Goal: Task Accomplishment & Management: Manage account settings

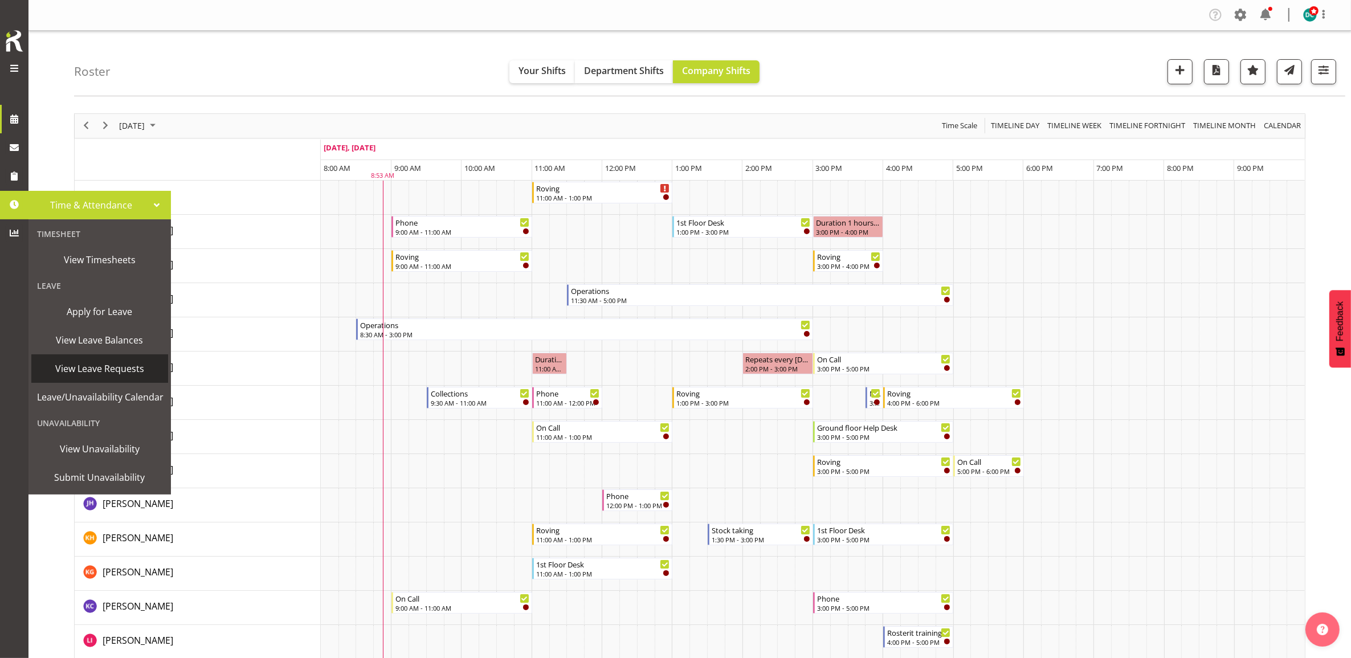
click at [107, 370] on span "View Leave Requests" at bounding box center [99, 368] width 125 height 17
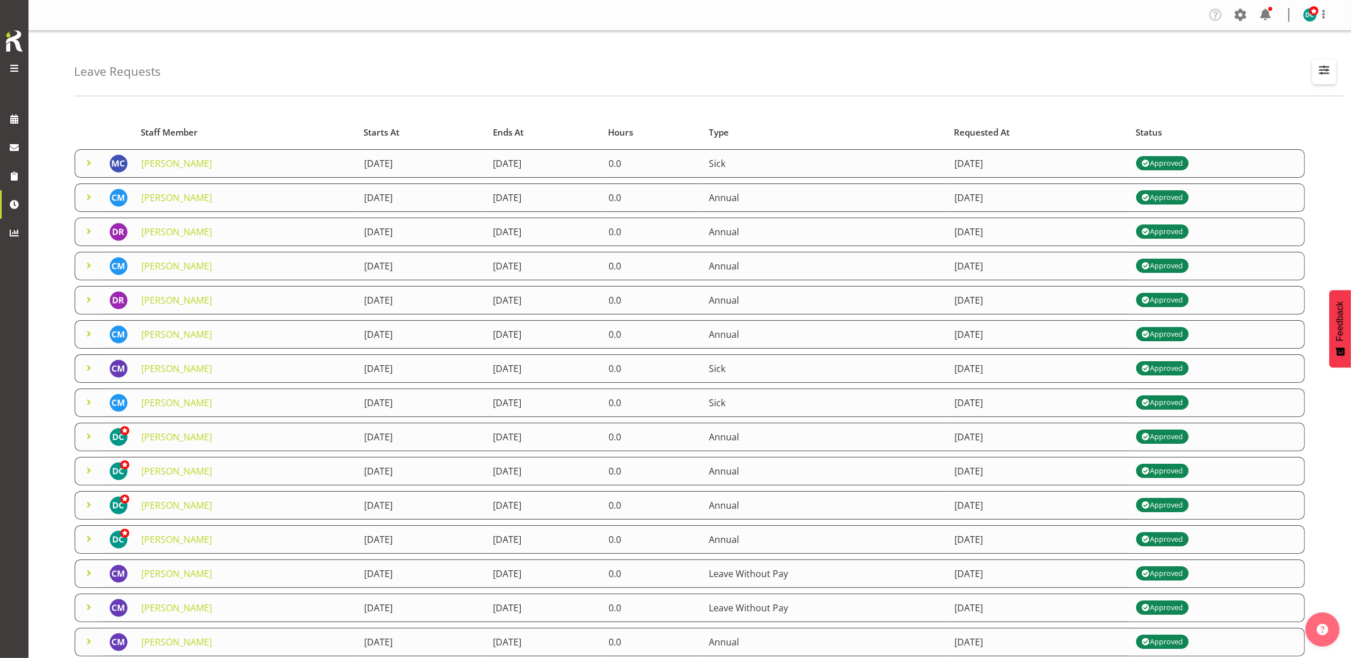
click at [1321, 79] on button "button" at bounding box center [1324, 71] width 24 height 25
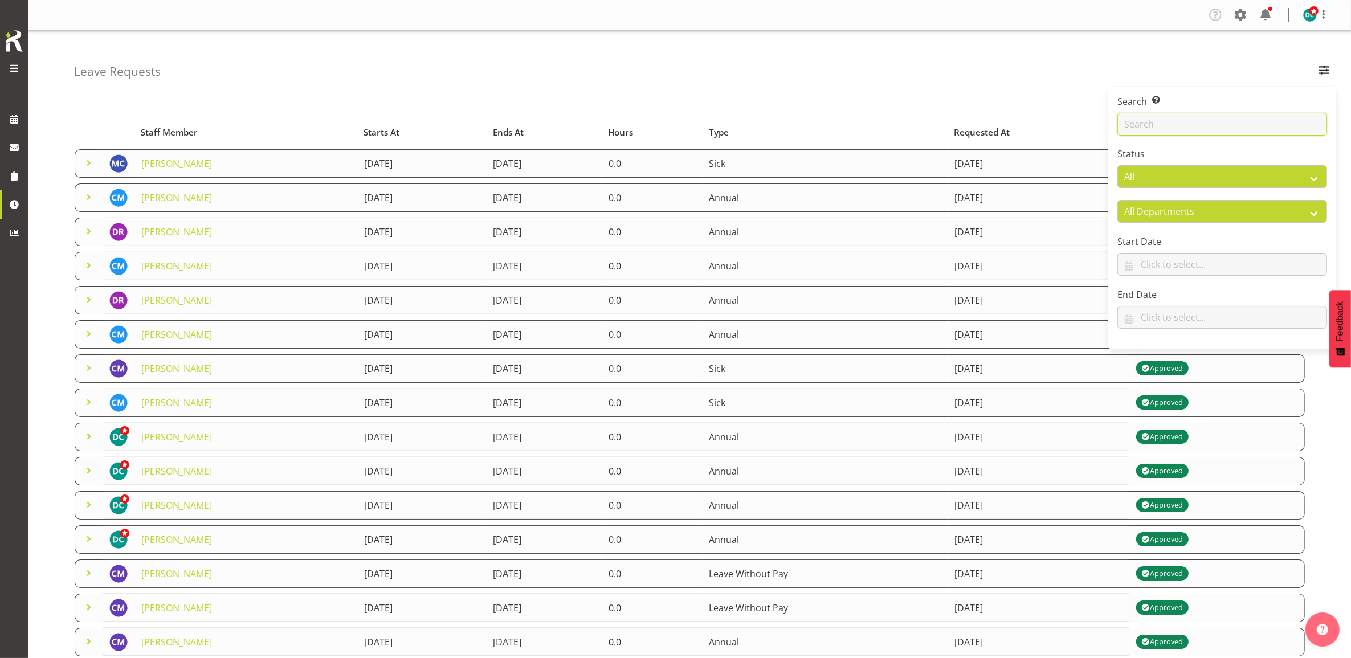
click at [1252, 127] on input "text" at bounding box center [1222, 124] width 210 height 23
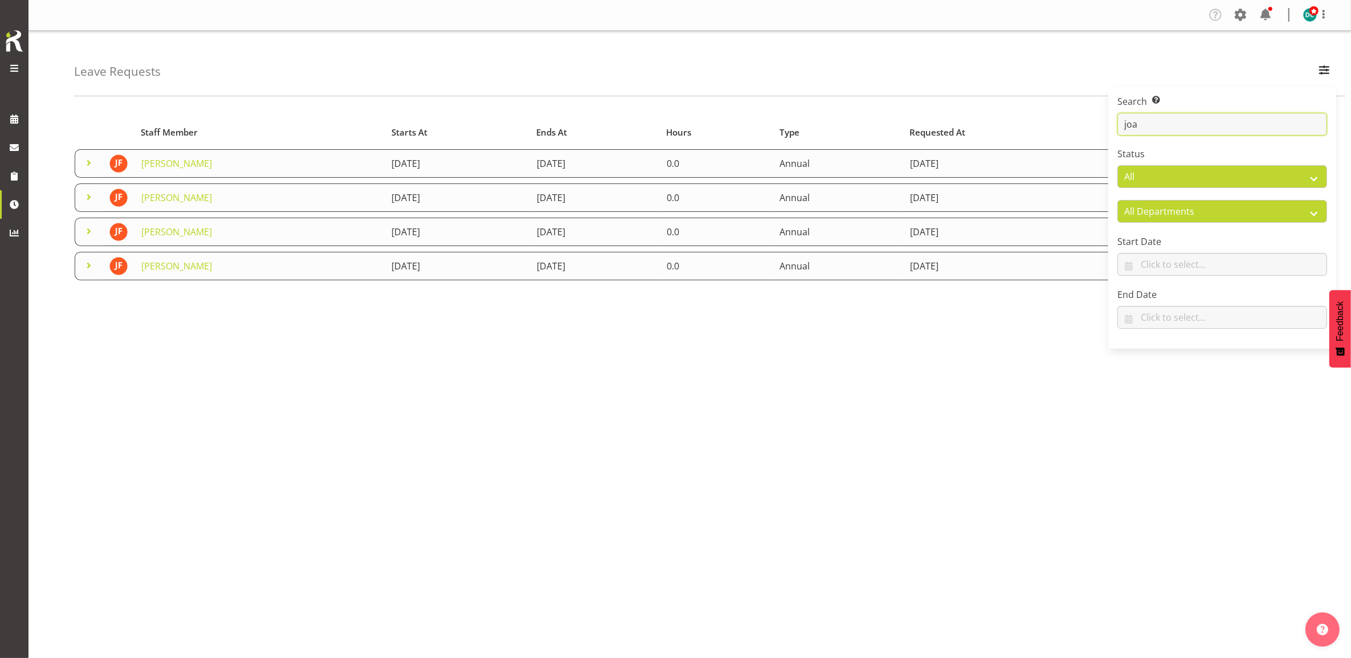
type input "joa"
click at [508, 423] on div "Starts At Type Requested At Status Staff Member Starts At Ends At Hours Type Re…" at bounding box center [712, 333] width 1277 height 456
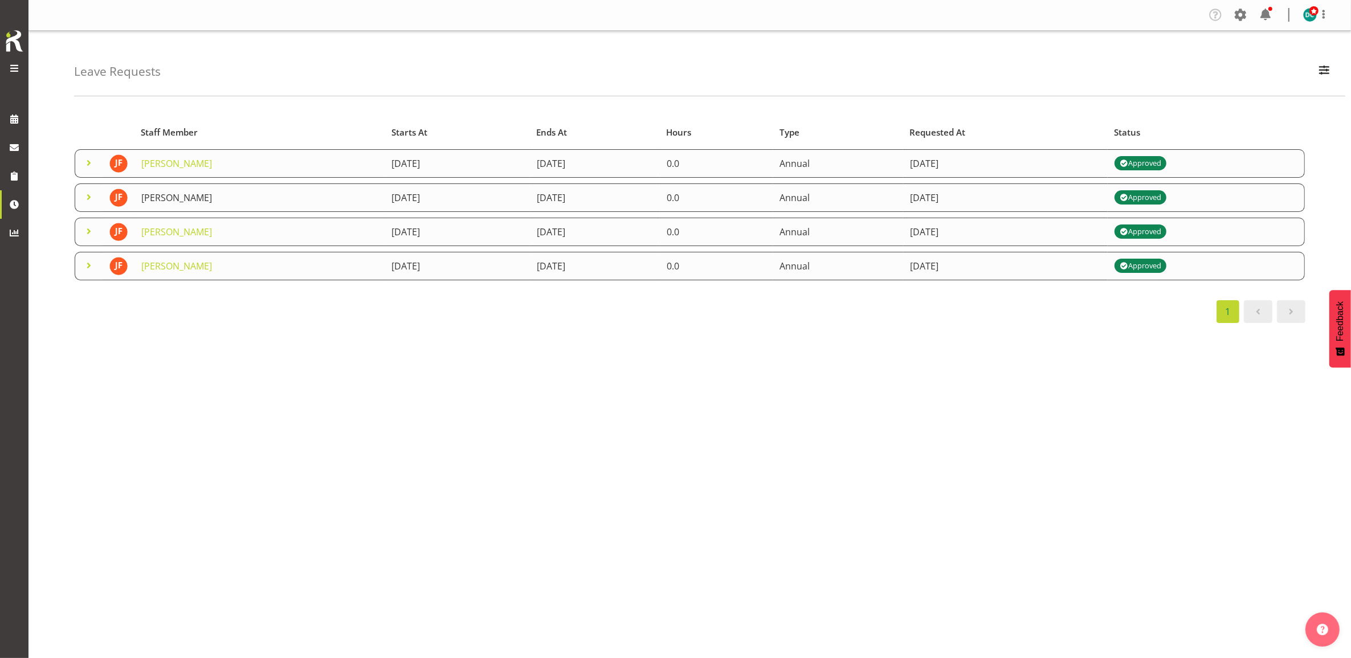
click at [162, 197] on link "[PERSON_NAME]" at bounding box center [176, 197] width 71 height 13
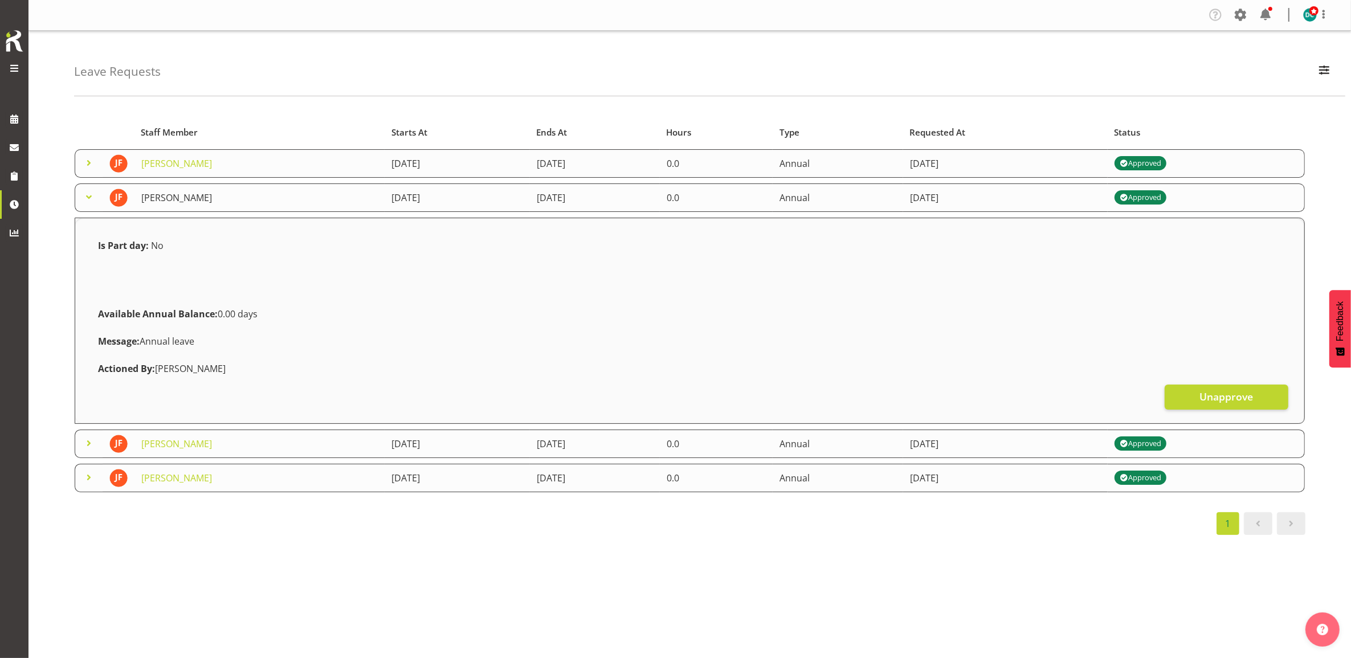
click at [201, 197] on link "[PERSON_NAME]" at bounding box center [176, 197] width 71 height 13
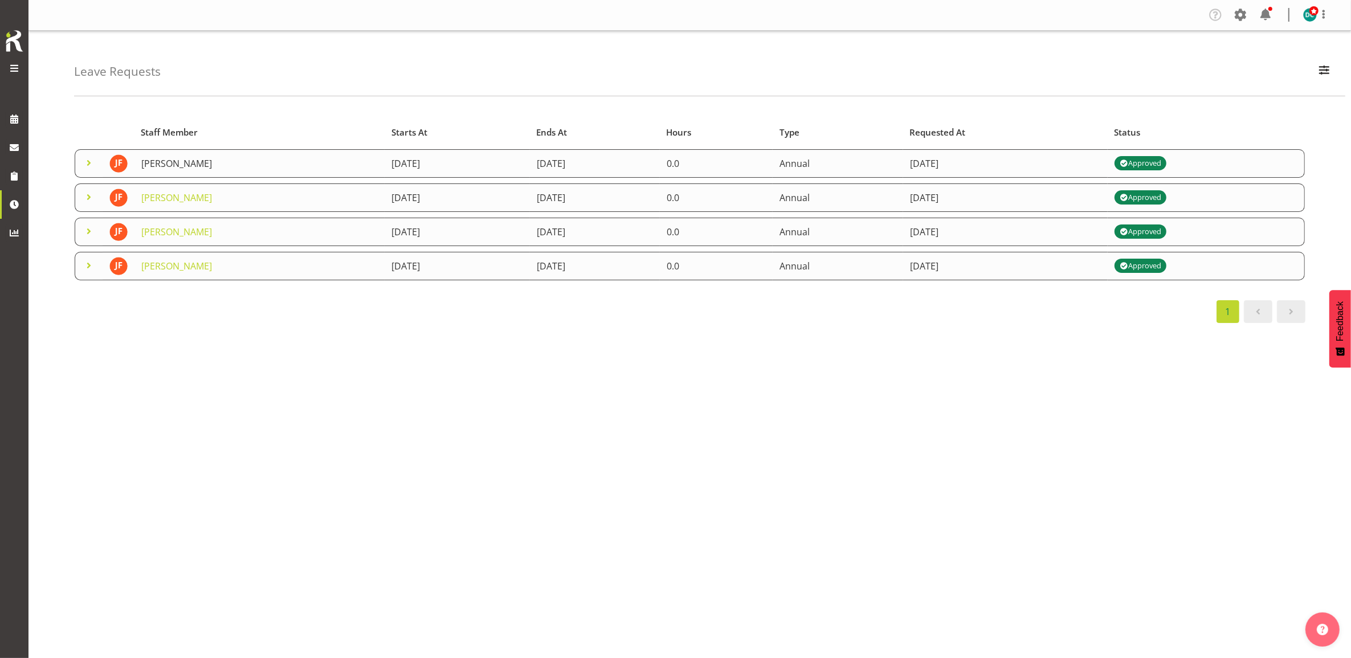
click at [186, 165] on link "[PERSON_NAME]" at bounding box center [176, 163] width 71 height 13
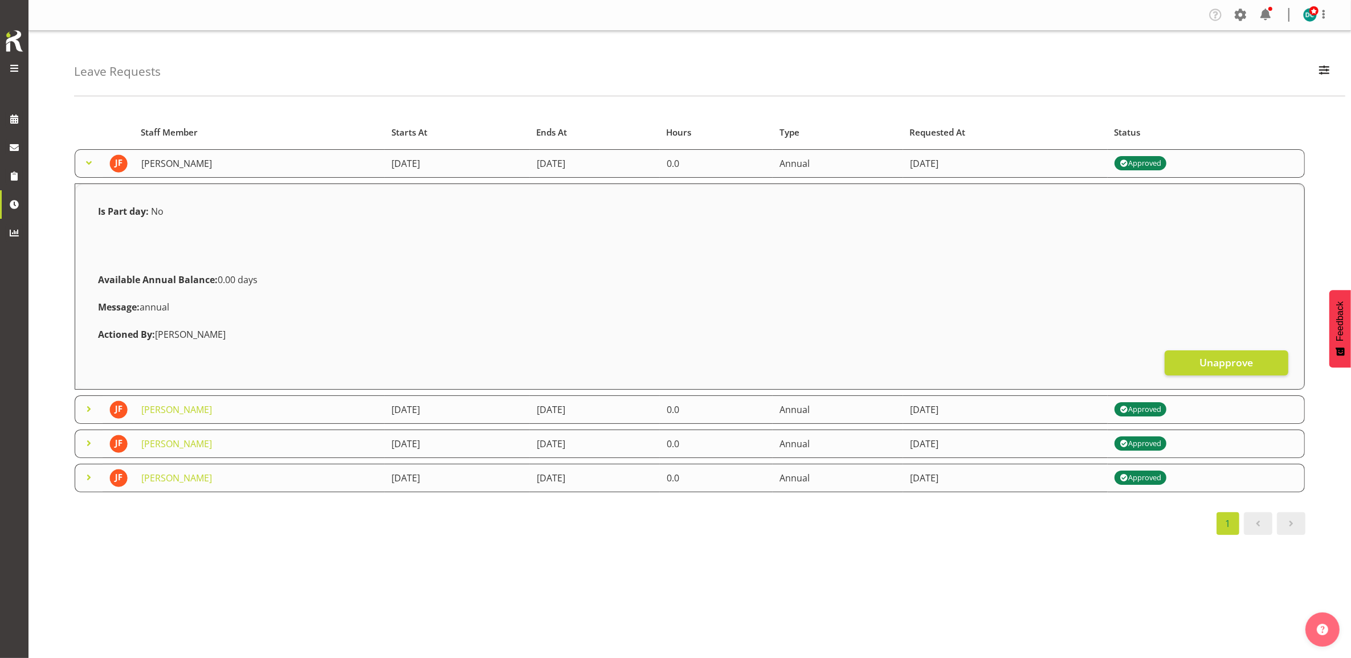
click at [186, 165] on link "[PERSON_NAME]" at bounding box center [176, 163] width 71 height 13
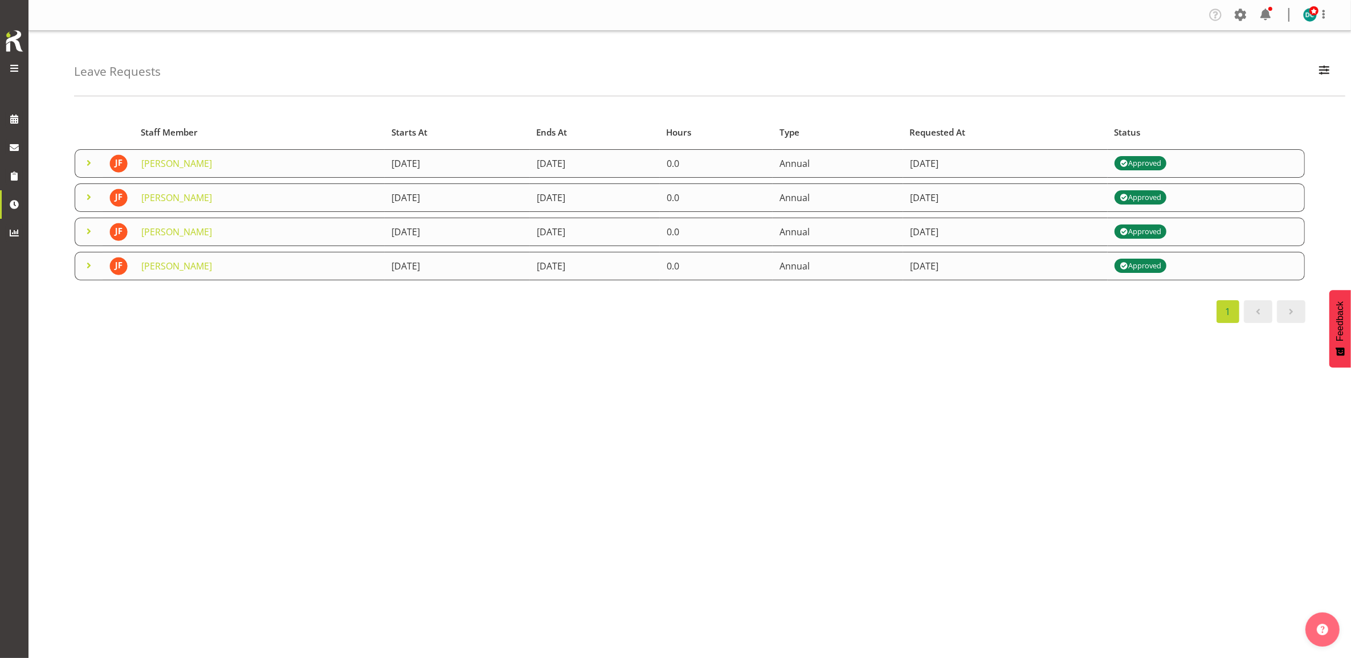
click at [614, 539] on div "Starts At Type Requested At Status Staff Member Starts At Ends At Hours Type Re…" at bounding box center [712, 333] width 1277 height 456
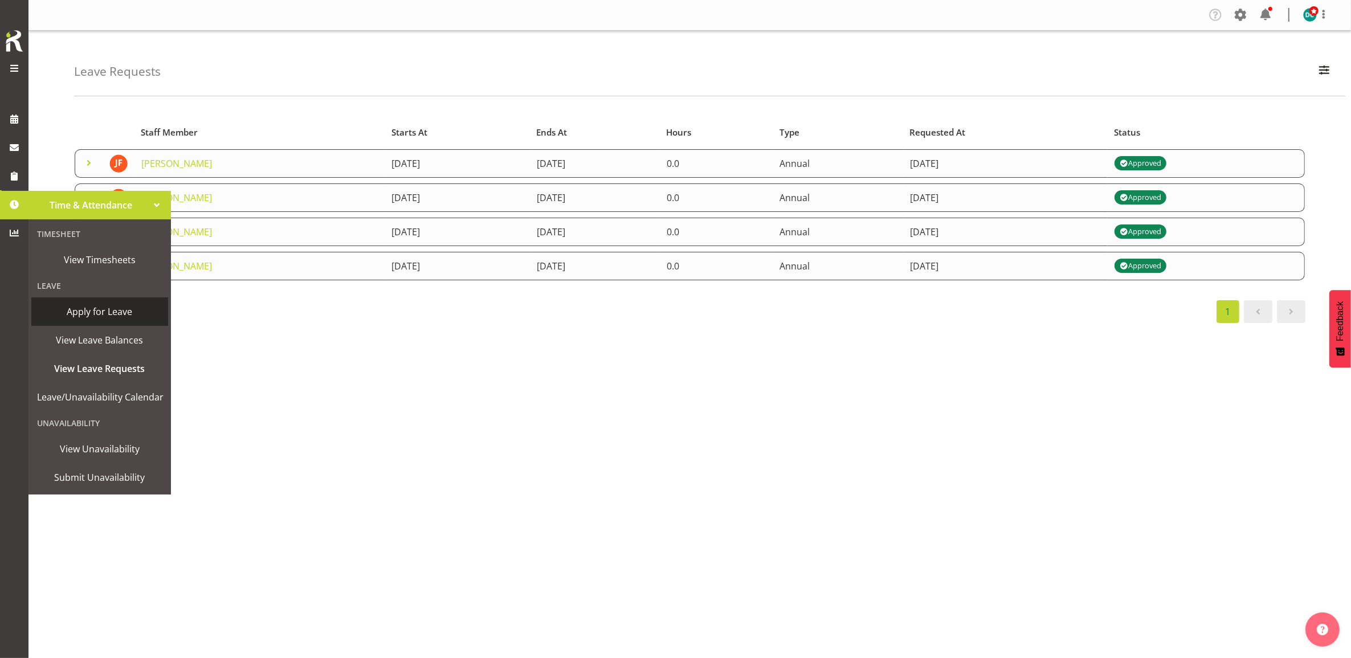
click at [99, 320] on span "Apply for Leave" at bounding box center [99, 311] width 125 height 17
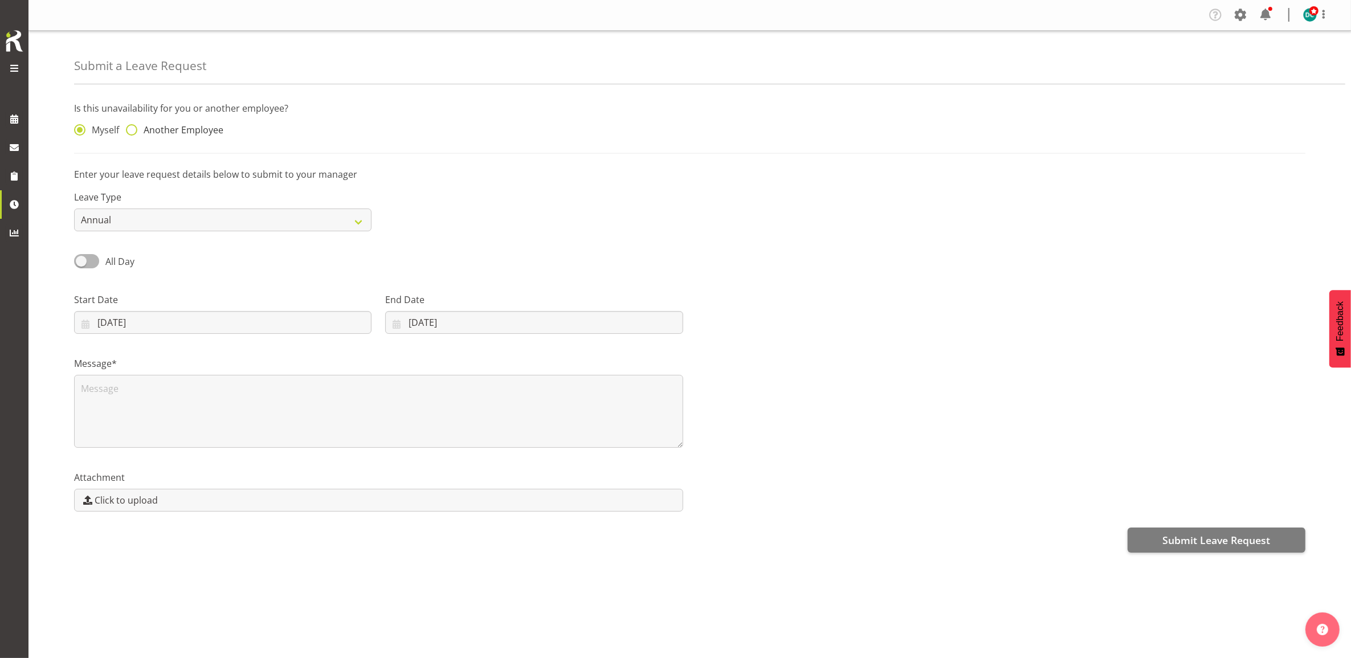
click at [163, 131] on span "Another Employee" at bounding box center [180, 129] width 86 height 11
click at [133, 131] on input "Another Employee" at bounding box center [129, 130] width 7 height 7
radio input "true"
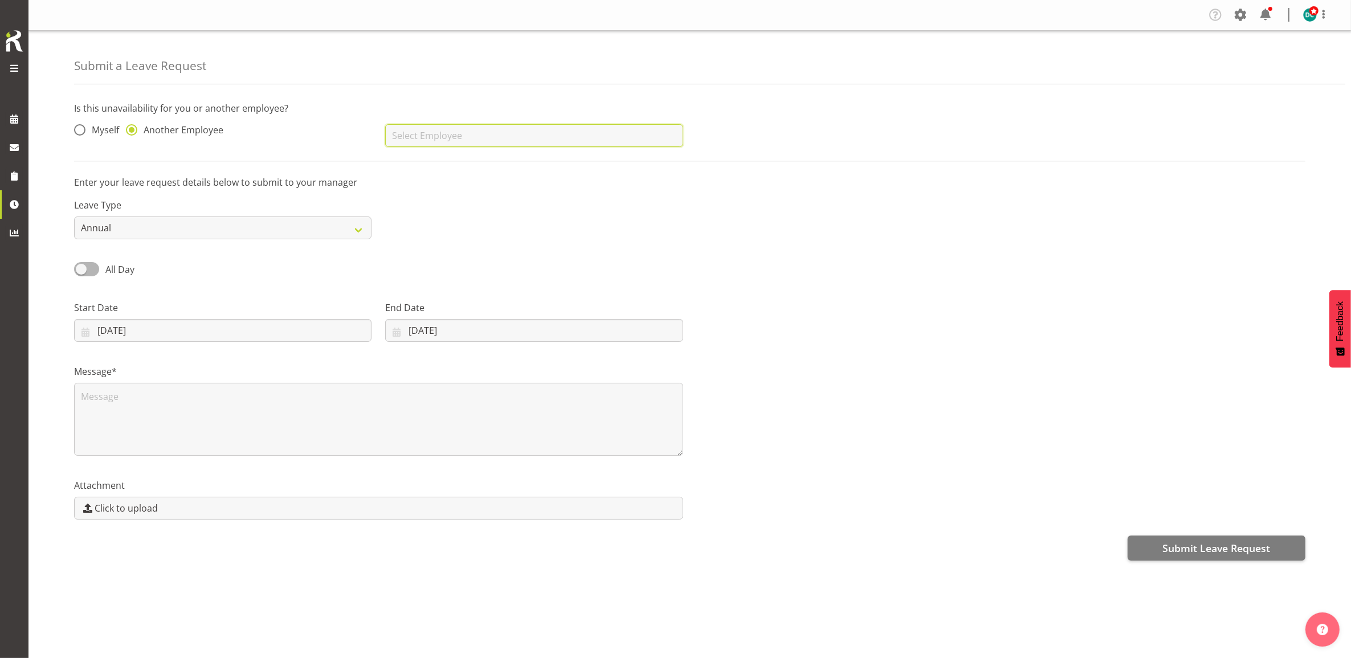
click at [410, 144] on input "text" at bounding box center [533, 135] width 297 height 23
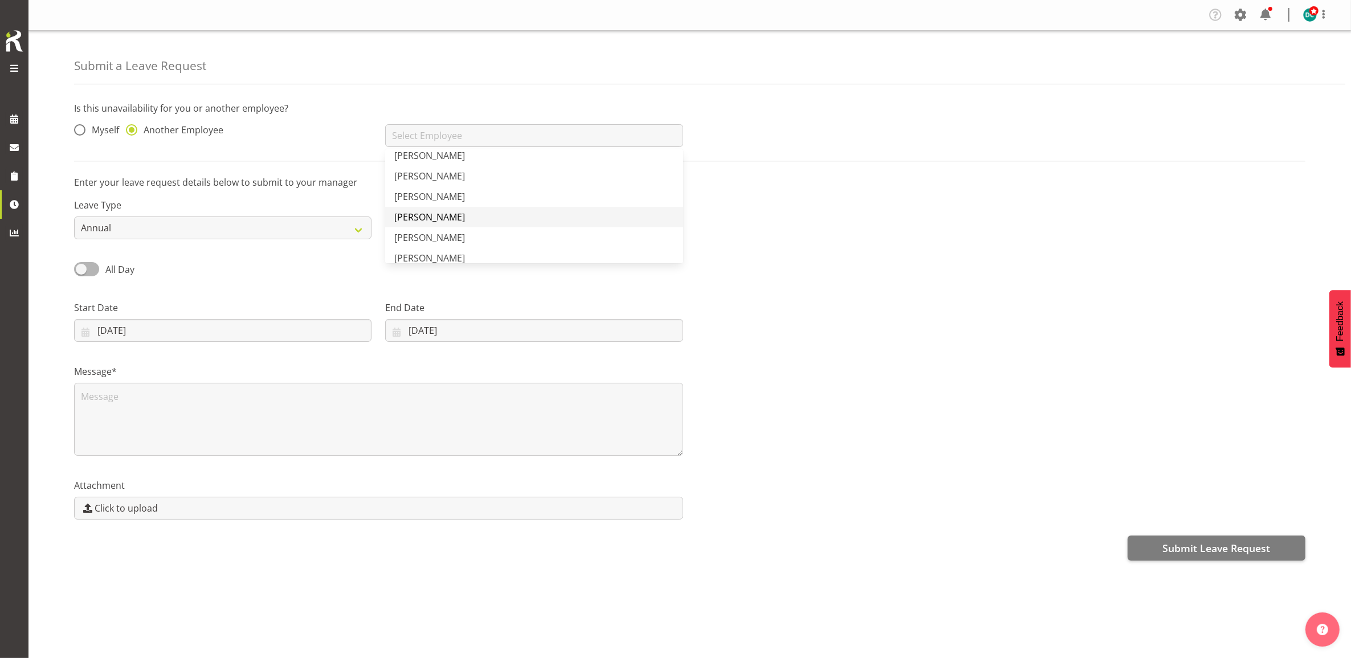
click at [500, 217] on link "[PERSON_NAME]" at bounding box center [533, 217] width 297 height 21
type input "[PERSON_NAME]"
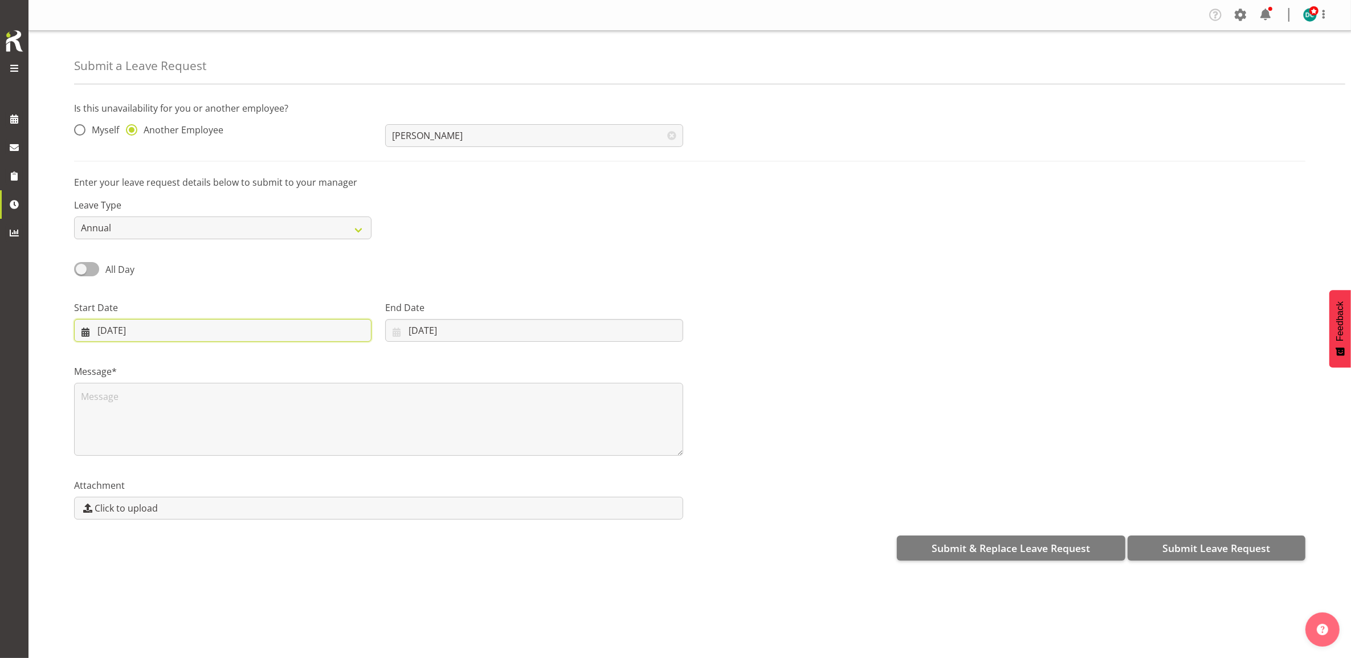
click at [251, 328] on input "18/09/2025" at bounding box center [222, 330] width 297 height 23
click at [151, 489] on span "23" at bounding box center [154, 487] width 9 height 11
click at [463, 331] on input "18/09/2025" at bounding box center [533, 330] width 297 height 23
click at [161, 331] on input "23/09/2025" at bounding box center [222, 330] width 297 height 23
click at [129, 494] on link "22" at bounding box center [132, 487] width 23 height 21
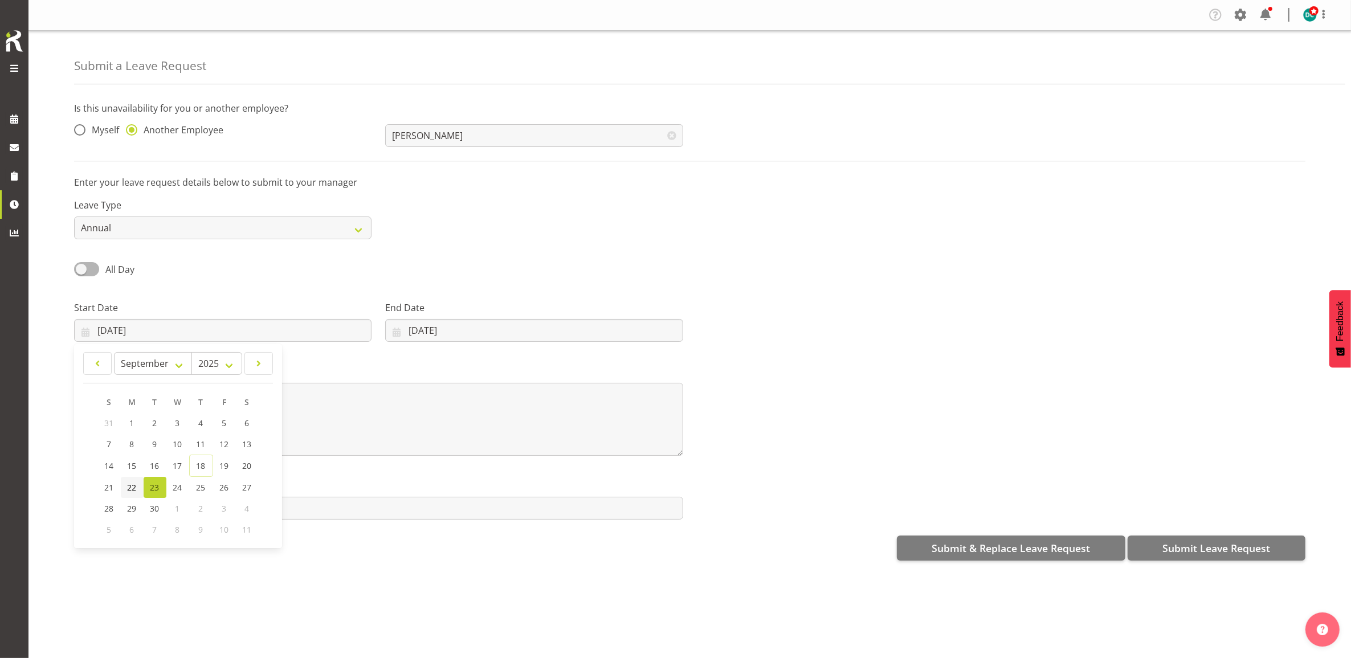
type input "22/09/2025"
click at [451, 328] on input "18/09/2025" at bounding box center [533, 330] width 297 height 23
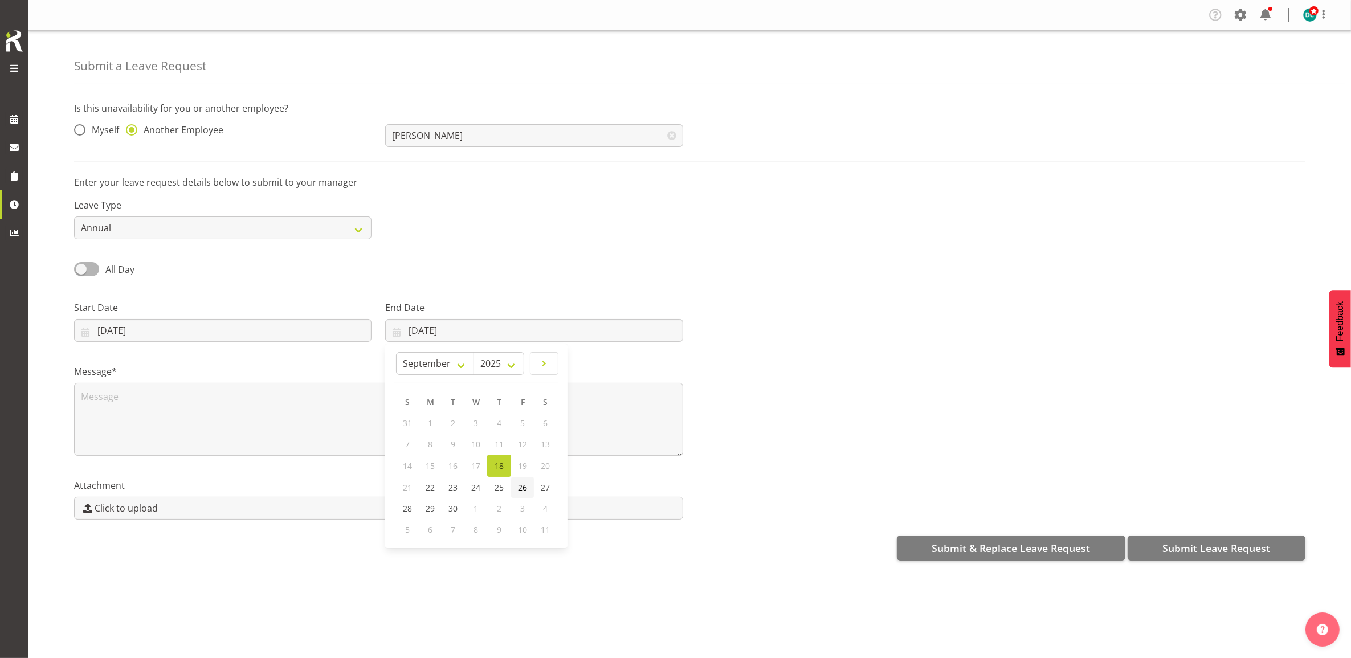
click at [516, 490] on link "26" at bounding box center [522, 487] width 23 height 21
type input "26/09/2025"
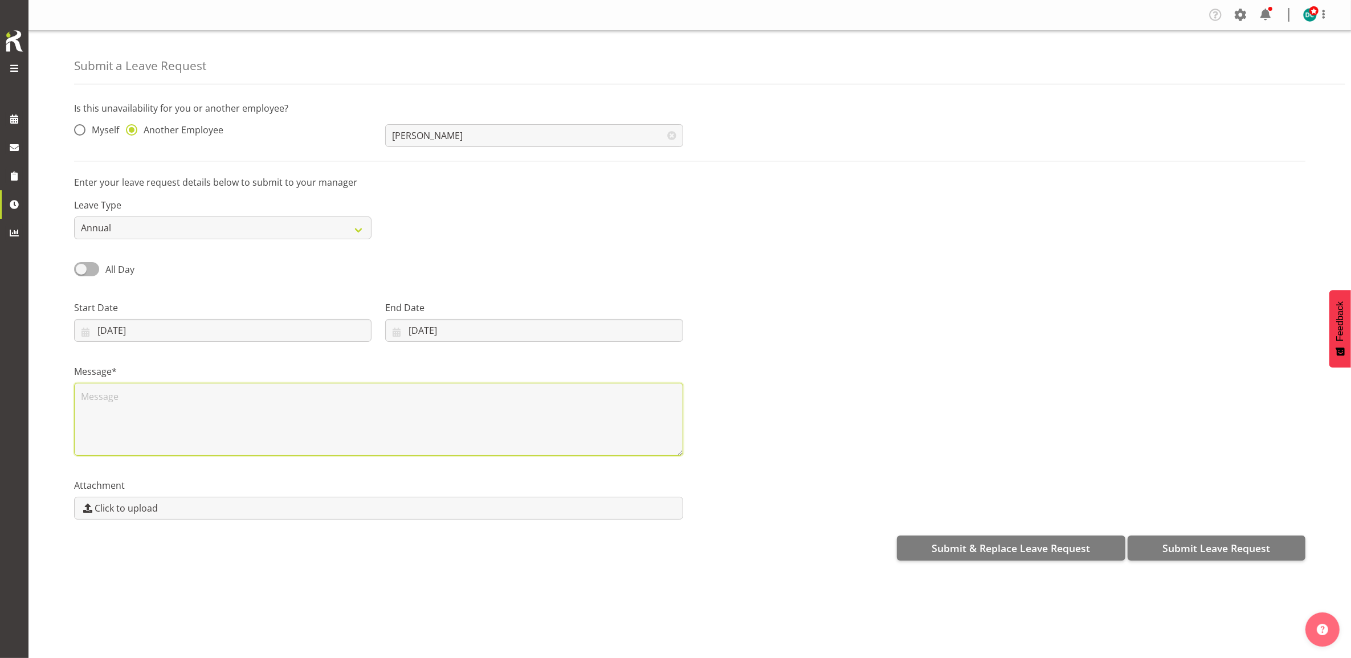
click at [186, 419] on textarea at bounding box center [378, 419] width 609 height 73
type textarea "Leave"
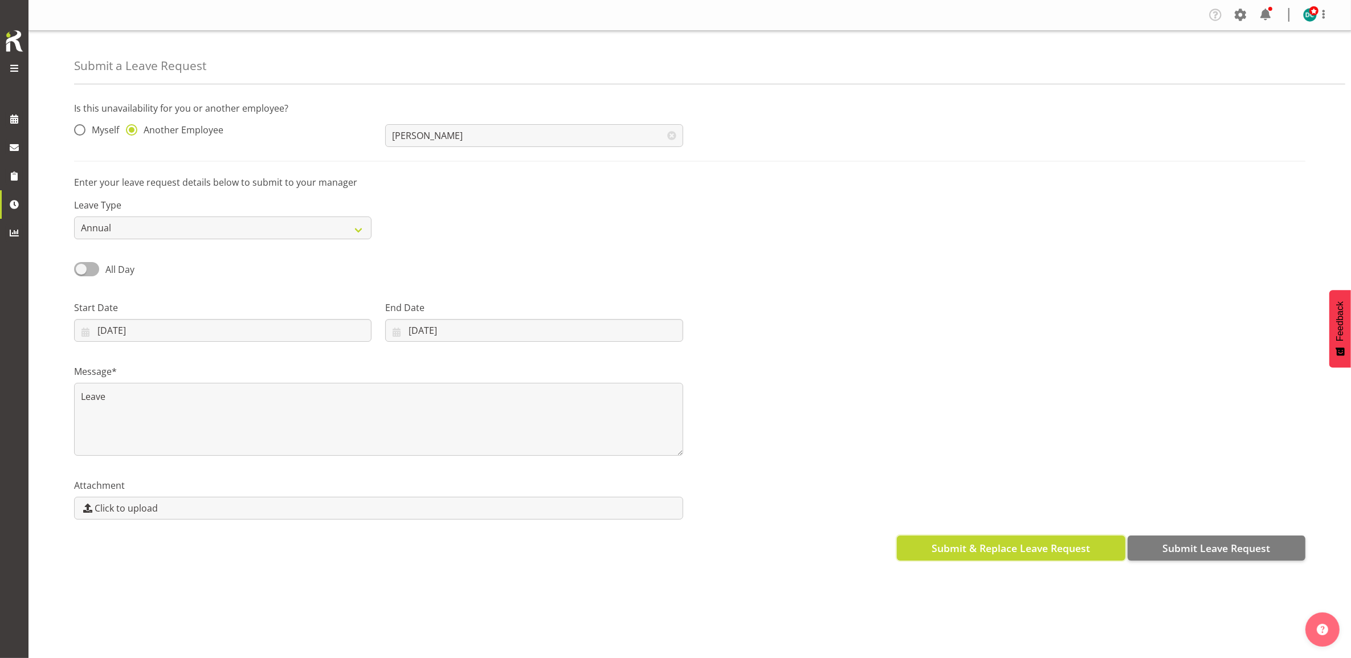
click at [1053, 551] on span "Submit & Replace Leave Request" at bounding box center [1011, 548] width 158 height 15
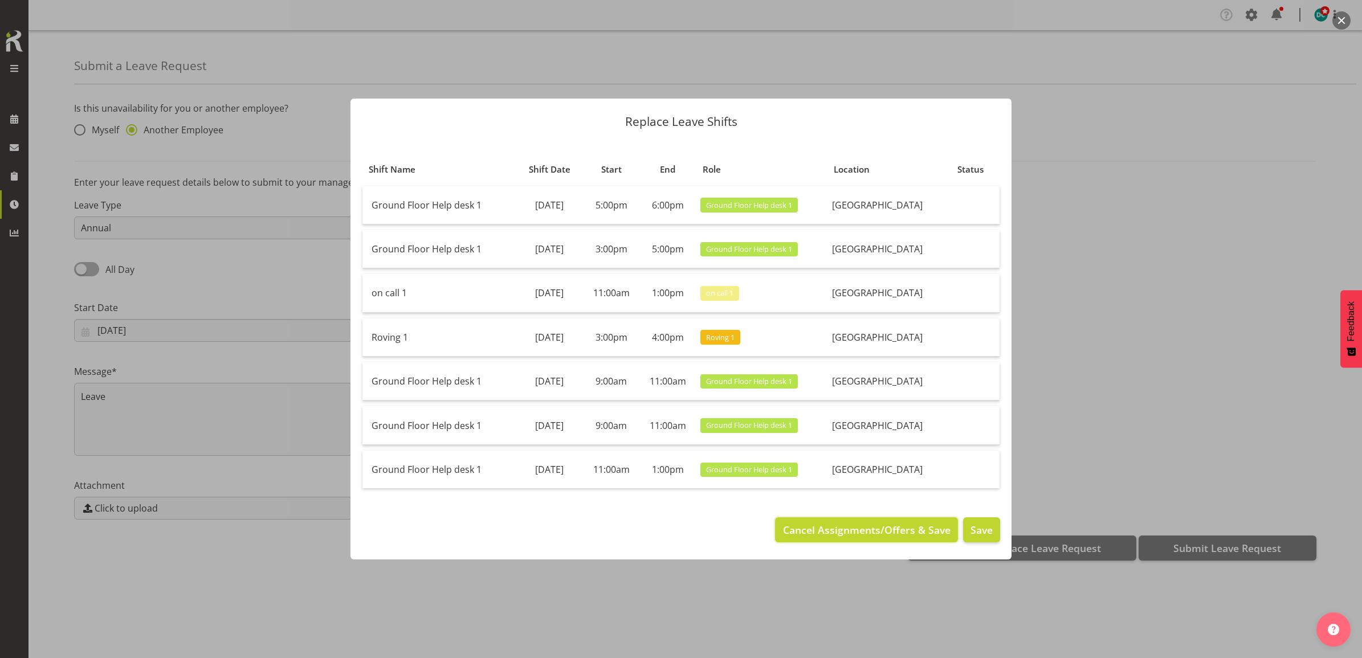
click at [861, 534] on span "Cancel Assignments/Offers & Save" at bounding box center [867, 530] width 168 height 15
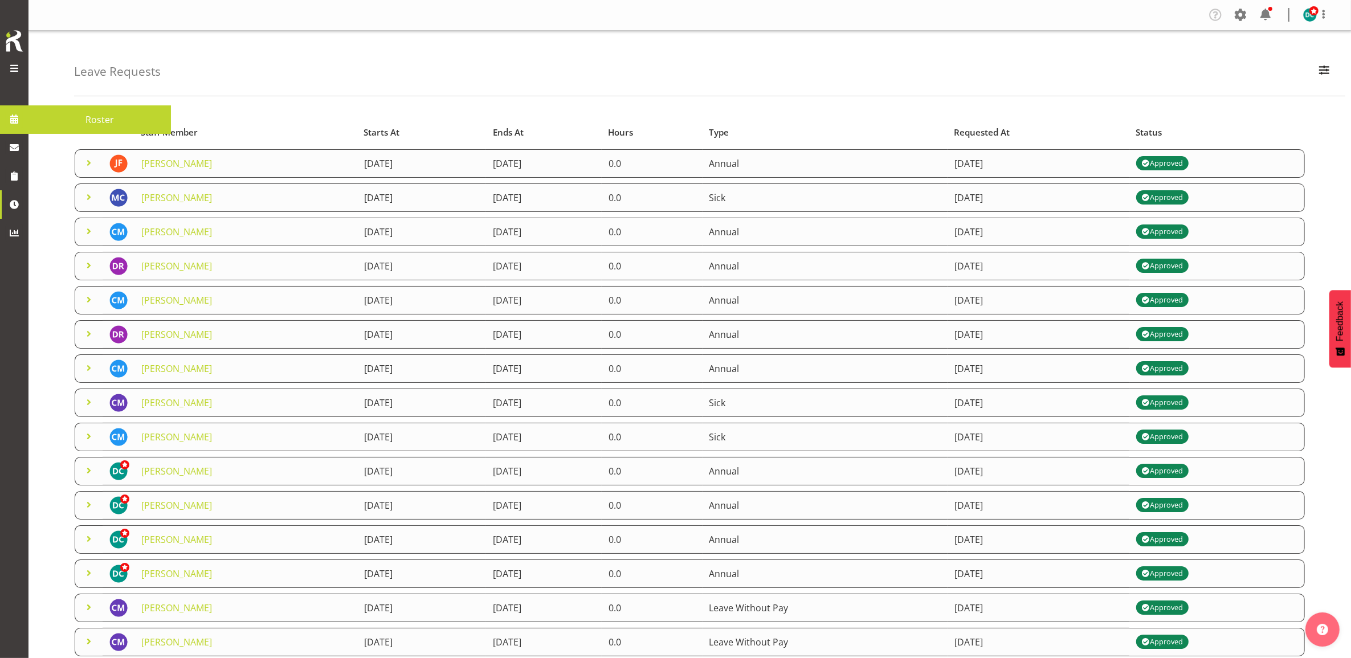
click at [15, 129] on link at bounding box center [14, 119] width 28 height 28
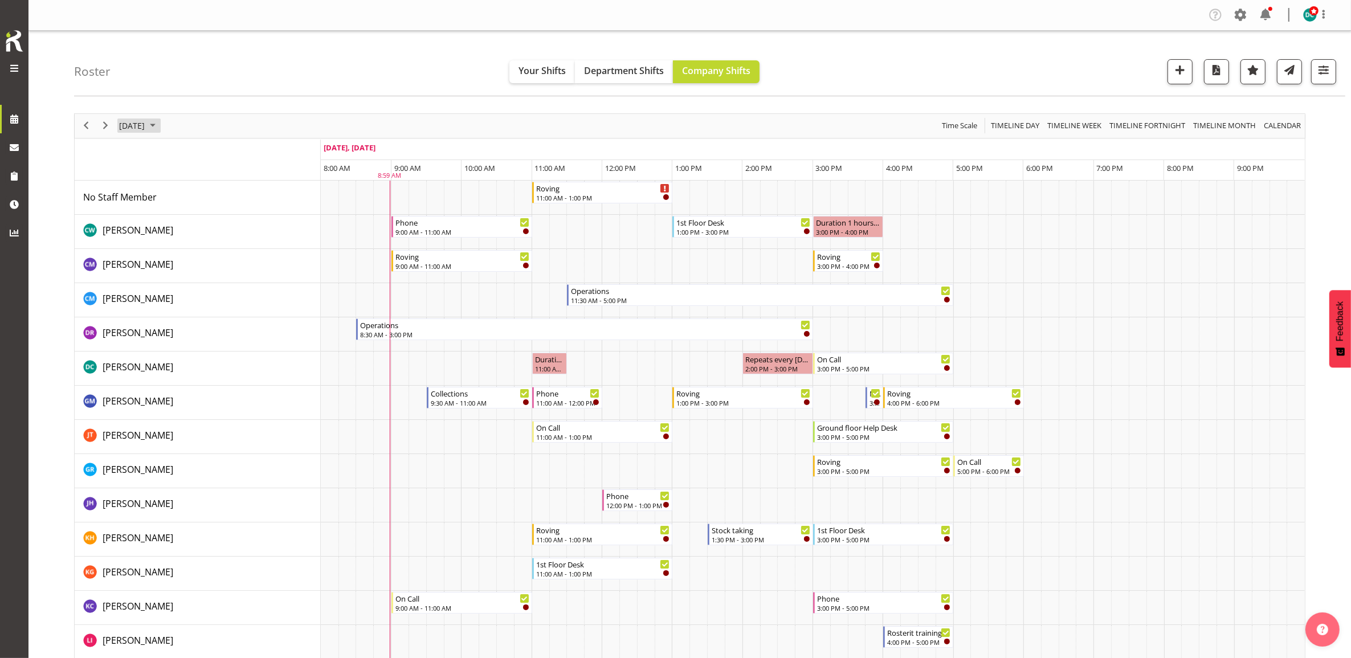
click at [146, 128] on span "[DATE]" at bounding box center [132, 126] width 28 height 14
click at [149, 254] on span "22" at bounding box center [149, 251] width 17 height 17
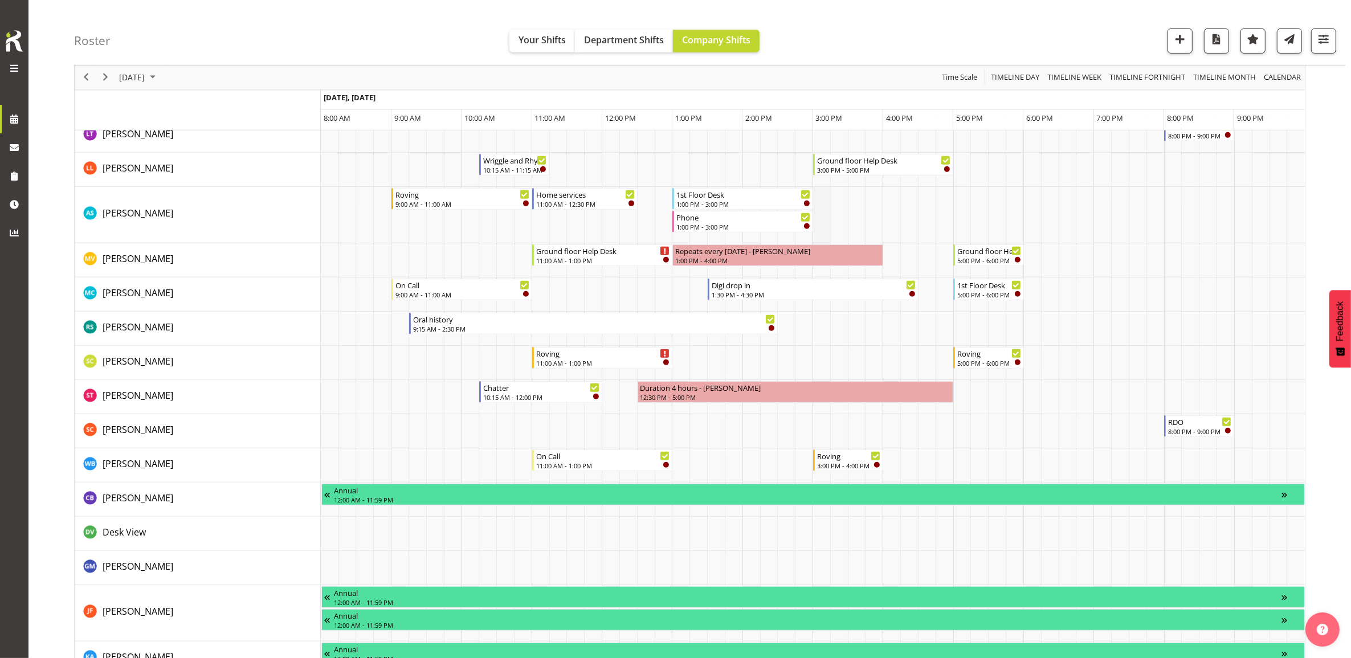
scroll to position [712, 0]
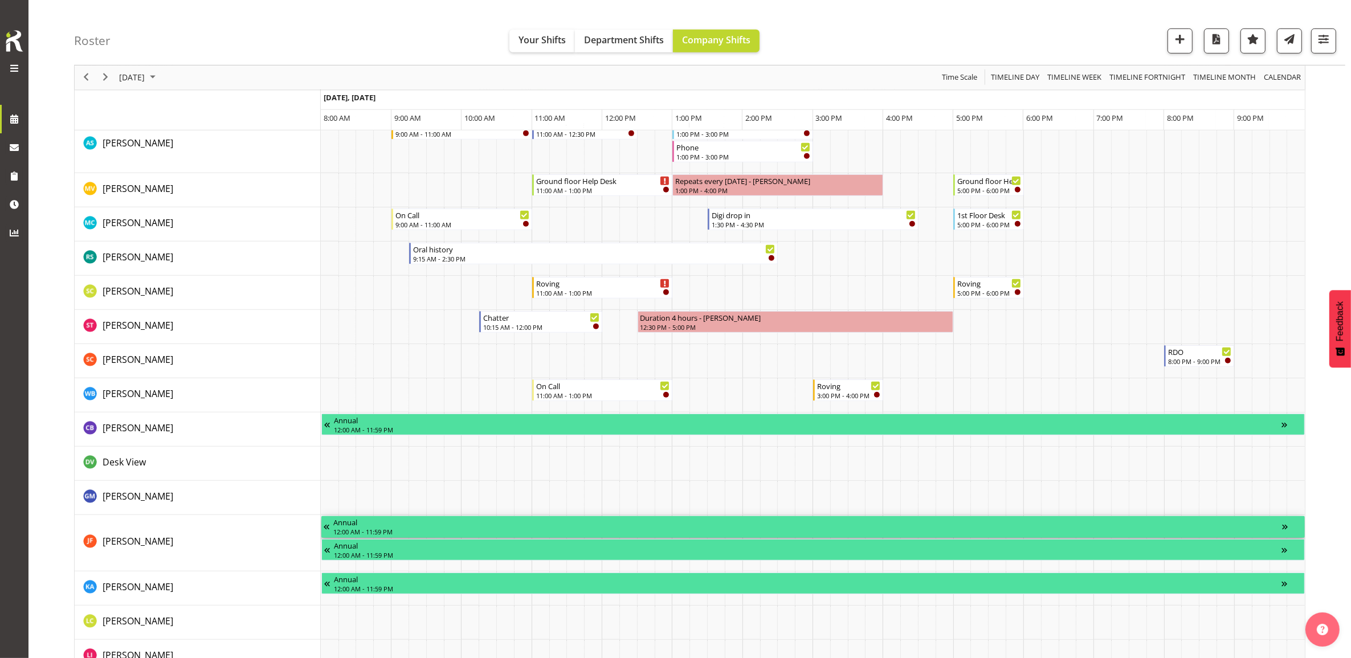
click at [536, 534] on div "12:00 AM - 11:59 PM" at bounding box center [807, 531] width 949 height 9
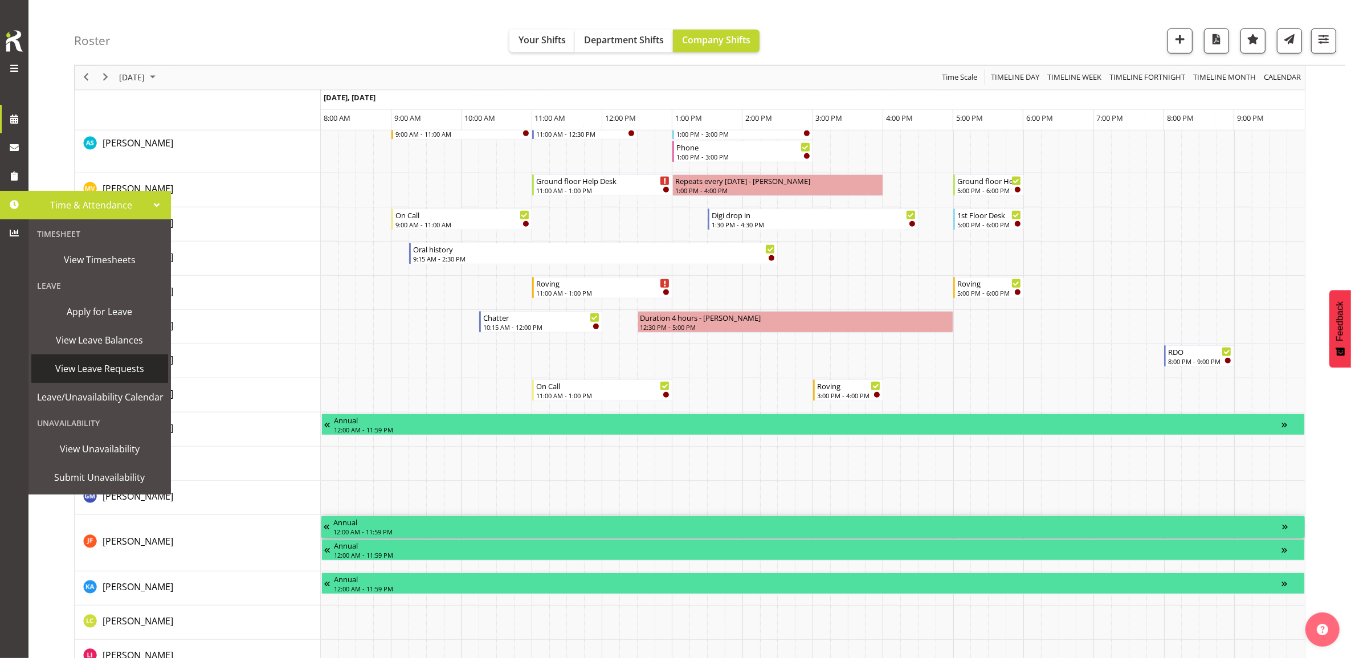
click at [77, 374] on span "View Leave Requests" at bounding box center [99, 368] width 125 height 17
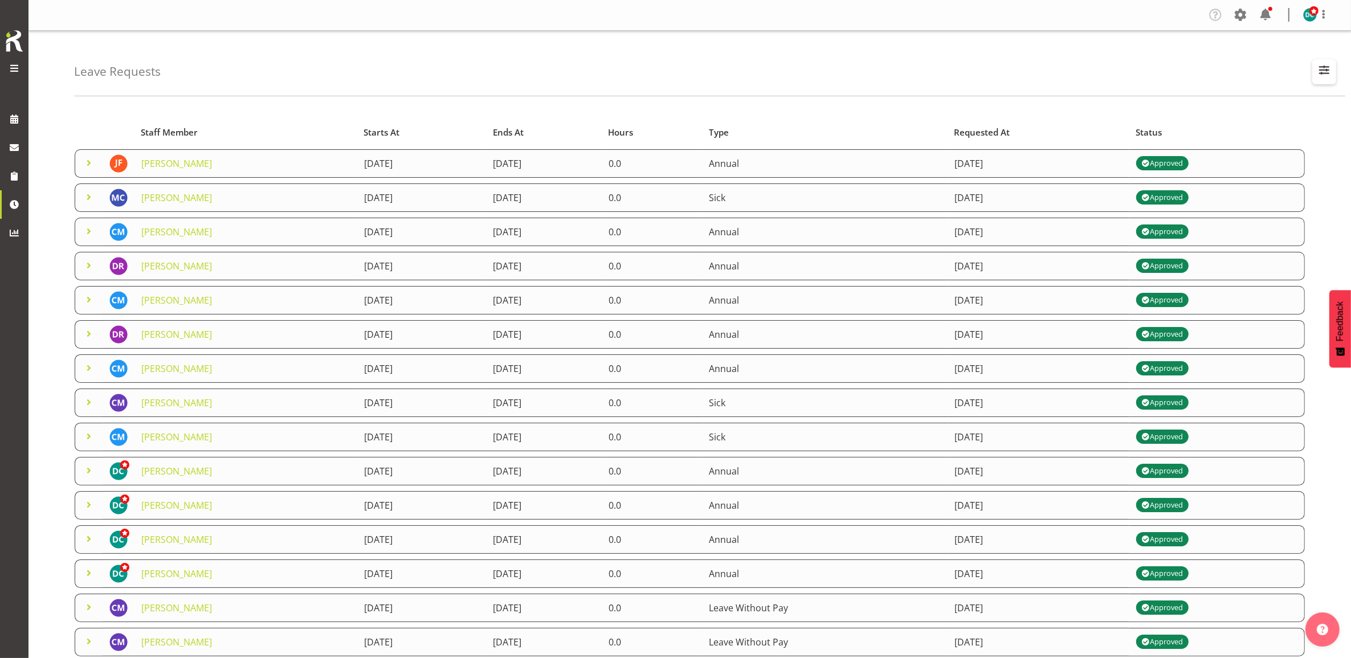
click at [1328, 67] on span "button" at bounding box center [1324, 70] width 15 height 15
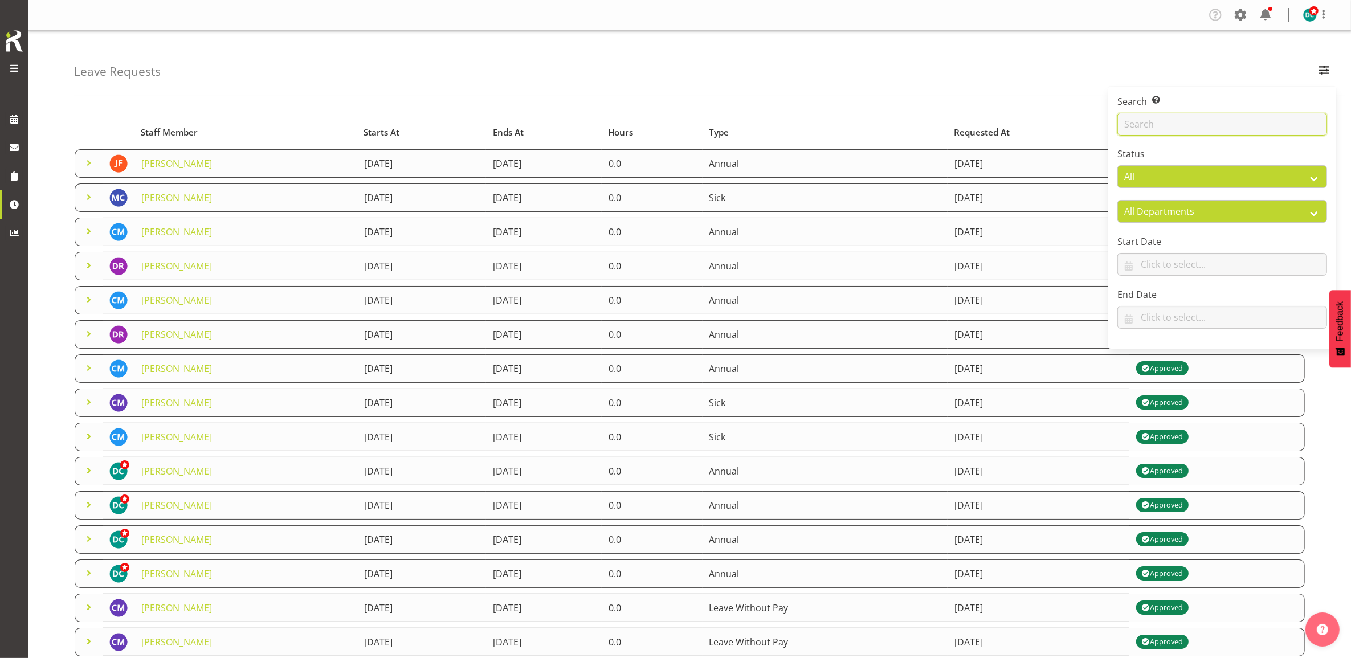
click at [1172, 127] on input "text" at bounding box center [1222, 124] width 210 height 23
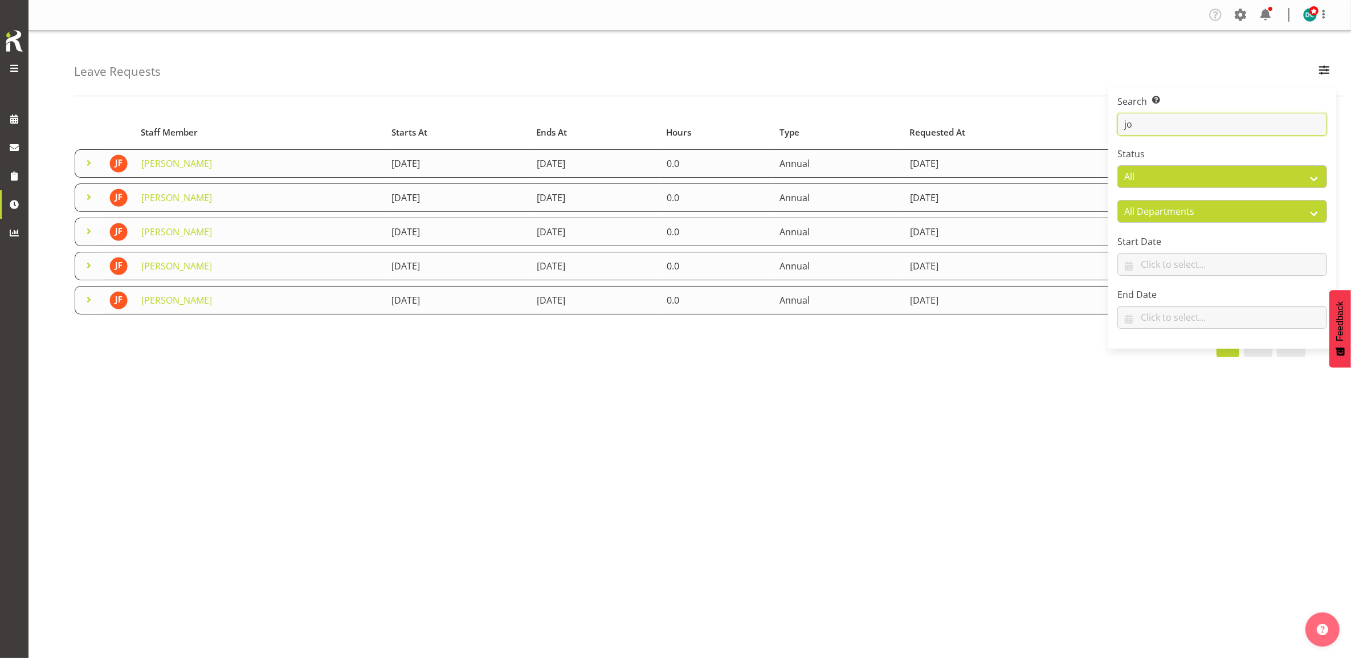
type input "jo"
click at [321, 376] on div "Starts At Type Requested At Status Staff Member Starts At Ends At Hours Type Re…" at bounding box center [712, 333] width 1277 height 456
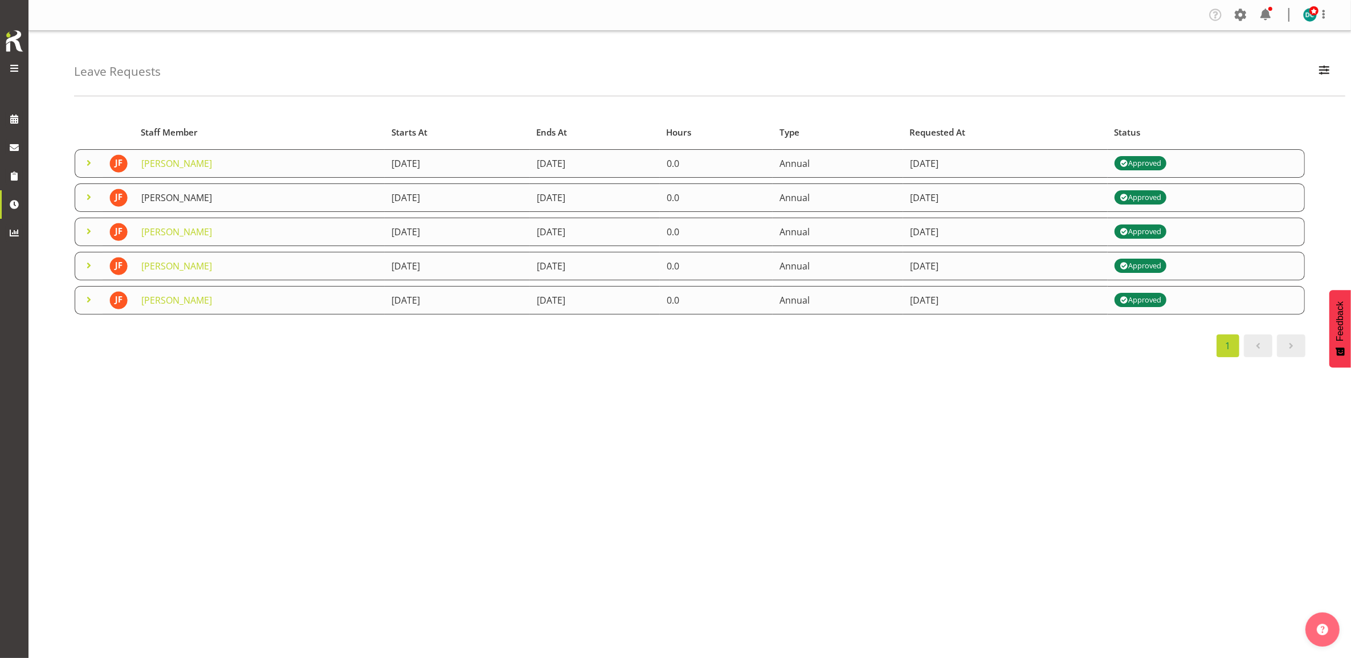
click at [169, 195] on link "[PERSON_NAME]" at bounding box center [176, 197] width 71 height 13
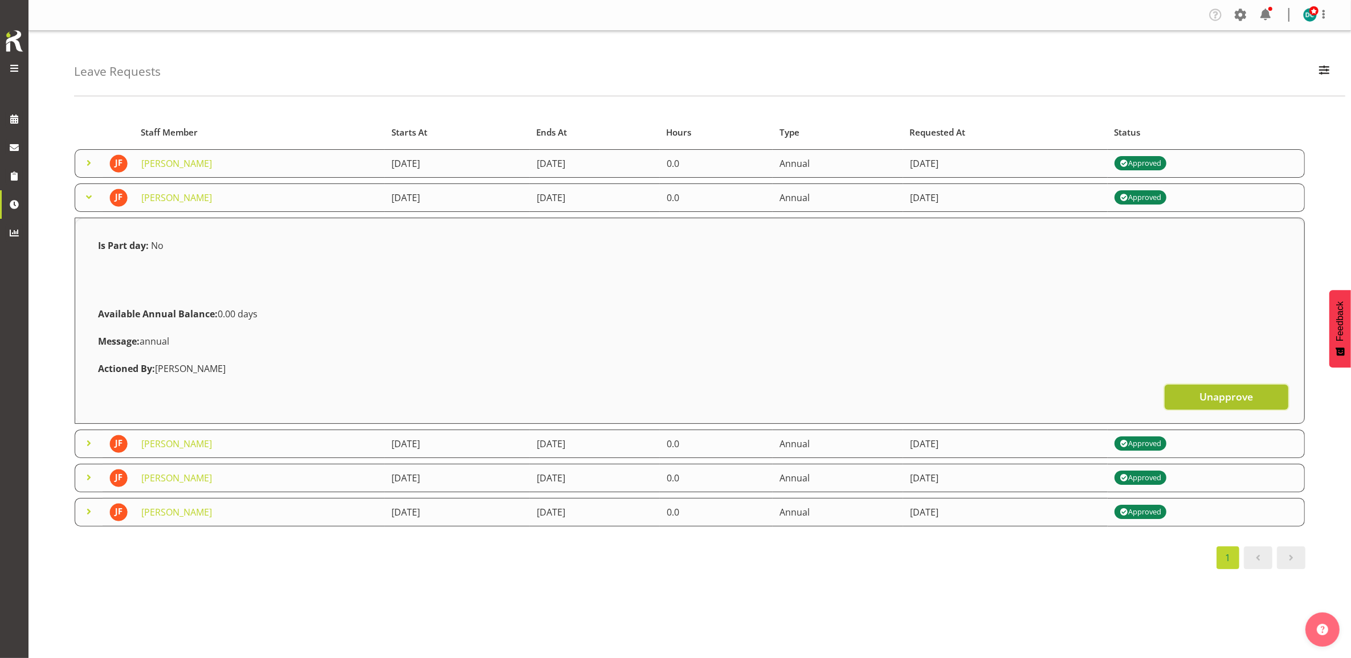
click at [1234, 396] on span "Unapprove" at bounding box center [1227, 396] width 54 height 15
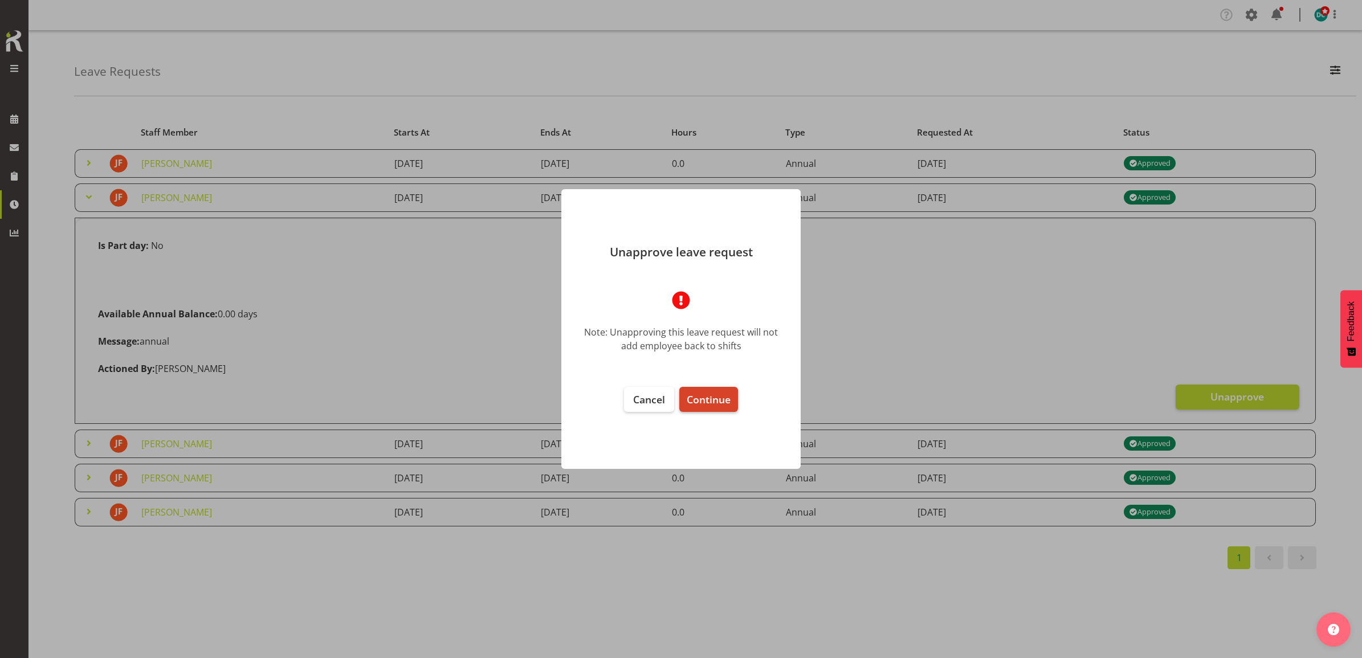
click at [699, 397] on span "Continue" at bounding box center [709, 400] width 44 height 14
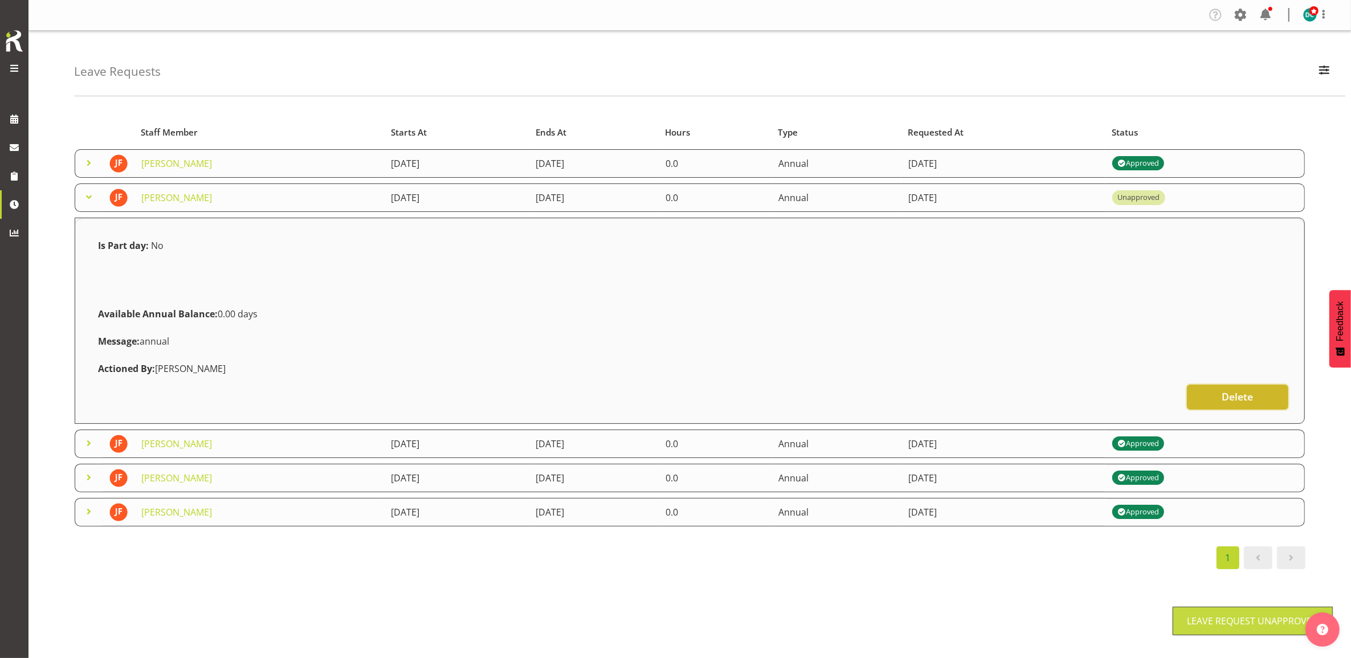
click at [1205, 394] on button "Delete" at bounding box center [1237, 397] width 101 height 25
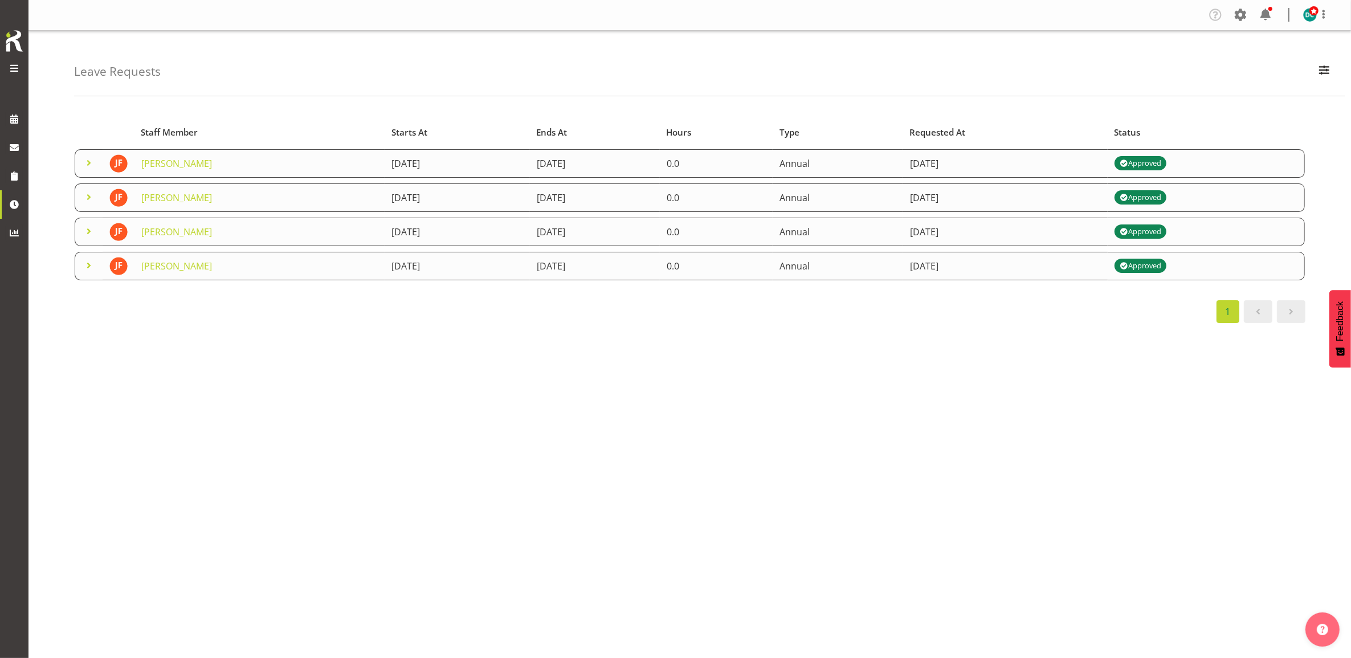
click at [97, 198] on td at bounding box center [89, 197] width 28 height 28
click at [87, 197] on span at bounding box center [89, 197] width 14 height 14
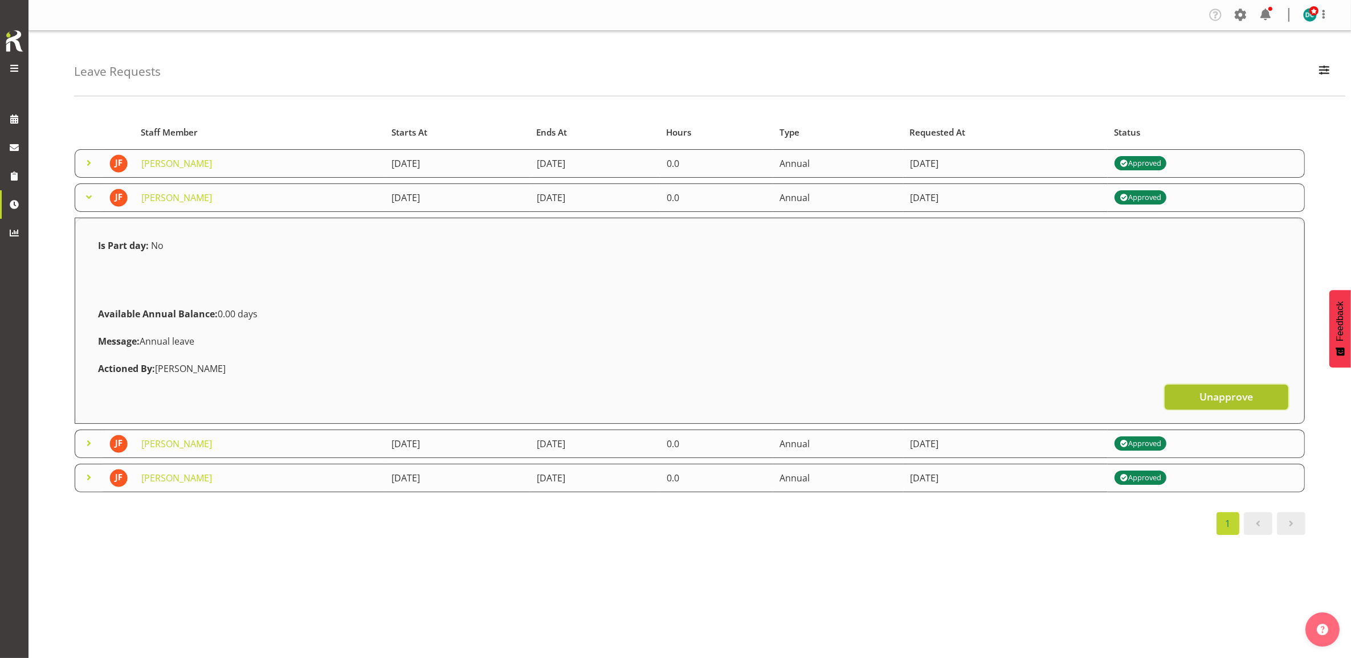
click at [1250, 400] on span "Unapprove" at bounding box center [1227, 396] width 54 height 15
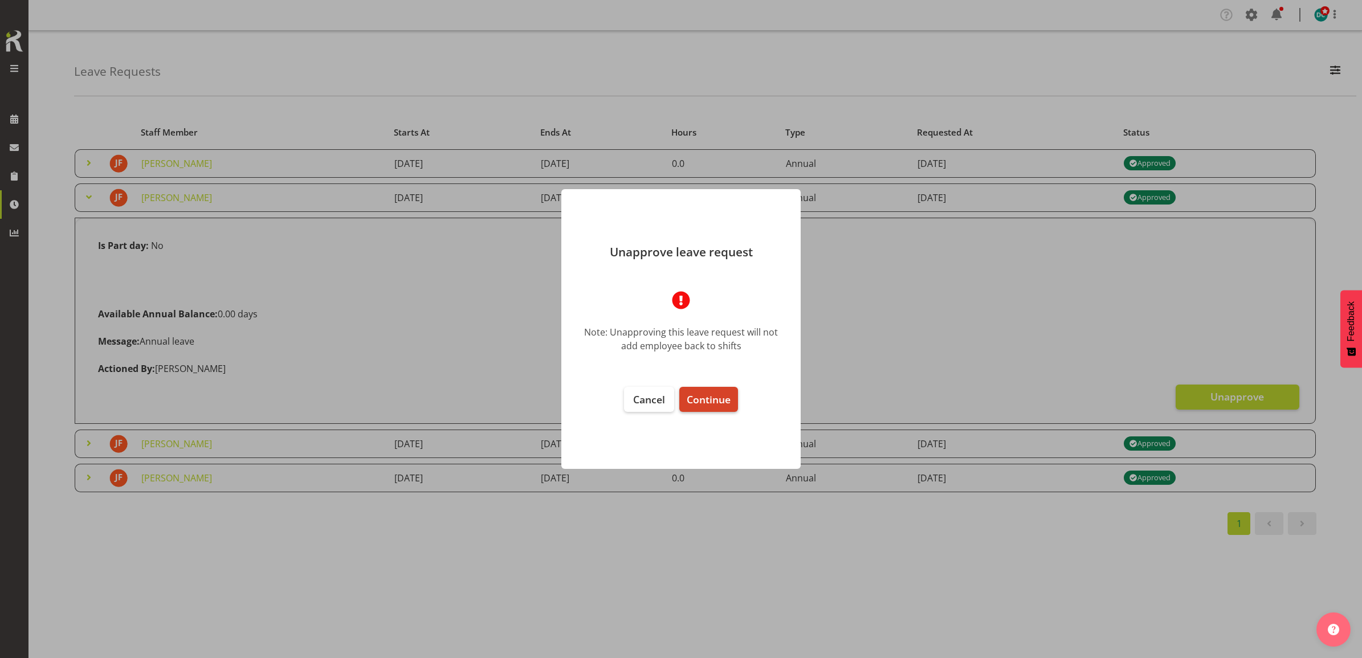
click at [714, 401] on span "Continue" at bounding box center [709, 400] width 44 height 14
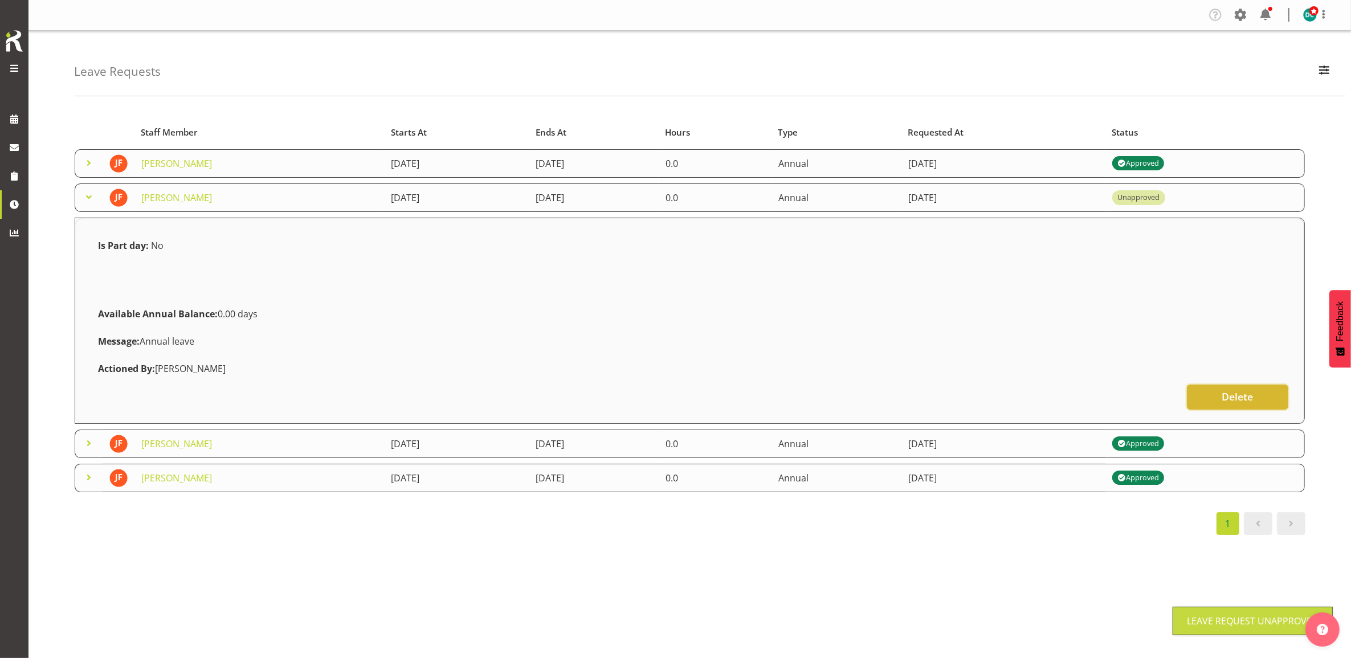
click at [1212, 399] on button "Delete" at bounding box center [1237, 397] width 101 height 25
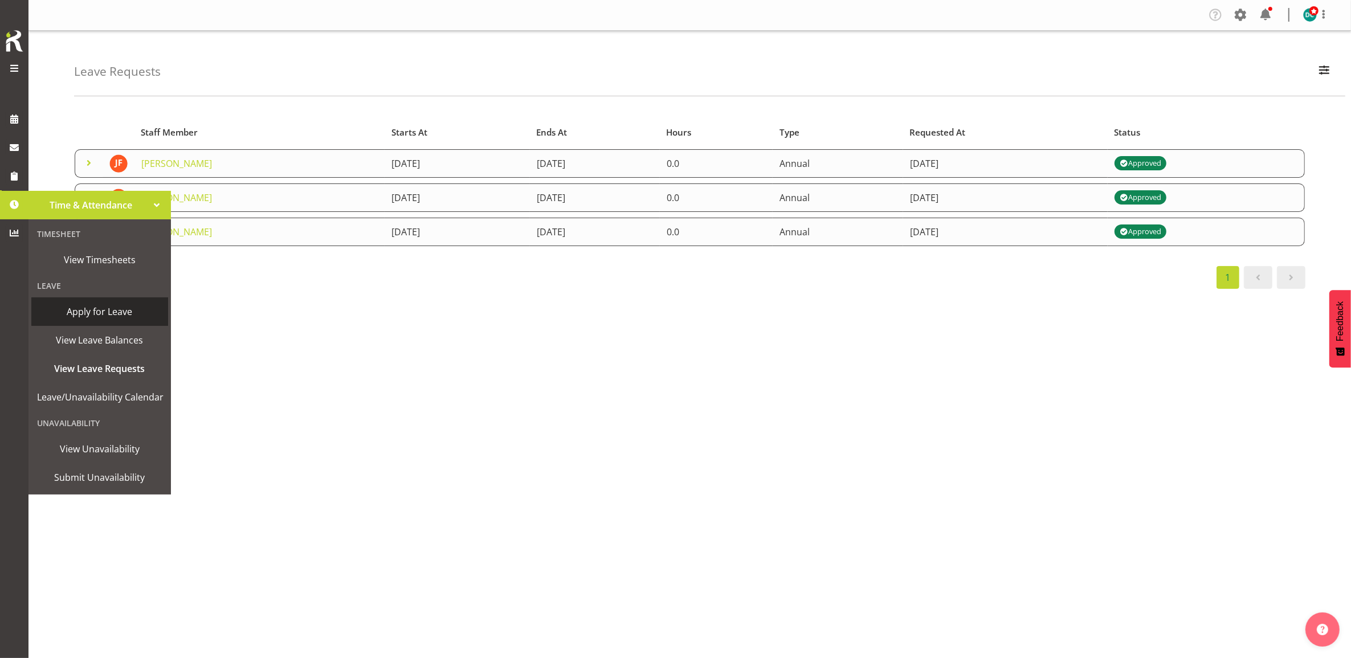
click at [77, 308] on span "Apply for Leave" at bounding box center [99, 311] width 125 height 17
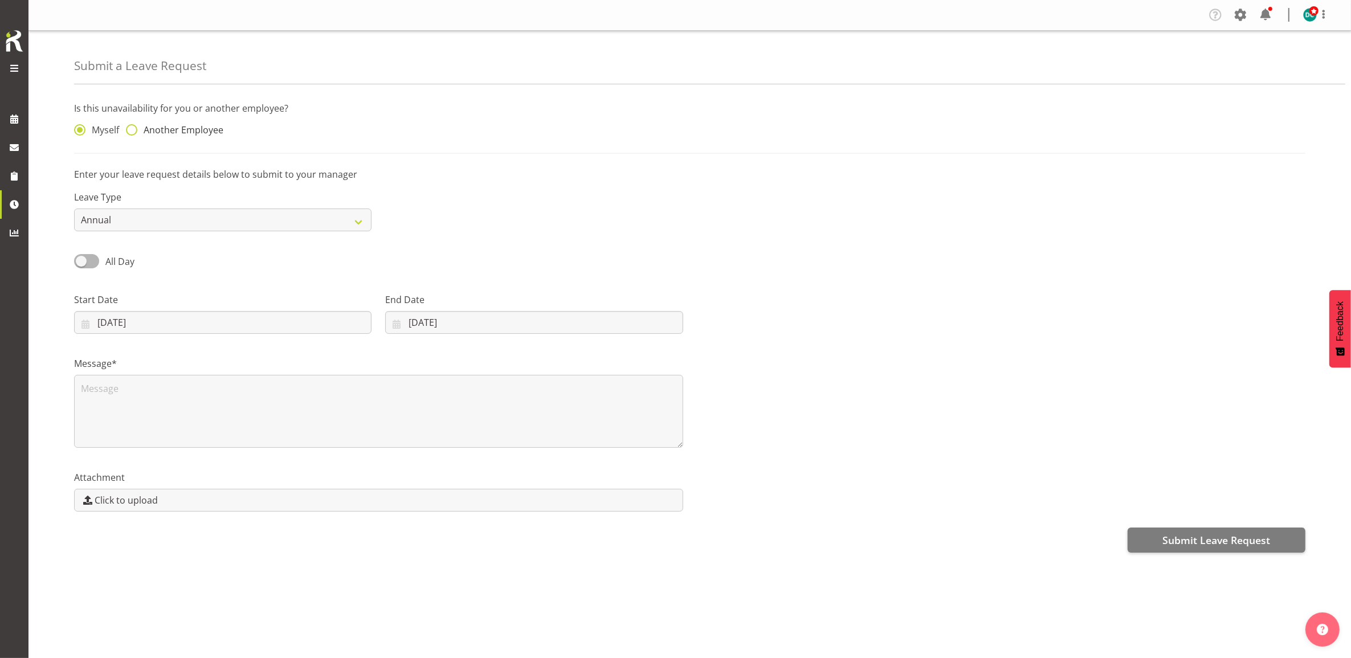
click at [135, 126] on span at bounding box center [131, 129] width 11 height 11
click at [133, 127] on input "Another Employee" at bounding box center [129, 130] width 7 height 7
radio input "true"
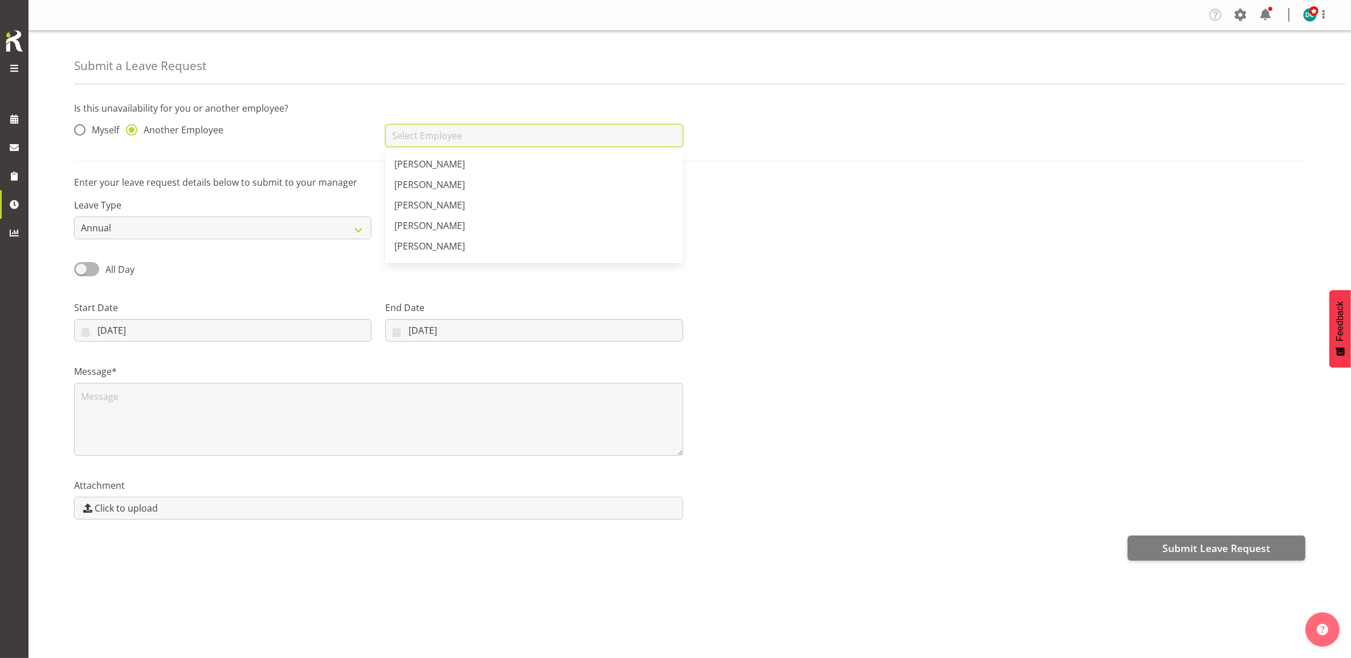
click at [489, 125] on input "text" at bounding box center [533, 135] width 297 height 23
drag, startPoint x: 418, startPoint y: 214, endPoint x: 409, endPoint y: 223, distance: 12.9
click at [419, 217] on span "[PERSON_NAME]" at bounding box center [429, 217] width 71 height 13
type input "[PERSON_NAME]"
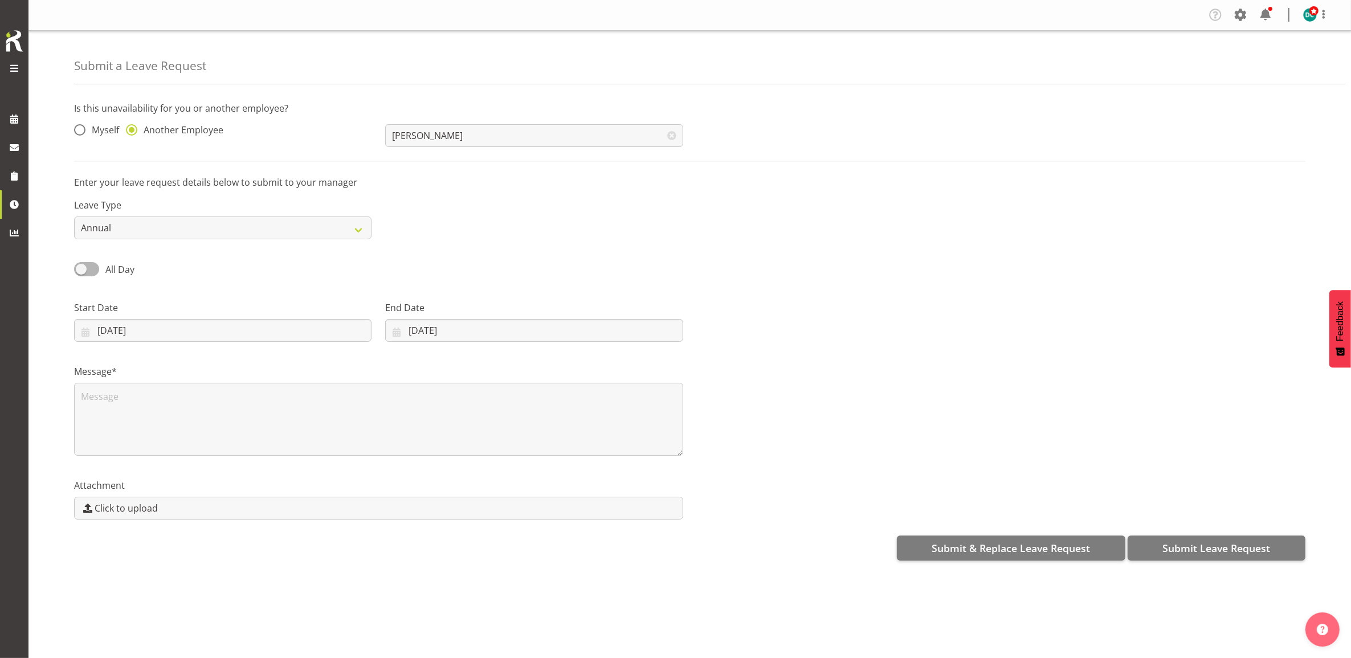
drag, startPoint x: 332, startPoint y: 272, endPoint x: 83, endPoint y: 343, distance: 258.5
click at [327, 276] on div "All Day" at bounding box center [222, 270] width 297 height 16
click at [111, 331] on input "18/09/2025" at bounding box center [222, 330] width 297 height 23
click at [127, 517] on link "29" at bounding box center [132, 508] width 23 height 21
type input "29/09/2025"
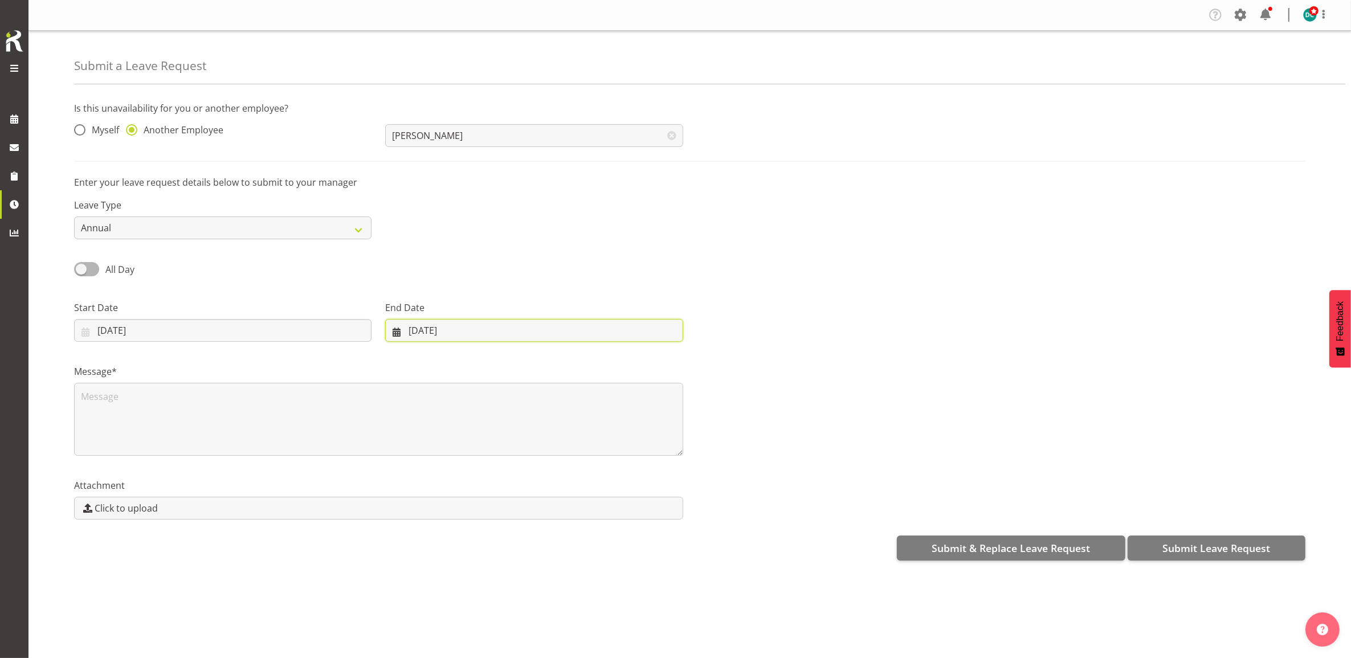
click at [433, 325] on input "18/09/2025" at bounding box center [533, 330] width 297 height 23
click at [431, 510] on span "29" at bounding box center [430, 508] width 9 height 11
type input "29/09/2025"
click at [238, 407] on textarea at bounding box center [378, 419] width 609 height 73
type textarea "Leave"
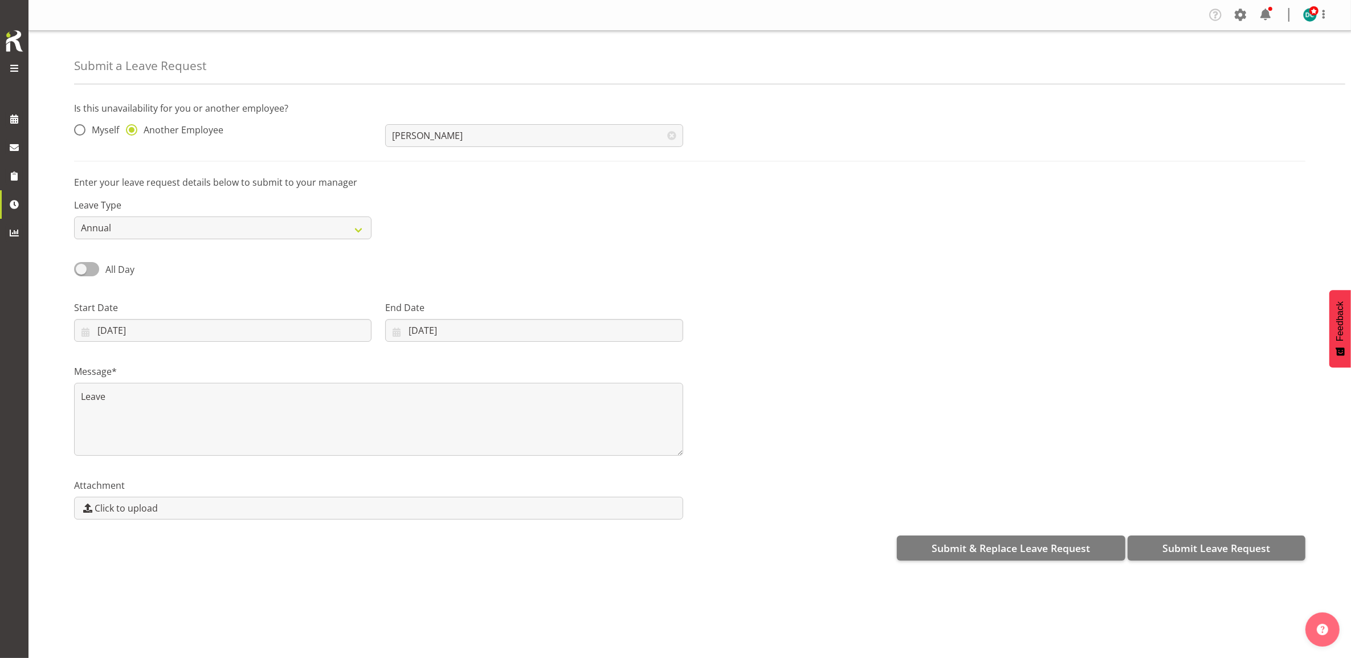
click at [189, 639] on div "Company Settings Roles & Skills Tasks Jobs Employees Locations & Departments Ac…" at bounding box center [689, 329] width 1323 height 658
click at [1197, 556] on span "Submit Leave Request" at bounding box center [1216, 548] width 108 height 15
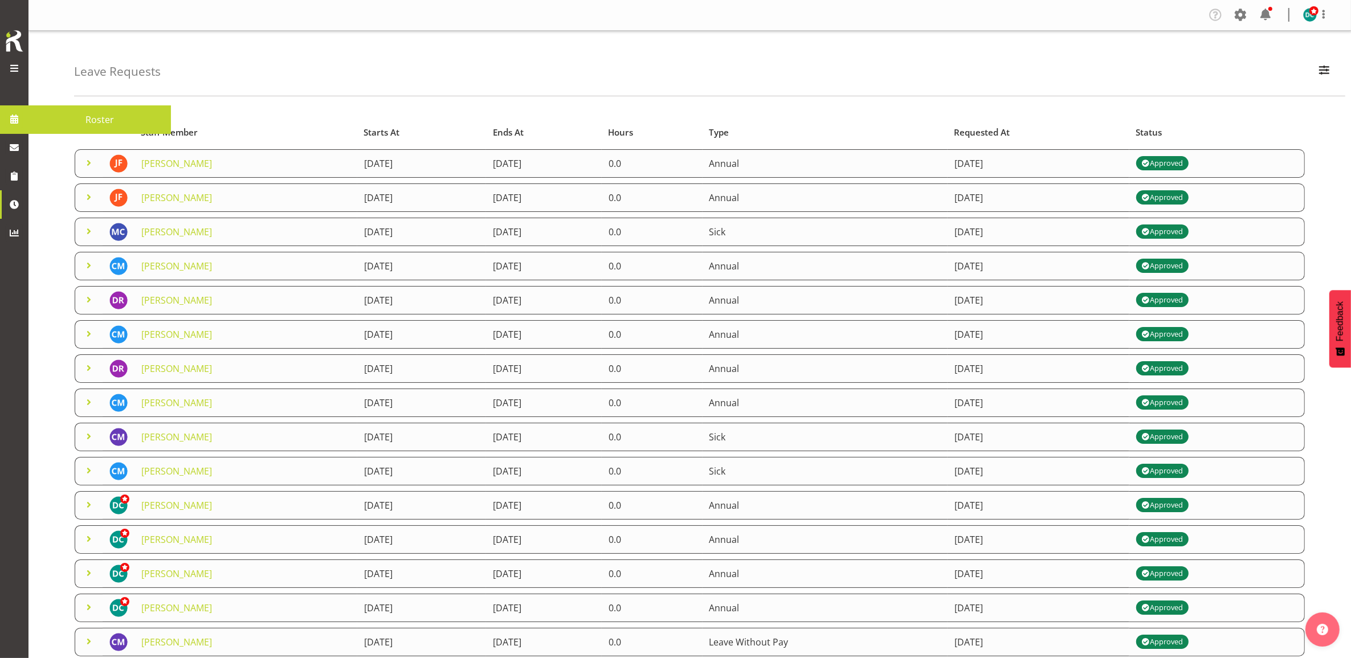
click at [21, 123] on span at bounding box center [14, 119] width 17 height 17
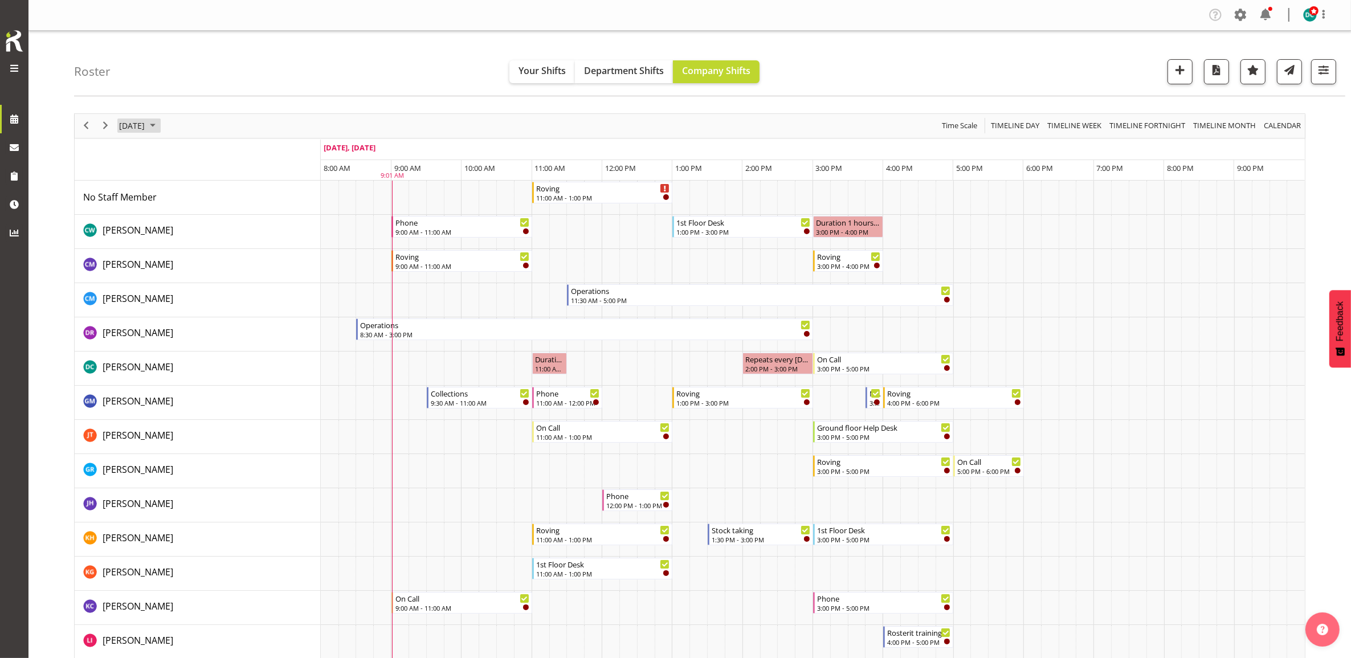
click at [140, 125] on span "[DATE]" at bounding box center [132, 126] width 28 height 14
click at [153, 254] on span "22" at bounding box center [149, 251] width 17 height 17
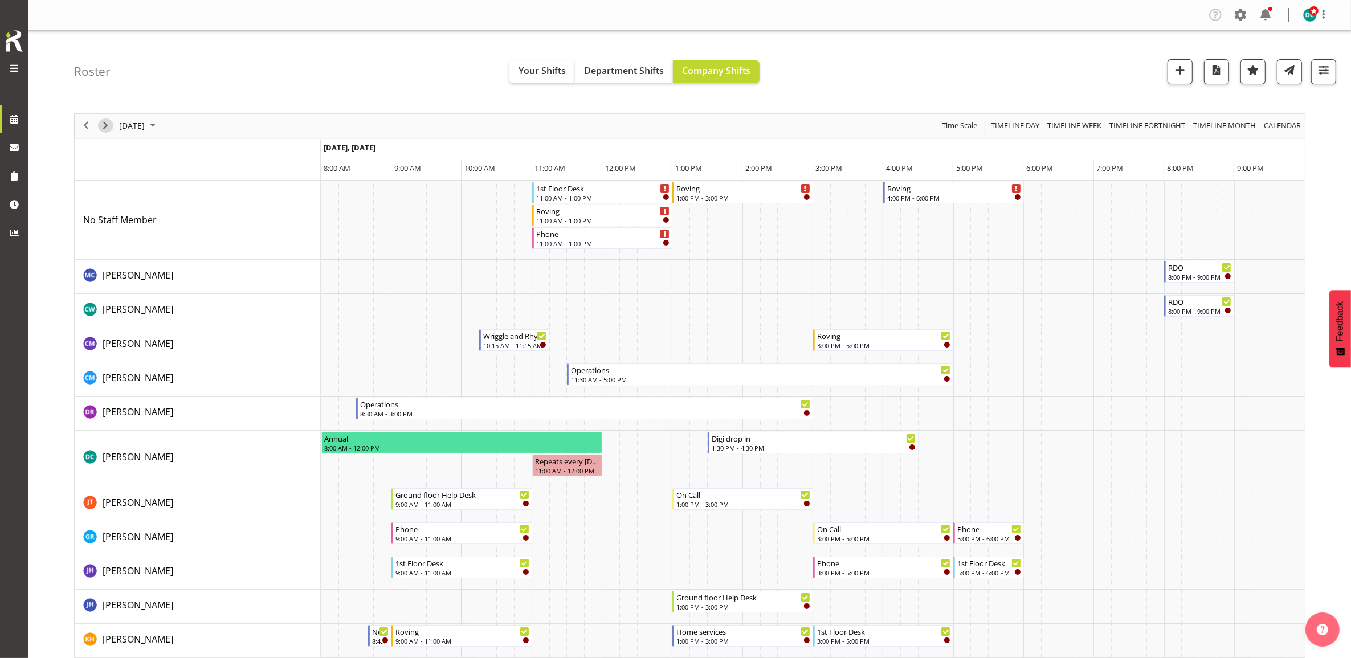
click at [103, 123] on span "Next" at bounding box center [106, 126] width 14 height 14
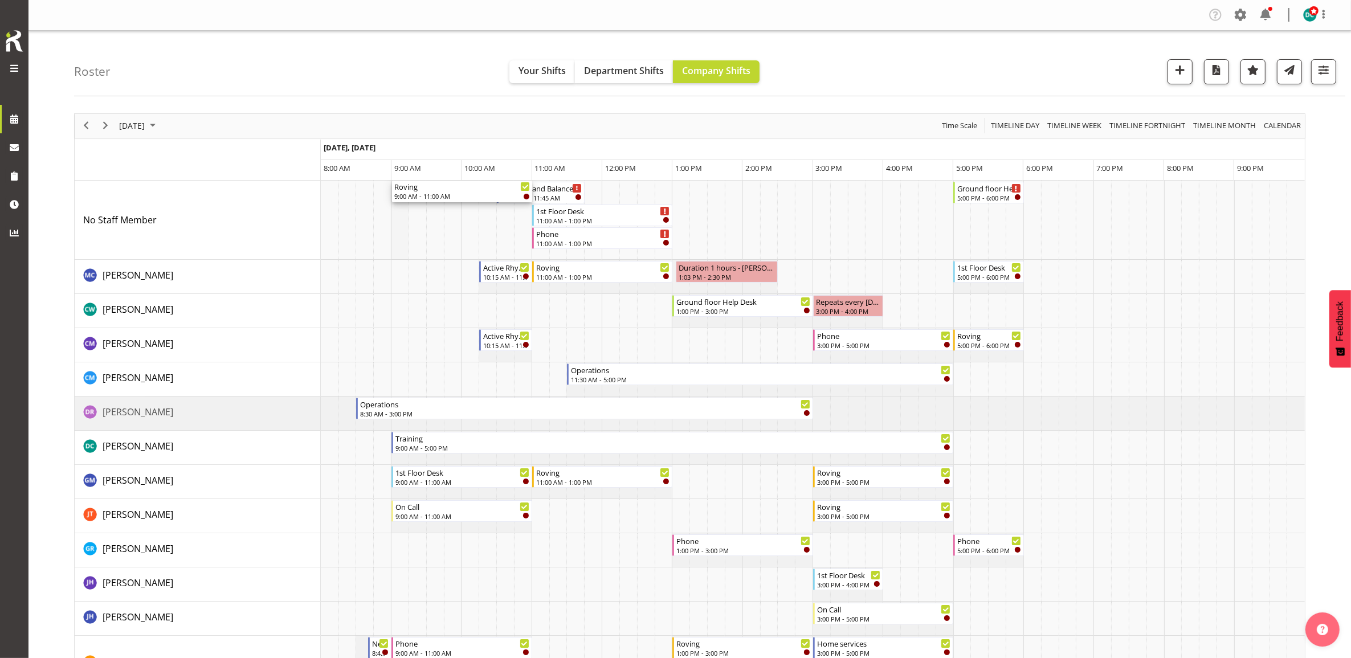
drag, startPoint x: 440, startPoint y: 596, endPoint x: 403, endPoint y: 259, distance: 338.7
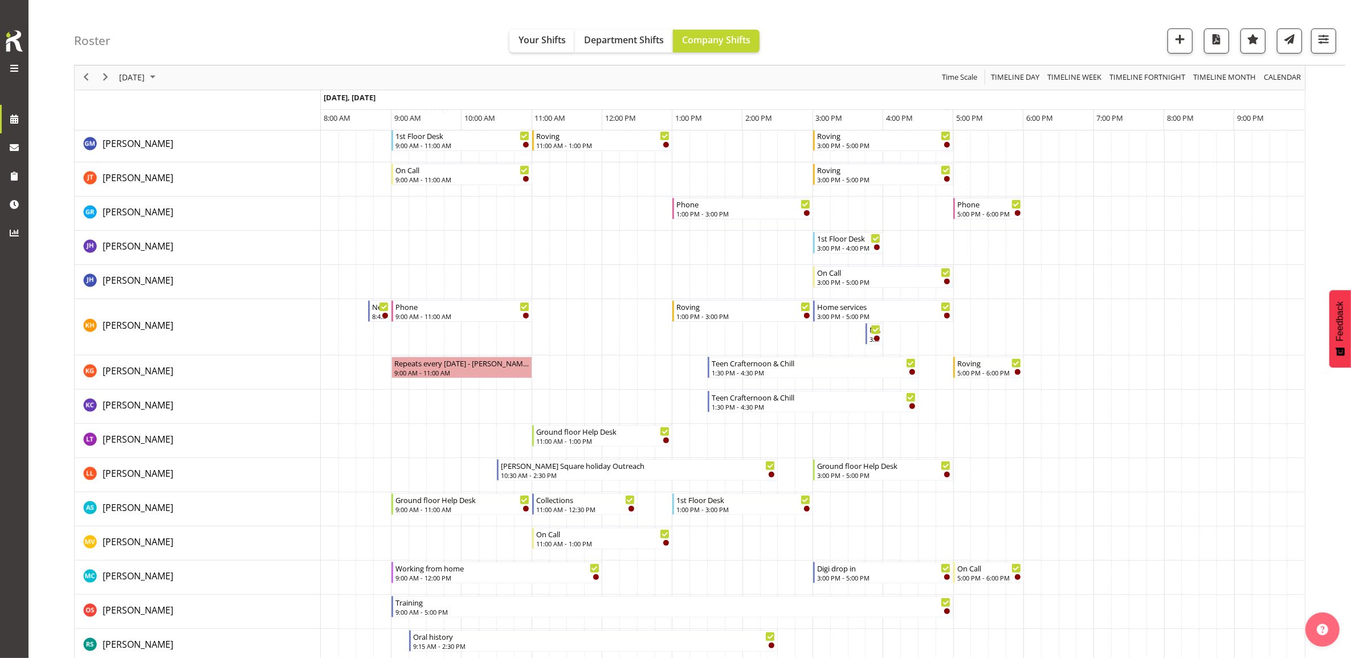
scroll to position [356, 0]
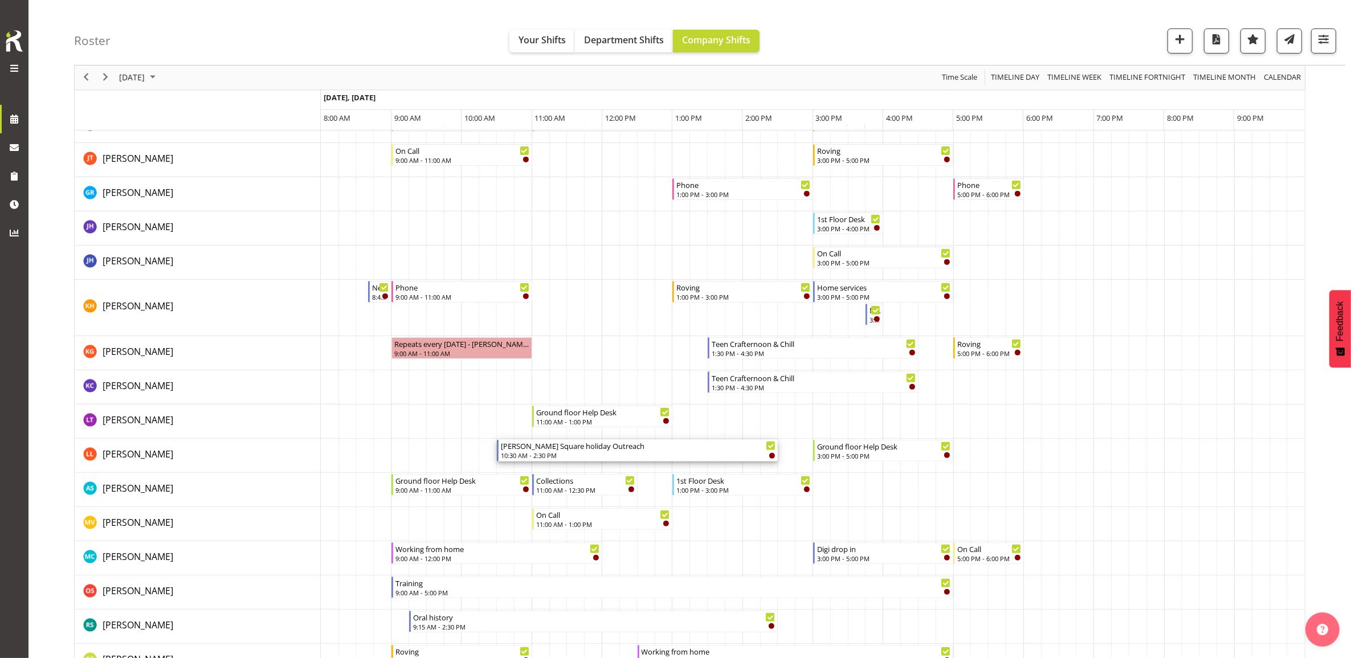
click at [591, 453] on div "10:30 AM - 2:30 PM" at bounding box center [638, 455] width 275 height 9
click at [0, 0] on div at bounding box center [0, 0] width 0 height 0
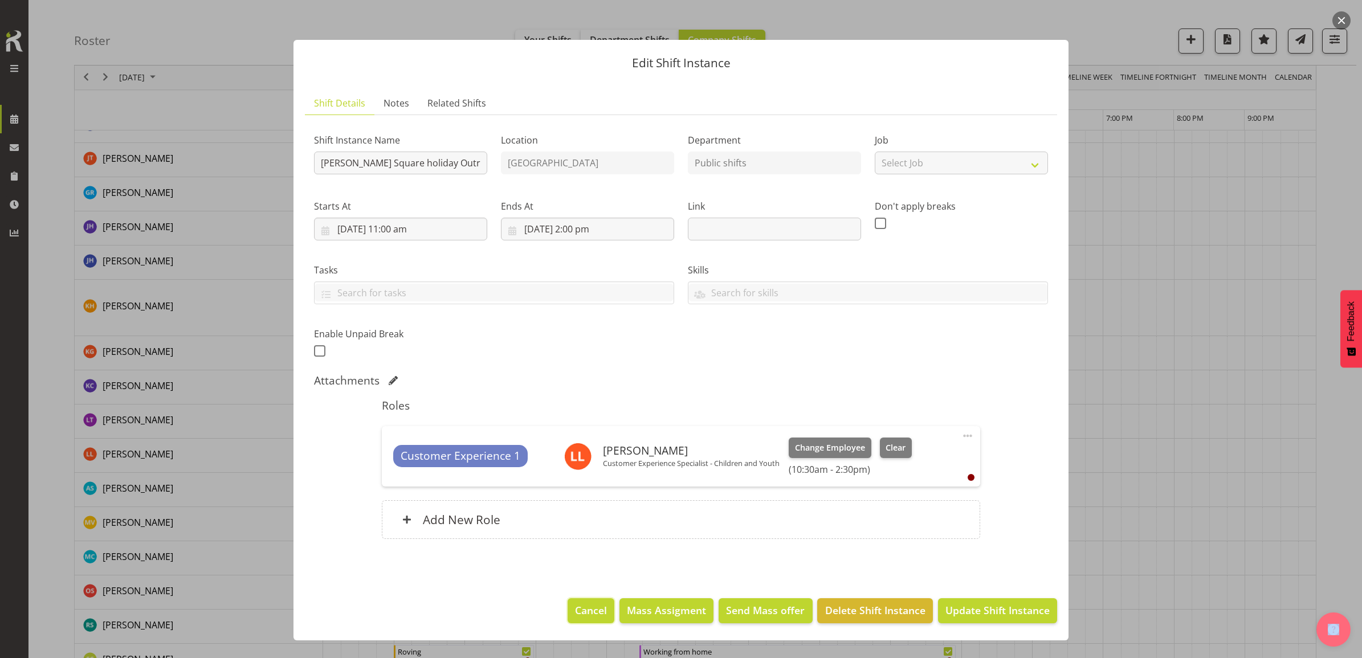
click at [610, 600] on button "Cancel" at bounding box center [591, 610] width 47 height 25
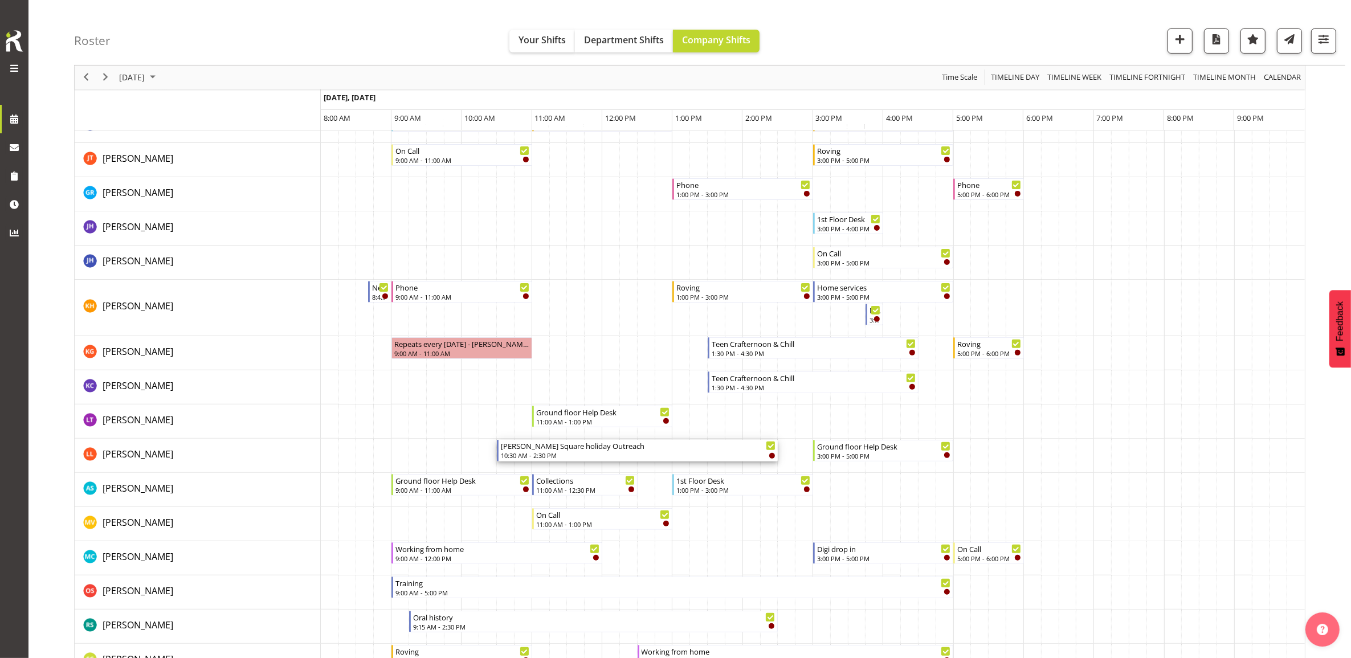
click at [590, 446] on div "[PERSON_NAME] Square holiday Outreach" at bounding box center [638, 445] width 275 height 11
click at [0, 0] on div at bounding box center [0, 0] width 0 height 0
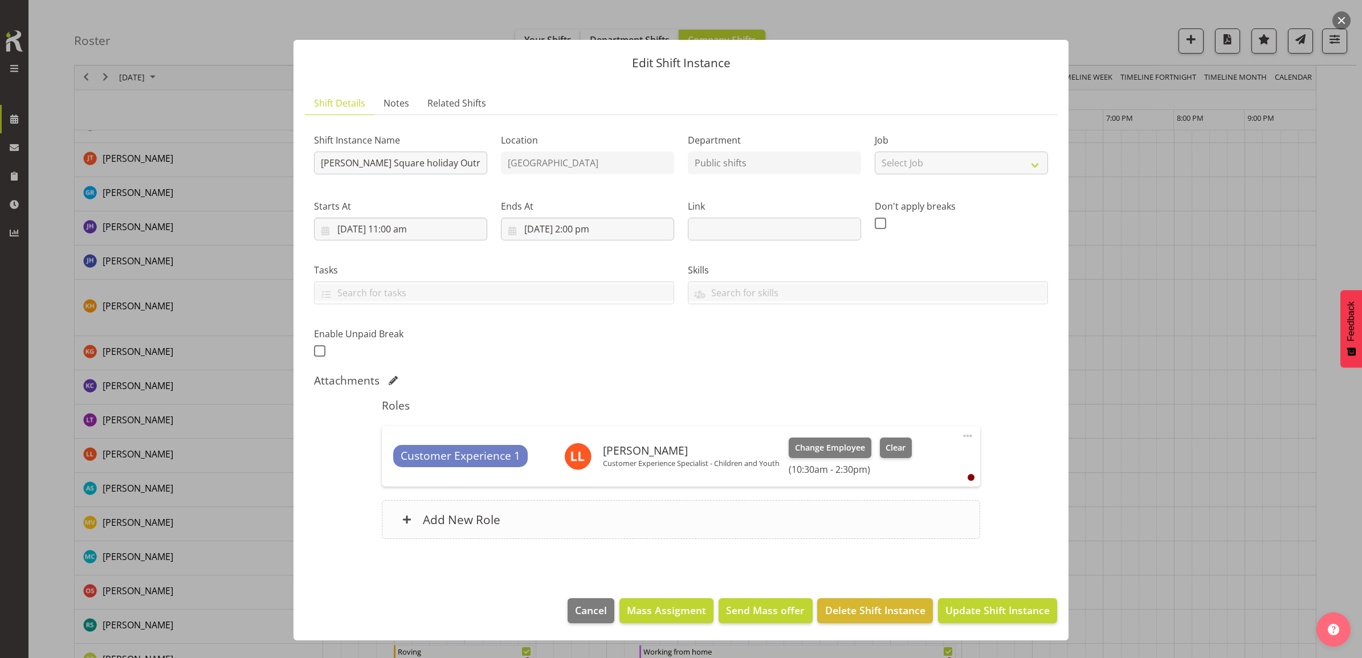
click at [454, 520] on h6 "Add New Role" at bounding box center [461, 519] width 77 height 15
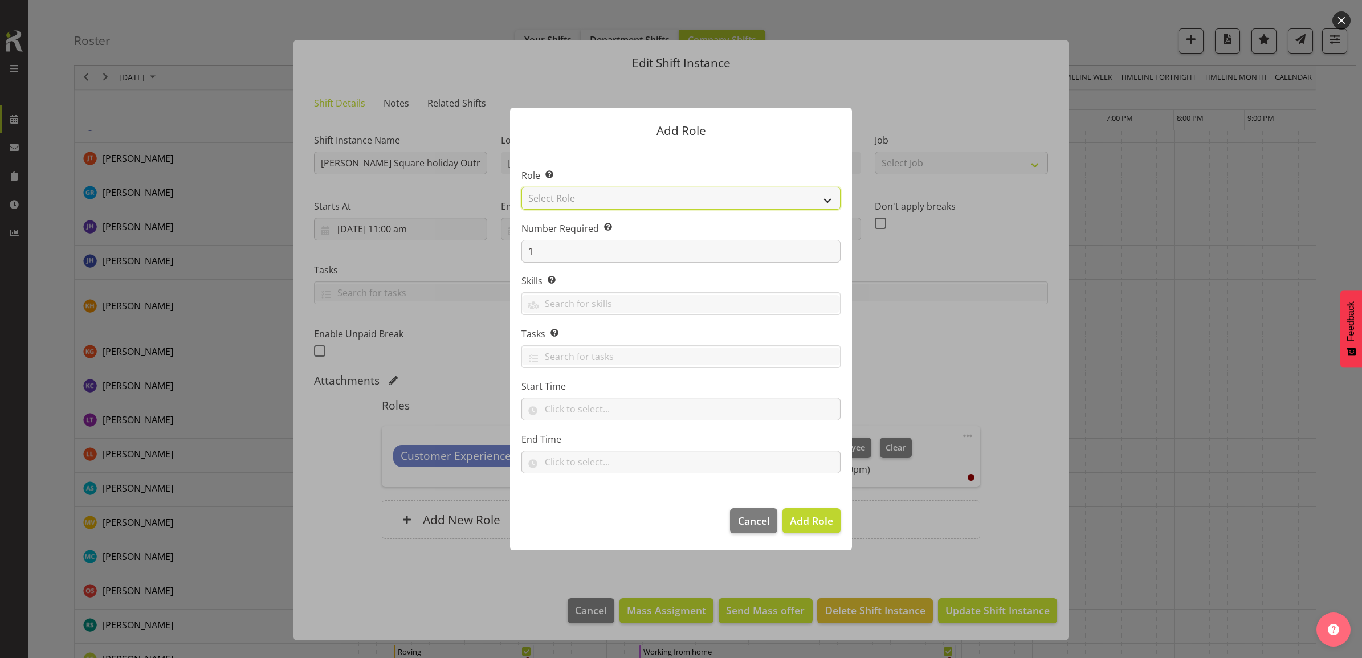
click at [583, 198] on select "Select Role 1st floor desk AQ operator Business Support Team member Casual Cust…" at bounding box center [680, 198] width 319 height 23
select select "1508"
click at [521, 187] on select "Select Role 1st floor desk AQ operator Business Support Team member Casual Cust…" at bounding box center [680, 198] width 319 height 23
click at [799, 523] on span "Add Role" at bounding box center [811, 521] width 43 height 14
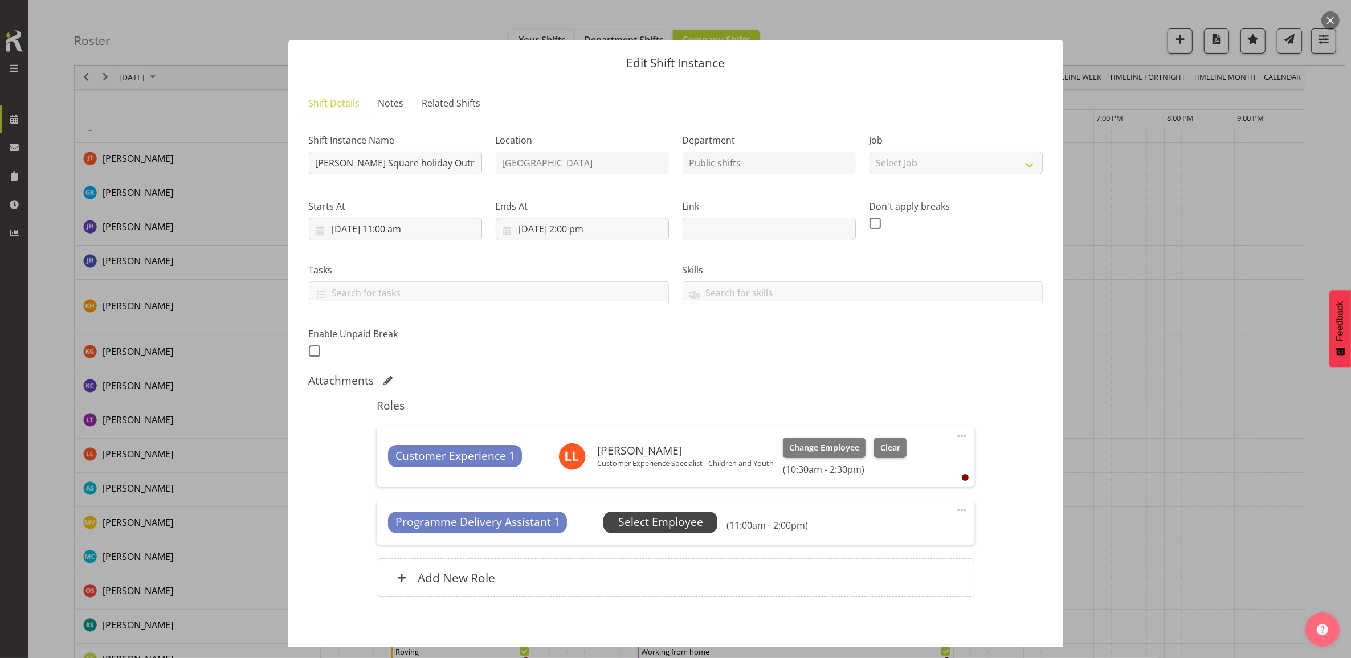
click at [654, 525] on span "Select Employee" at bounding box center [660, 522] width 85 height 17
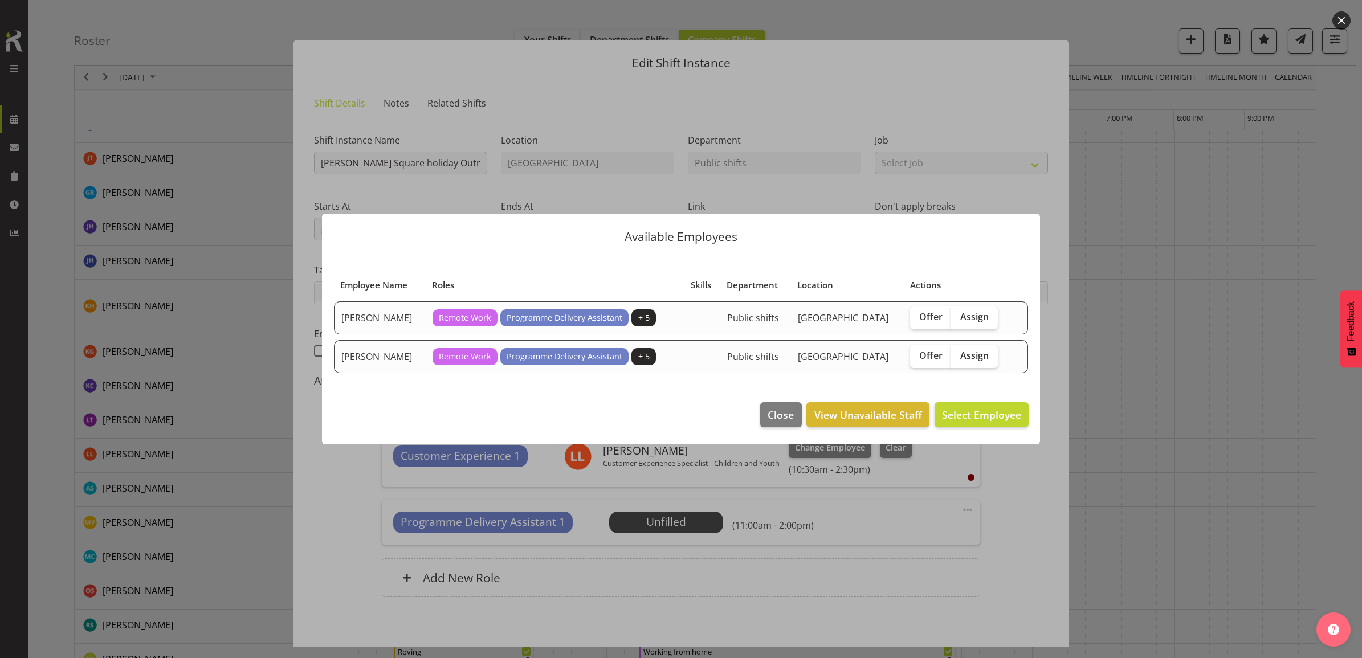
drag, startPoint x: 982, startPoint y: 360, endPoint x: 974, endPoint y: 397, distance: 37.2
click at [981, 360] on span "Assign" at bounding box center [974, 355] width 28 height 11
click at [958, 360] on input "Assign" at bounding box center [954, 355] width 7 height 7
checkbox input "true"
click at [969, 409] on span "Assign Keyu Chen" at bounding box center [963, 415] width 115 height 14
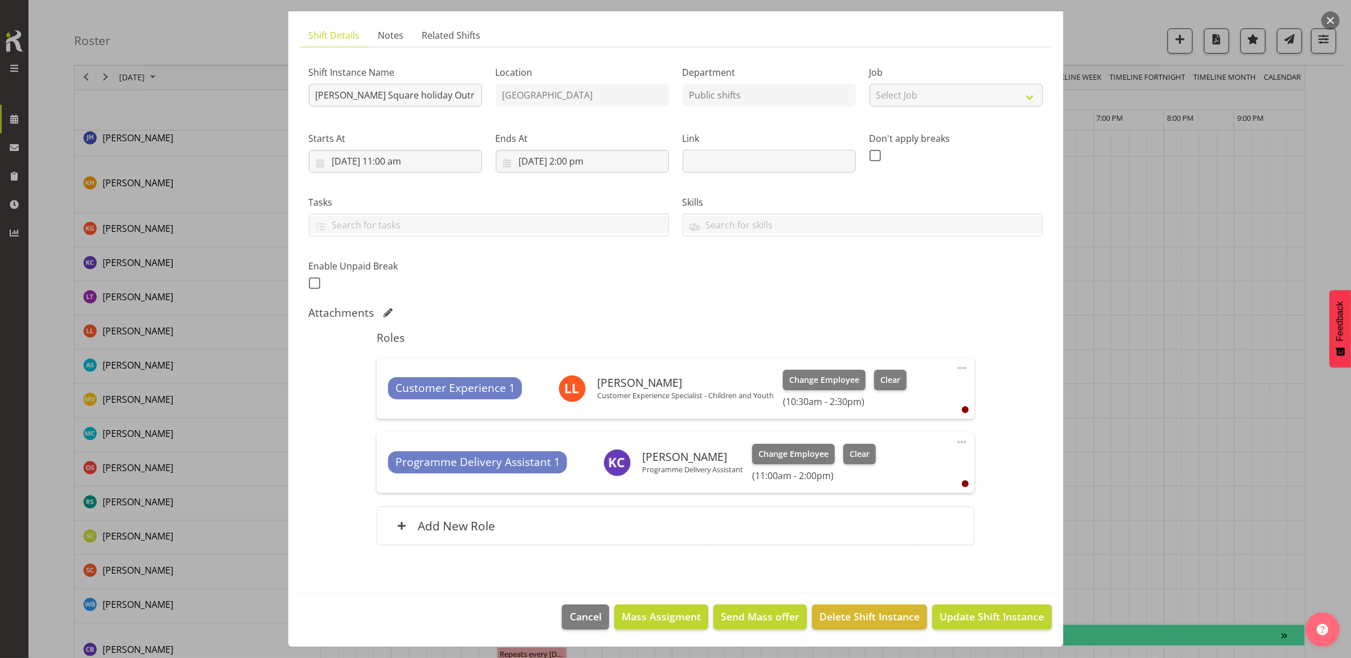
scroll to position [712, 0]
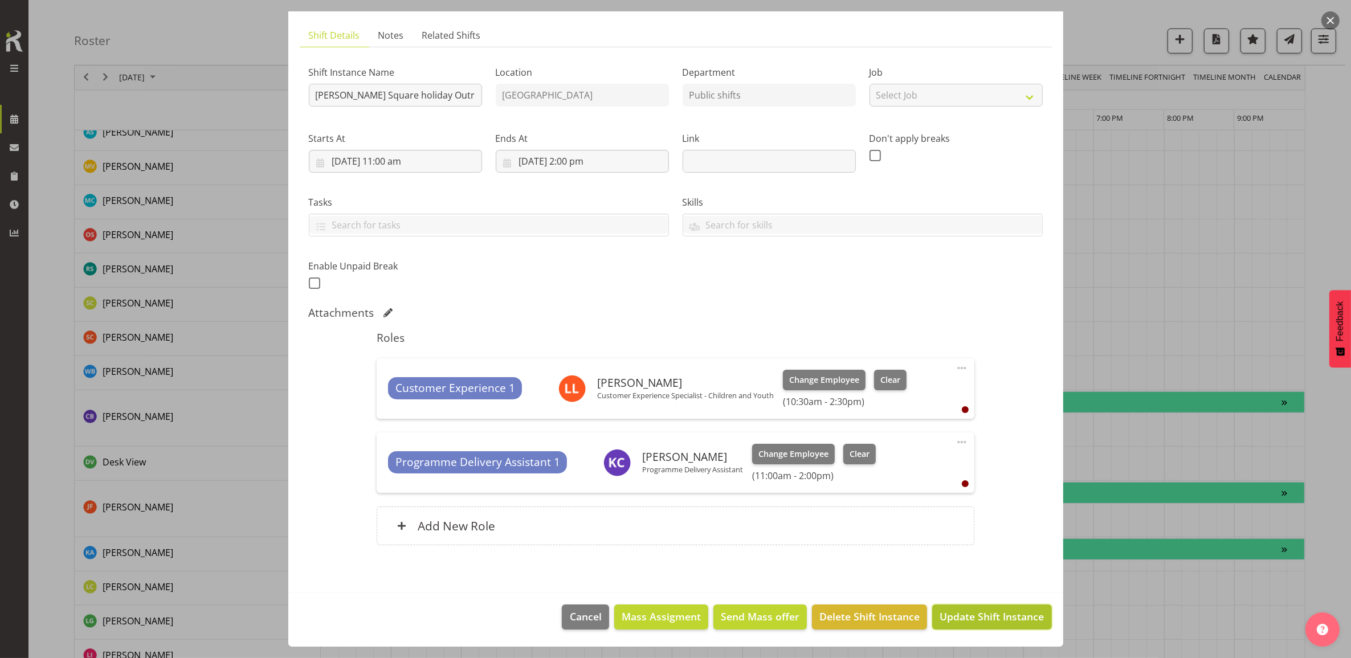
click at [956, 619] on span "Update Shift Instance" at bounding box center [992, 616] width 104 height 15
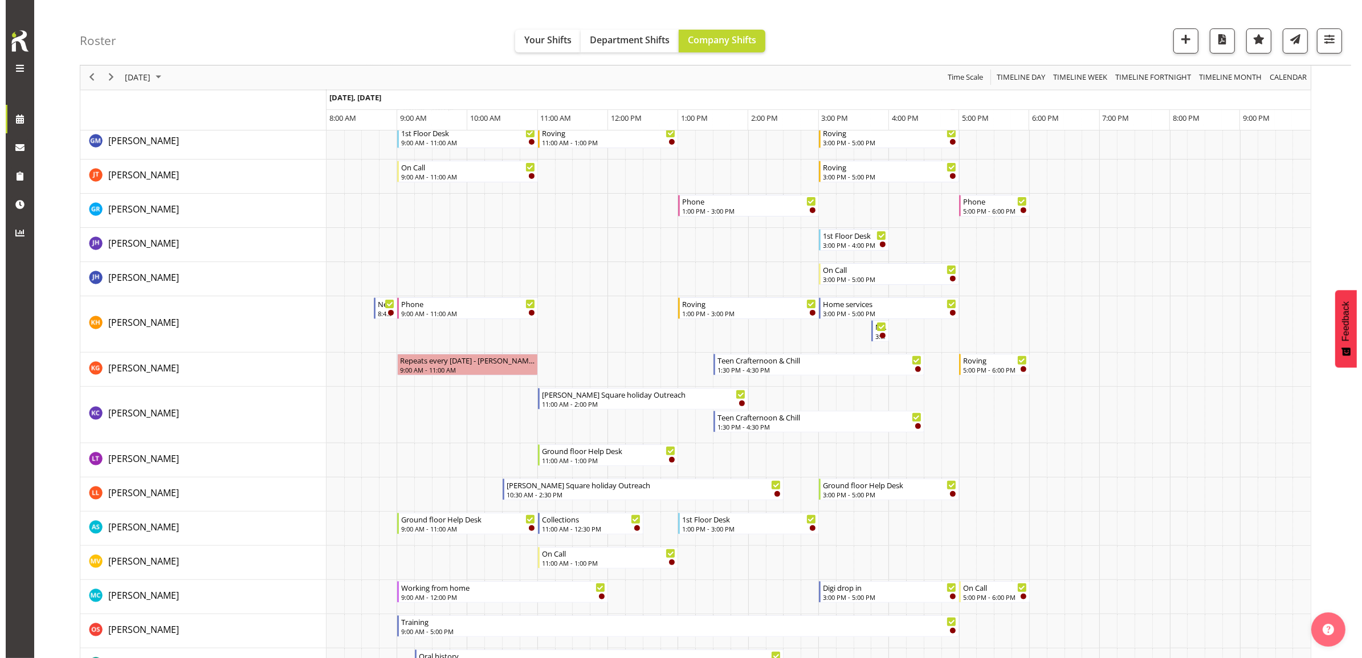
scroll to position [356, 0]
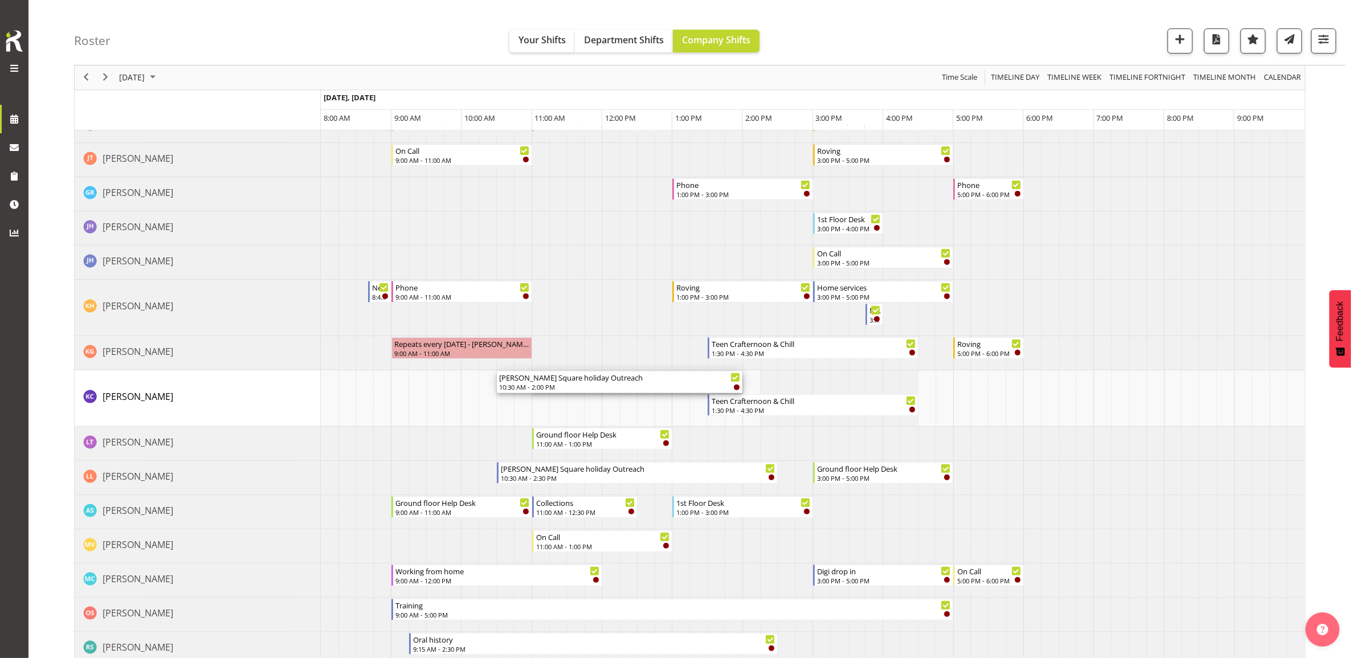
drag, startPoint x: 530, startPoint y: 378, endPoint x: 505, endPoint y: 381, distance: 25.2
drag, startPoint x: 741, startPoint y: 383, endPoint x: 770, endPoint y: 390, distance: 30.0
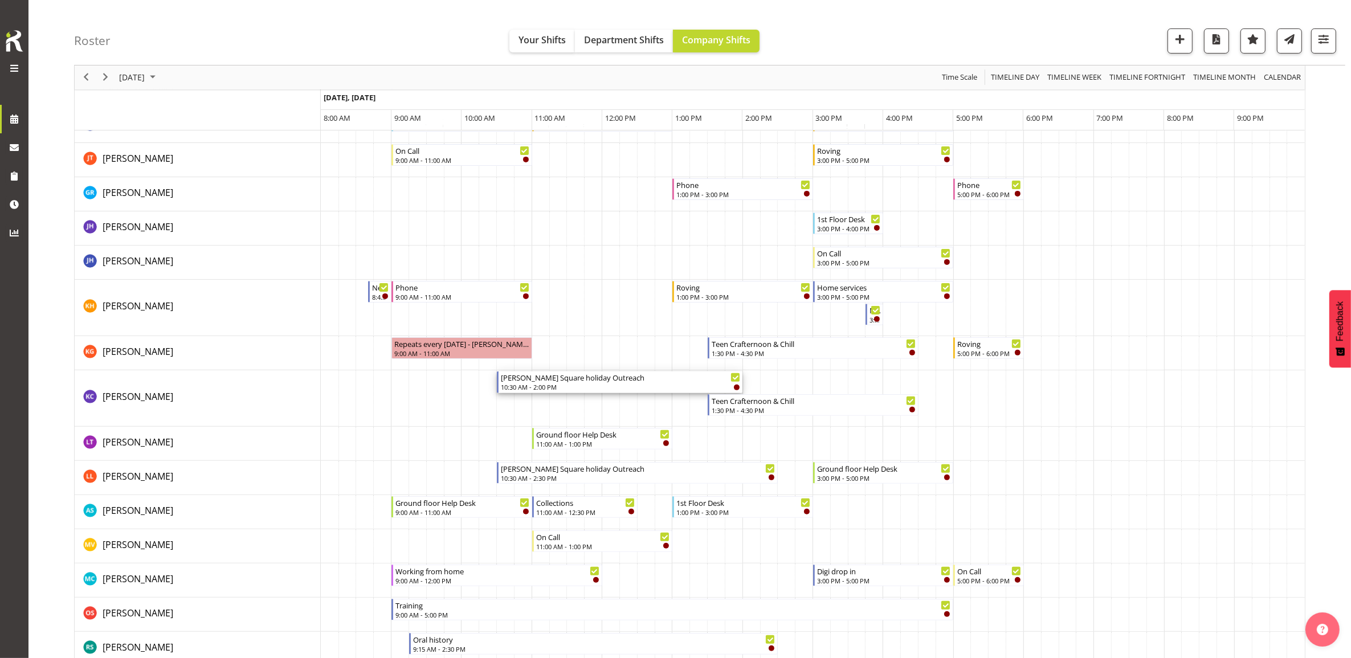
click at [610, 382] on div "Russell Square holiday Outreach" at bounding box center [620, 377] width 239 height 11
click at [0, 0] on div at bounding box center [0, 0] width 0 height 0
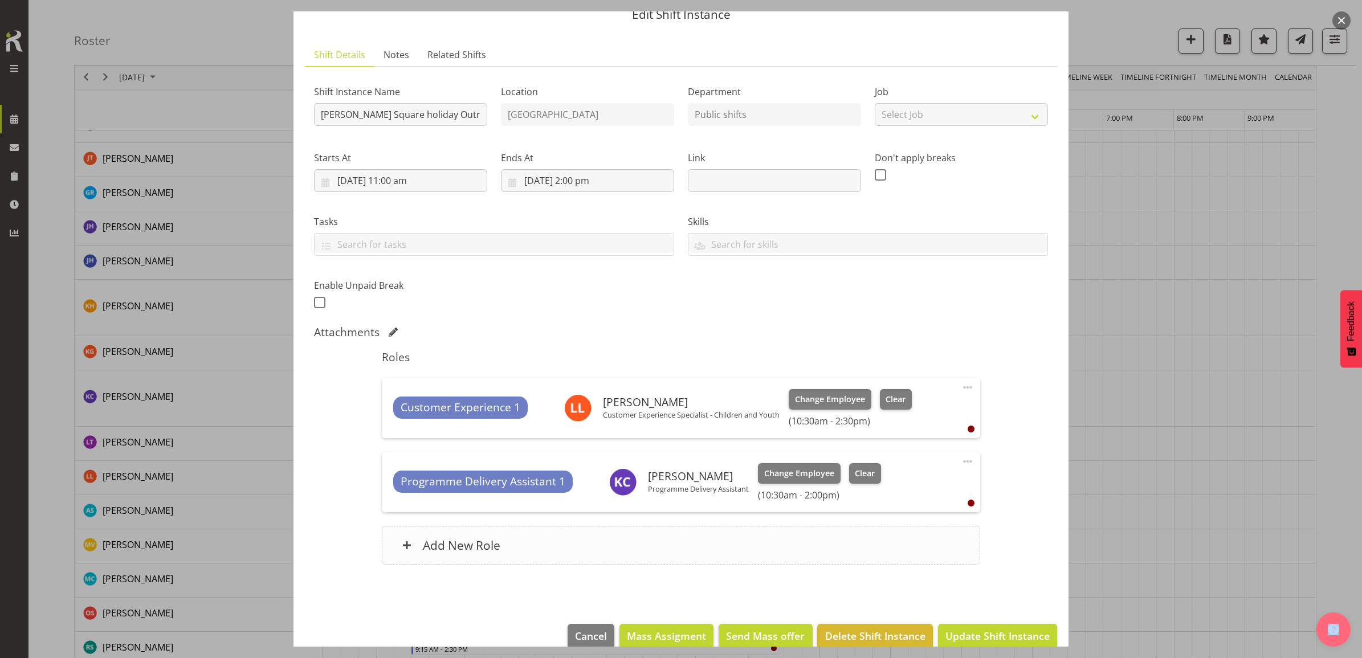
scroll to position [68, 0]
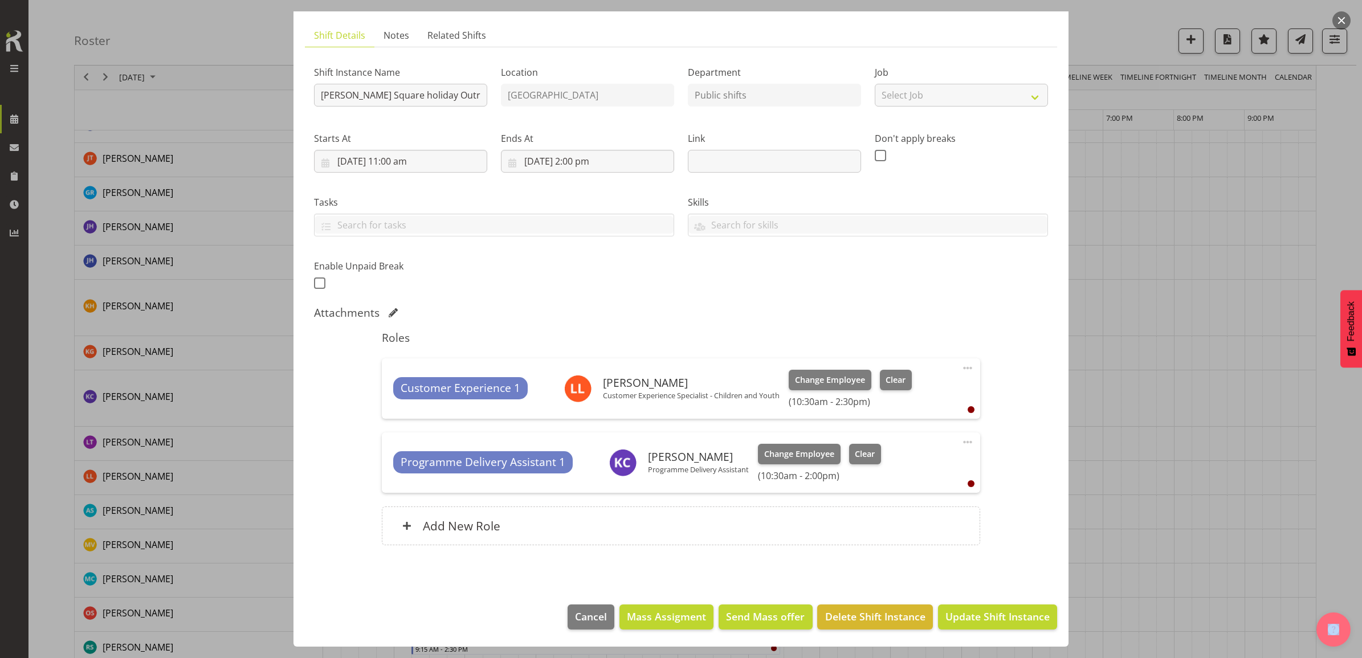
click at [961, 442] on span at bounding box center [968, 442] width 14 height 14
click at [883, 471] on link "Edit" at bounding box center [919, 467] width 109 height 21
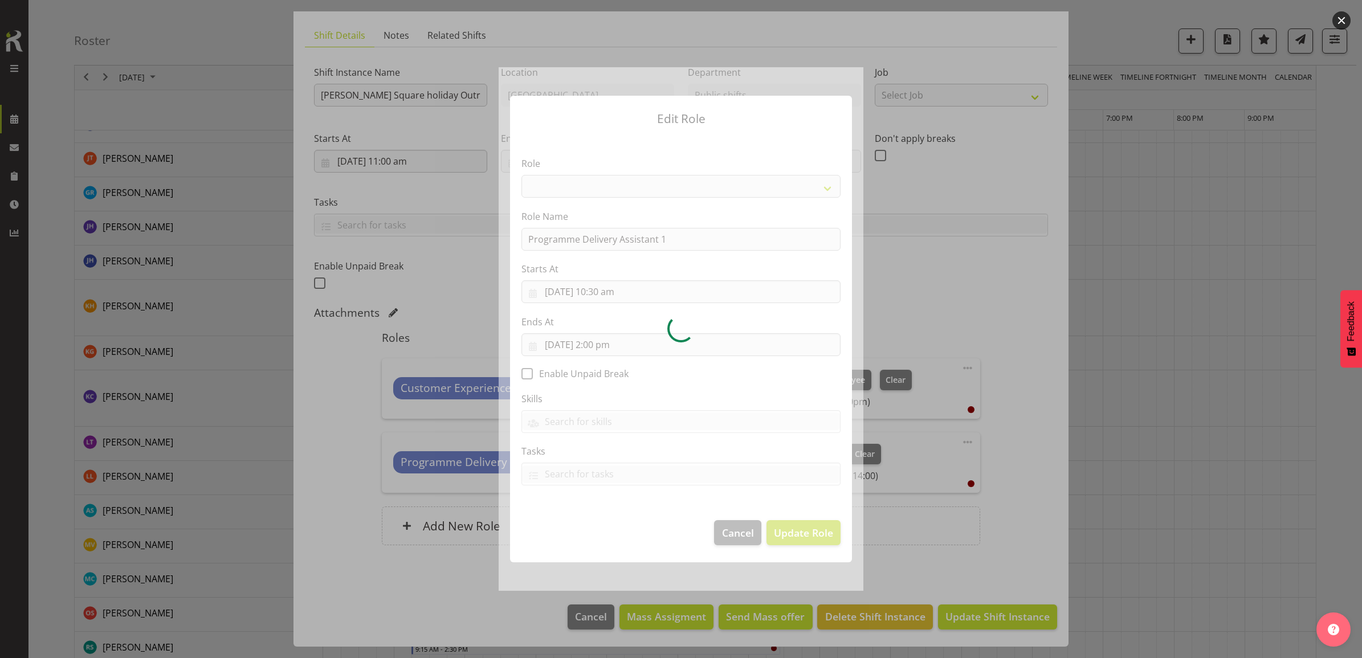
select select "1508"
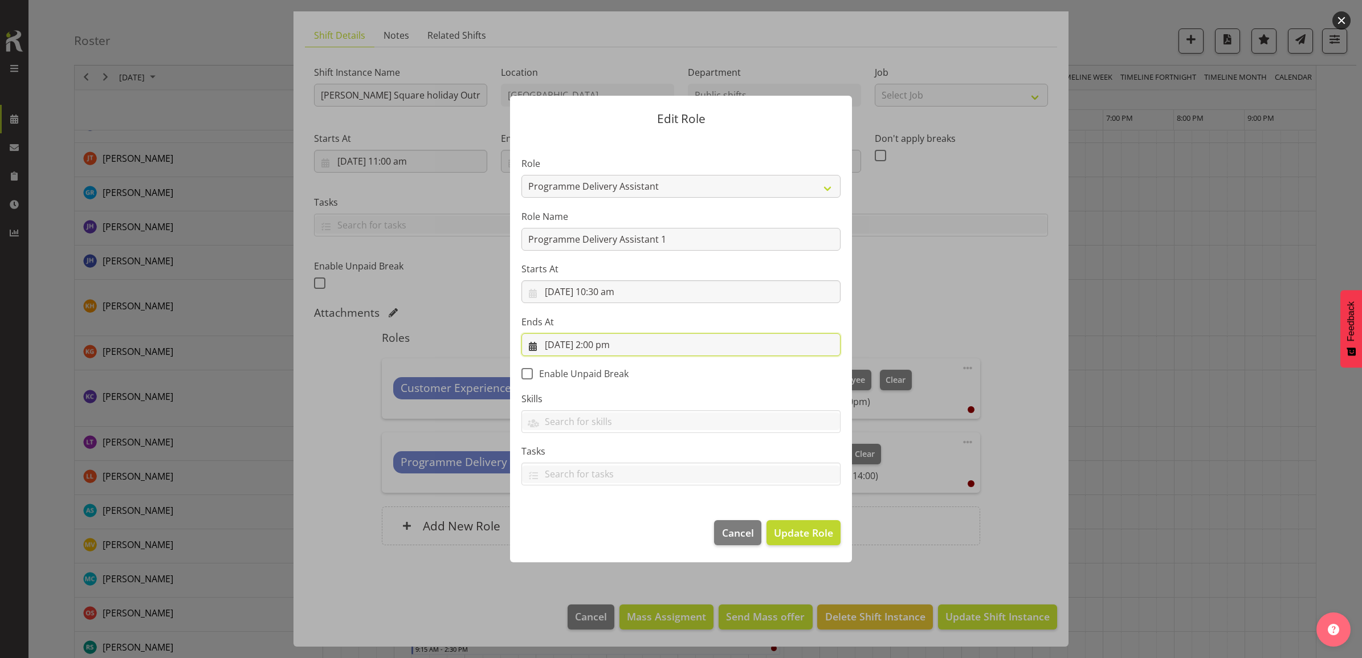
click at [605, 339] on input "23/09/2025, 2:00 pm" at bounding box center [680, 344] width 319 height 23
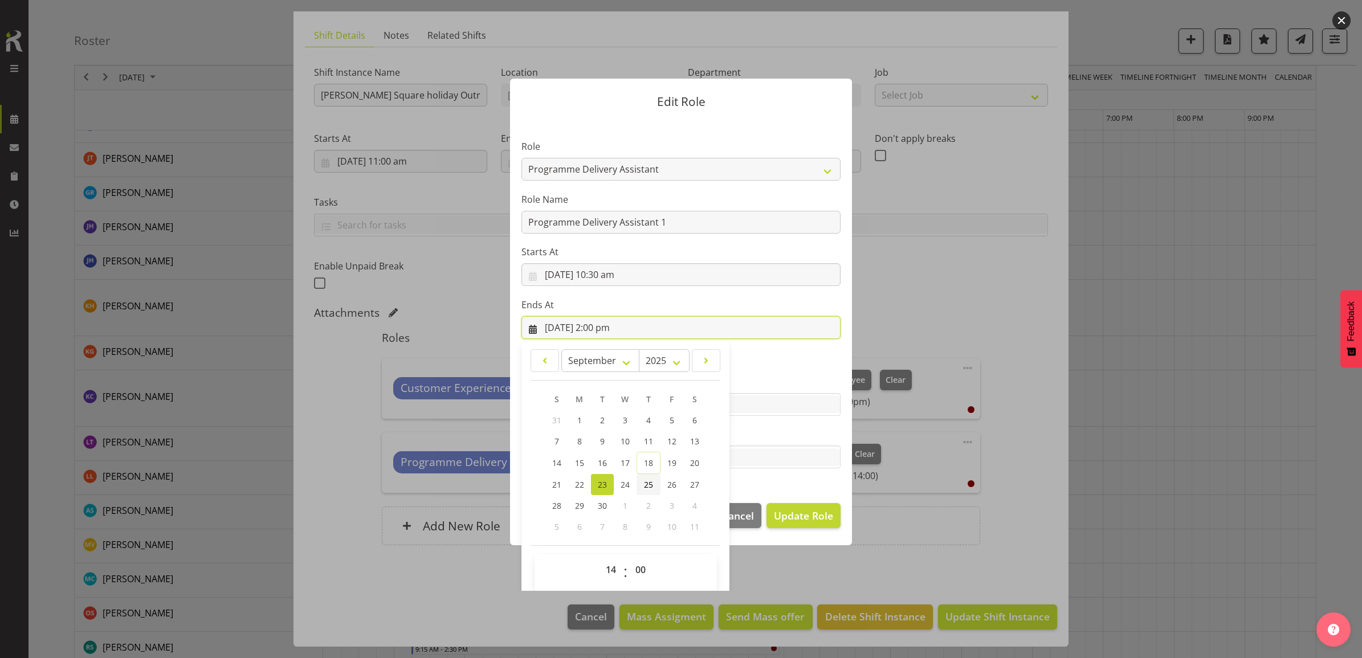
scroll to position [26, 0]
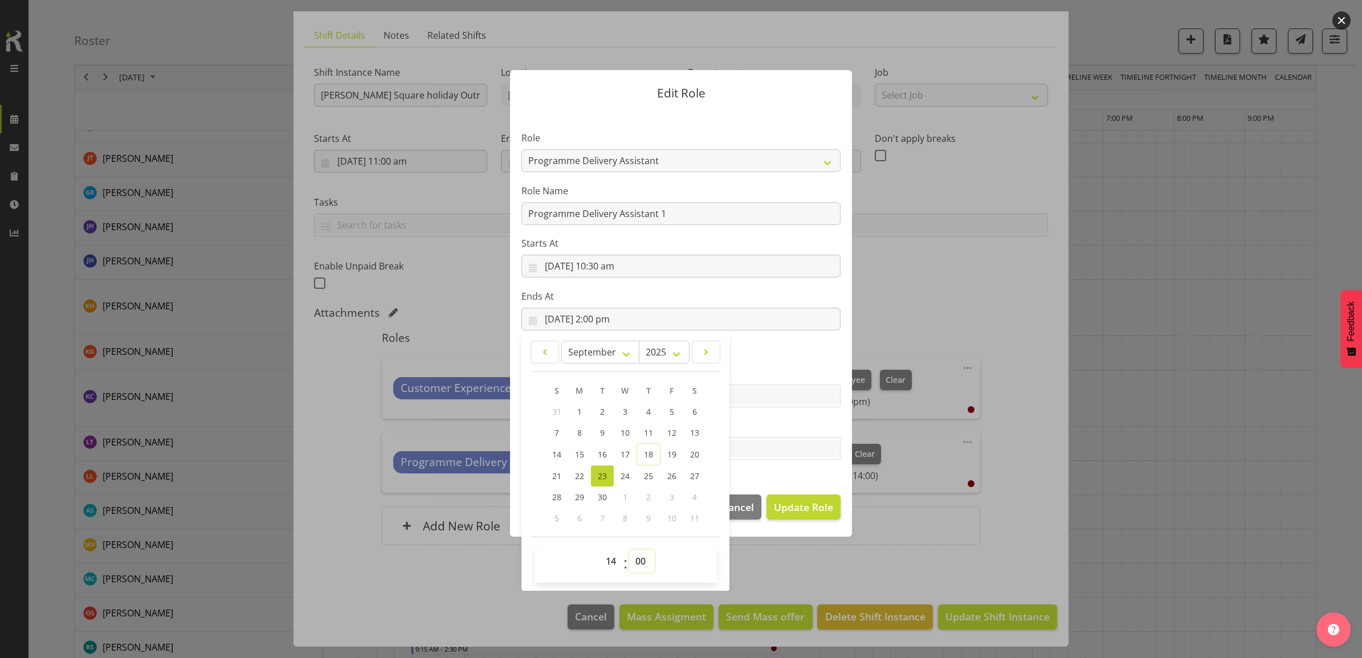
click at [630, 560] on select "00 01 02 03 04 05 06 07 08 09 10 11 12 13 14 15 16 17 18 19 20 21 22 23 24 25 2…" at bounding box center [642, 561] width 26 height 23
select select "30"
type input "23/09/2025, 2:30 pm"
click at [756, 560] on div "Edit Role Role 1st floor desk AQ operator Business Support Team member Casual C…" at bounding box center [681, 304] width 365 height 524
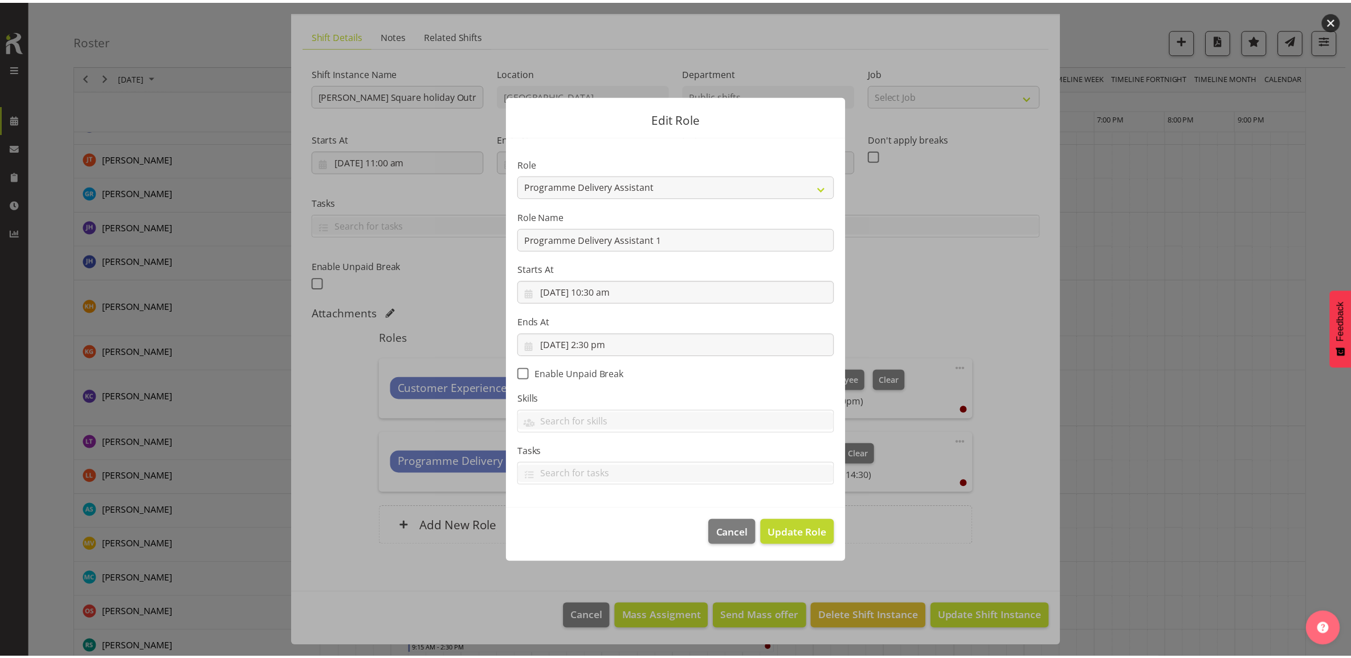
scroll to position [0, 0]
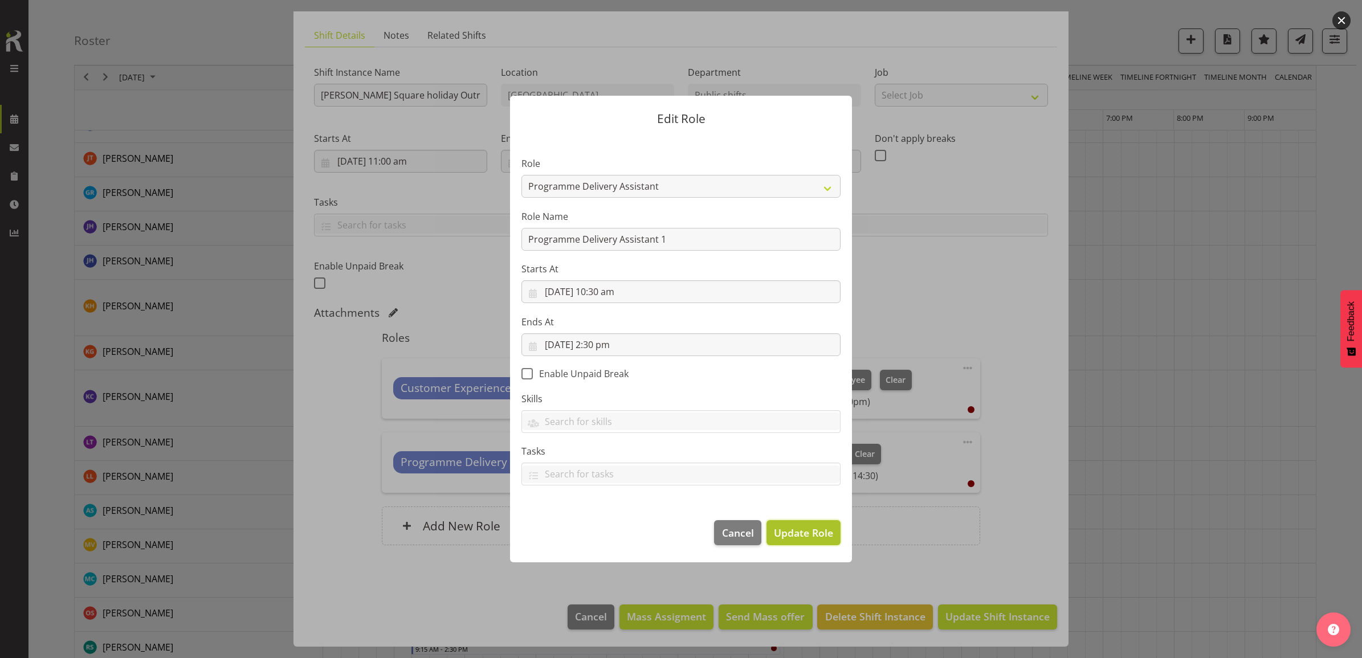
click at [789, 533] on span "Update Role" at bounding box center [803, 532] width 59 height 15
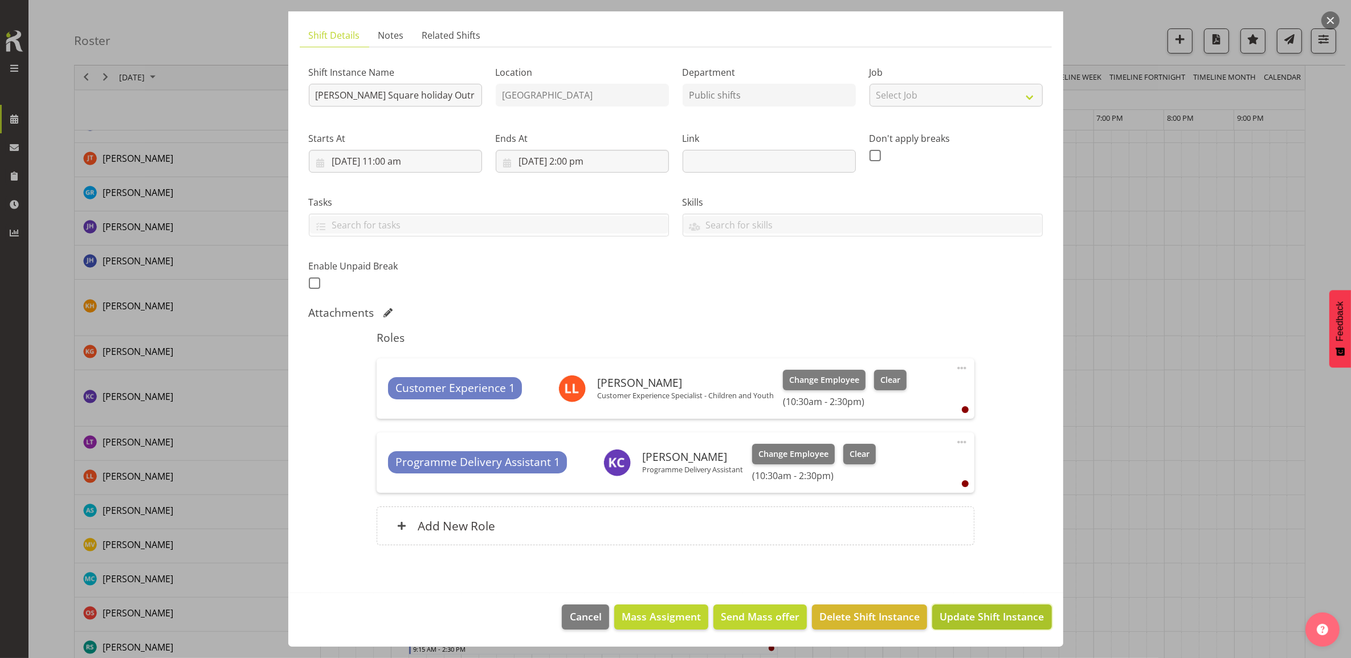
click at [963, 614] on span "Update Shift Instance" at bounding box center [992, 616] width 104 height 15
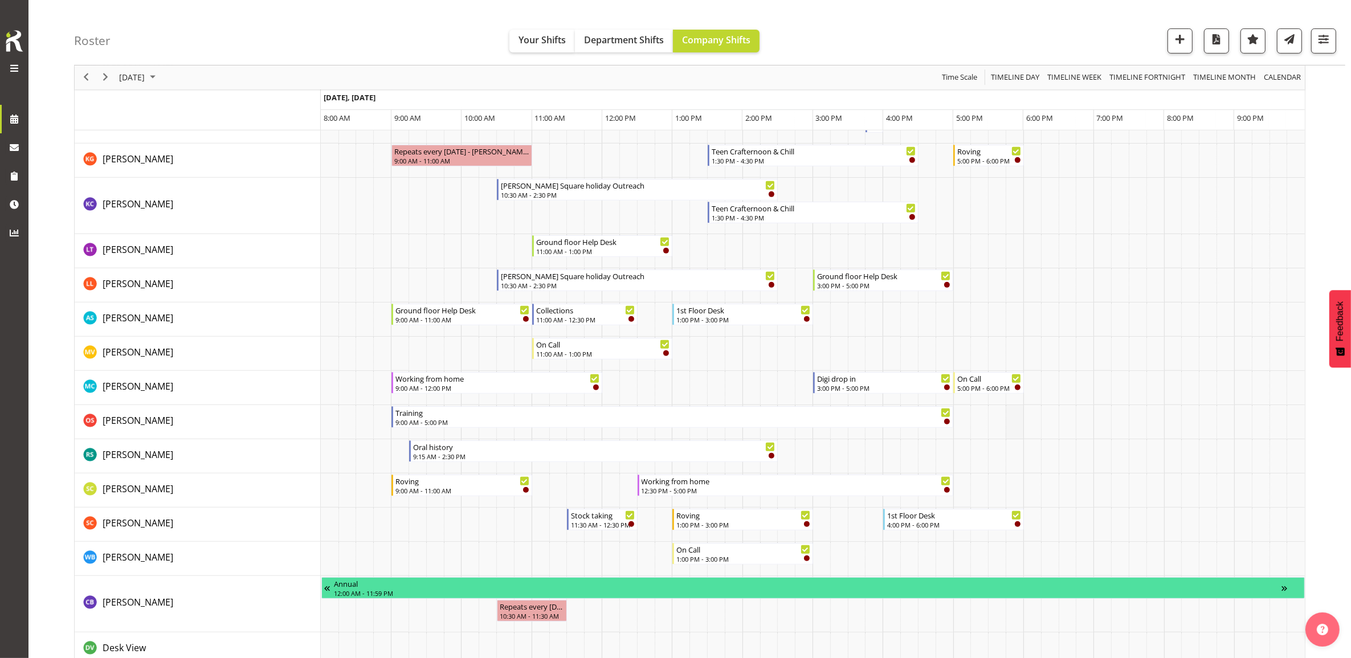
scroll to position [570, 0]
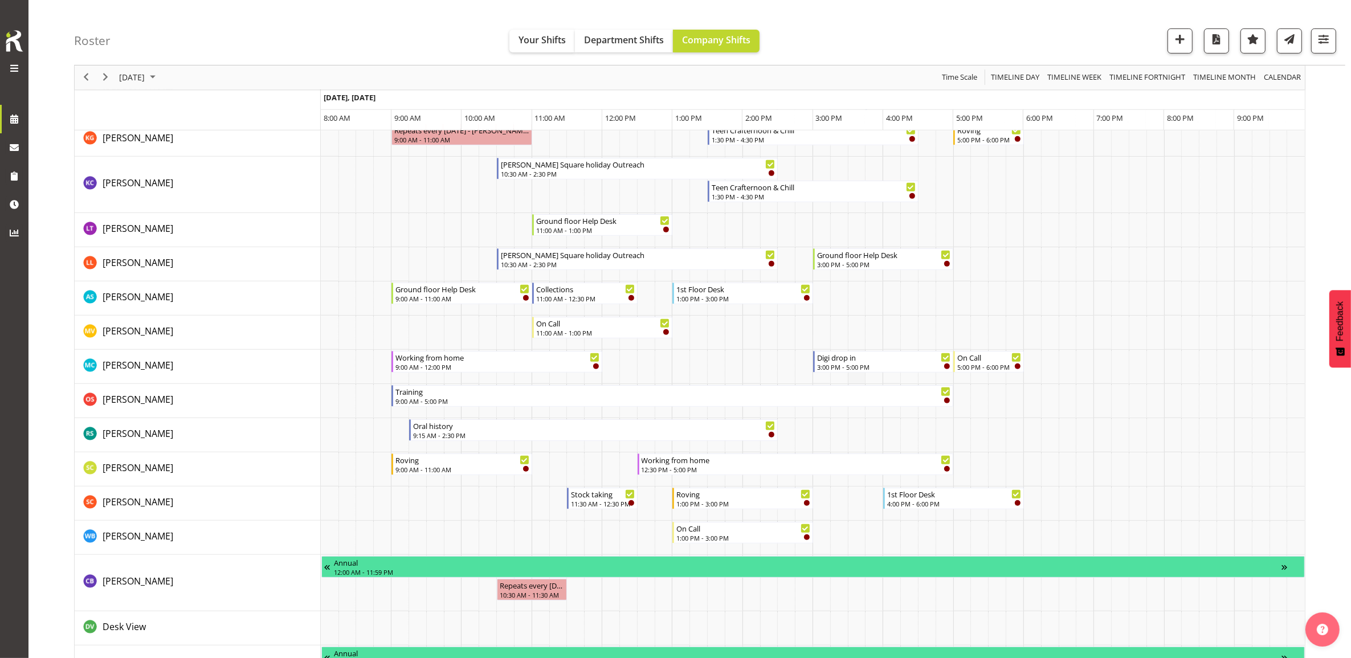
click at [854, 366] on td "Timeline Day of September 23, 2025" at bounding box center [857, 367] width 18 height 34
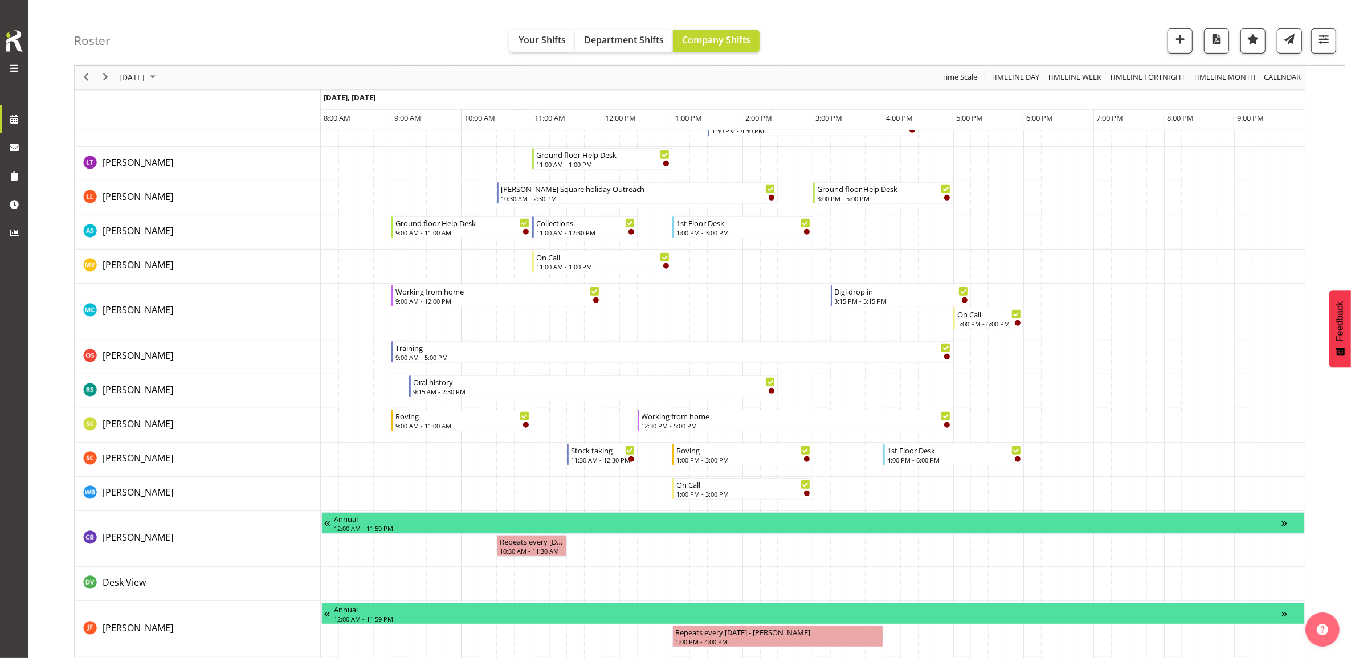
scroll to position [641, 0]
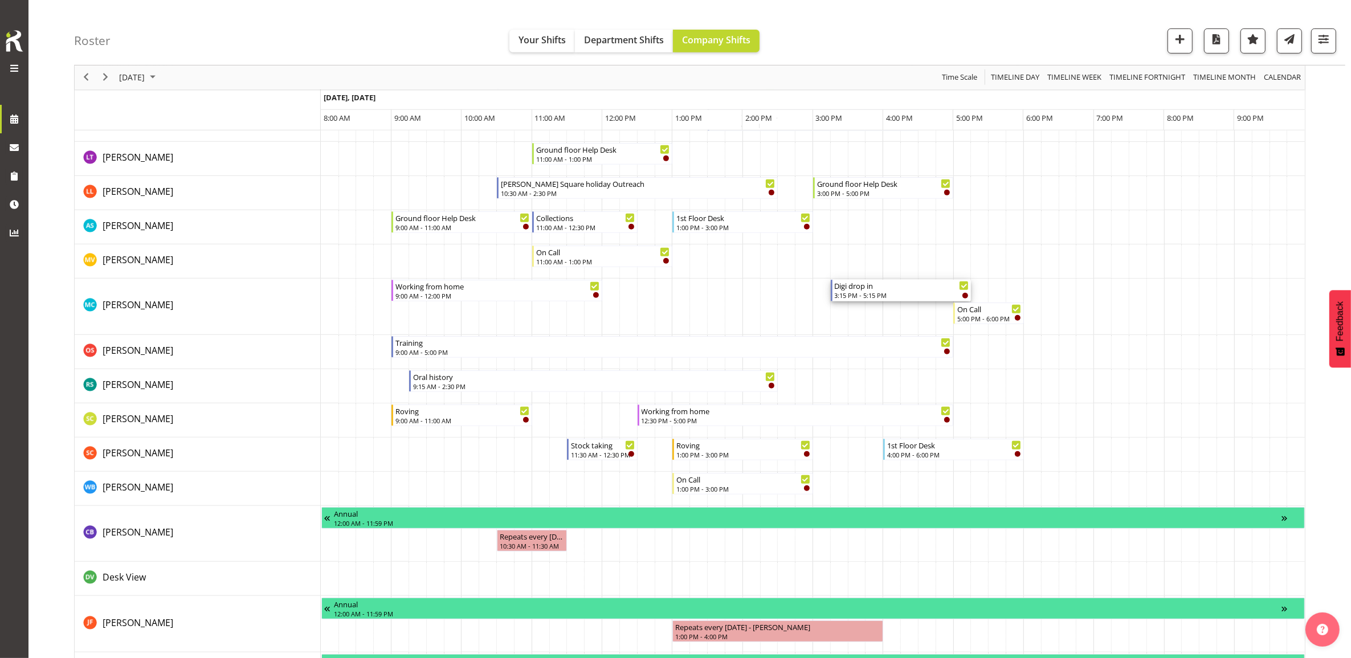
click at [883, 296] on div "3:15 PM - 5:15 PM" at bounding box center [902, 295] width 134 height 9
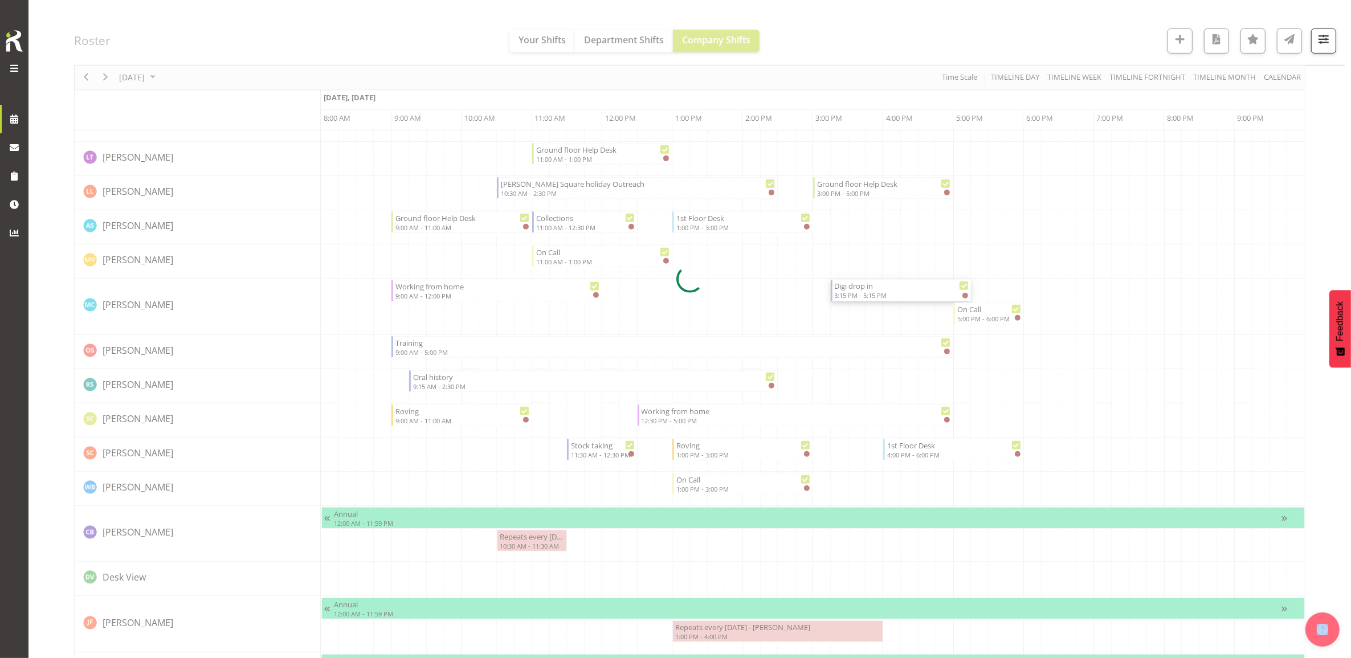
click at [882, 297] on div at bounding box center [689, 279] width 1231 height 1614
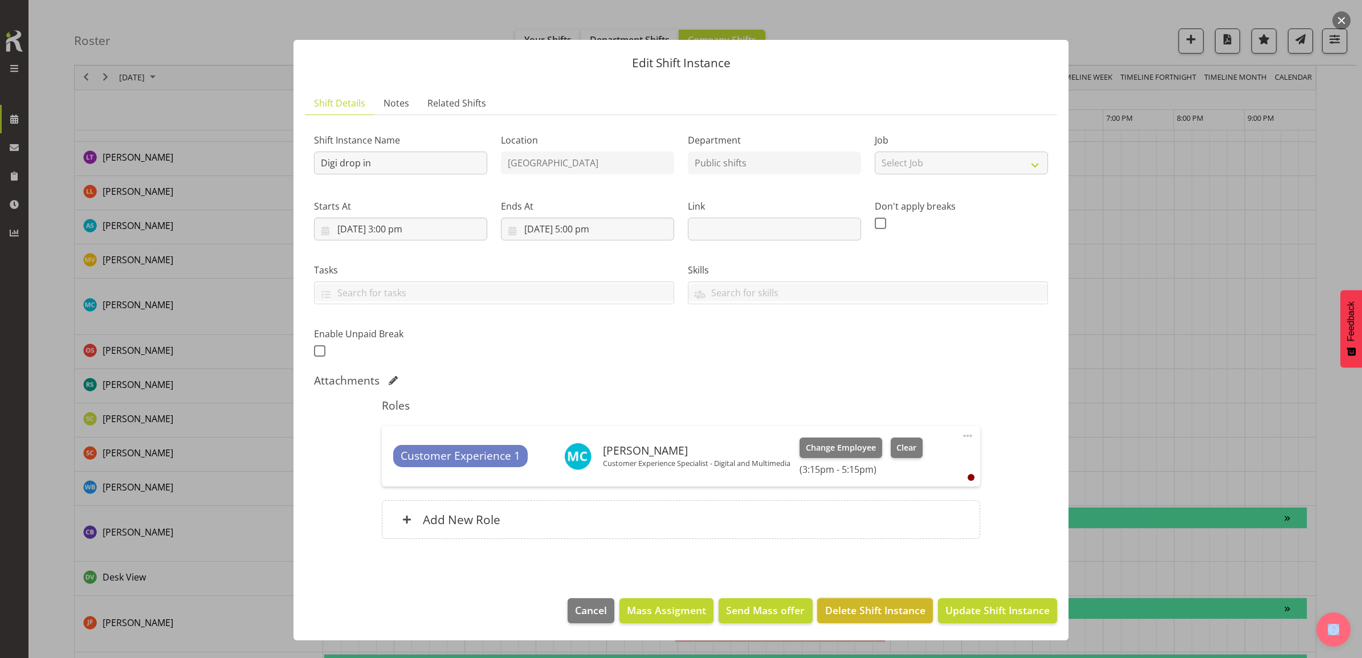
click at [861, 613] on span "Delete Shift Instance" at bounding box center [875, 610] width 100 height 15
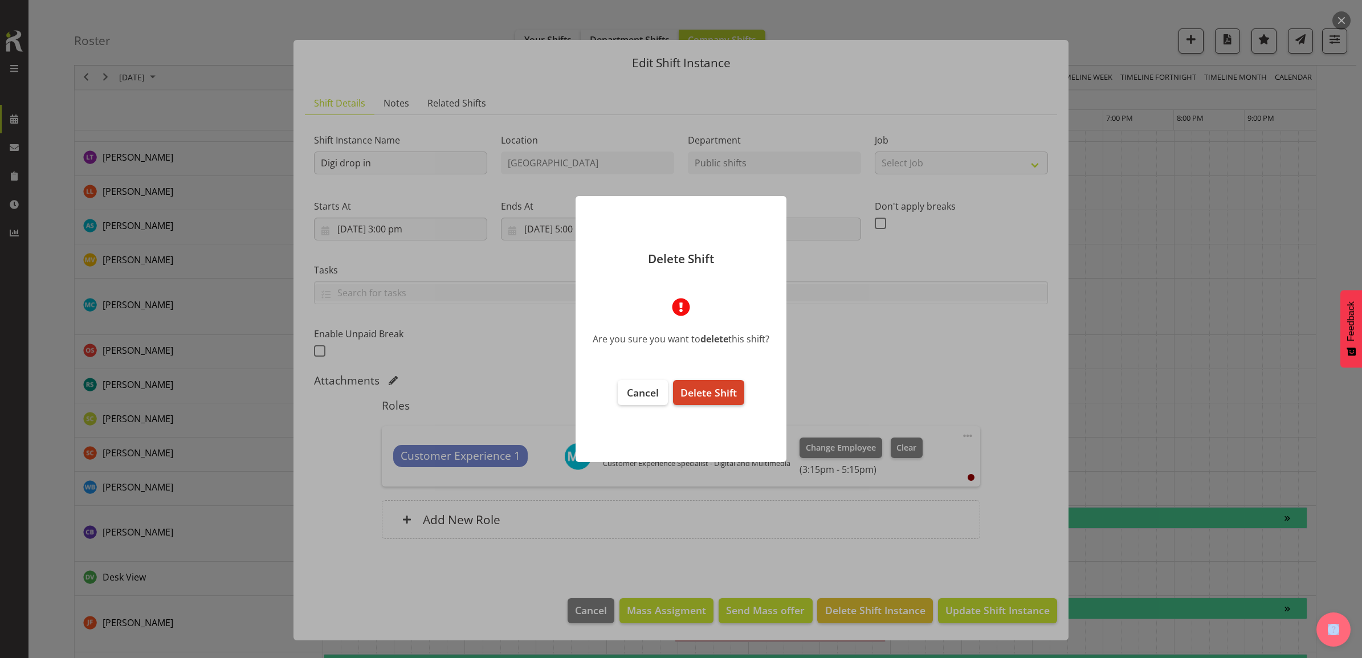
click at [705, 394] on span "Delete Shift" at bounding box center [708, 393] width 56 height 14
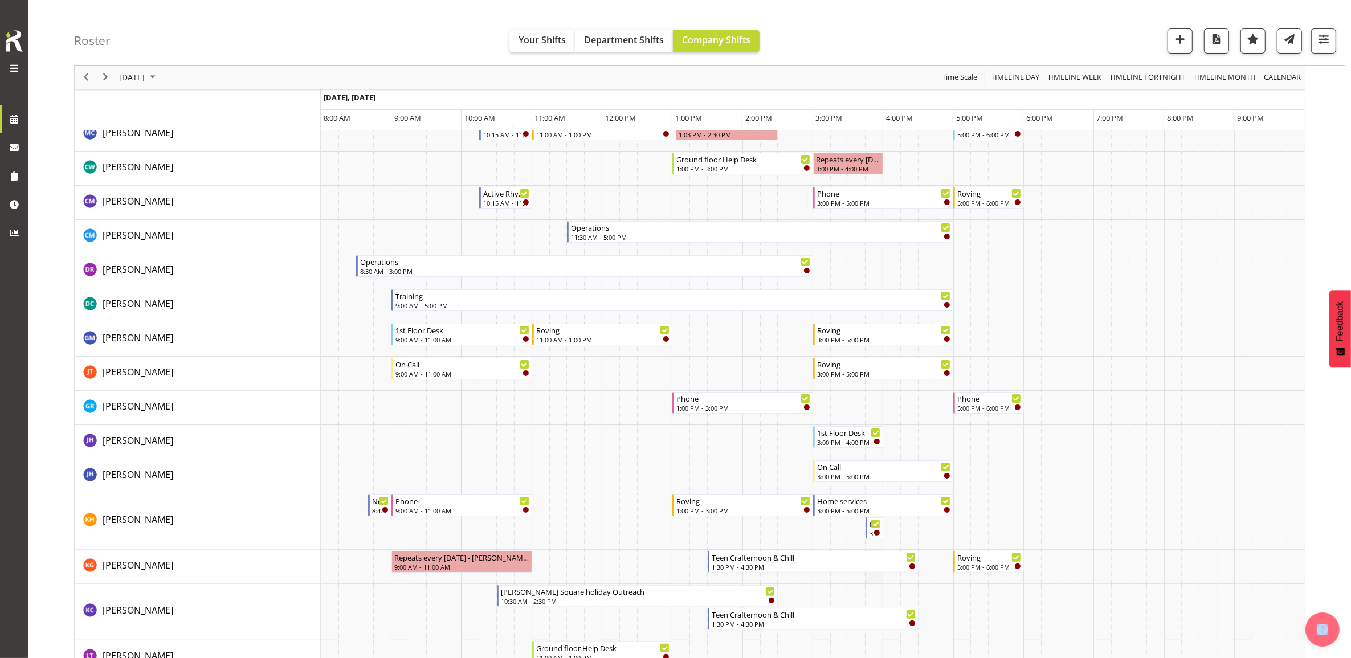
scroll to position [214, 0]
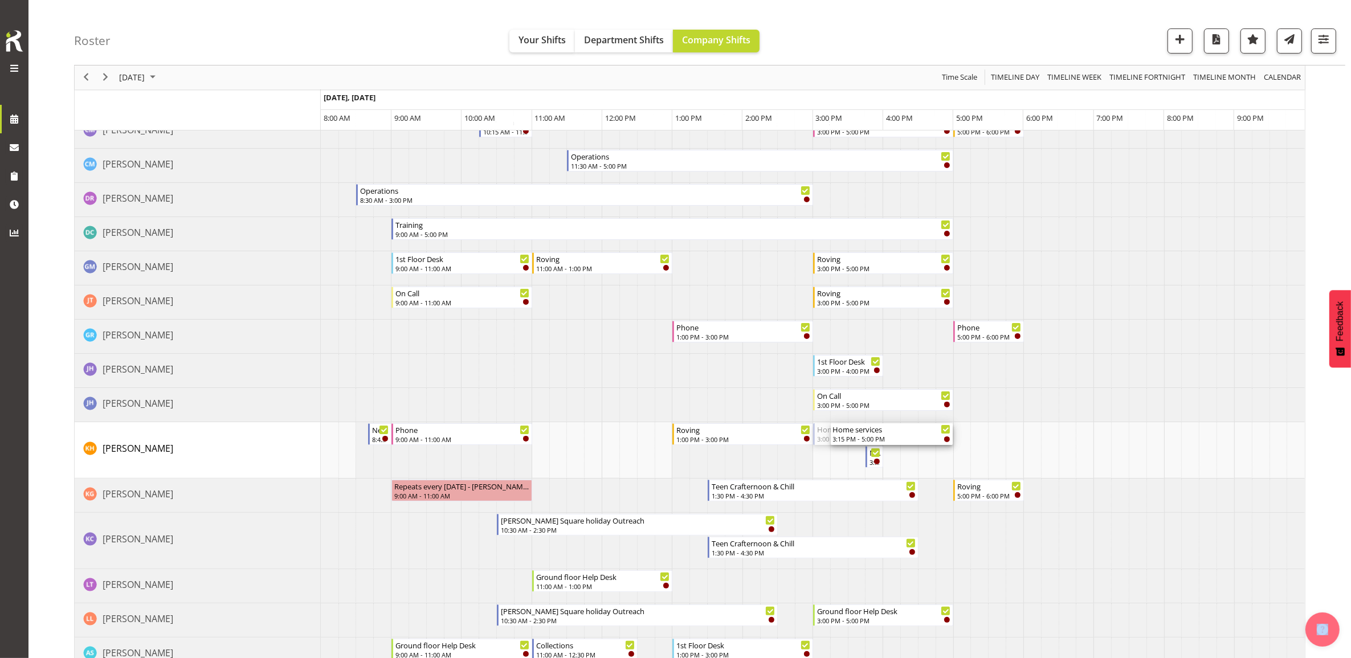
drag, startPoint x: 816, startPoint y: 431, endPoint x: 839, endPoint y: 431, distance: 22.8
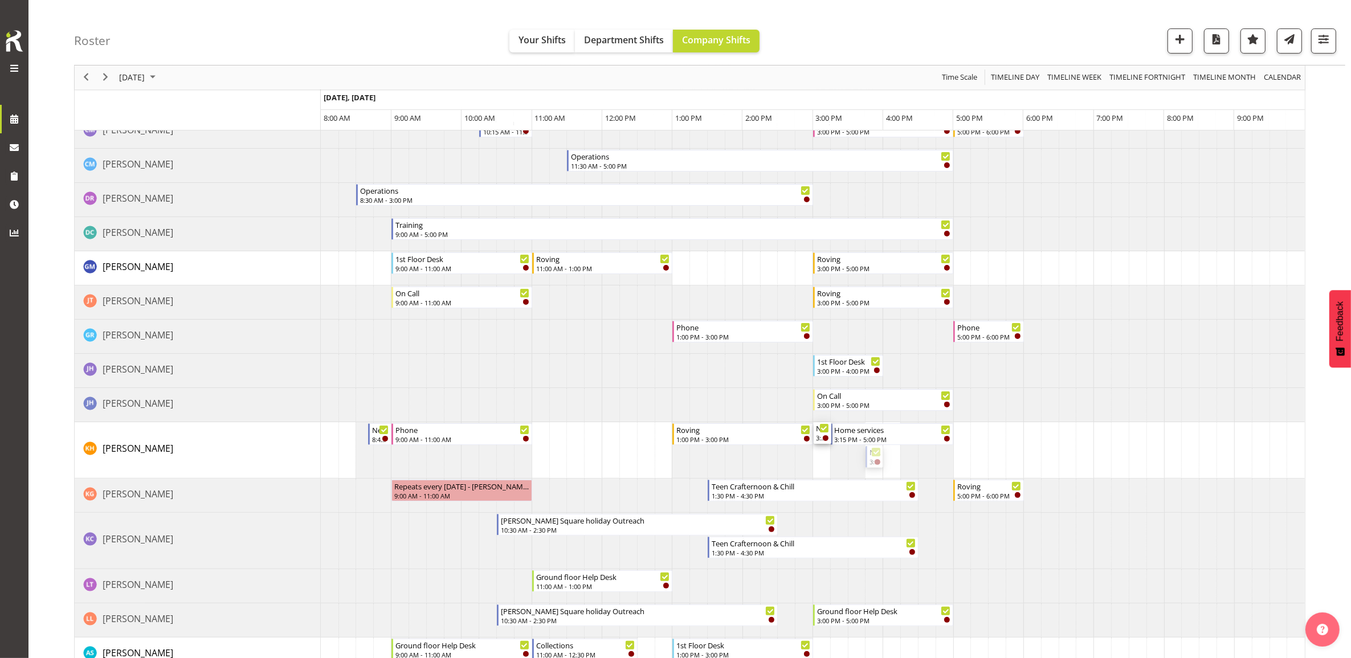
drag, startPoint x: 878, startPoint y: 457, endPoint x: 825, endPoint y: 439, distance: 55.9
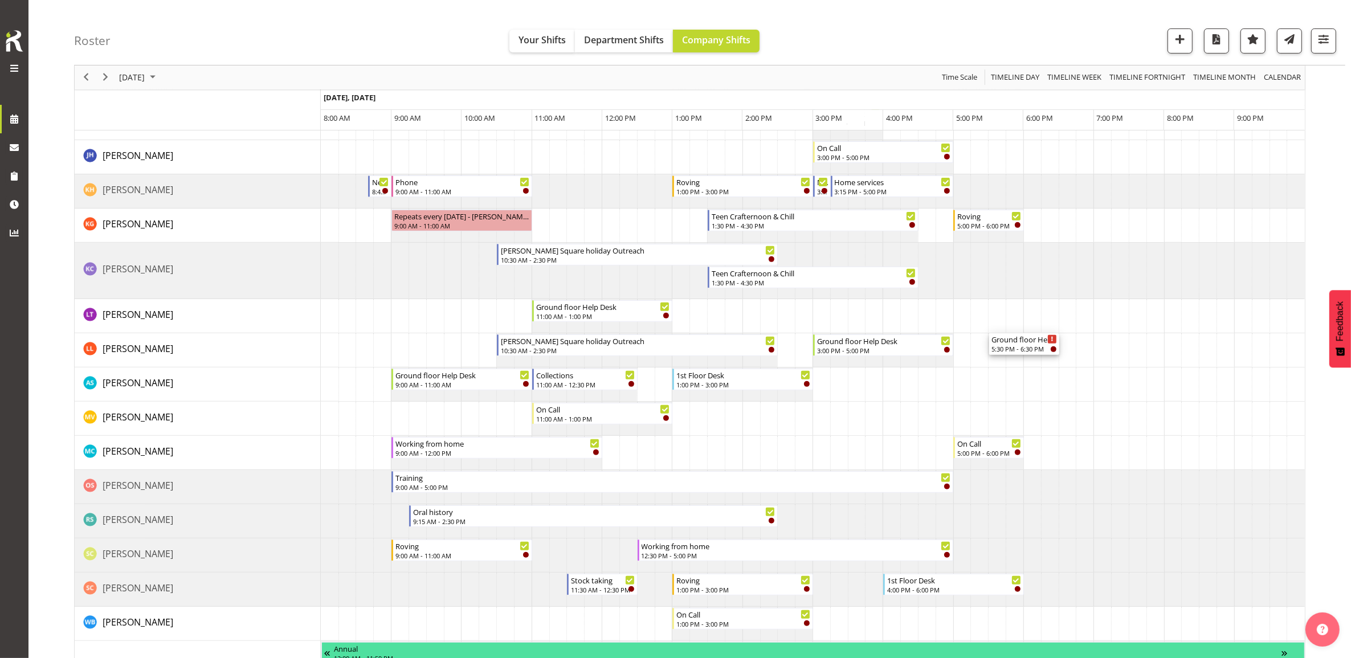
scroll to position [499, 0]
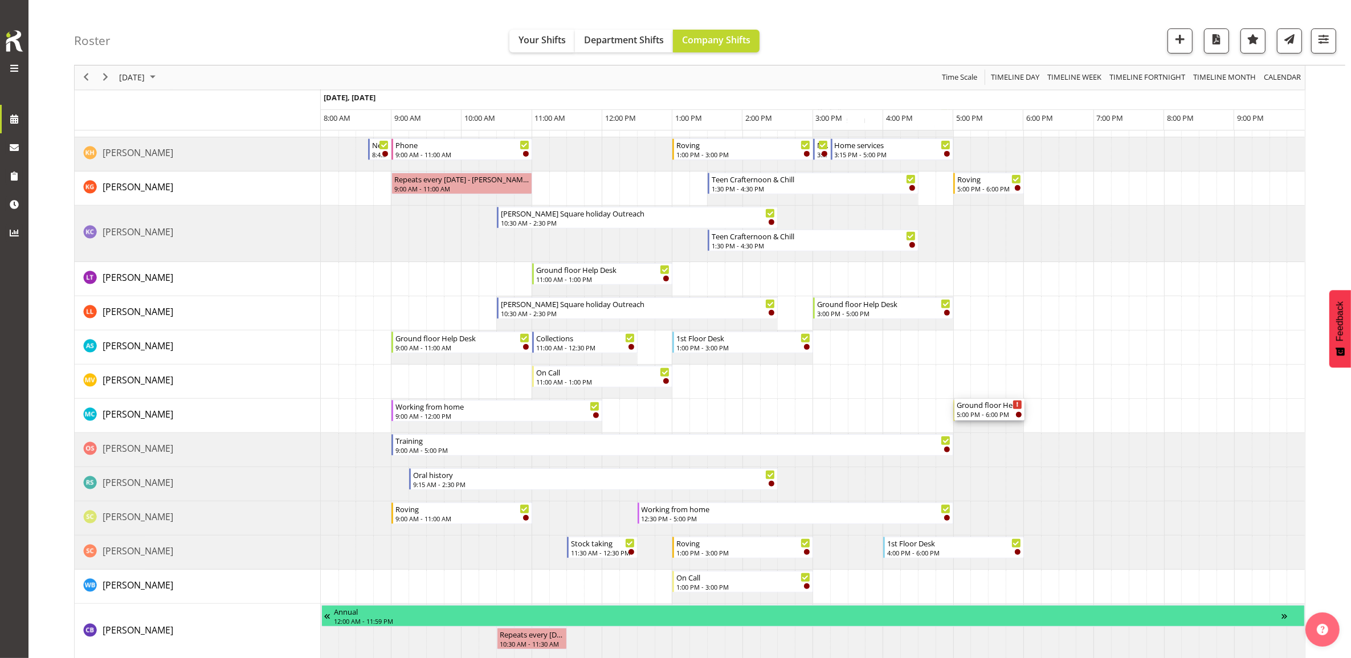
drag, startPoint x: 985, startPoint y: 190, endPoint x: 932, endPoint y: 422, distance: 237.9
click at [932, 422] on div "Roving 9:00 AM - 11:00 AM Strength and Balance 10:30 AM - 11:45 AM 1st Floor De…" at bounding box center [813, 433] width 984 height 1502
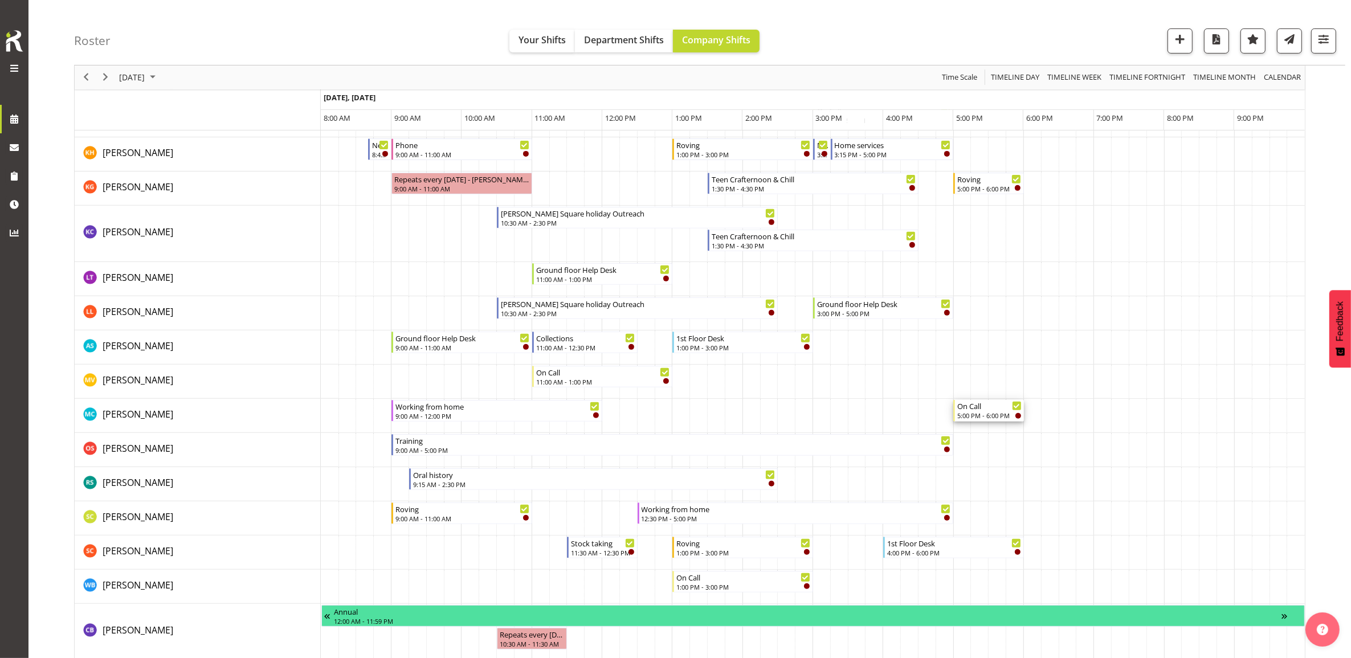
click at [979, 409] on div "On Call" at bounding box center [989, 405] width 64 height 11
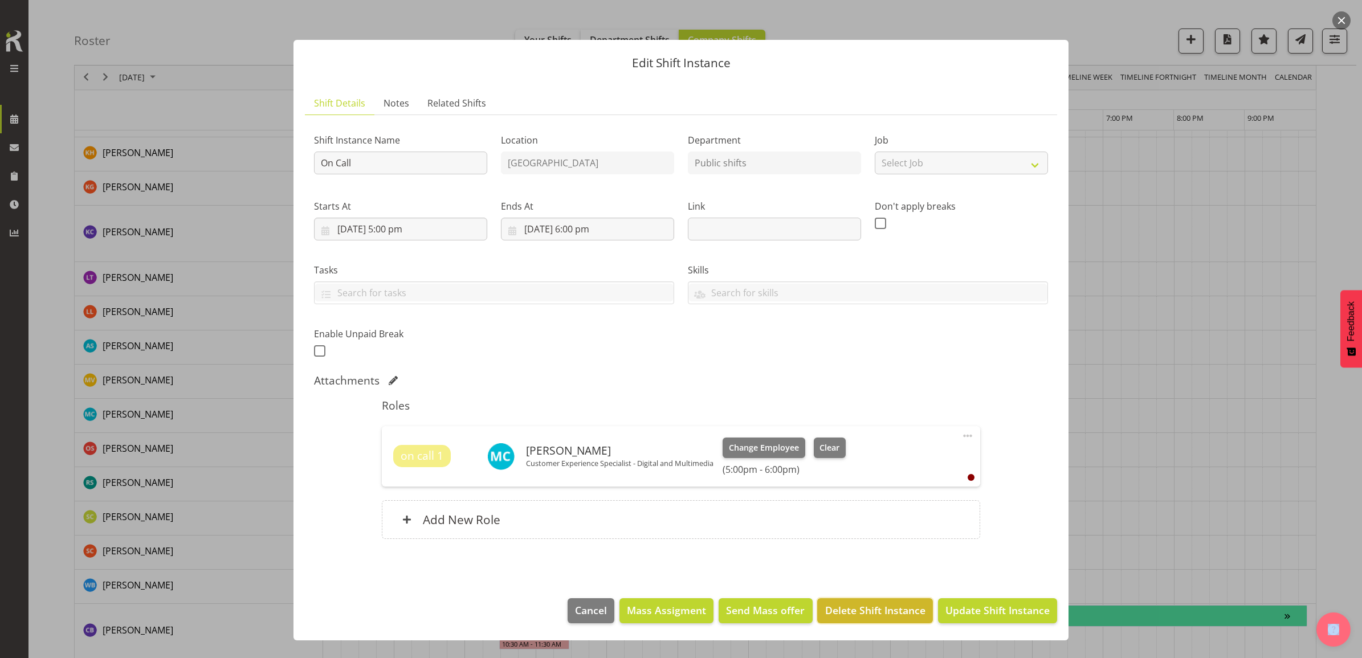
click at [882, 600] on button "Delete Shift Instance" at bounding box center [874, 610] width 115 height 25
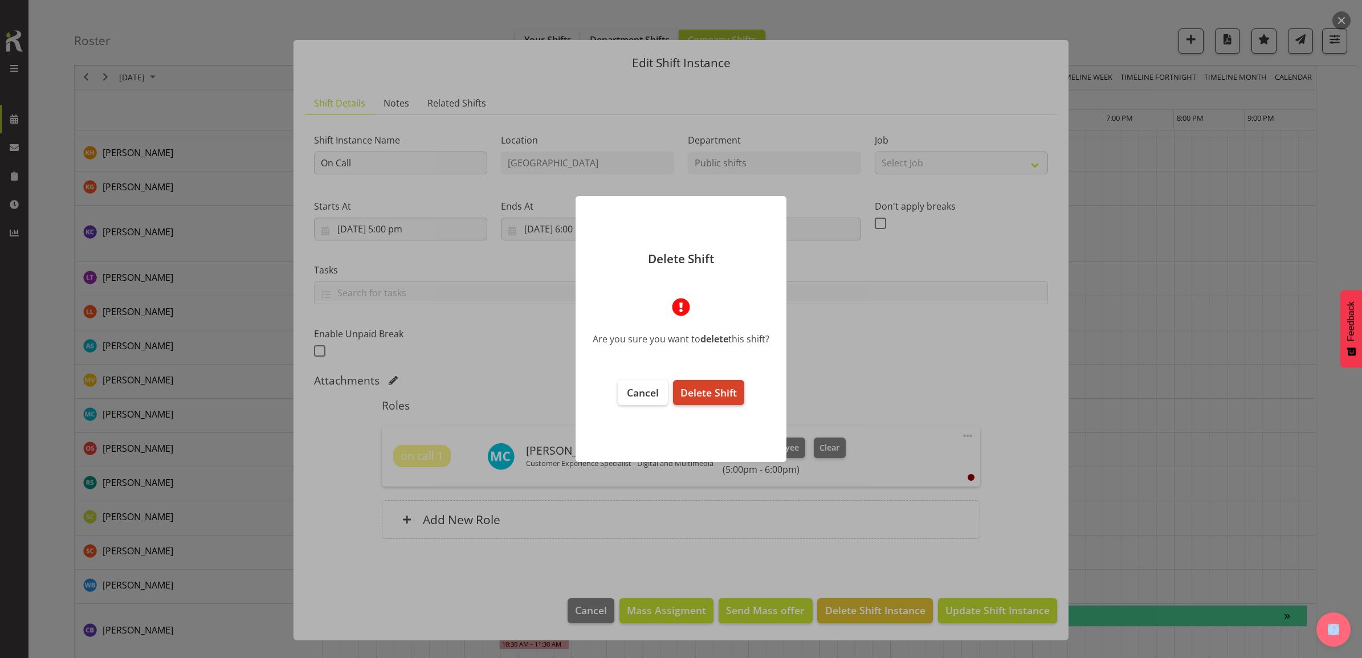
click at [713, 394] on span "Delete Shift" at bounding box center [708, 393] width 56 height 14
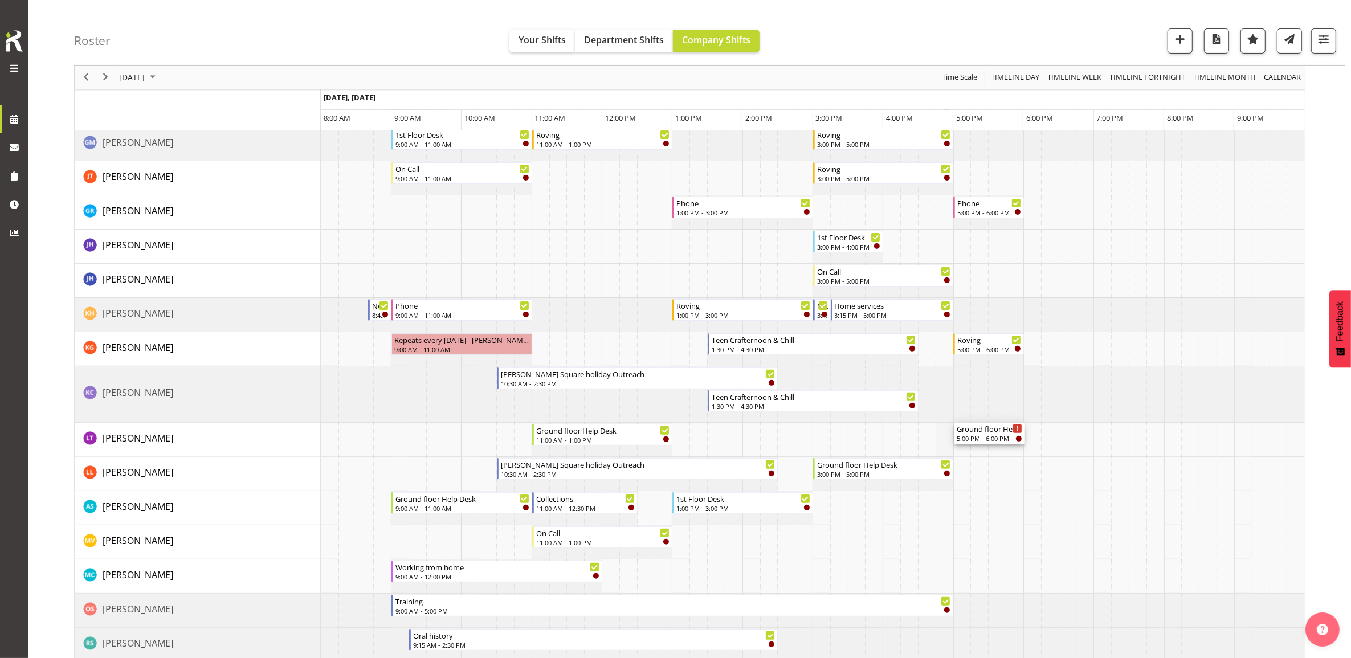
scroll to position [356, 0]
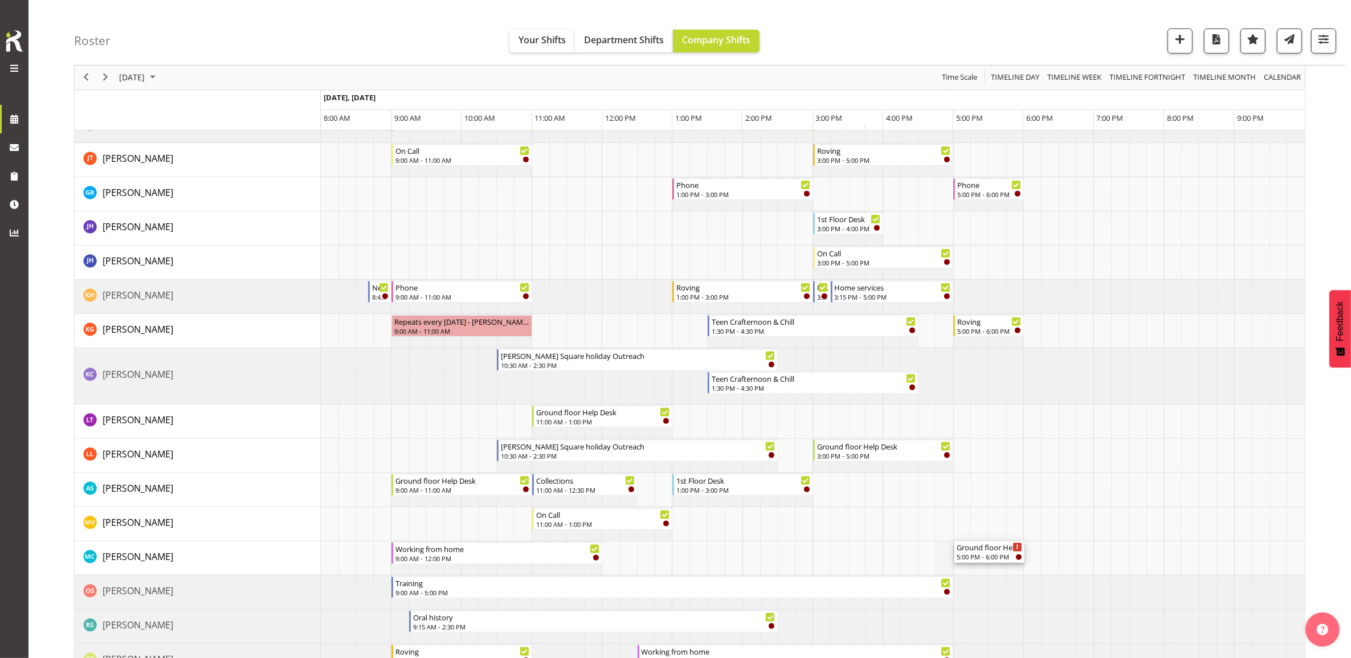
drag, startPoint x: 992, startPoint y: 191, endPoint x: 952, endPoint y: 562, distance: 373.7
click at [952, 562] on div "Roving 9:00 AM - 11:00 AM Strength and Balance 10:30 AM - 11:45 AM 1st Floor De…" at bounding box center [813, 575] width 984 height 1502
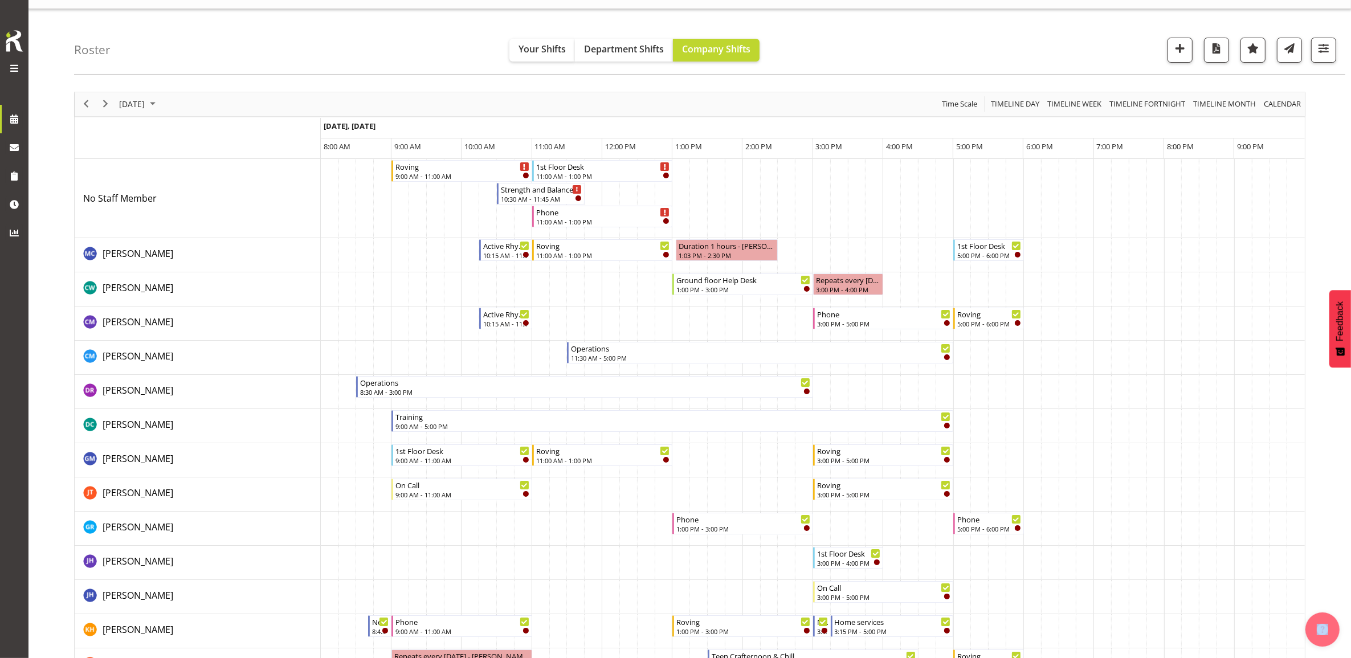
scroll to position [0, 0]
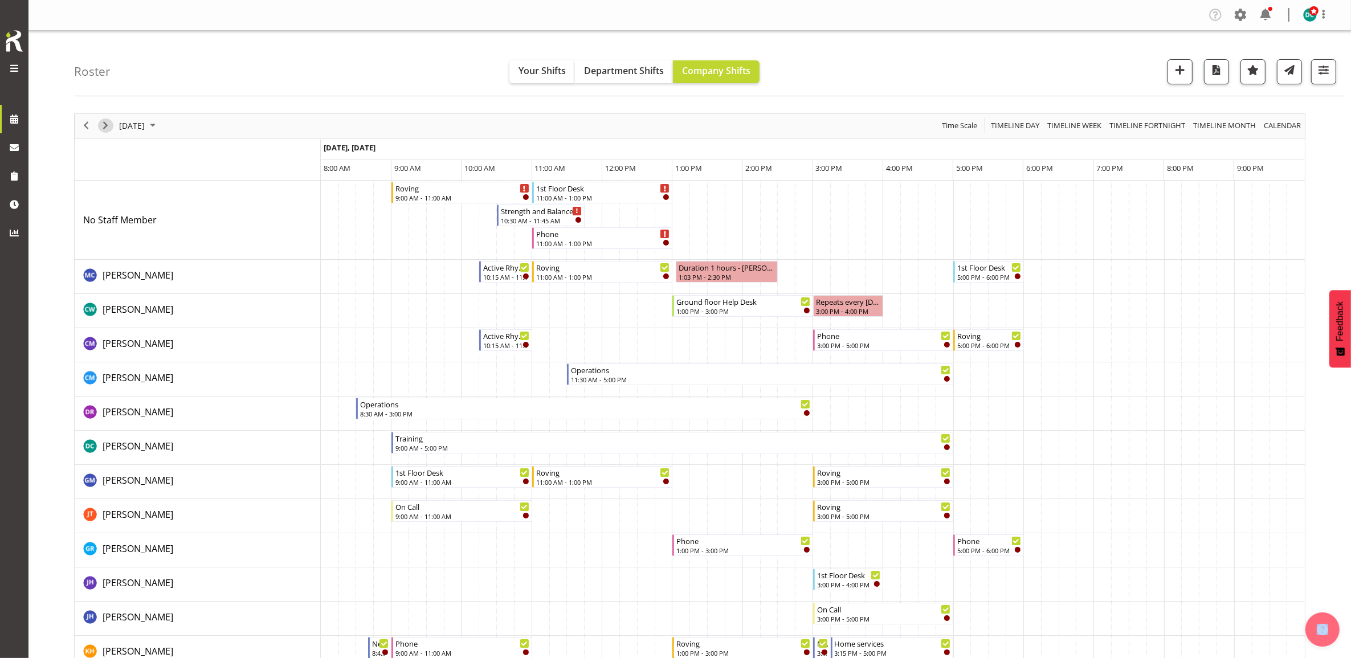
click at [106, 129] on span "Next" at bounding box center [106, 126] width 14 height 14
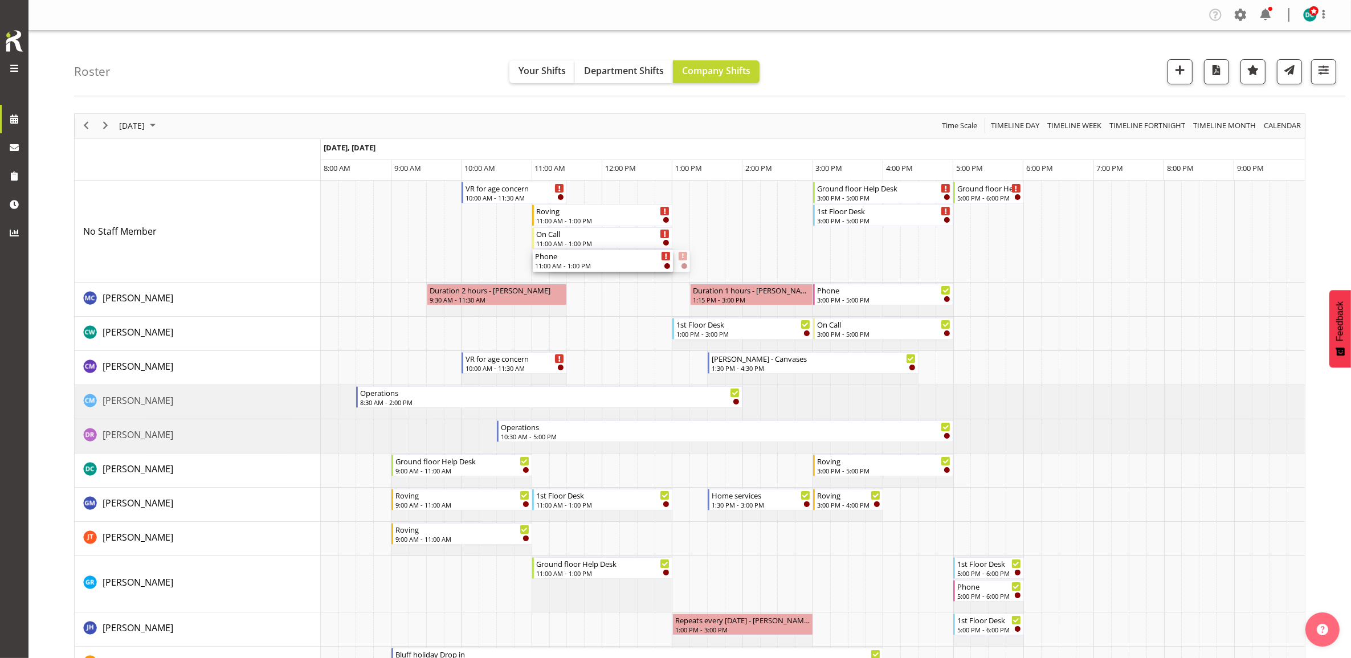
drag, startPoint x: 602, startPoint y: 265, endPoint x: 563, endPoint y: 265, distance: 39.3
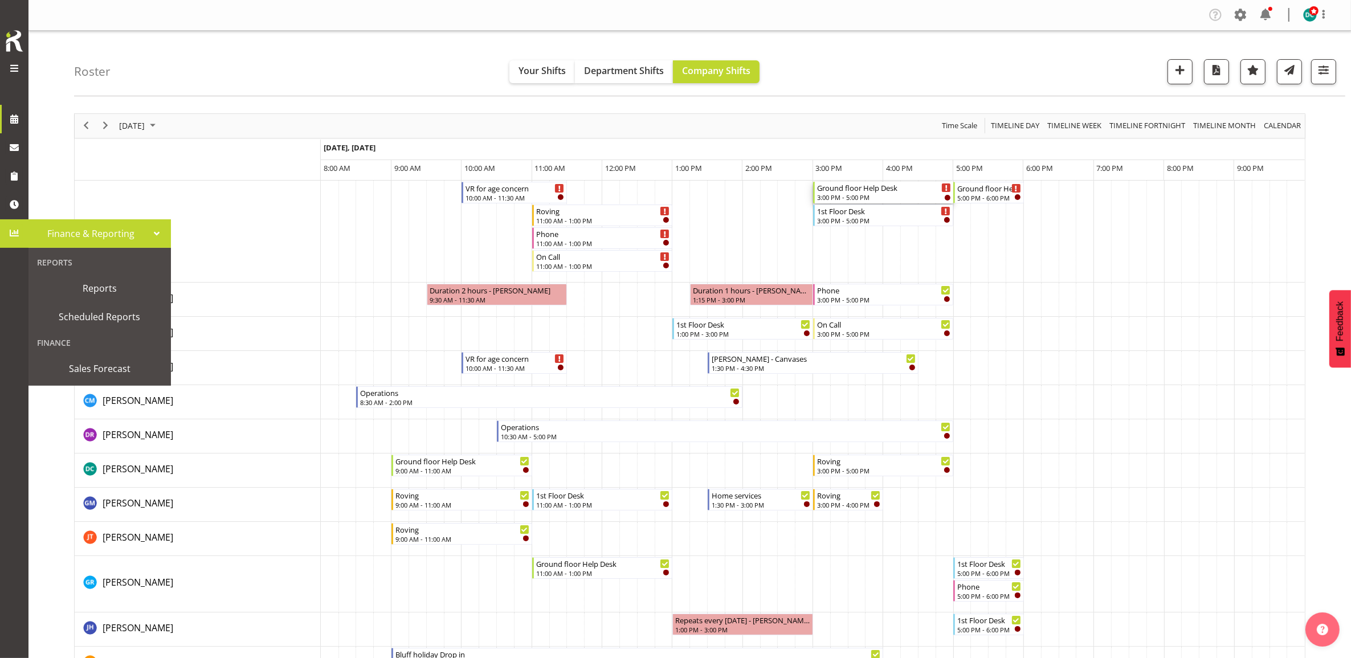
click at [879, 193] on div "Ground floor Help Desk" at bounding box center [884, 187] width 134 height 11
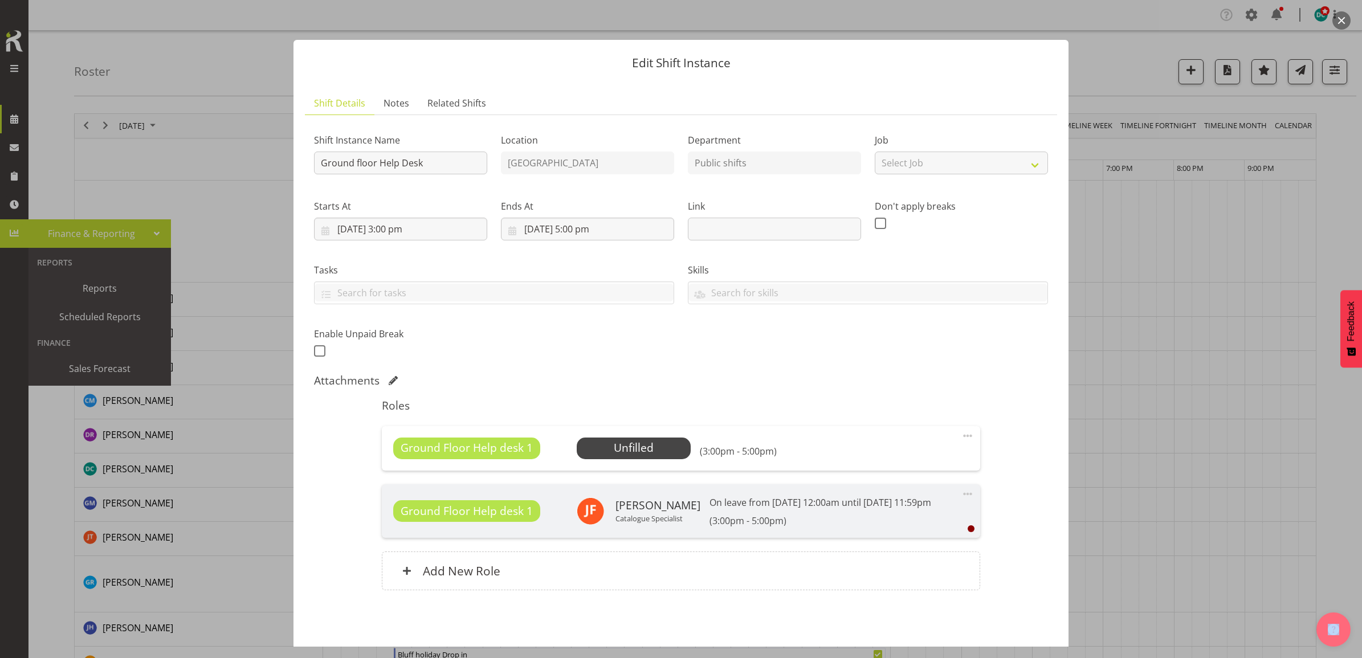
click at [1342, 20] on button "button" at bounding box center [1341, 20] width 18 height 18
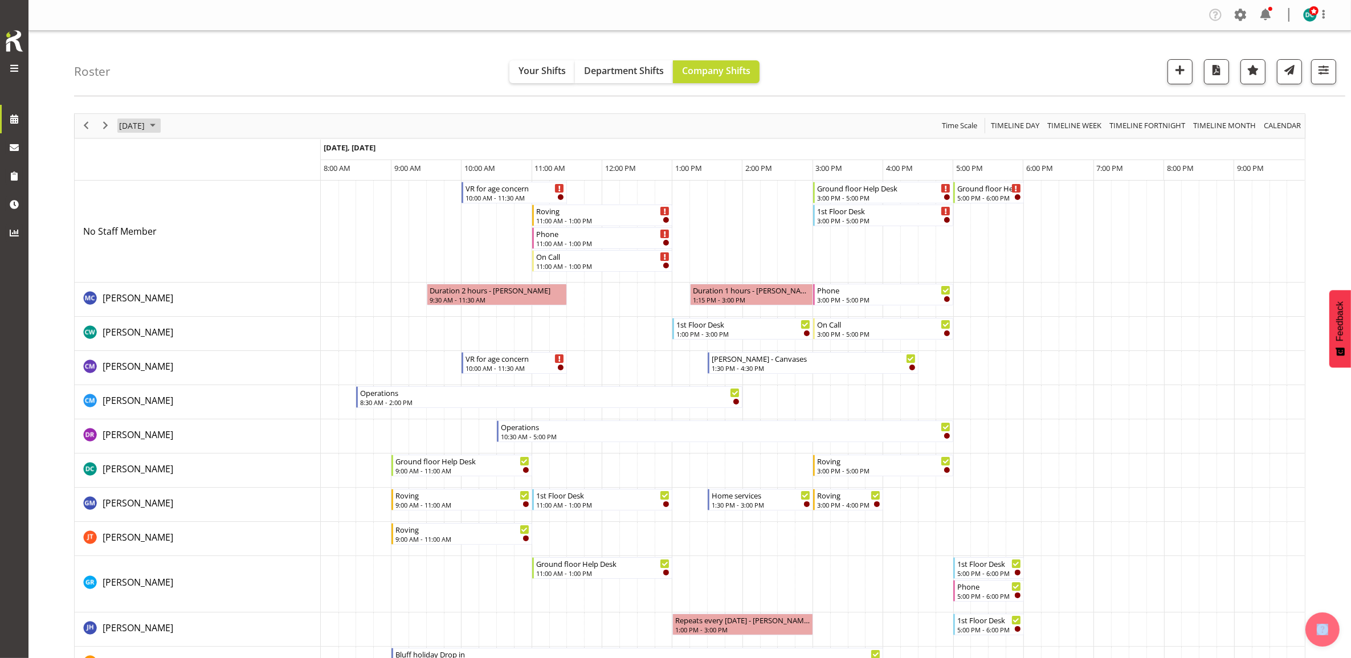
click at [146, 129] on span "[DATE]" at bounding box center [132, 126] width 28 height 14
click at [218, 248] on span "26" at bounding box center [222, 251] width 17 height 17
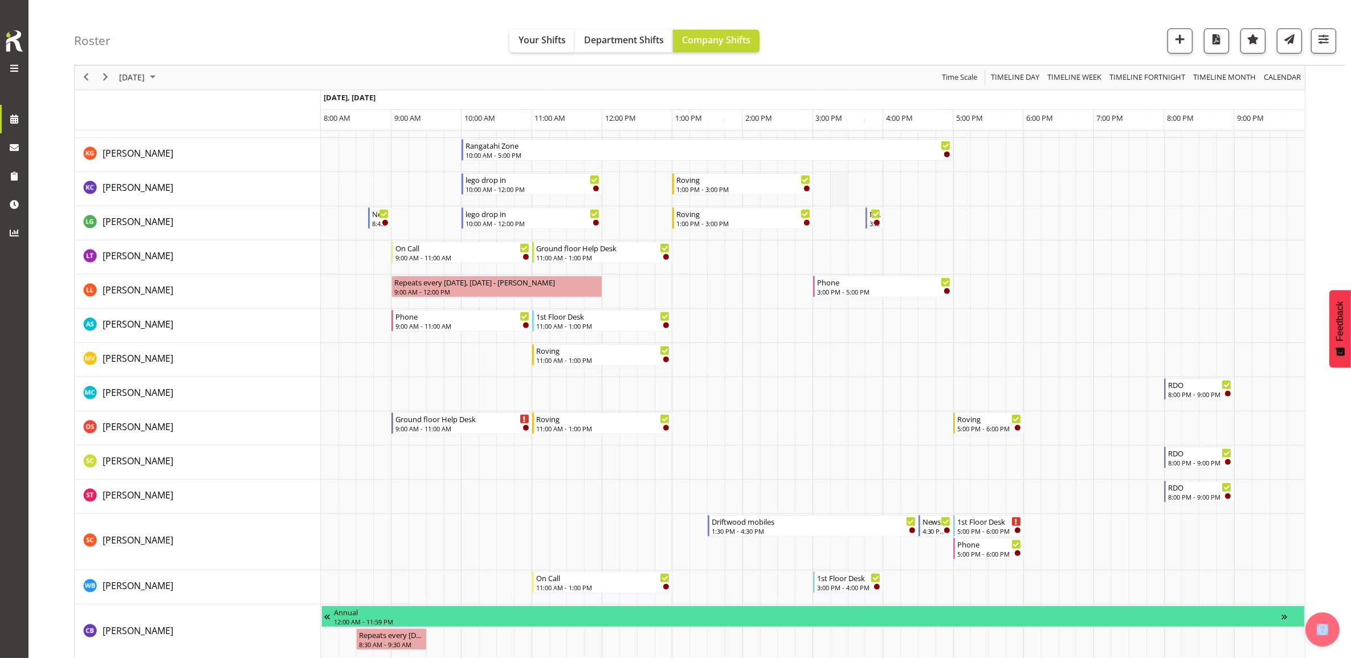
scroll to position [499, 0]
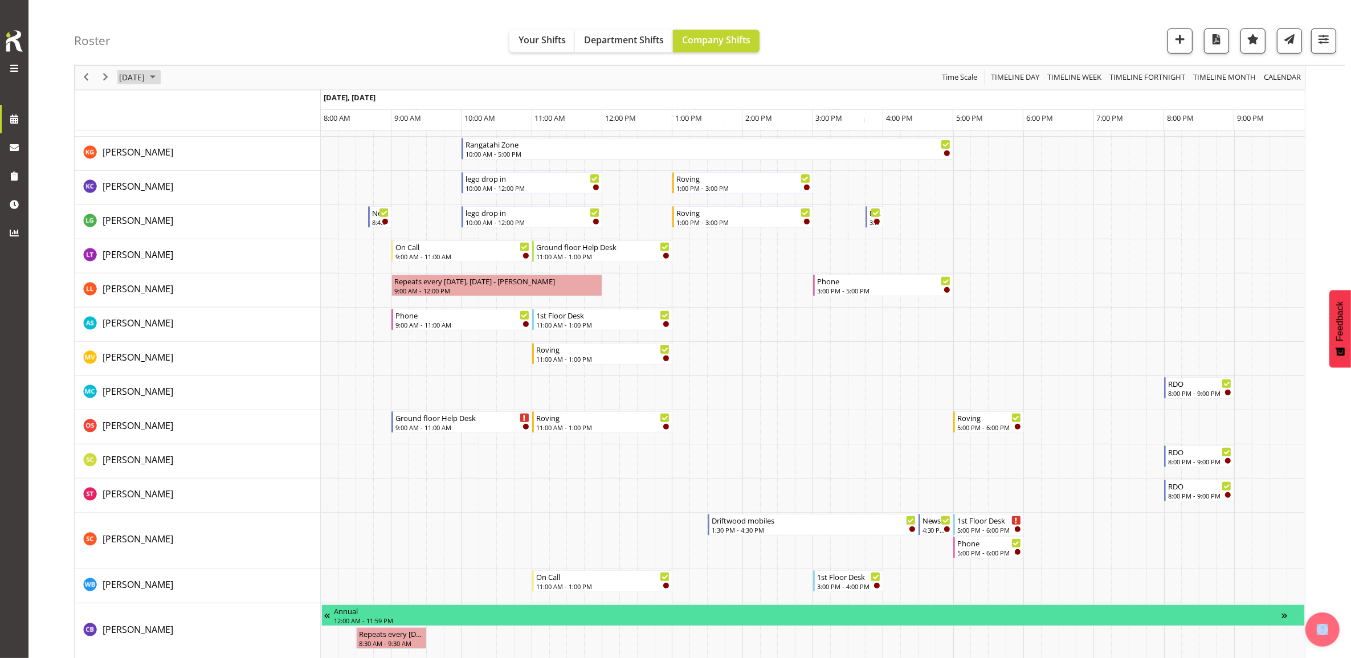
click at [146, 74] on span "September 26, 2025" at bounding box center [132, 78] width 28 height 14
click at [166, 197] on span "23" at bounding box center [167, 203] width 17 height 17
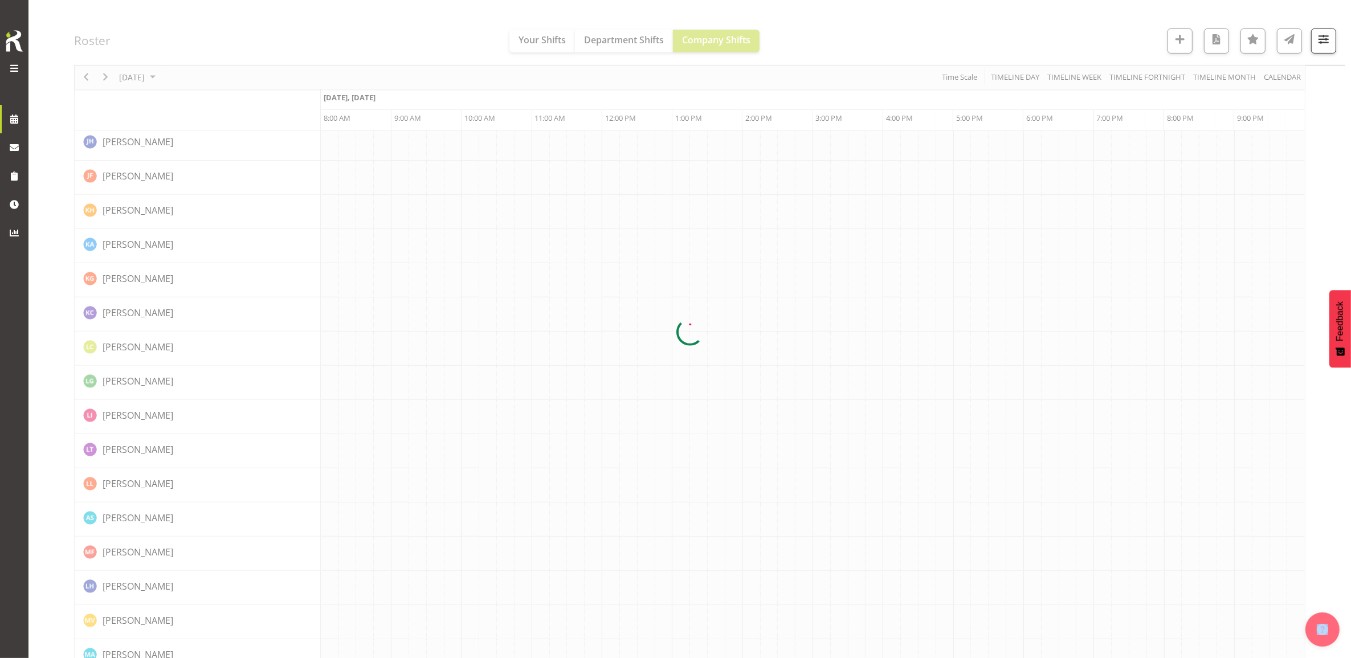
scroll to position [0, 0]
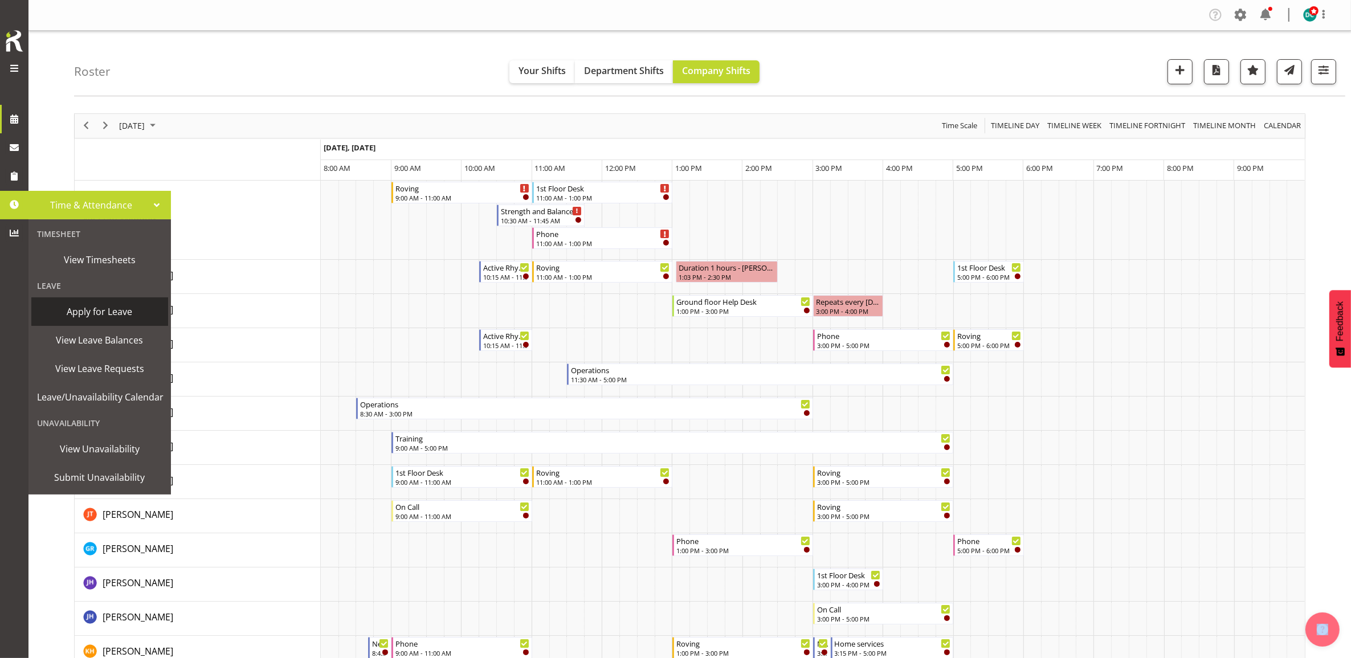
click at [116, 309] on span "Apply for Leave" at bounding box center [99, 311] width 125 height 17
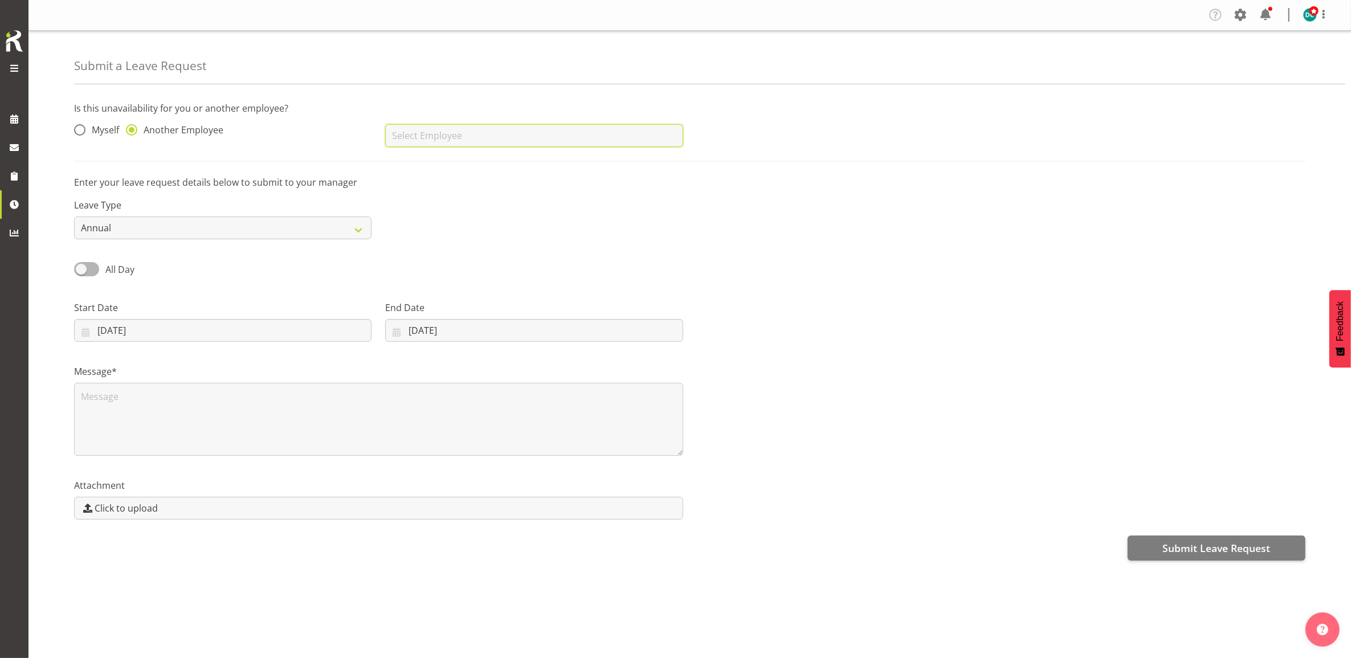
click at [472, 131] on input "text" at bounding box center [533, 135] width 297 height 23
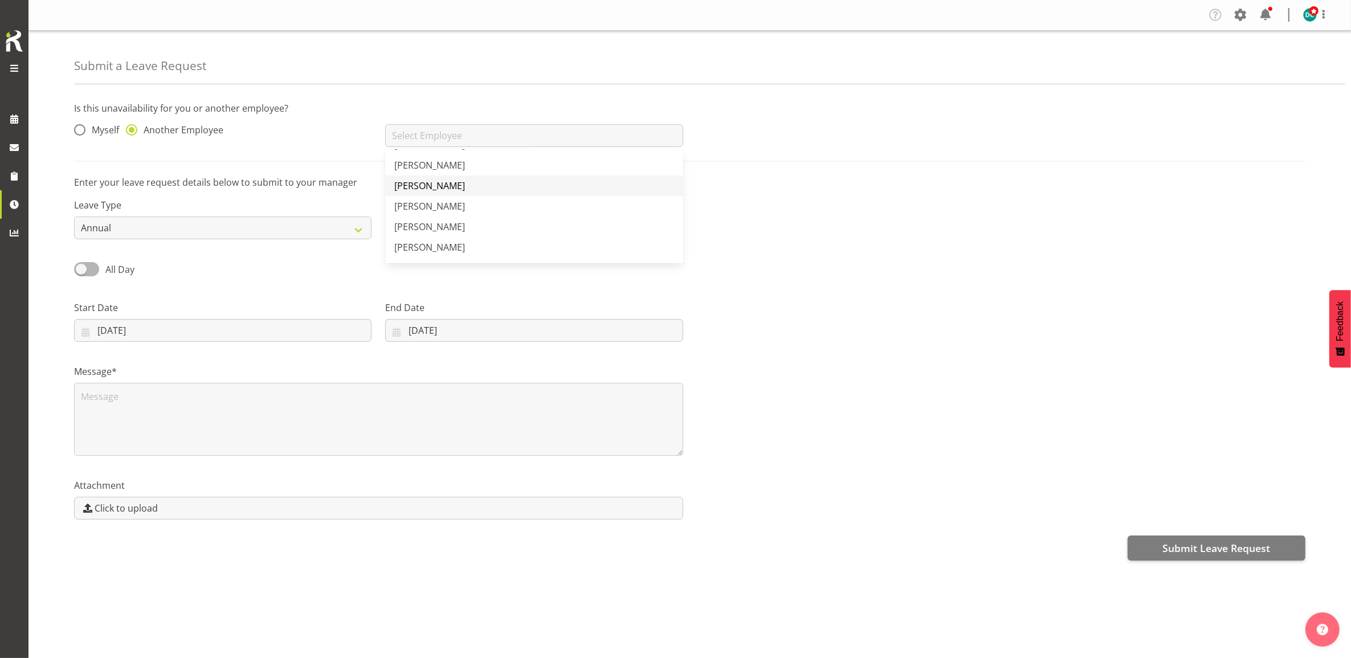
scroll to position [285, 0]
click at [448, 172] on link "[PERSON_NAME]" at bounding box center [533, 166] width 297 height 21
type input "[PERSON_NAME]"
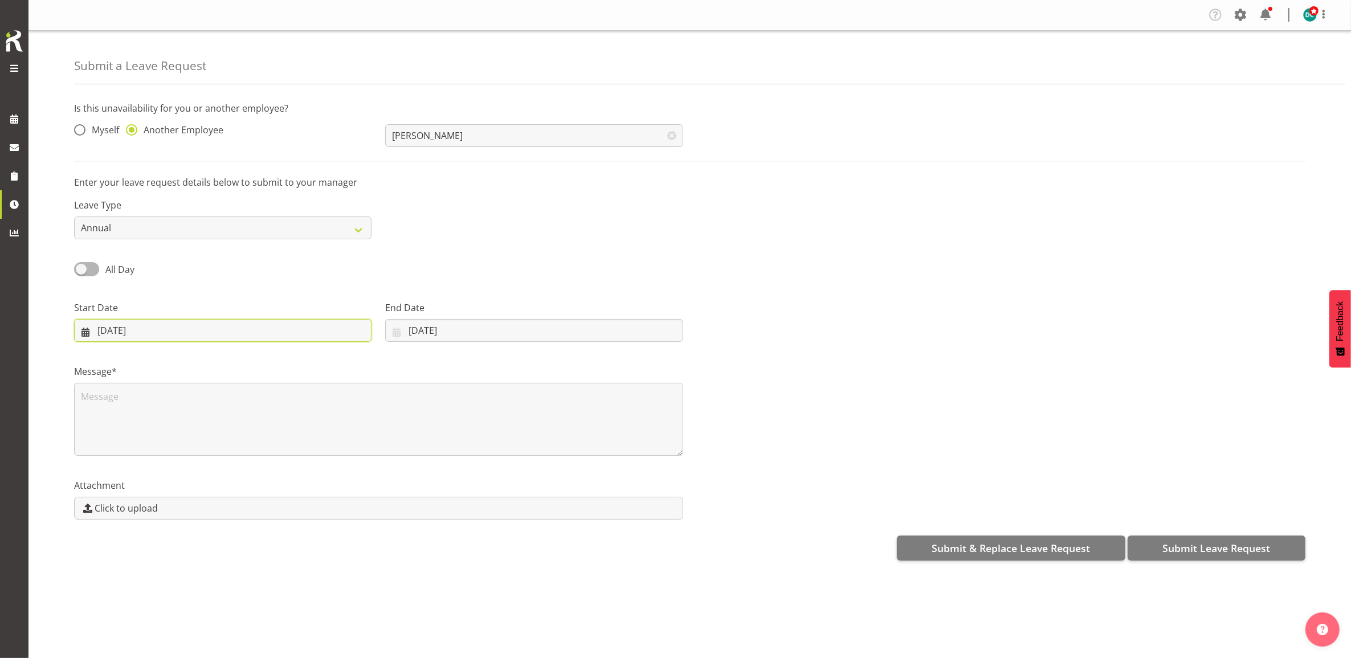
click at [148, 327] on input "[DATE]" at bounding box center [222, 330] width 297 height 23
click at [134, 487] on span "22" at bounding box center [132, 487] width 9 height 11
type input "[DATE]"
click at [428, 332] on input "[DATE]" at bounding box center [533, 330] width 297 height 23
click at [450, 485] on span "23" at bounding box center [452, 487] width 9 height 11
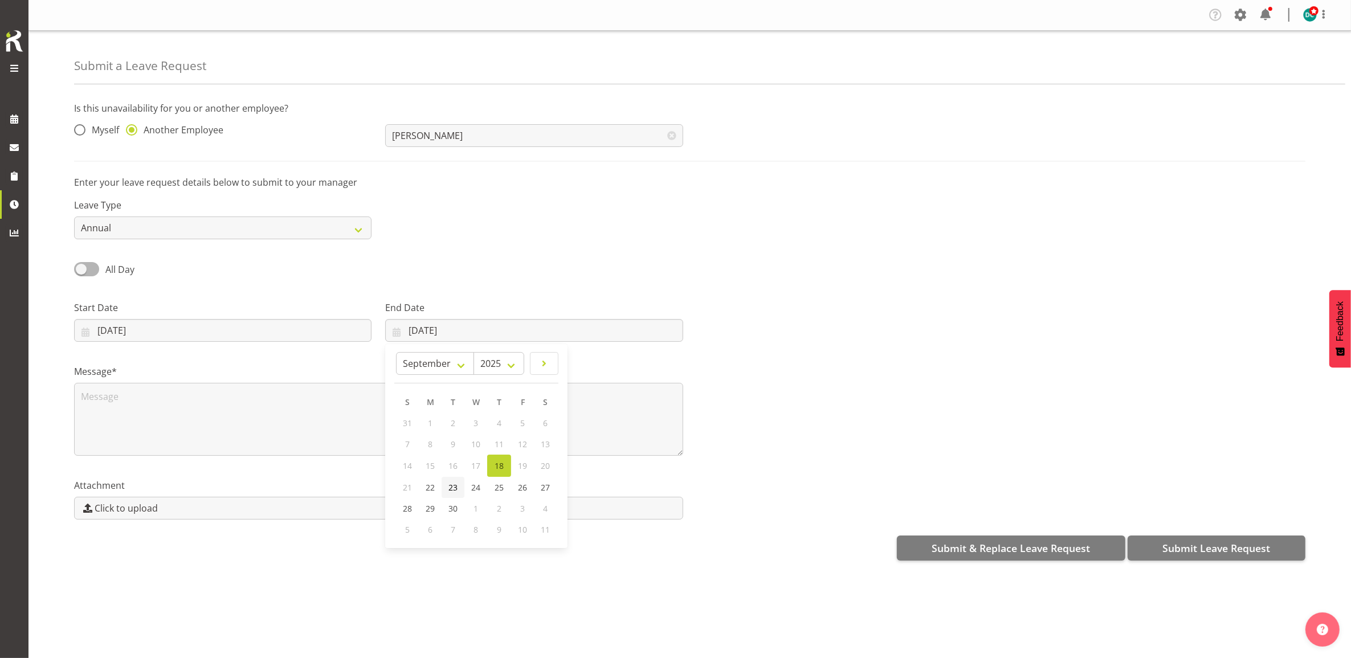
type input "[DATE]"
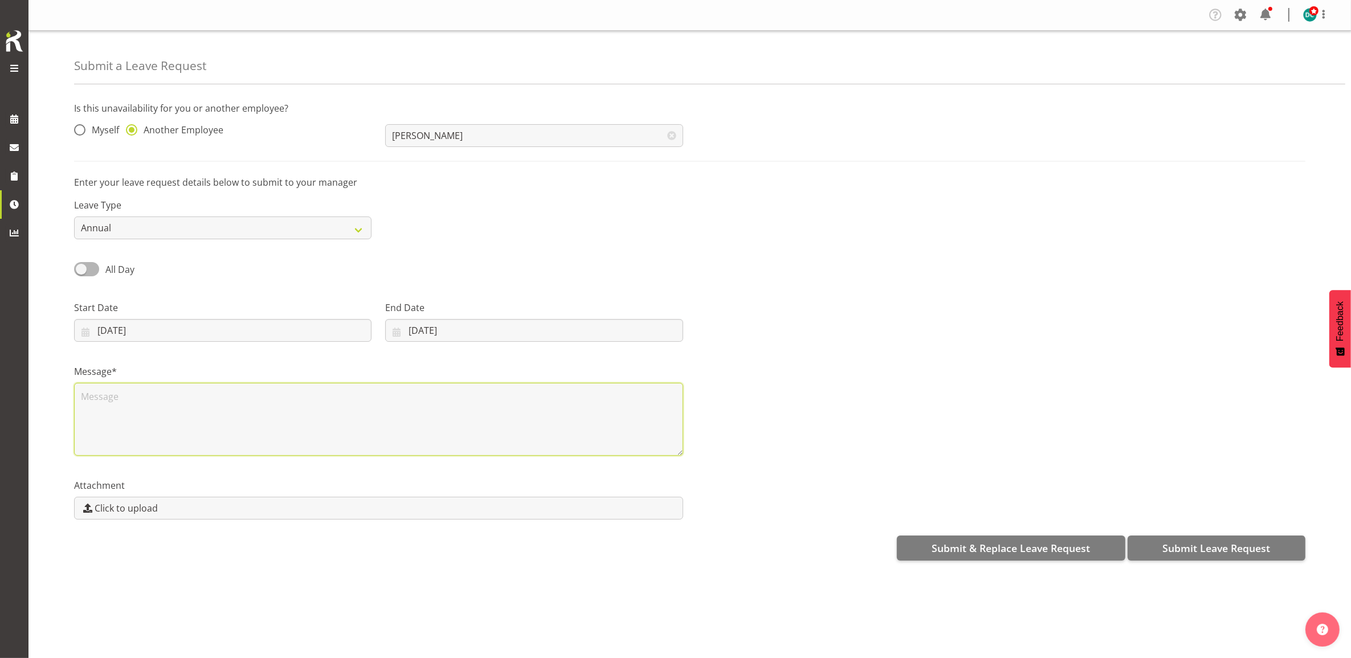
click at [146, 394] on textarea at bounding box center [378, 419] width 609 height 73
type textarea "Leave"
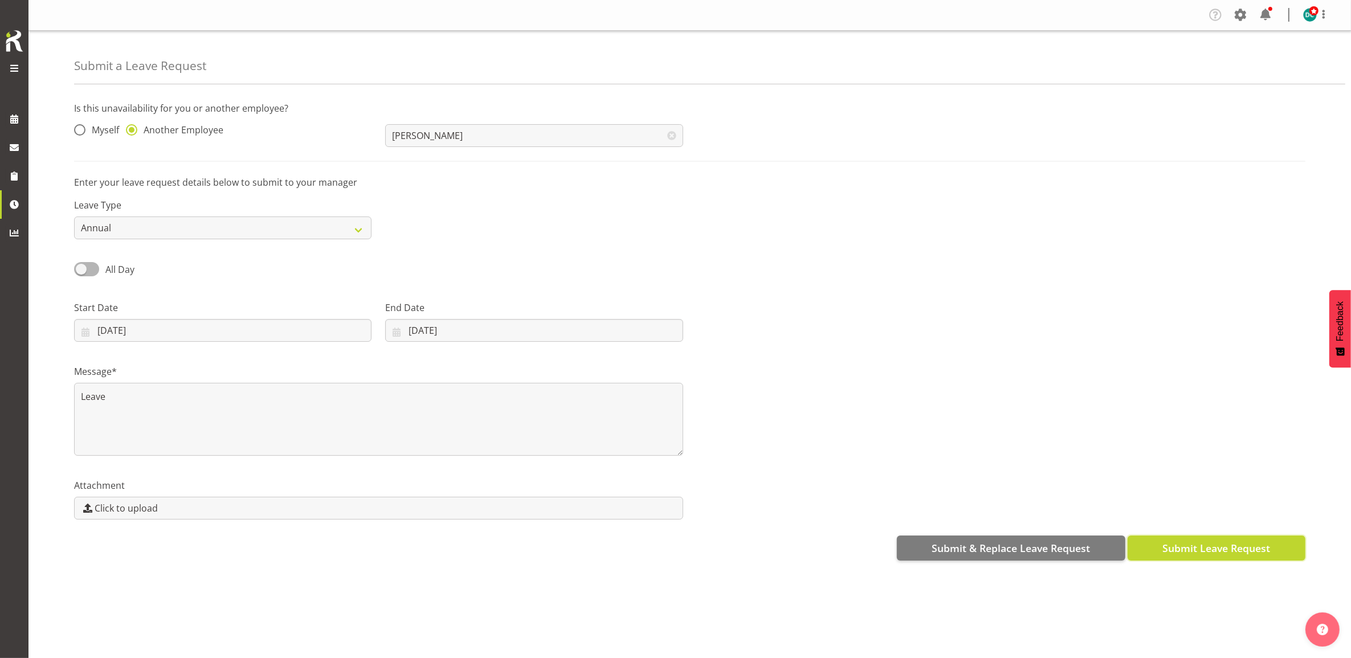
click at [1250, 547] on span "Submit Leave Request" at bounding box center [1216, 548] width 108 height 15
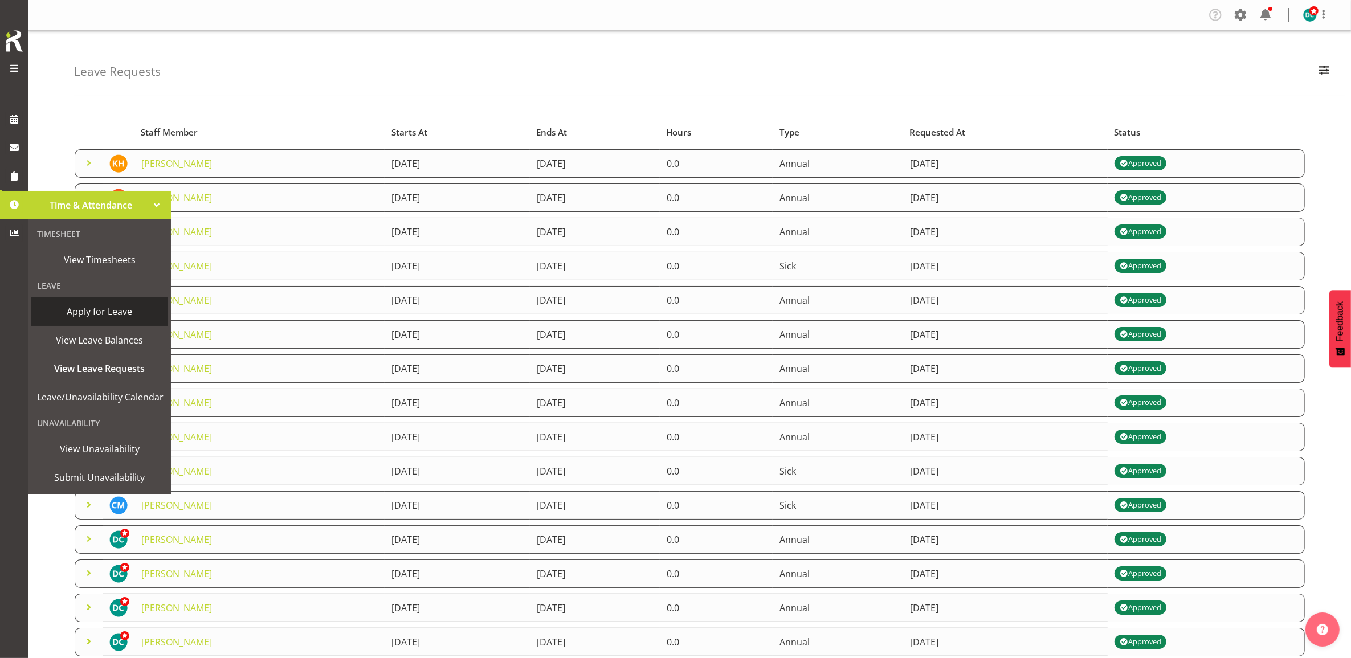
click at [108, 308] on span "Apply for Leave" at bounding box center [99, 311] width 125 height 17
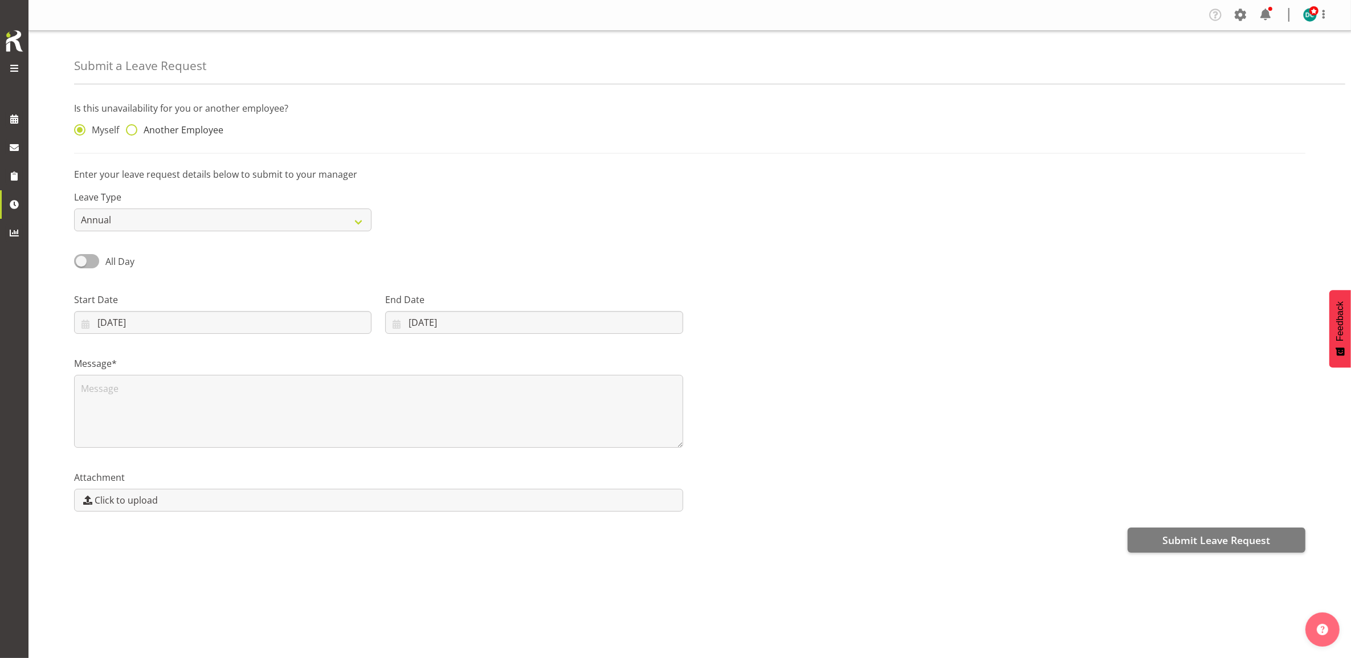
click at [128, 132] on span at bounding box center [131, 129] width 11 height 11
click at [128, 132] on input "Another Employee" at bounding box center [129, 130] width 7 height 7
radio input "true"
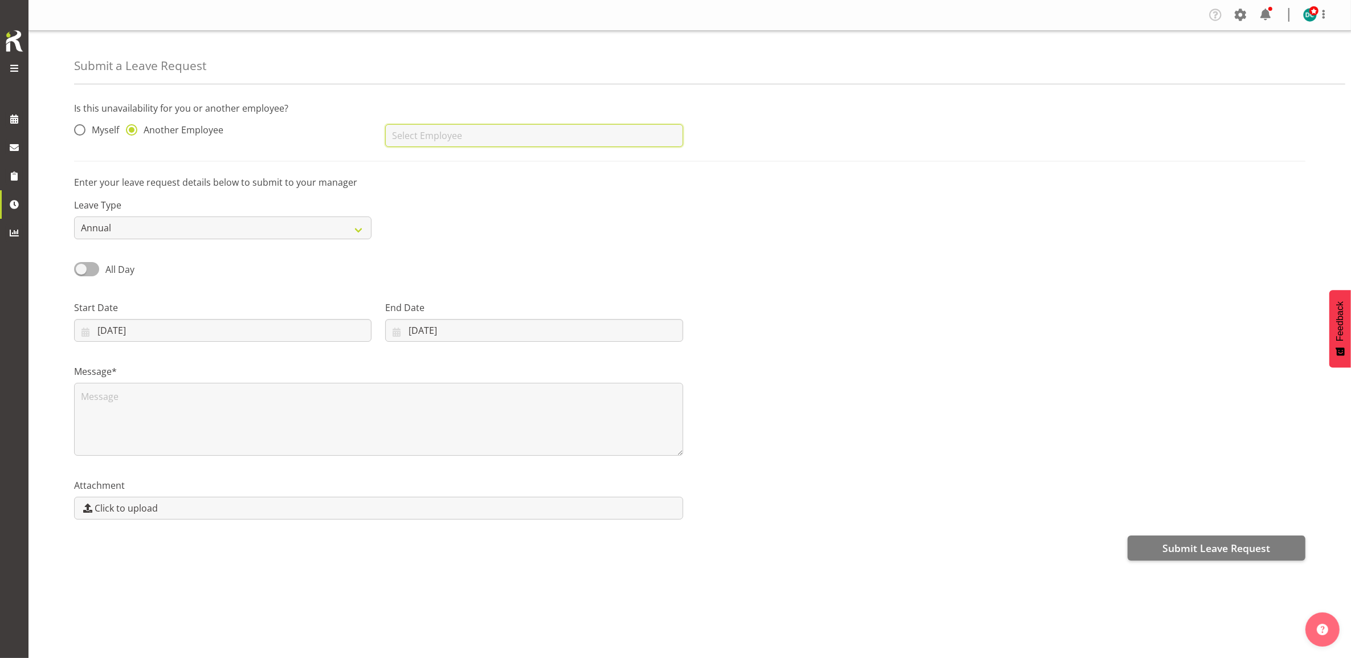
click at [437, 129] on input "text" at bounding box center [533, 135] width 297 height 23
click at [460, 186] on link "[PERSON_NAME]" at bounding box center [533, 188] width 297 height 21
type input "[PERSON_NAME]"
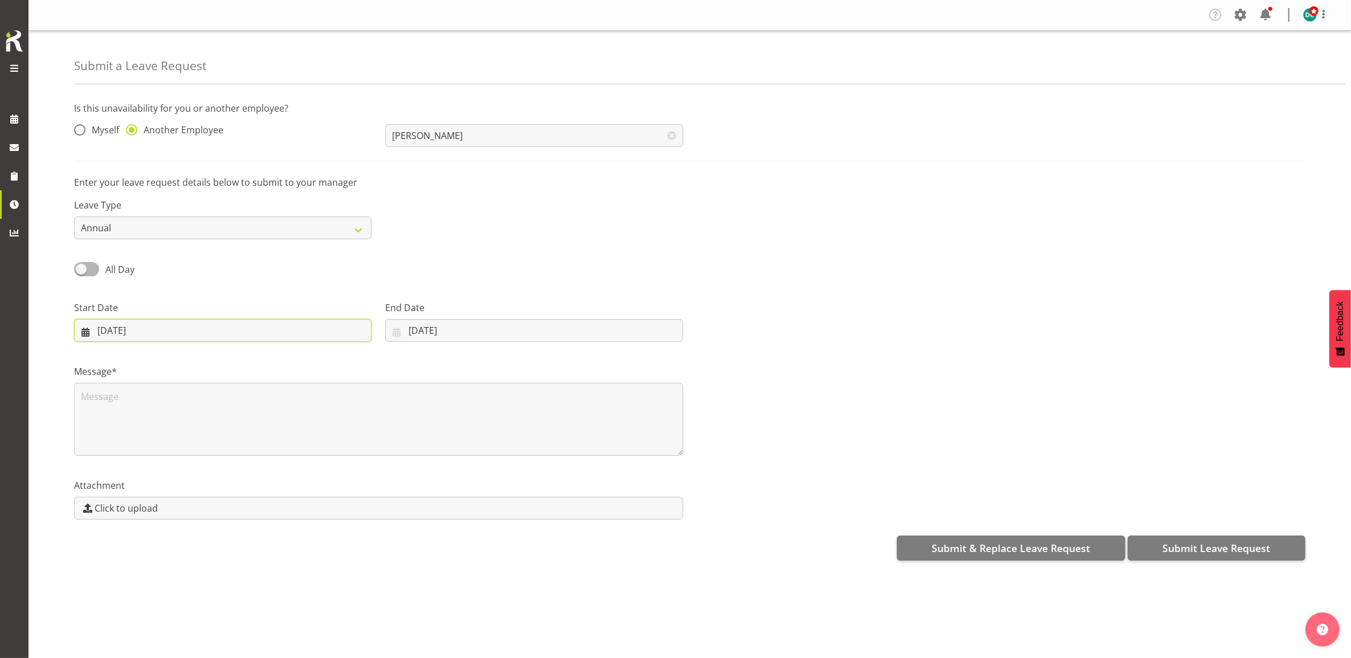
click at [132, 325] on input "18/09/2025" at bounding box center [222, 330] width 297 height 23
click at [223, 493] on span "26" at bounding box center [224, 487] width 9 height 11
type input "26/09/2025"
click at [449, 332] on input "18/09/2025" at bounding box center [533, 330] width 297 height 23
drag, startPoint x: 521, startPoint y: 491, endPoint x: 321, endPoint y: 455, distance: 203.8
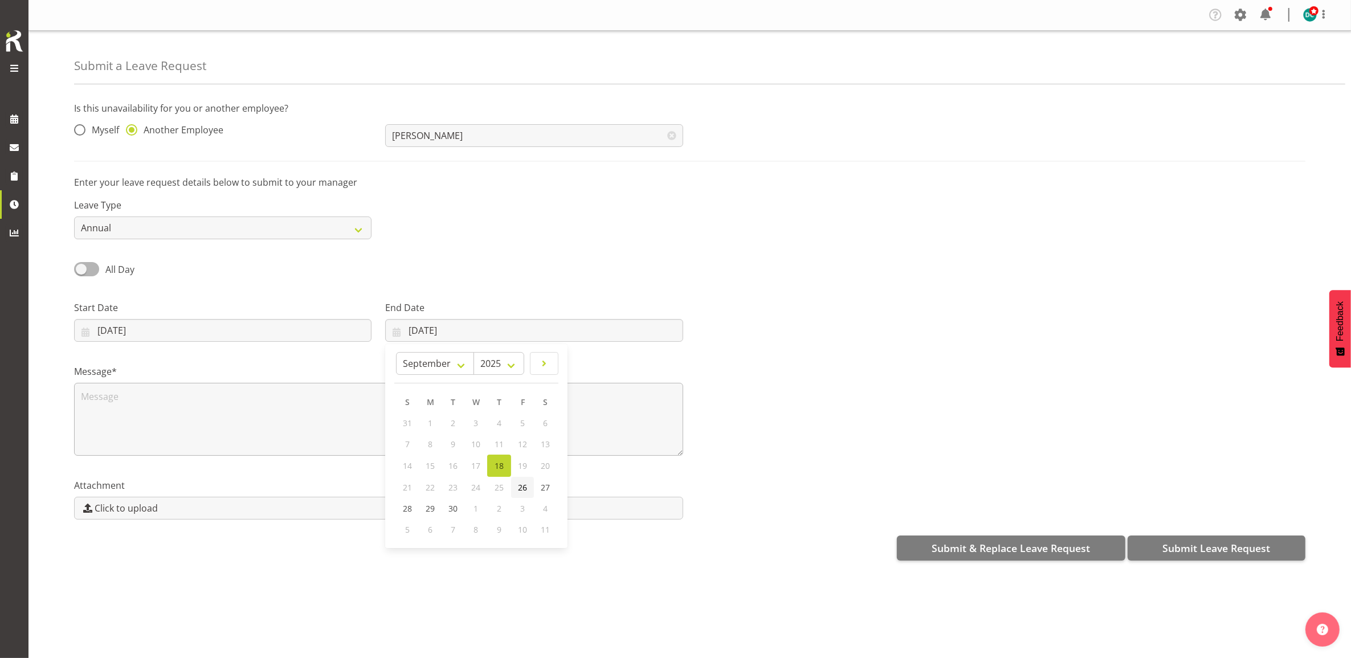
click at [521, 490] on span "26" at bounding box center [522, 487] width 9 height 11
type input "26/09/2025"
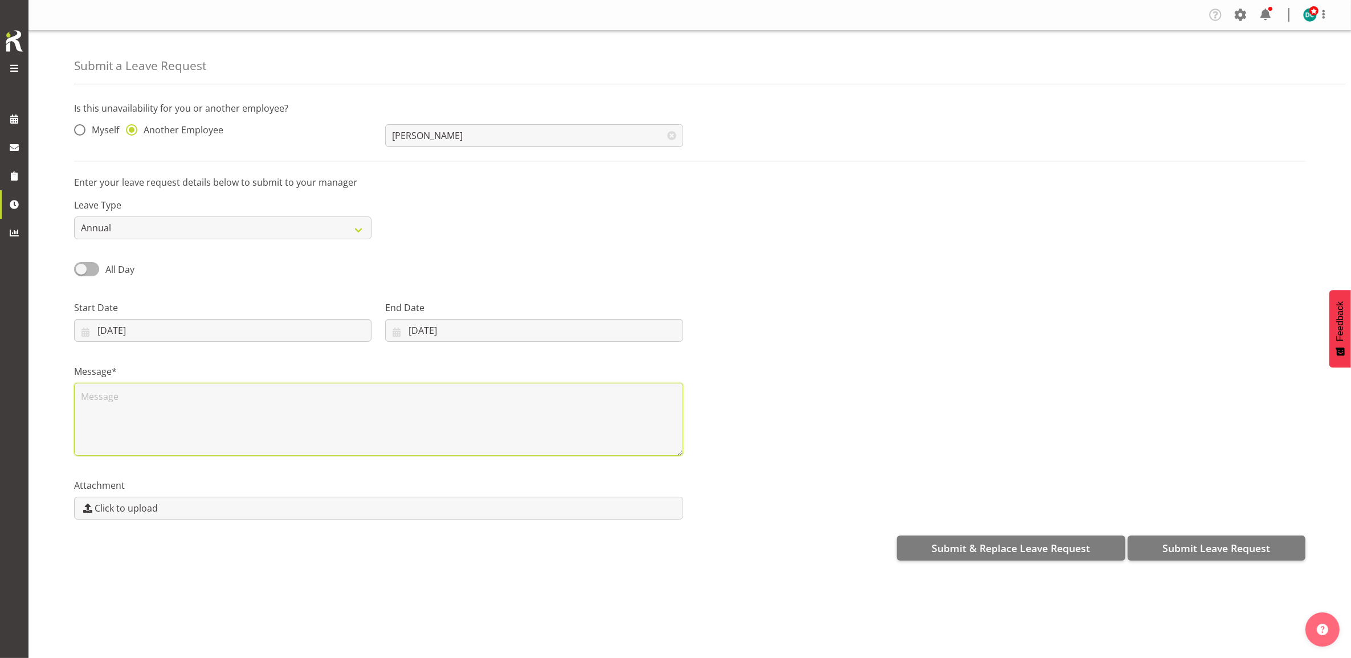
click at [231, 419] on textarea at bounding box center [378, 419] width 609 height 73
type textarea "Leave"
click at [1188, 554] on span "Submit Leave Request" at bounding box center [1216, 548] width 108 height 15
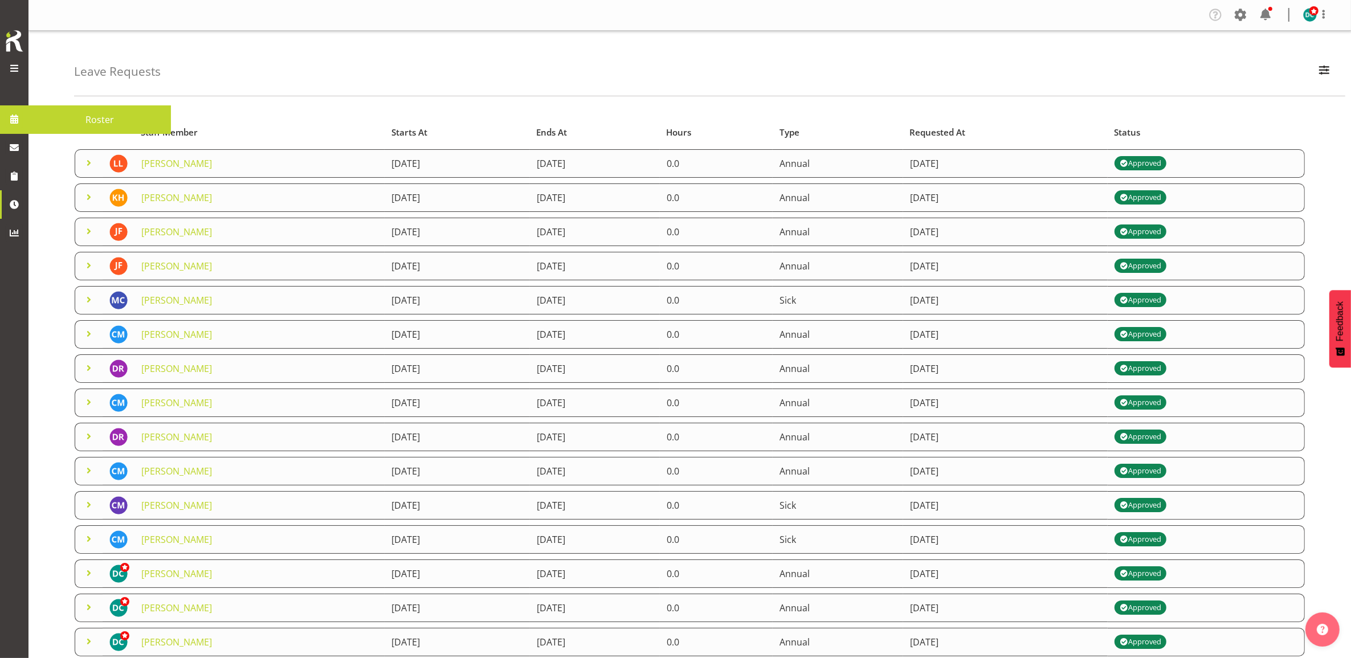
click at [53, 123] on span "Roster" at bounding box center [99, 119] width 131 height 17
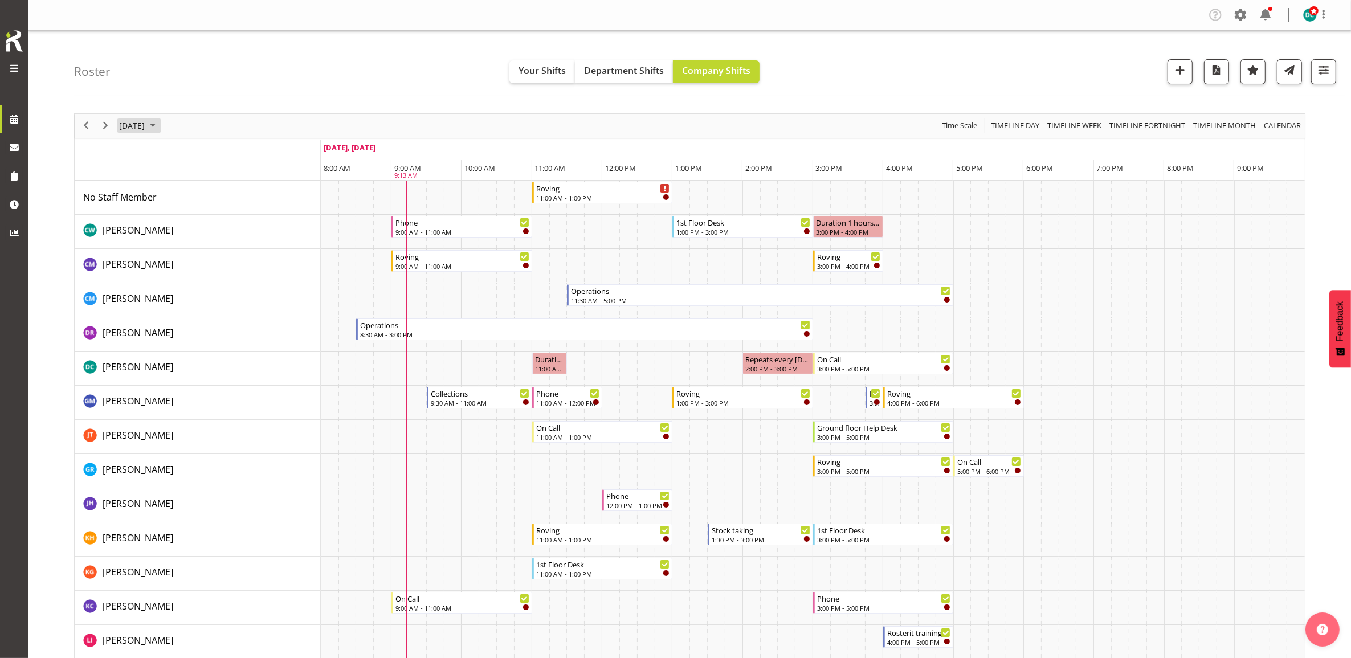
click at [138, 129] on span "[DATE]" at bounding box center [132, 126] width 28 height 14
click at [146, 255] on span "22" at bounding box center [149, 251] width 17 height 17
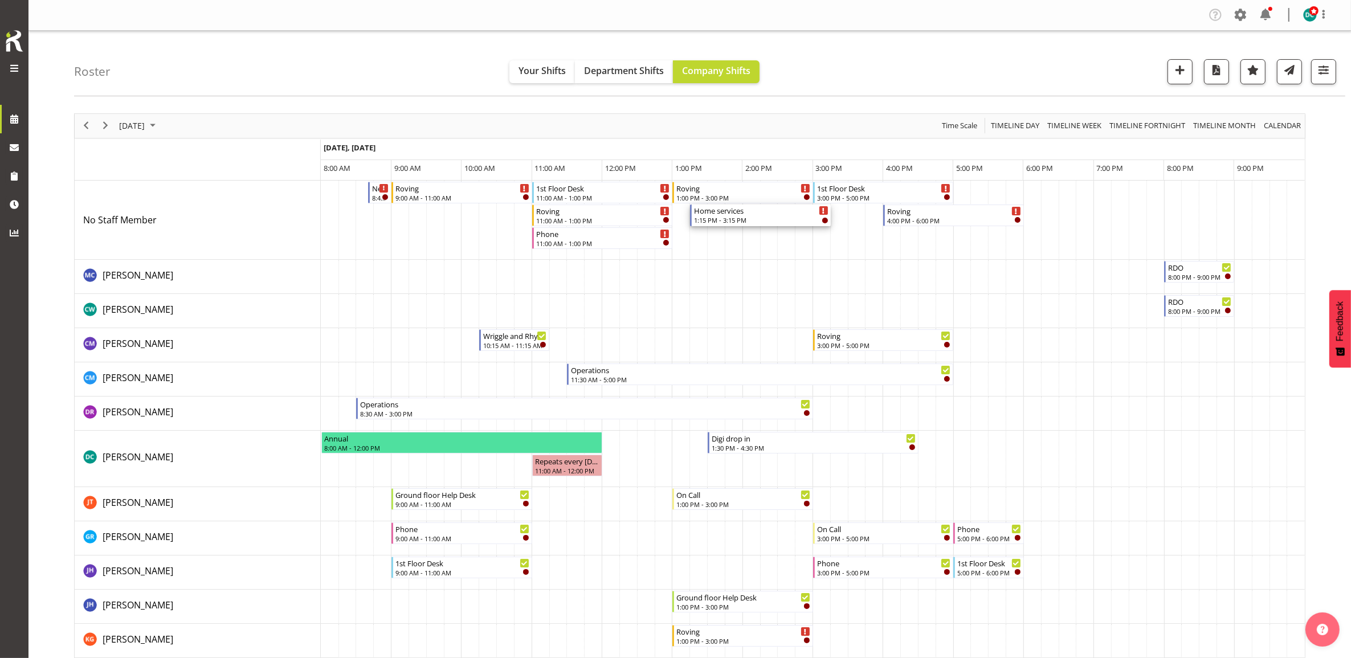
click at [744, 217] on div "1:15 PM - 3:15 PM" at bounding box center [761, 219] width 134 height 9
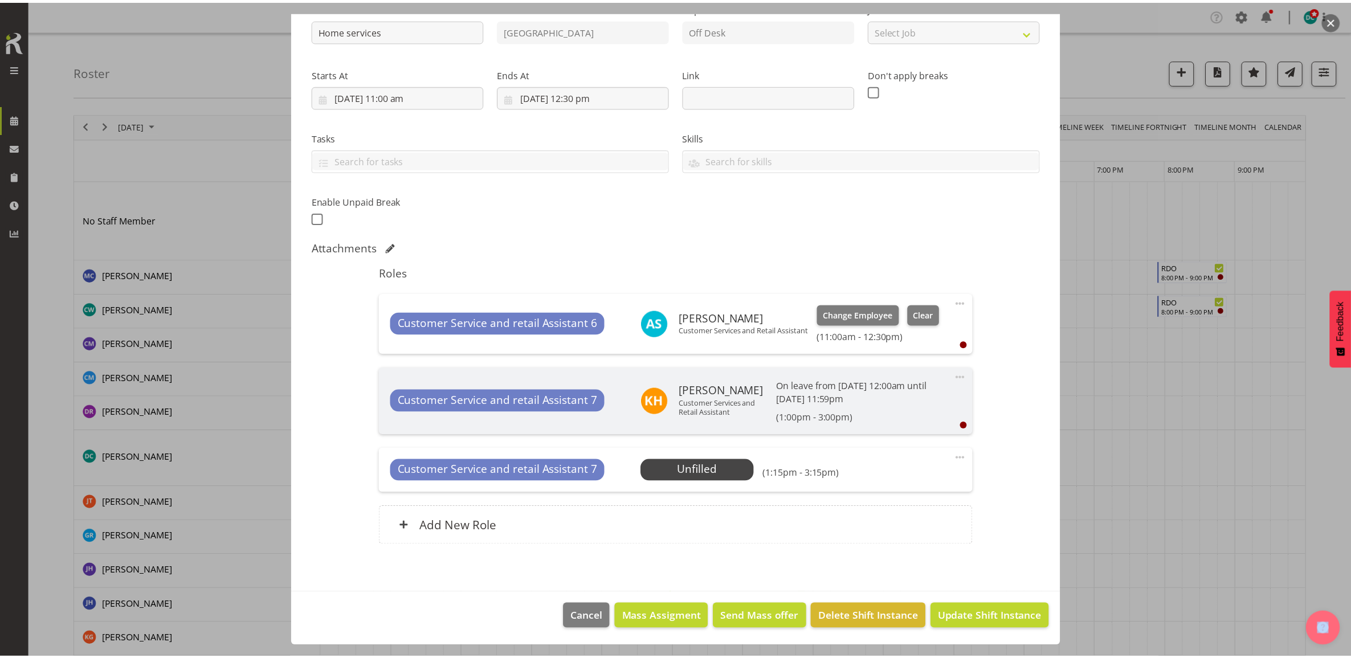
scroll to position [134, 0]
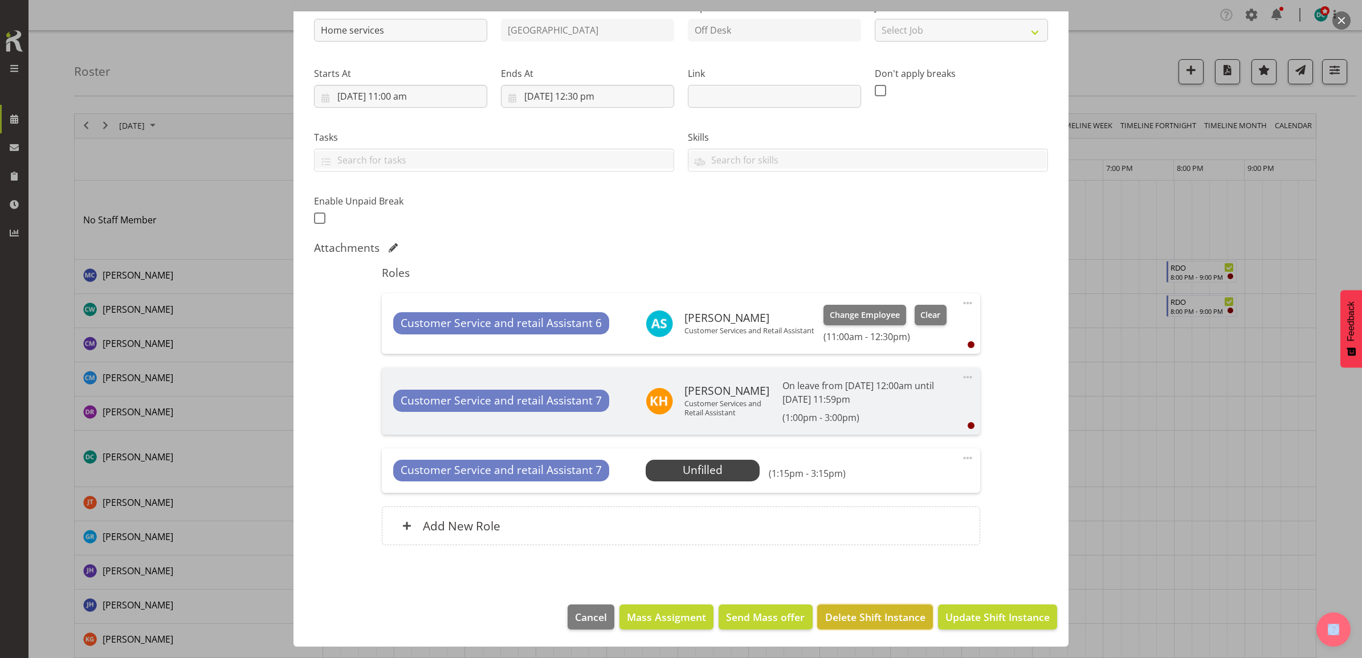
click at [835, 616] on span "Delete Shift Instance" at bounding box center [875, 617] width 100 height 15
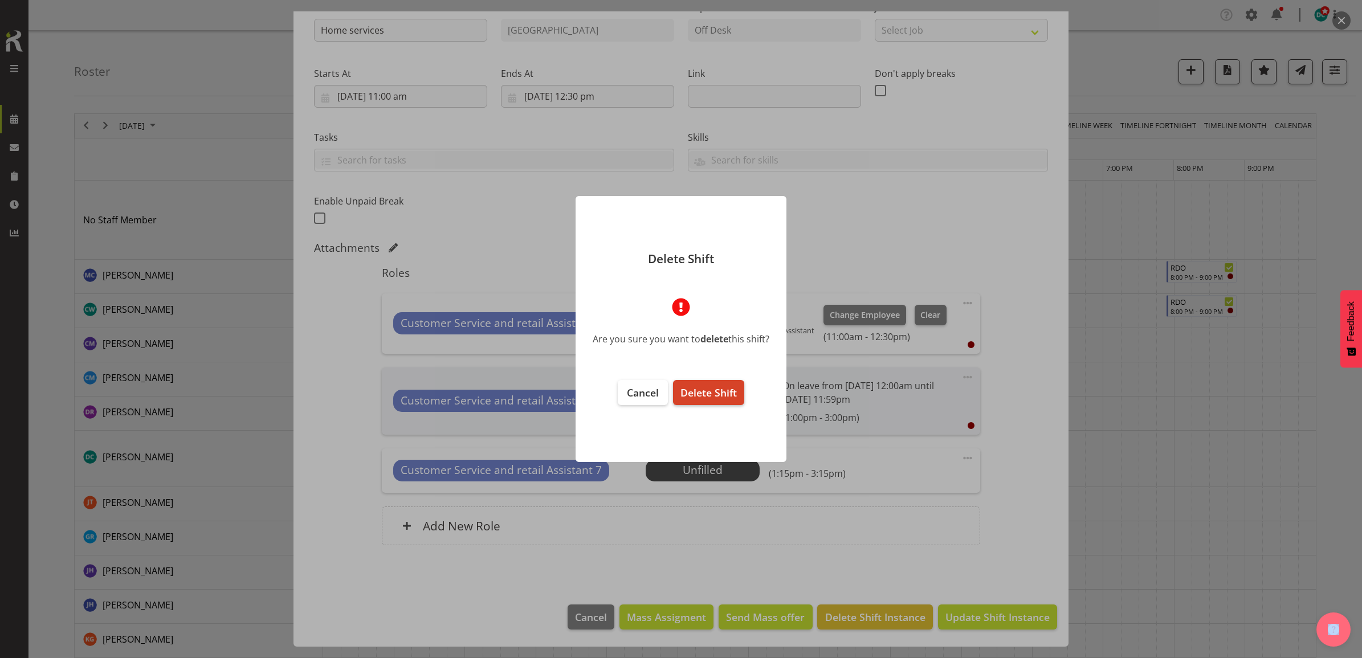
click at [692, 386] on span "Delete Shift" at bounding box center [708, 393] width 56 height 14
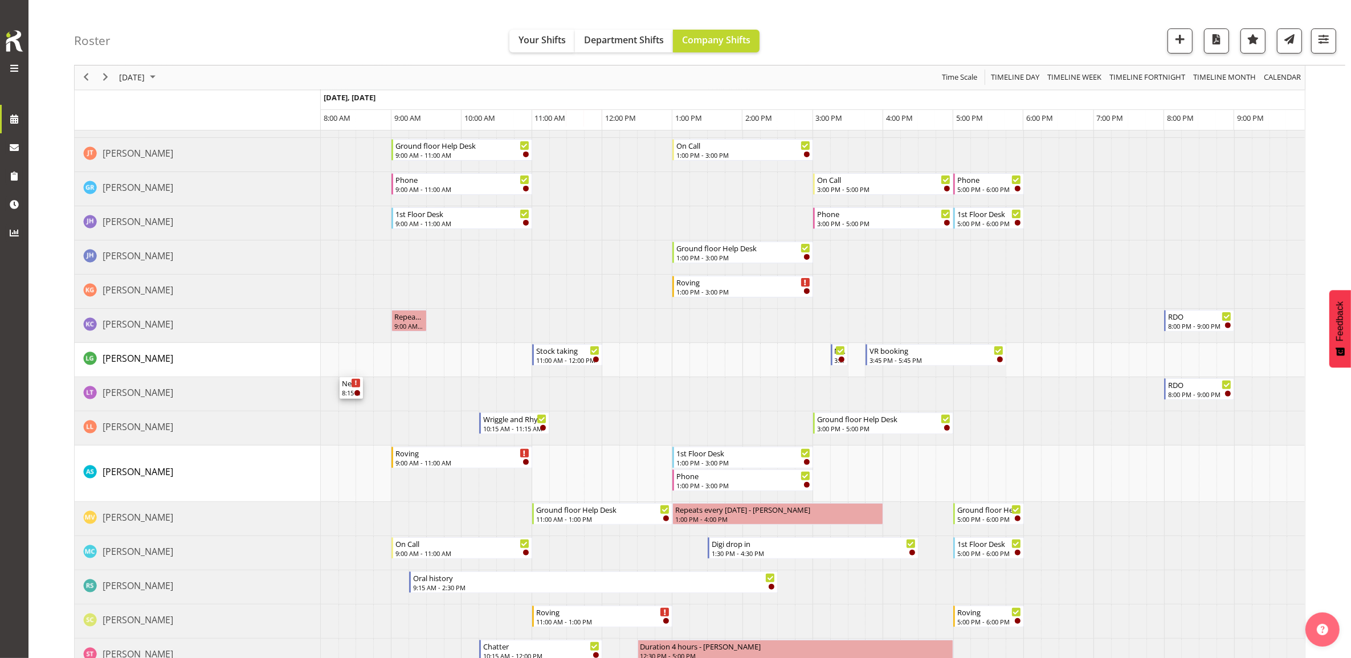
scroll to position [427, 0]
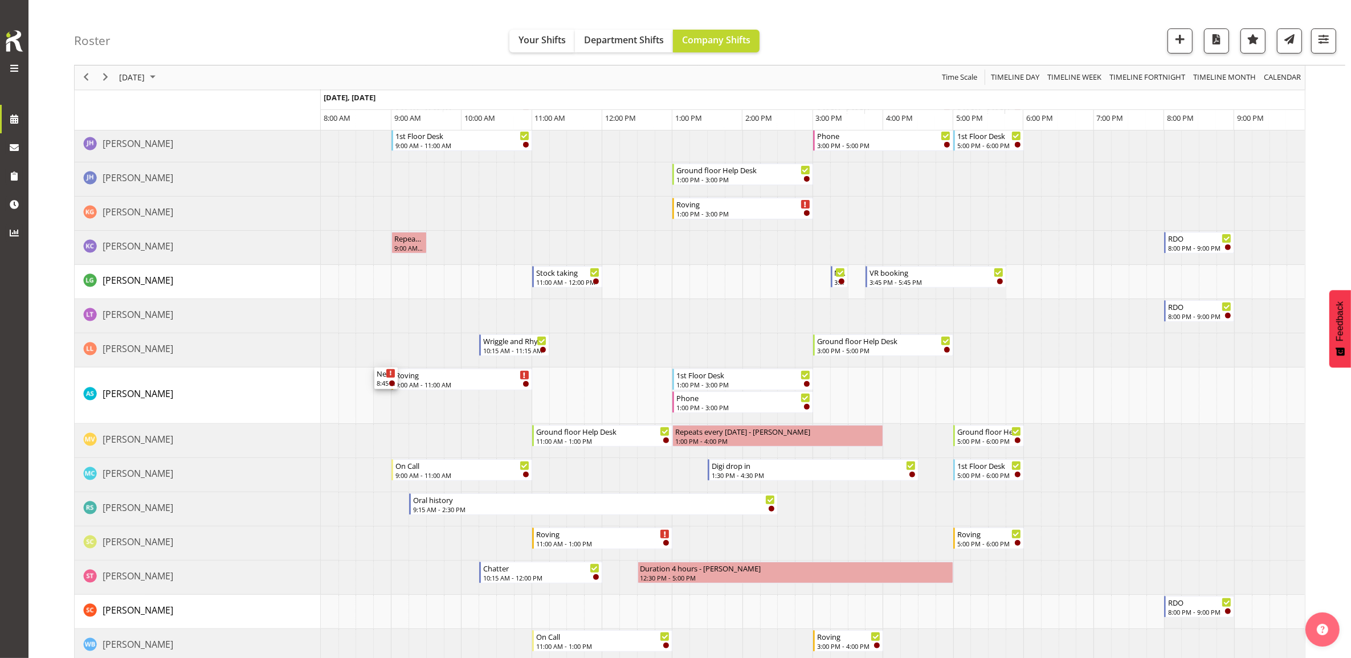
drag, startPoint x: 380, startPoint y: 240, endPoint x: 378, endPoint y: 406, distance: 165.8
click at [378, 405] on div "Newspapers 8:40 AM - 9:00 AM Roving 9:00 AM - 11:00 AM 1st Floor Desk 11:00 AM …" at bounding box center [813, 481] width 984 height 1457
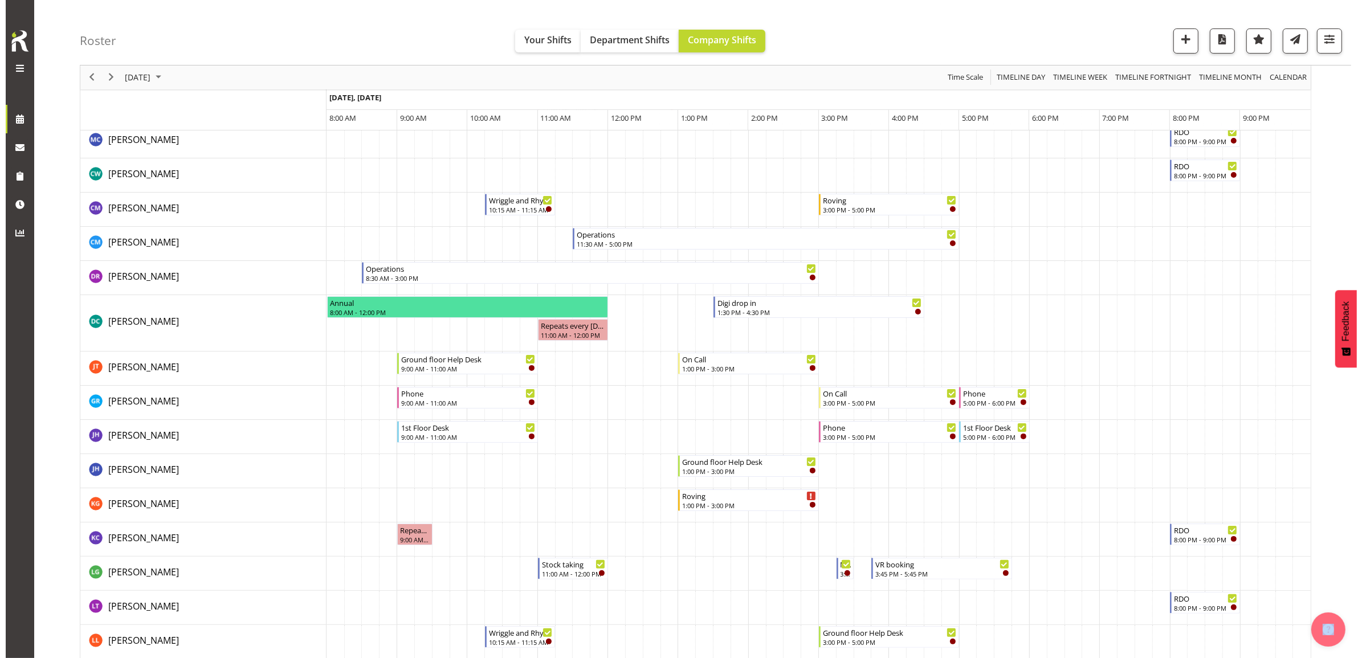
scroll to position [0, 0]
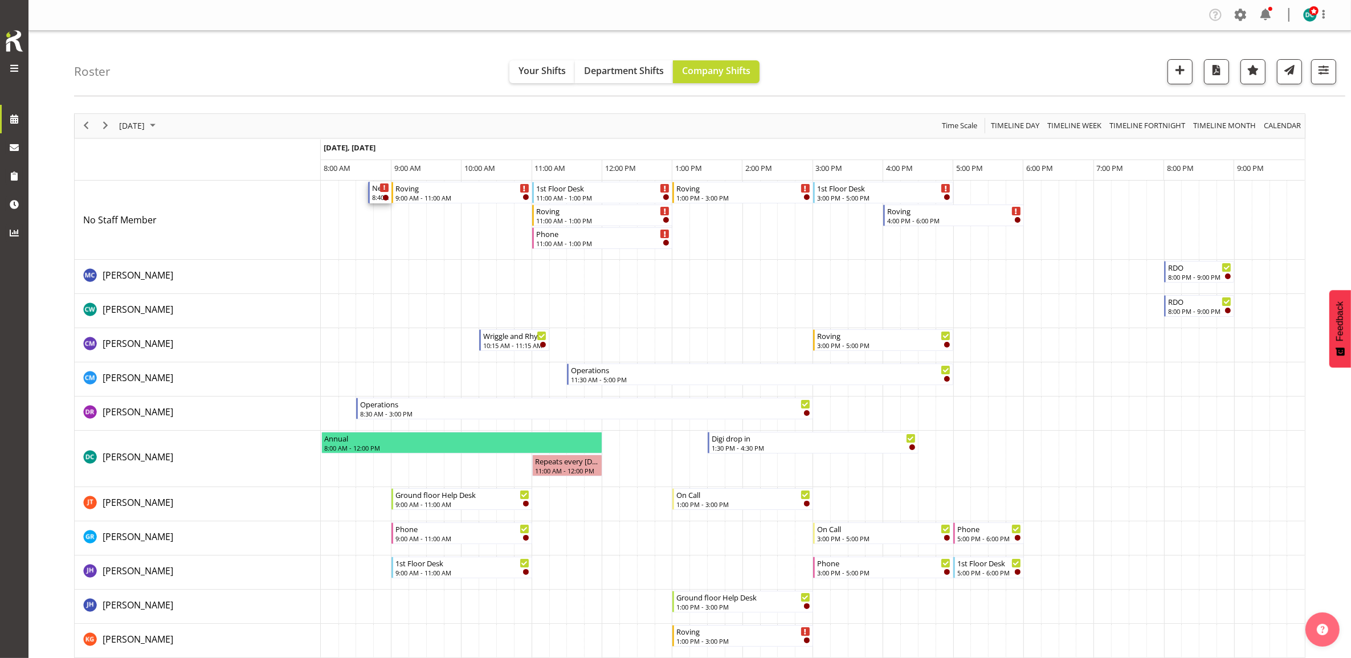
click at [377, 198] on div "8:40 AM - 9:00 AM" at bounding box center [380, 197] width 17 height 9
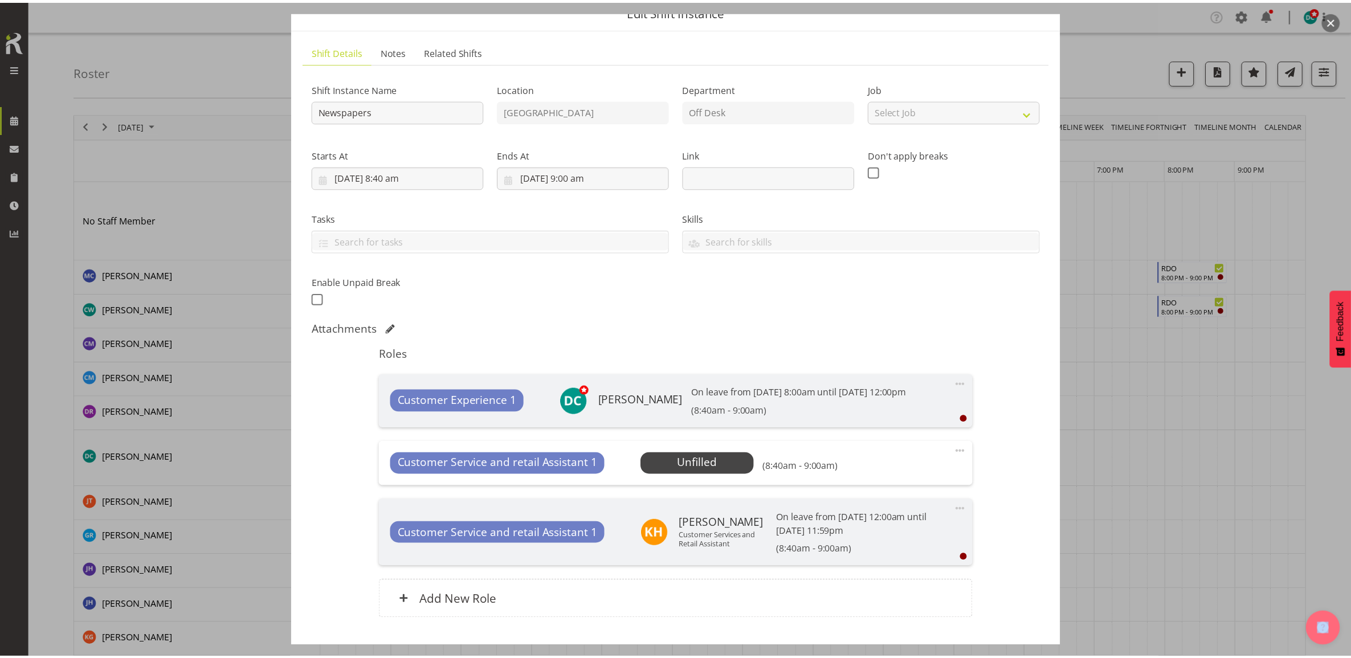
scroll to position [71, 0]
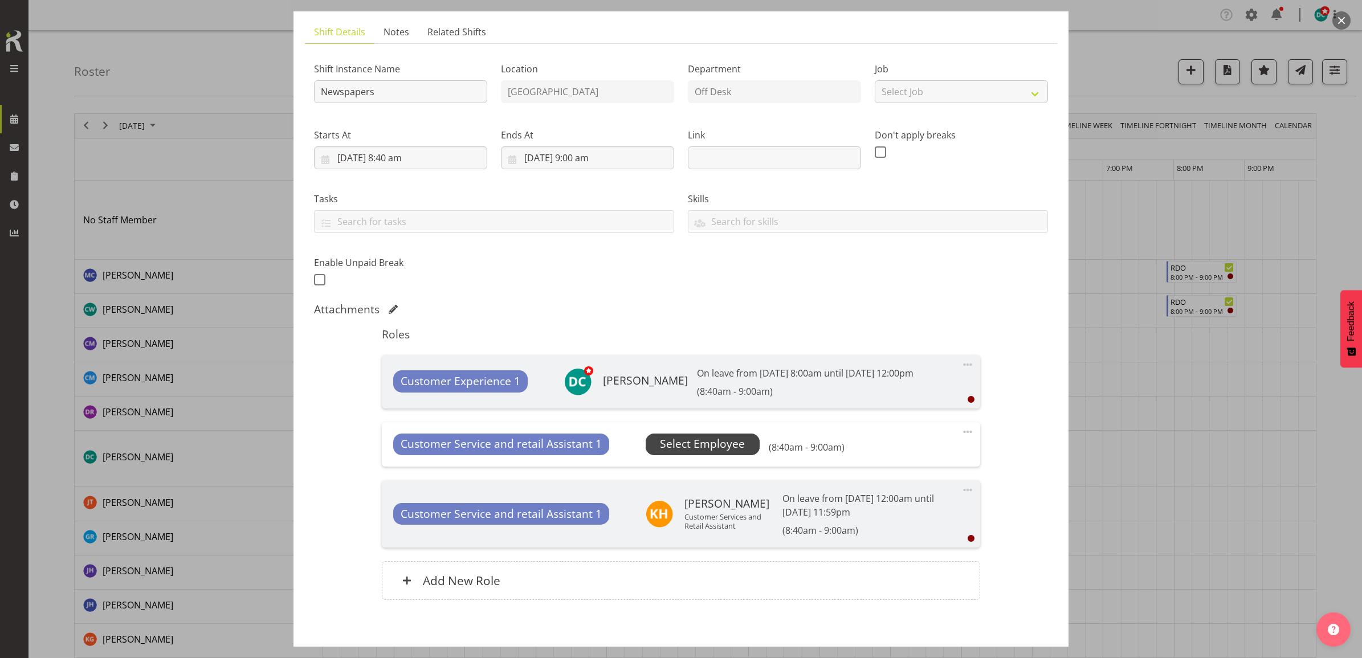
click at [724, 452] on span "Select Employee" at bounding box center [702, 444] width 85 height 17
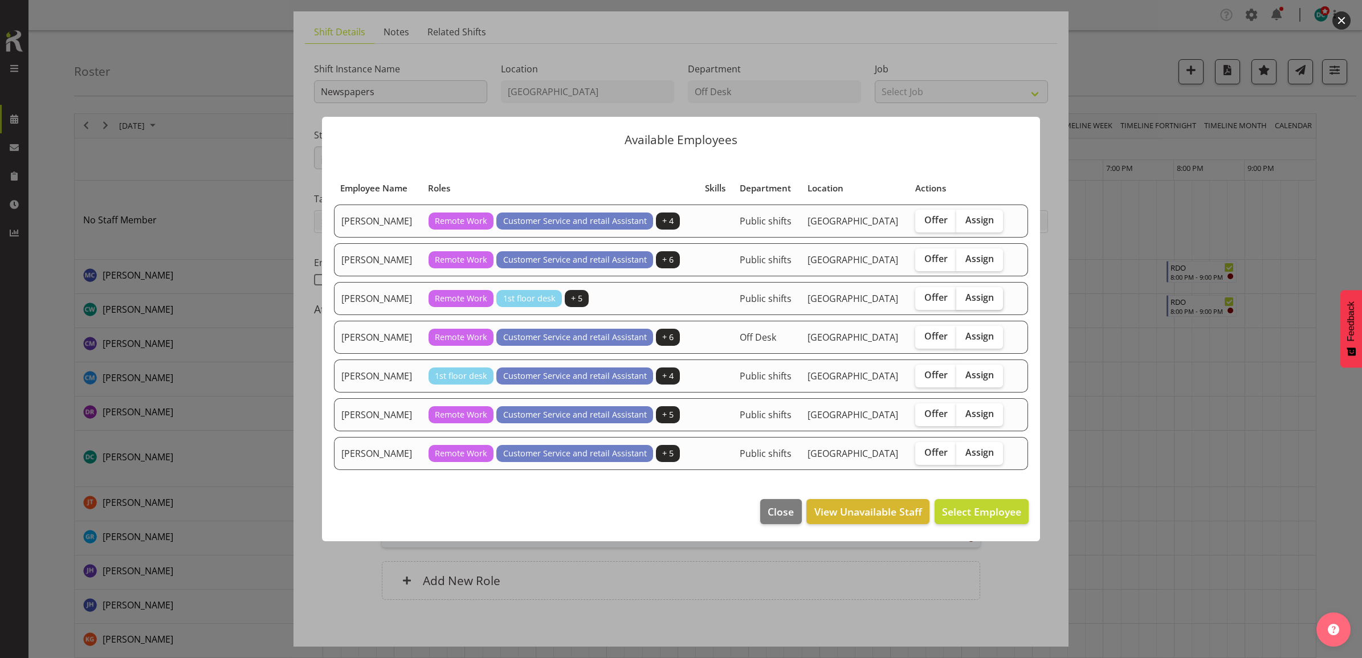
click at [966, 298] on span "Assign" at bounding box center [979, 297] width 28 height 11
click at [964, 298] on input "Assign" at bounding box center [959, 297] width 7 height 7
checkbox input "true"
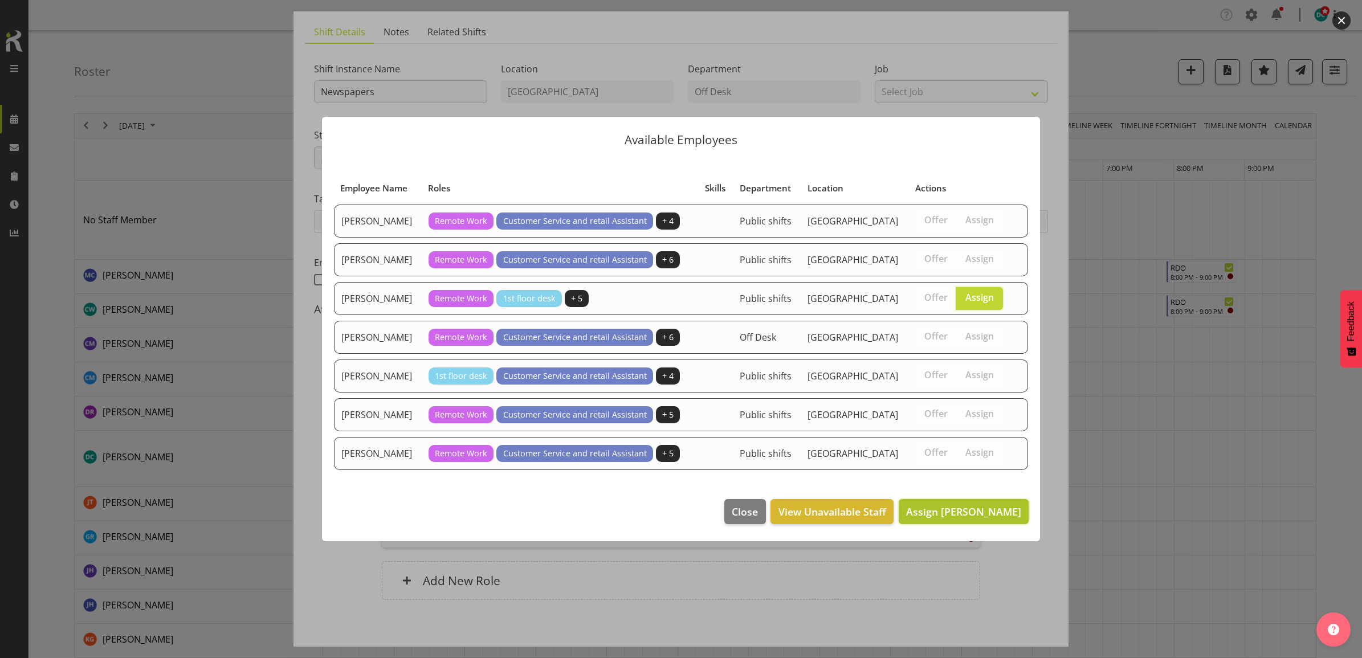
click at [936, 508] on span "Assign Mandy Stenton" at bounding box center [963, 512] width 115 height 14
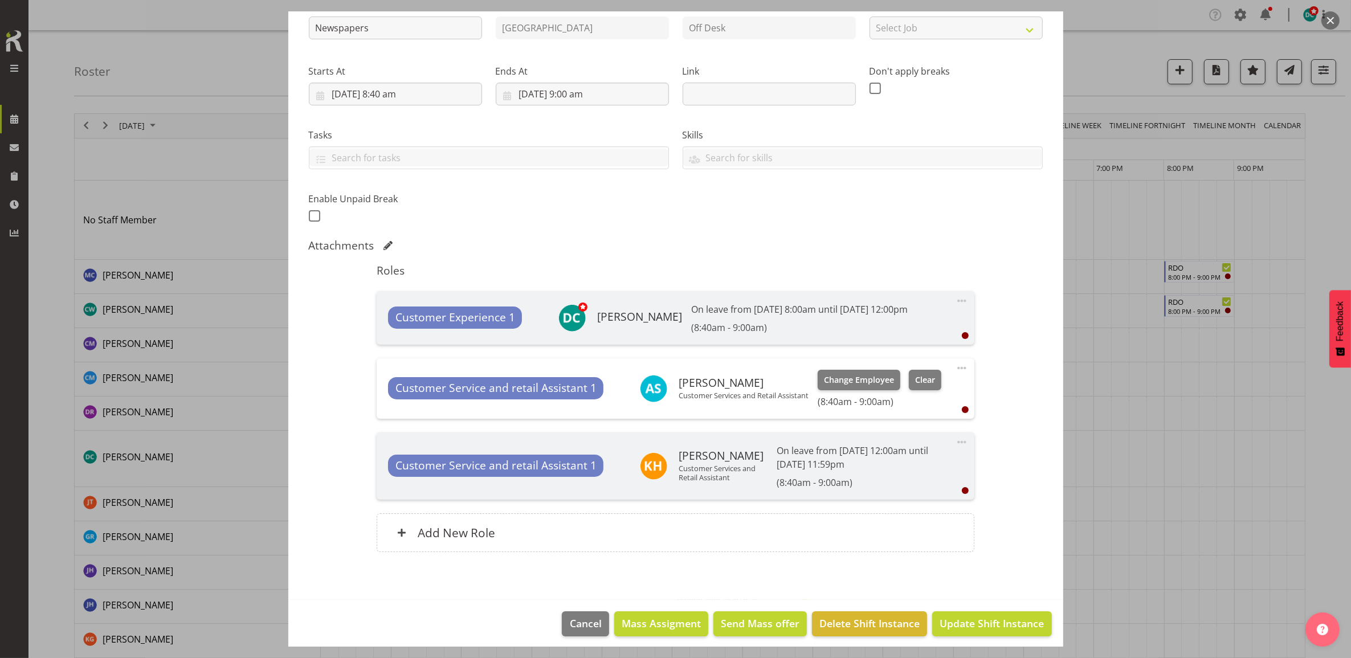
scroll to position [156, 0]
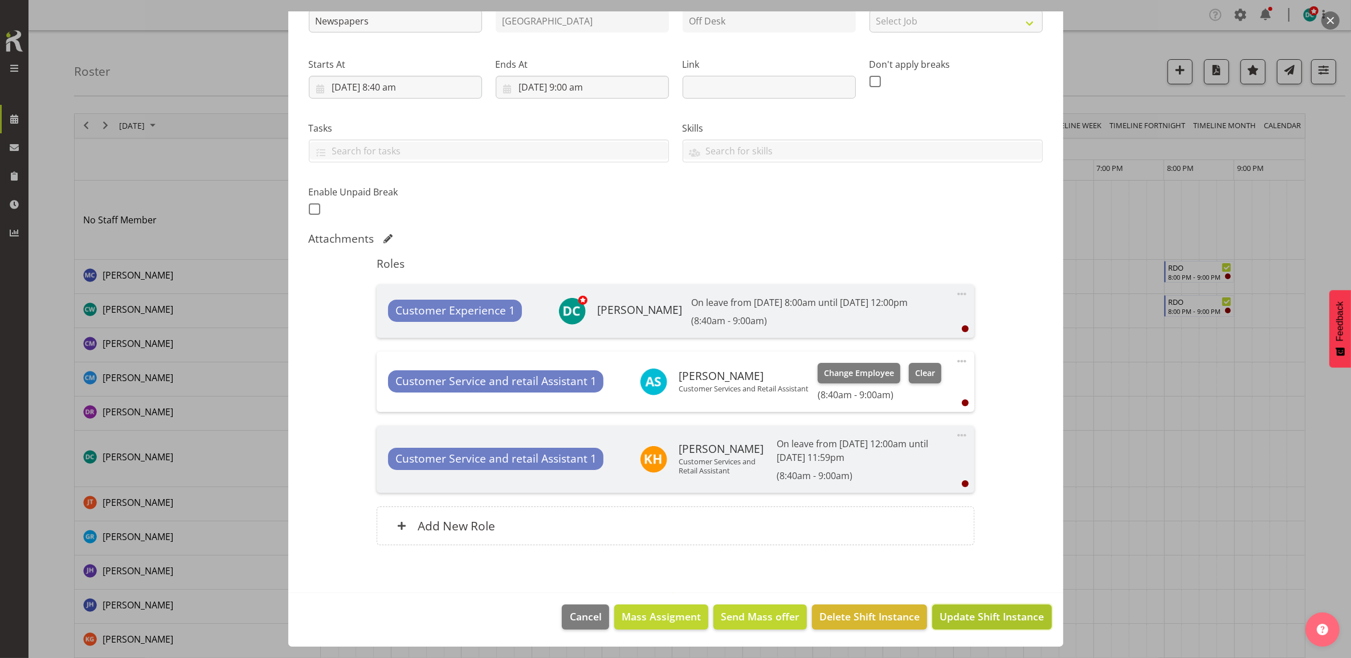
click at [964, 617] on span "Update Shift Instance" at bounding box center [992, 616] width 104 height 15
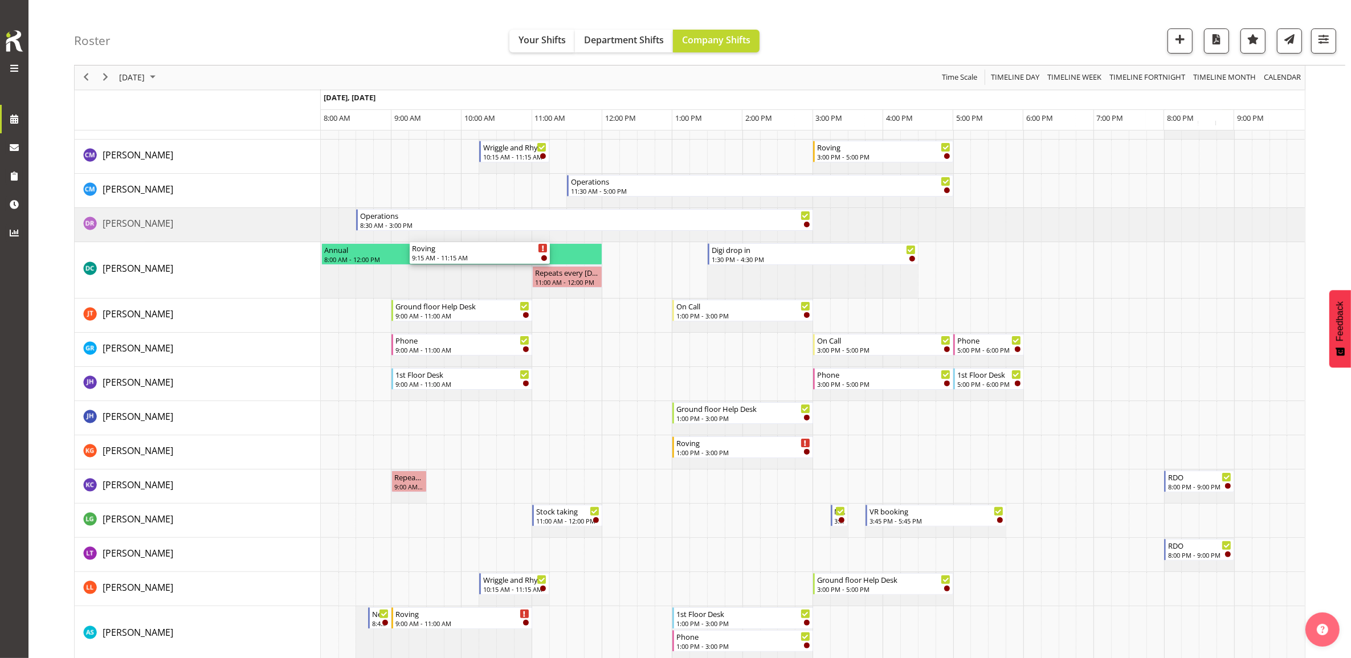
scroll to position [214, 0]
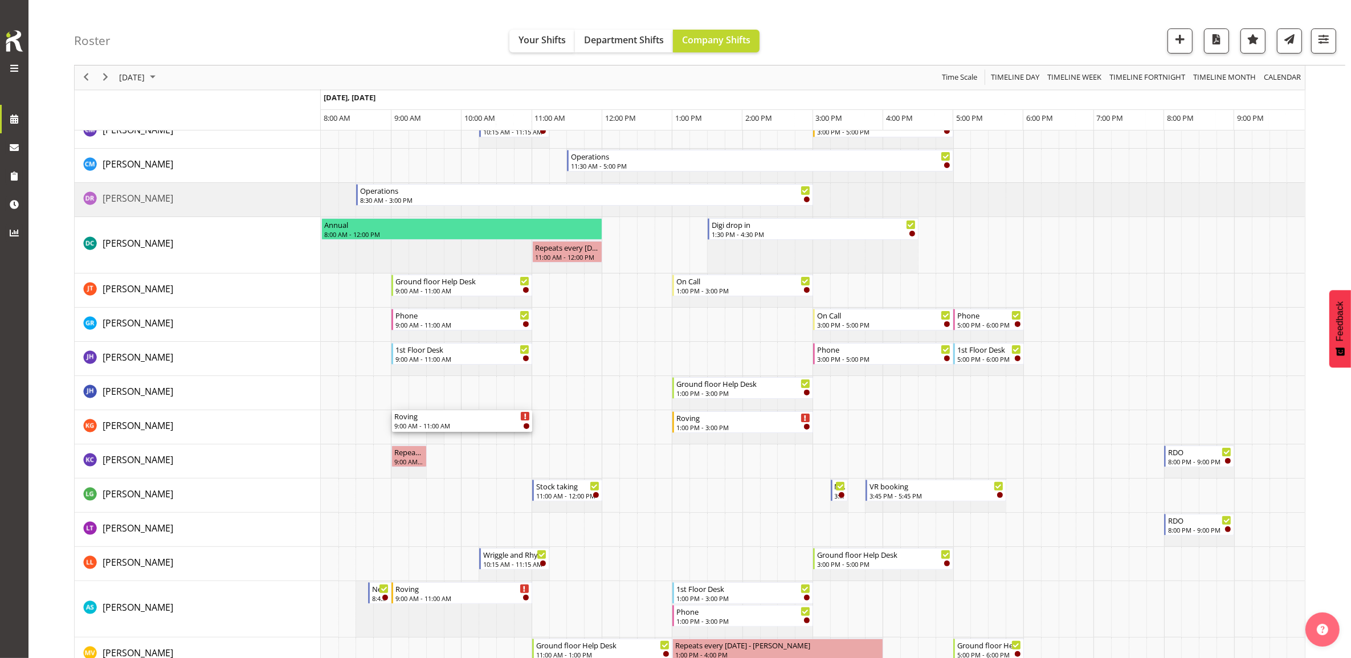
drag, startPoint x: 459, startPoint y: 189, endPoint x: 433, endPoint y: 421, distance: 232.8
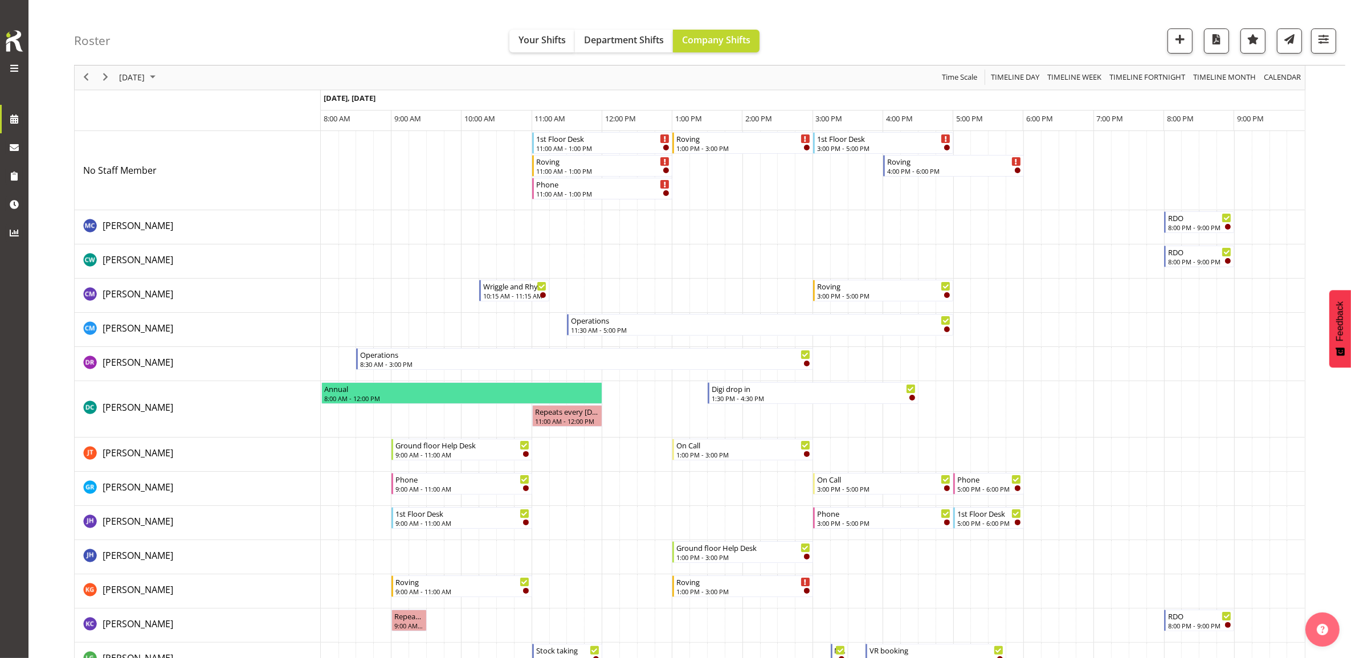
scroll to position [0, 0]
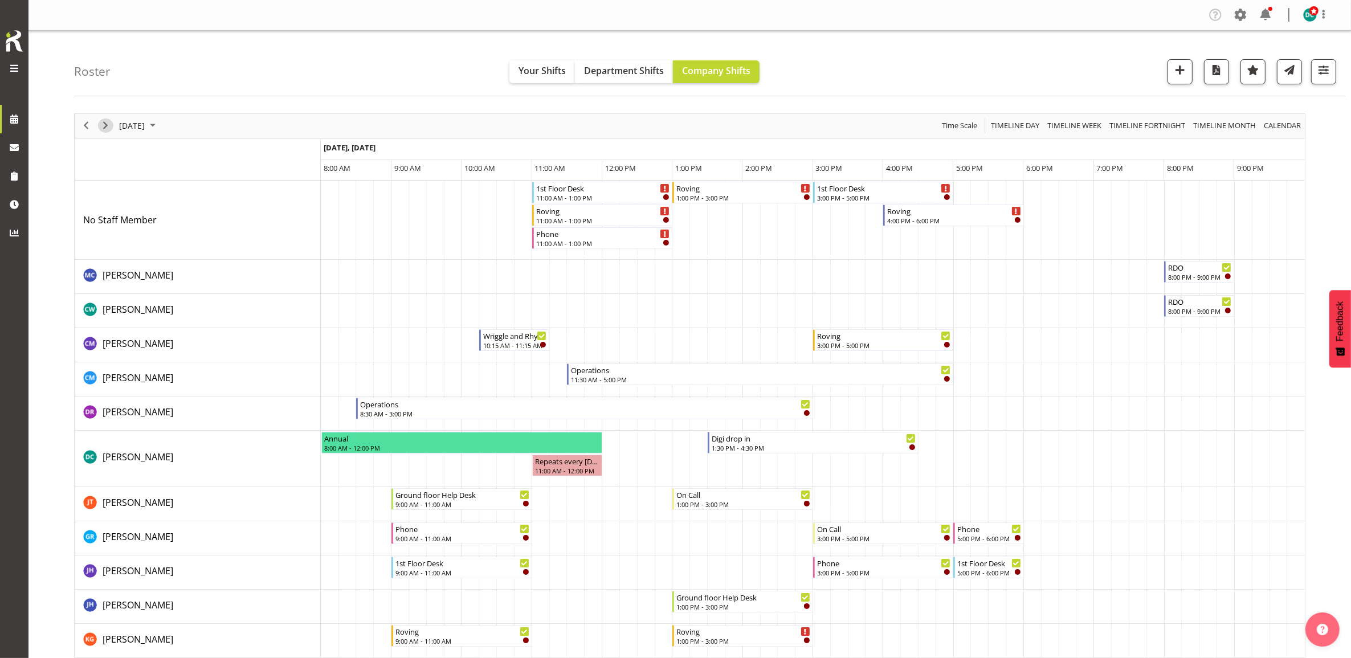
click at [100, 124] on span "Next" at bounding box center [106, 126] width 14 height 14
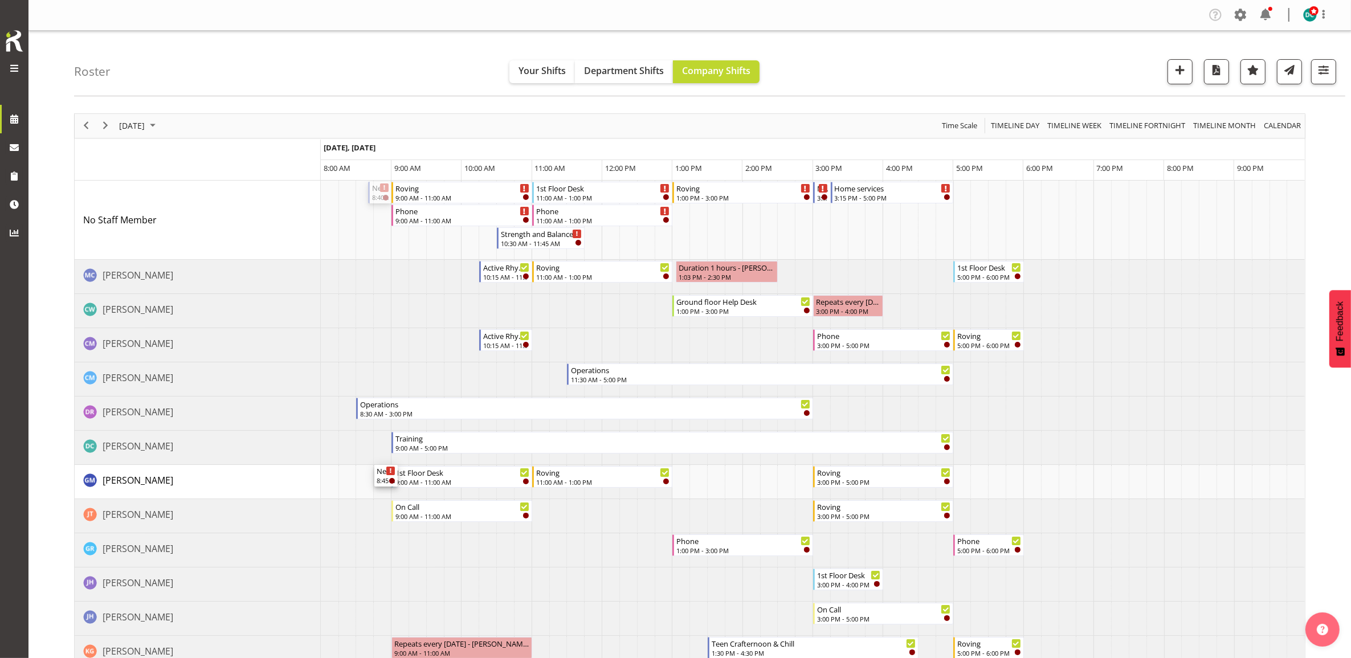
drag, startPoint x: 379, startPoint y: 192, endPoint x: 382, endPoint y: 496, distance: 304.3
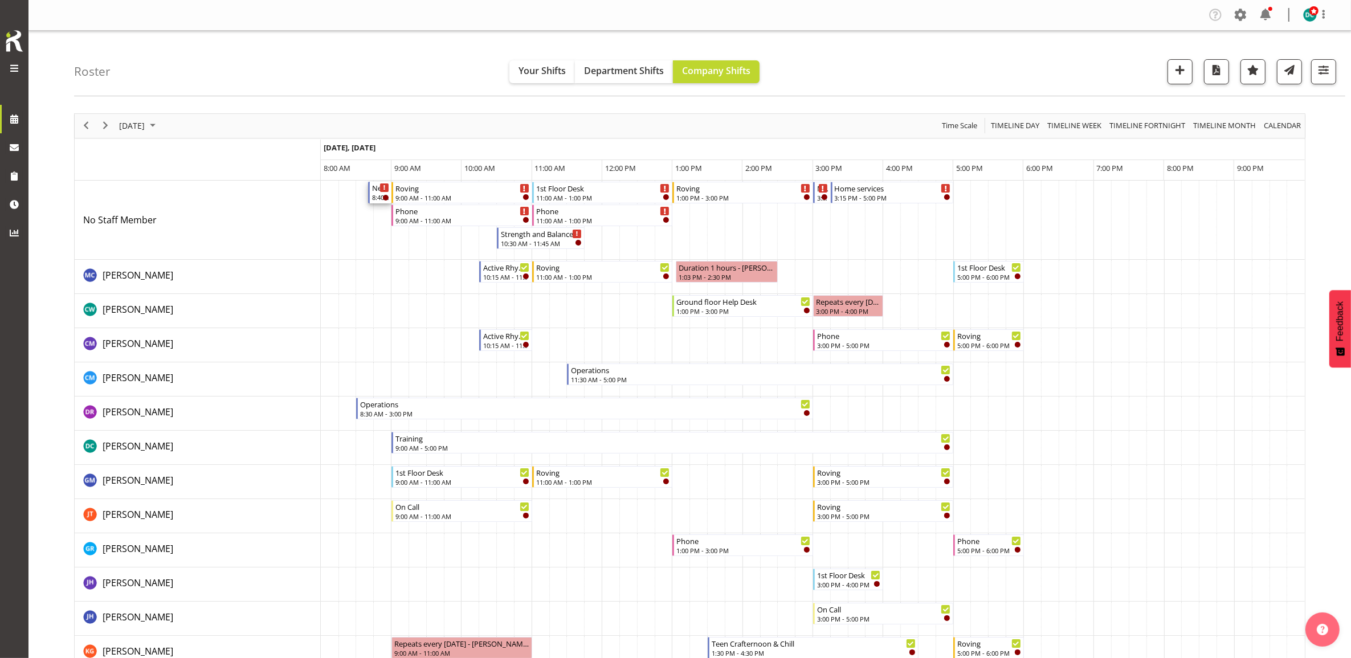
click at [377, 198] on div "8:40 AM - 9:00 AM" at bounding box center [380, 197] width 17 height 9
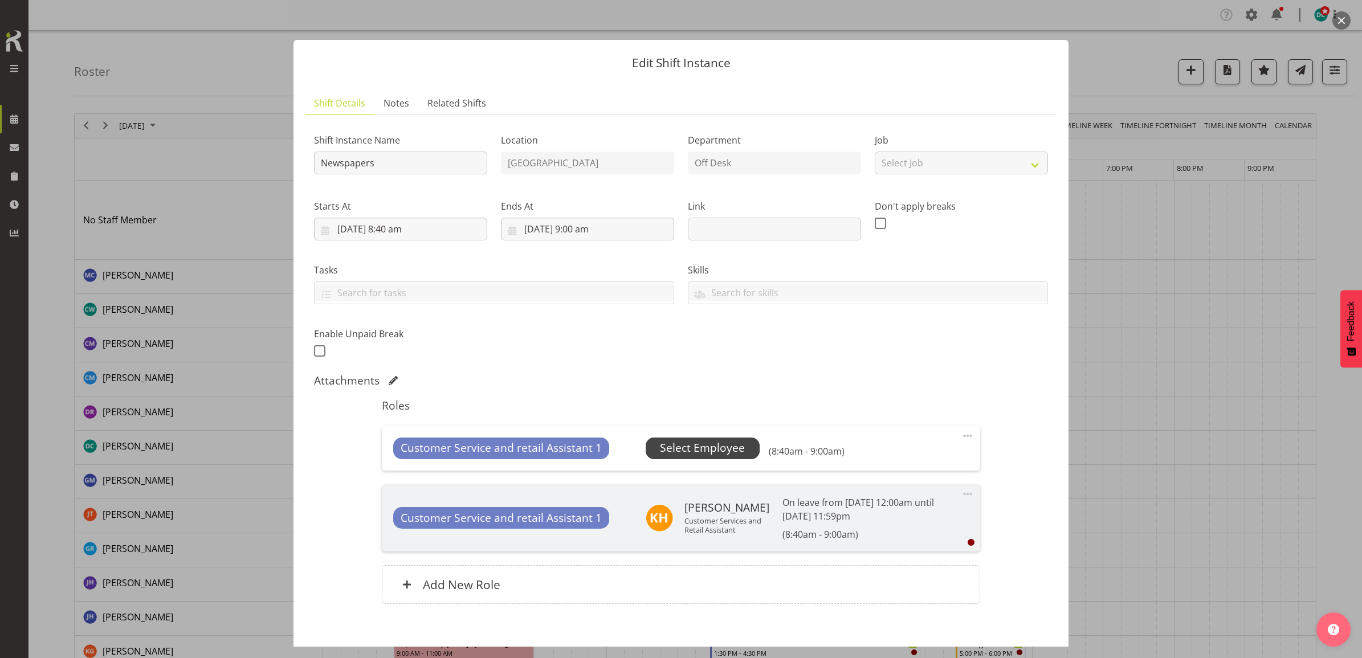
click at [707, 454] on span "Select Employee" at bounding box center [702, 448] width 85 height 17
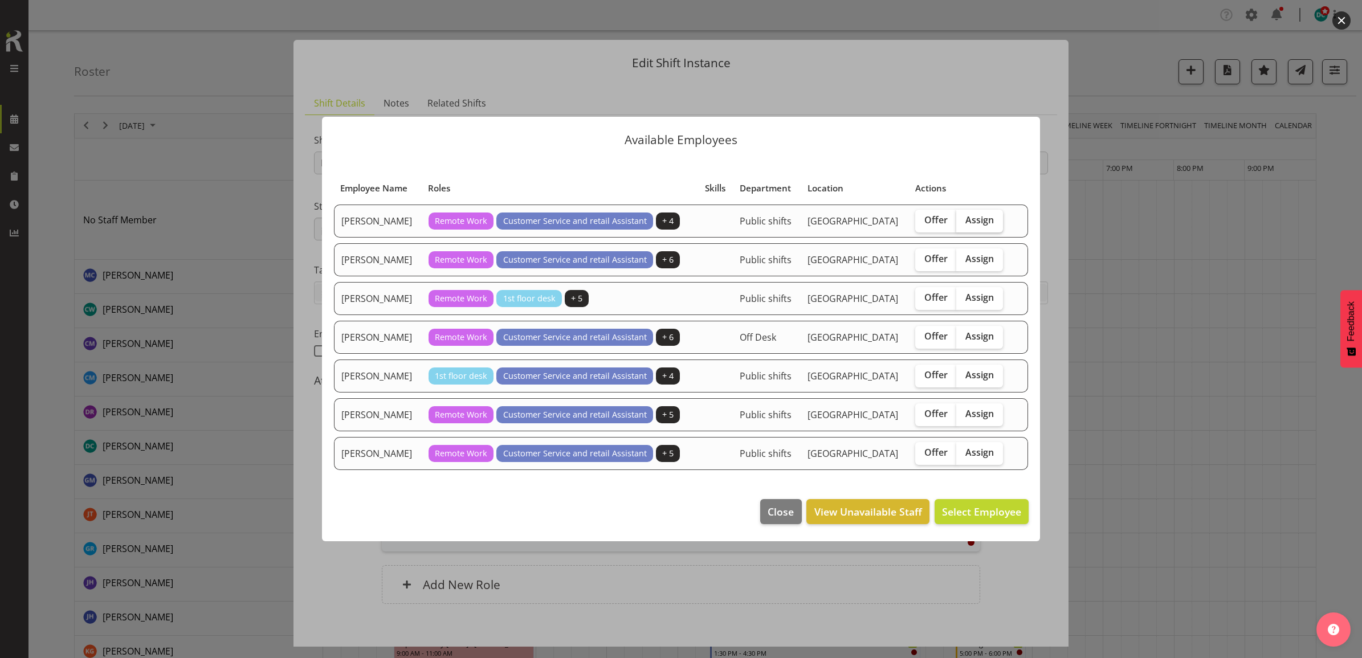
click at [978, 220] on span "Assign" at bounding box center [979, 219] width 28 height 11
click at [964, 220] on input "Assign" at bounding box center [959, 220] width 7 height 7
checkbox input "true"
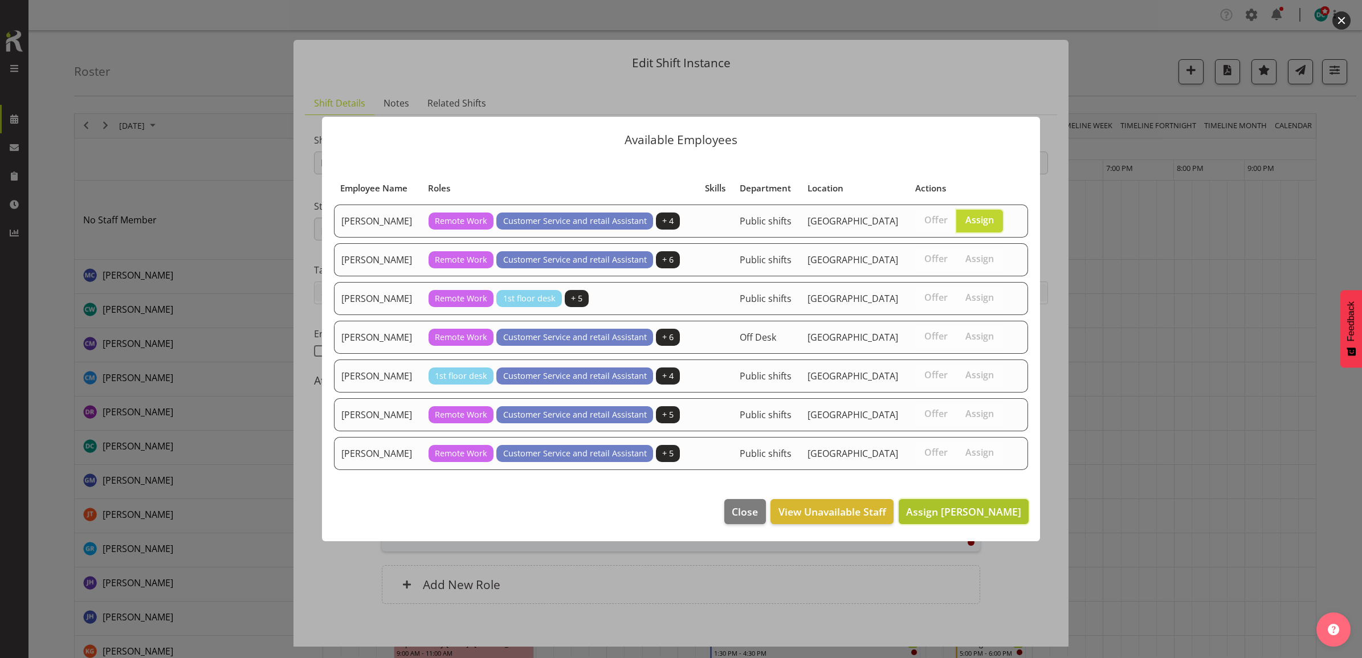
click at [911, 508] on button "Assign Gabriel McKay Smith" at bounding box center [964, 511] width 130 height 25
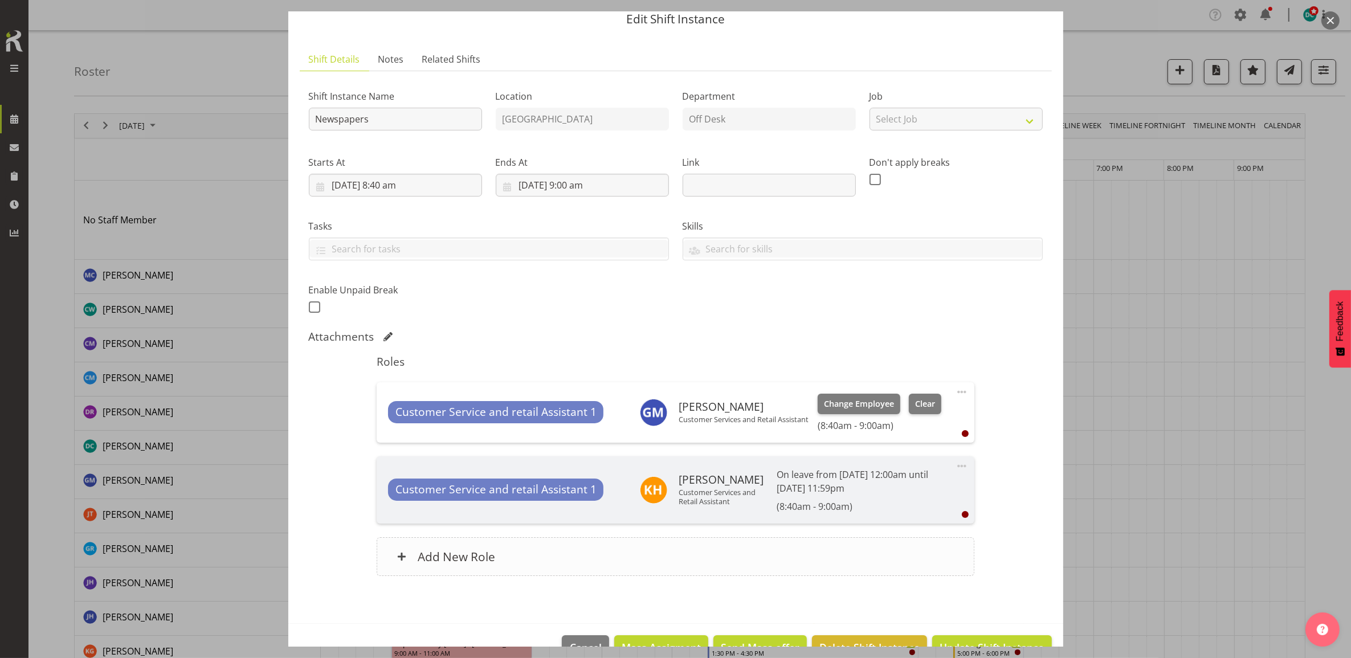
scroll to position [75, 0]
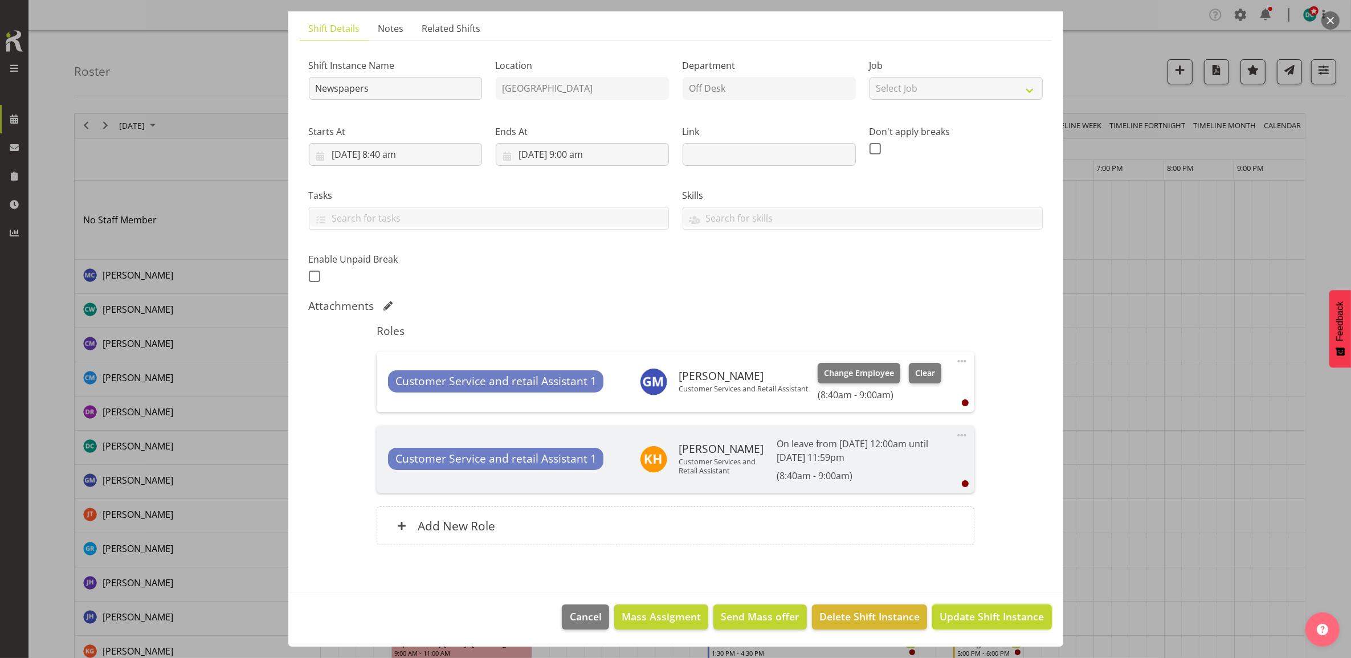
click at [973, 622] on span "Update Shift Instance" at bounding box center [992, 616] width 104 height 15
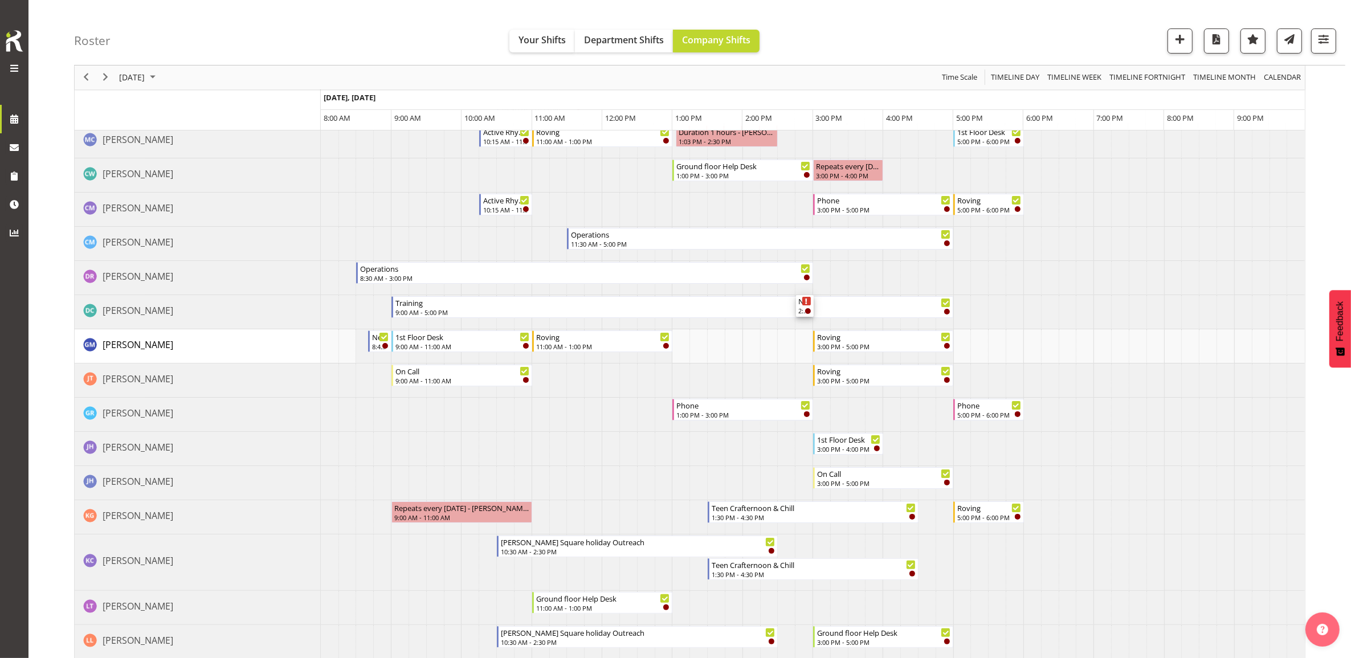
scroll to position [142, 0]
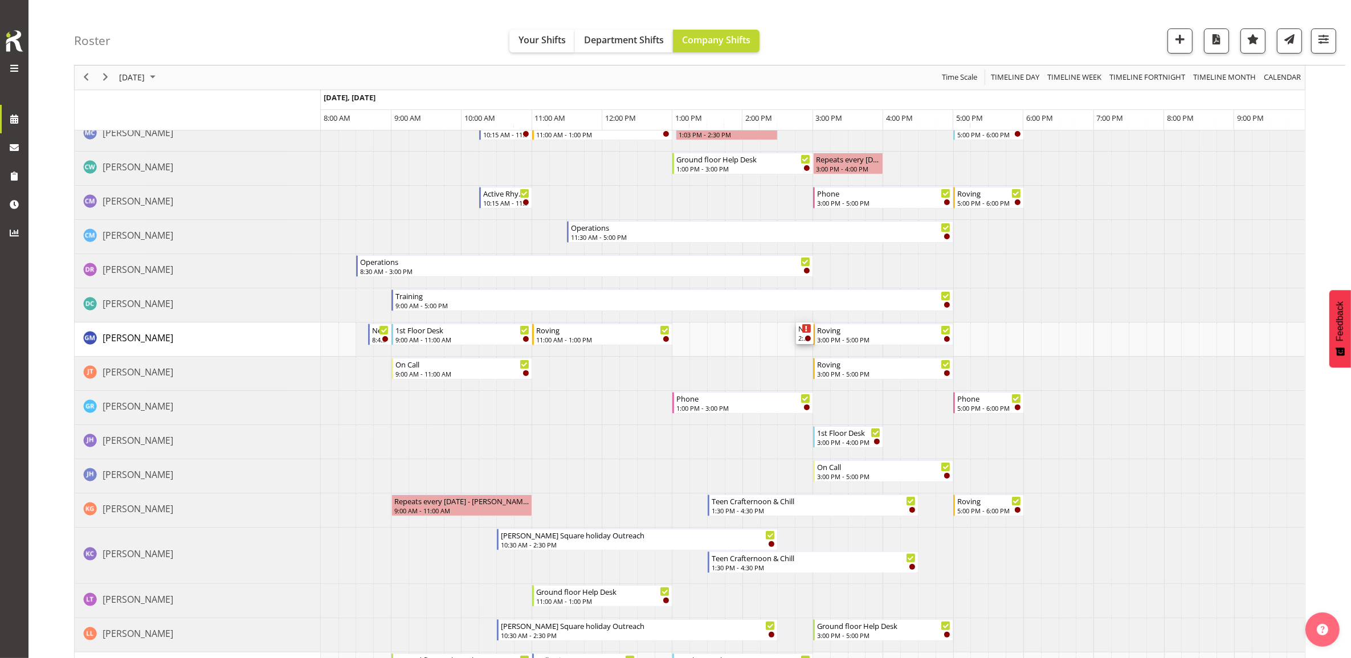
drag, startPoint x: 822, startPoint y: 192, endPoint x: 799, endPoint y: 327, distance: 136.5
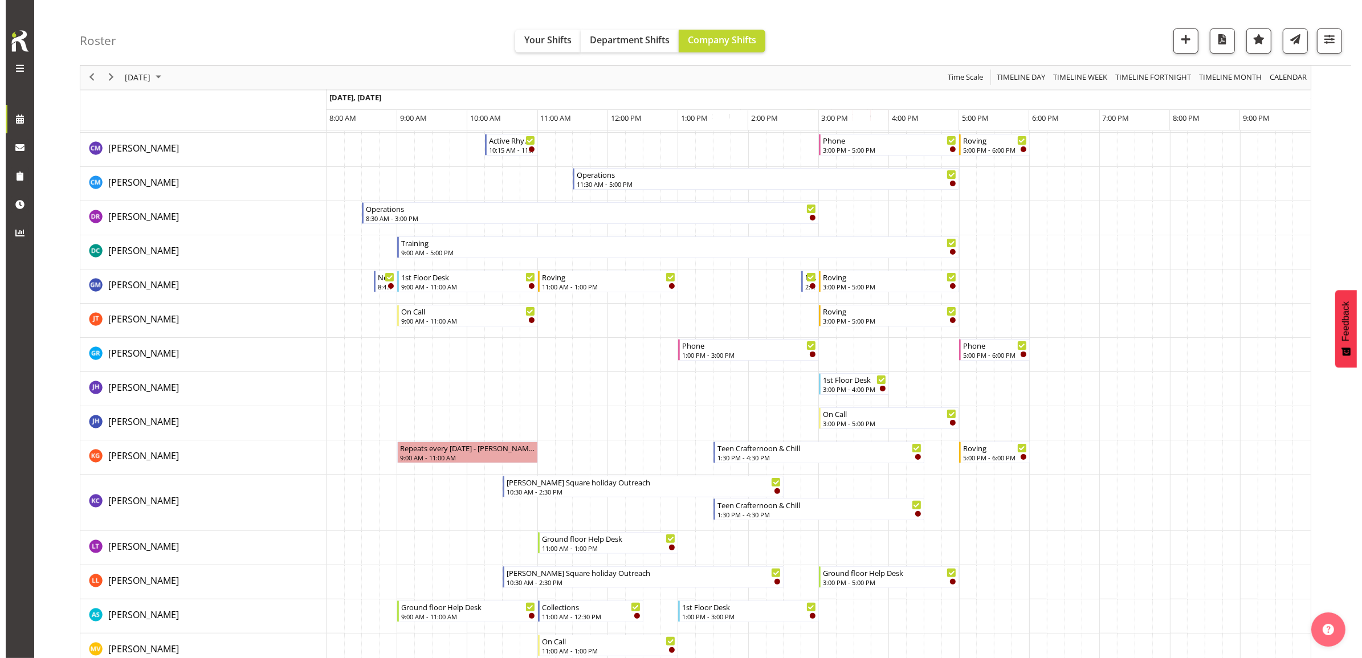
scroll to position [0, 0]
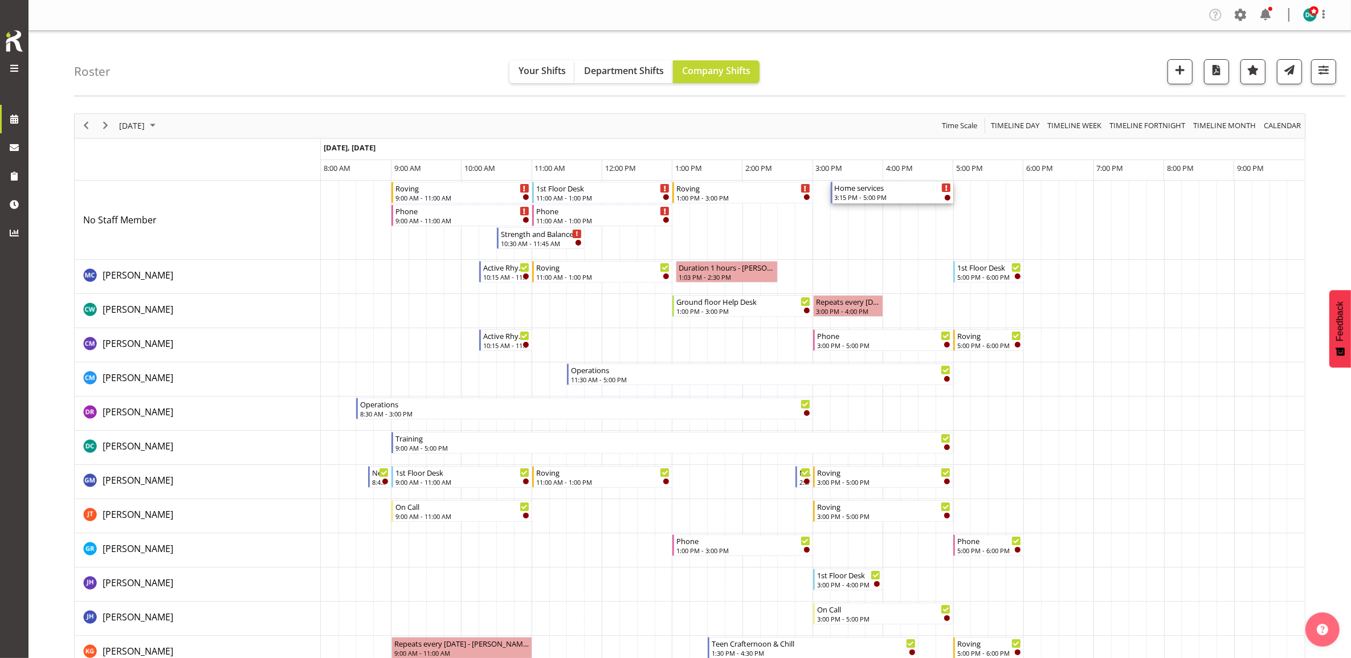
click at [887, 194] on div "3:15 PM - 5:00 PM" at bounding box center [893, 197] width 117 height 9
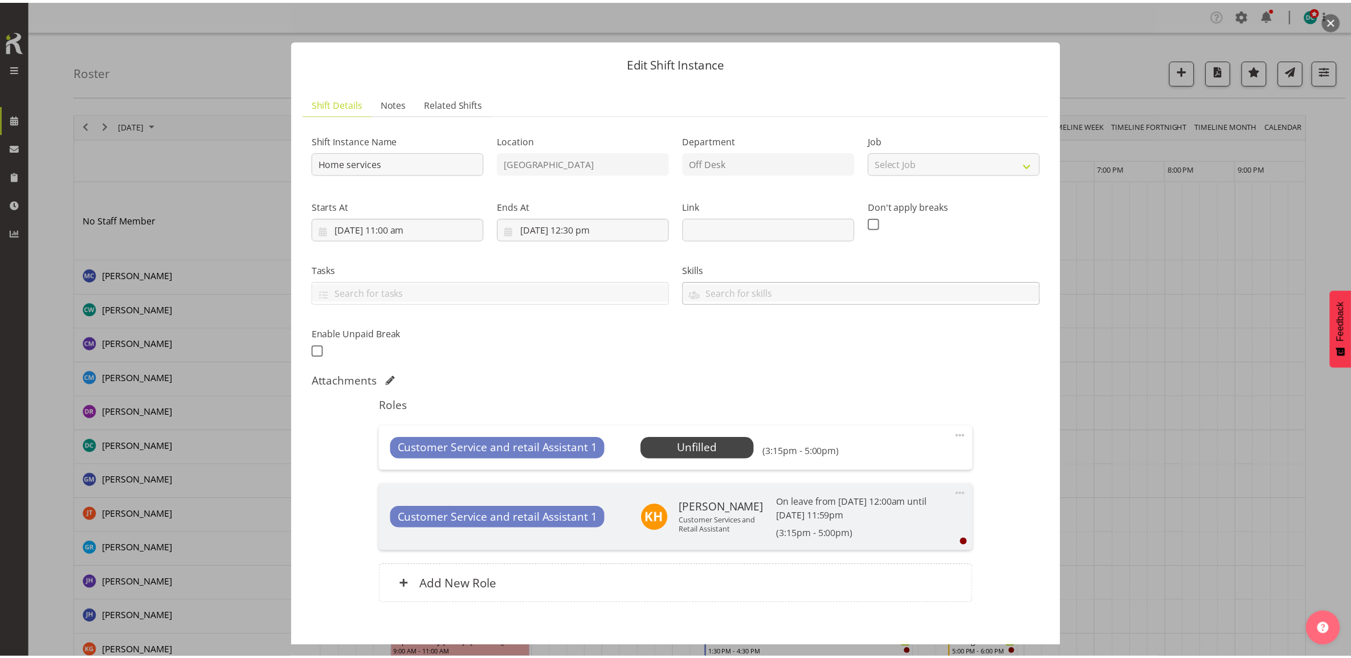
scroll to position [60, 0]
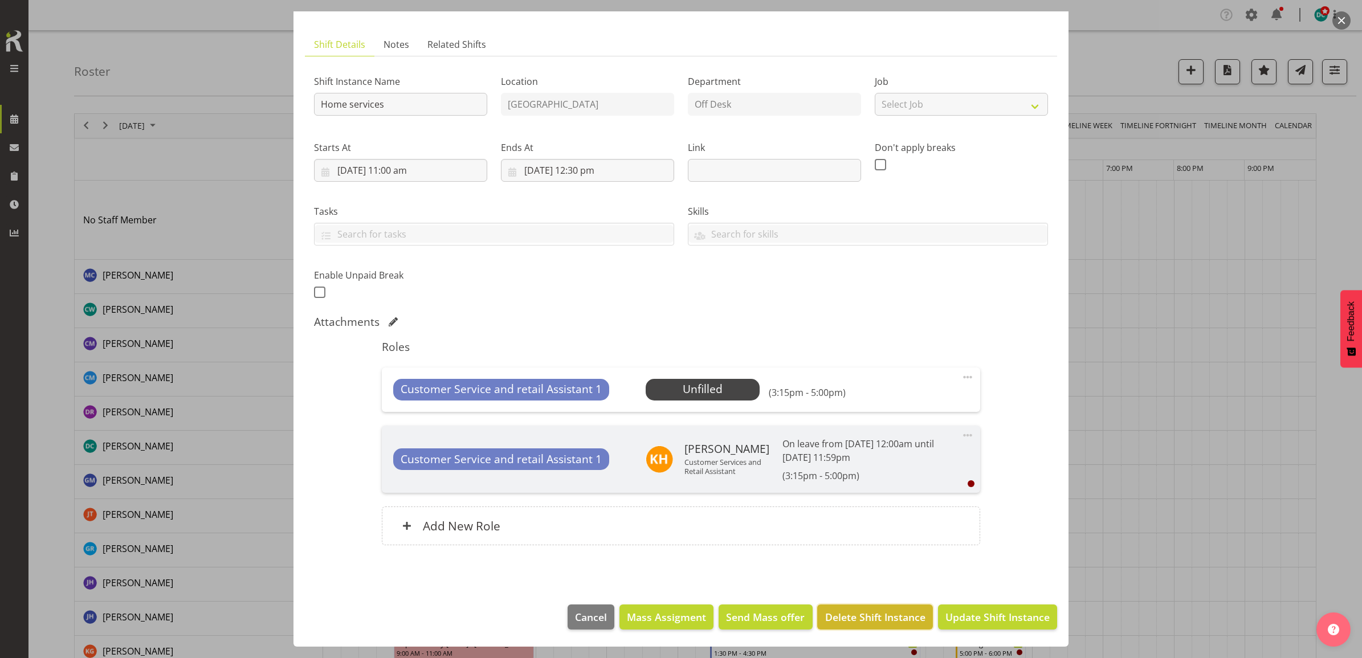
click at [859, 615] on span "Delete Shift Instance" at bounding box center [875, 617] width 100 height 15
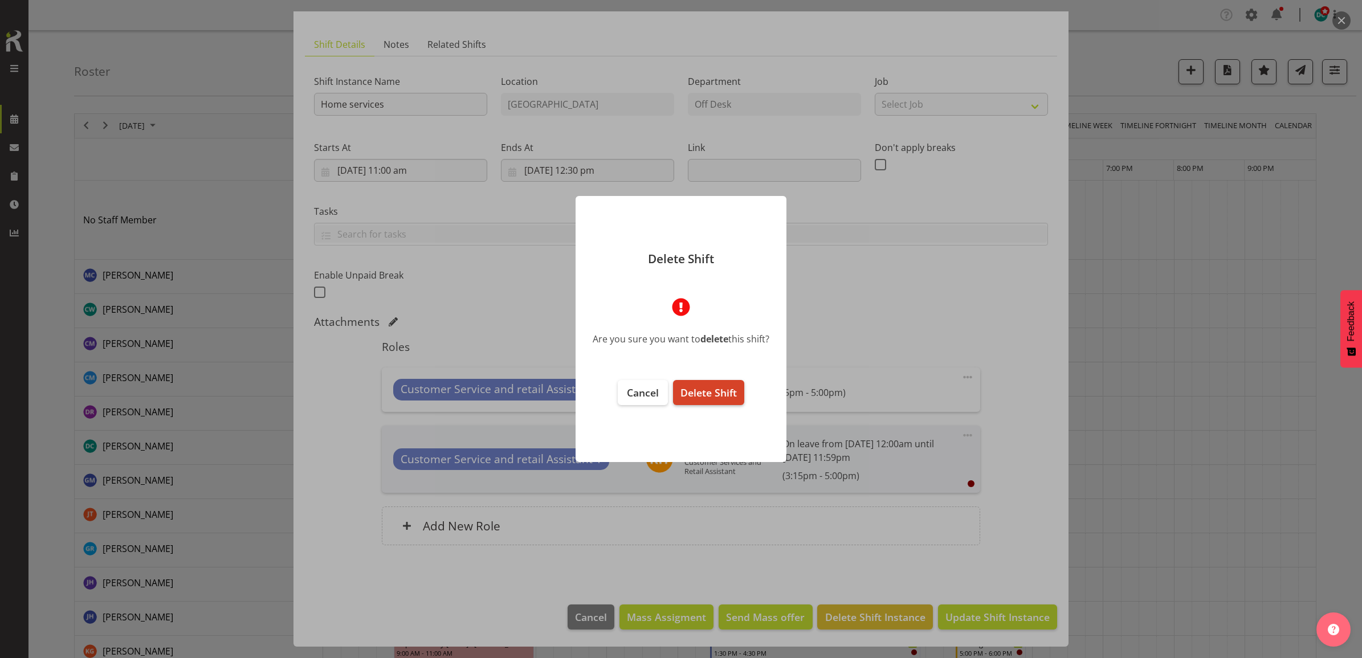
click at [713, 390] on span "Delete Shift" at bounding box center [708, 393] width 56 height 14
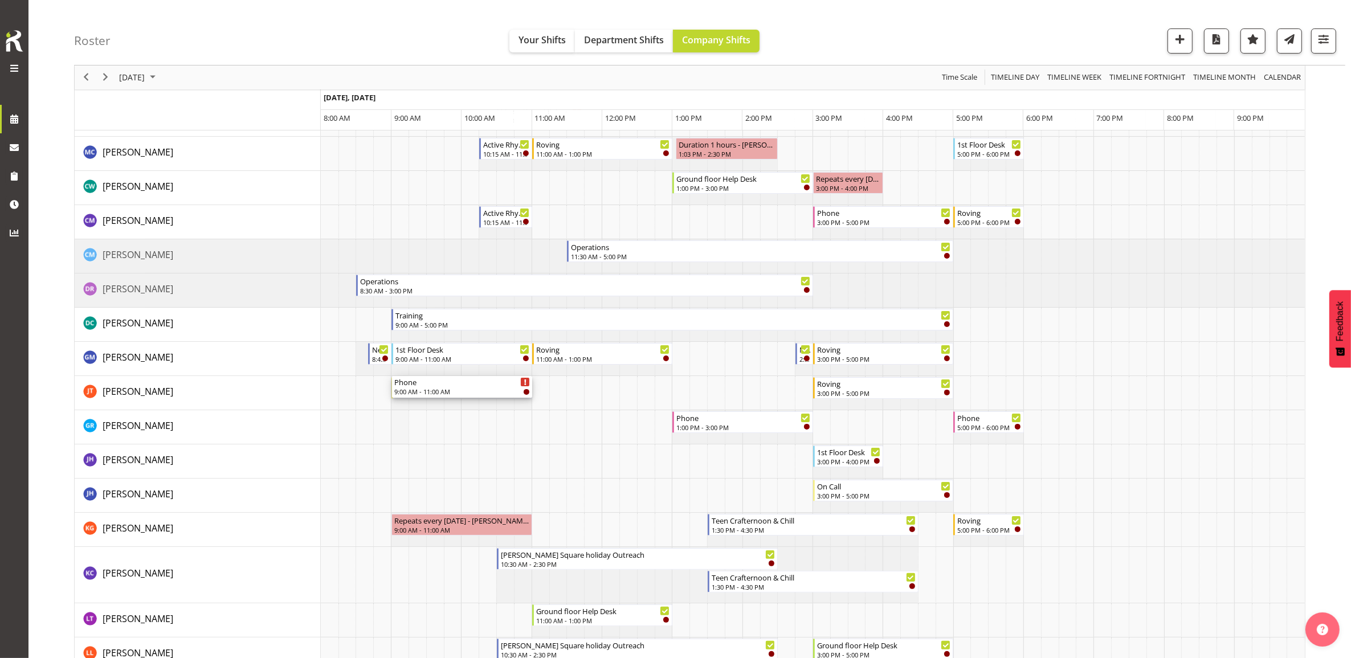
scroll to position [142, 0]
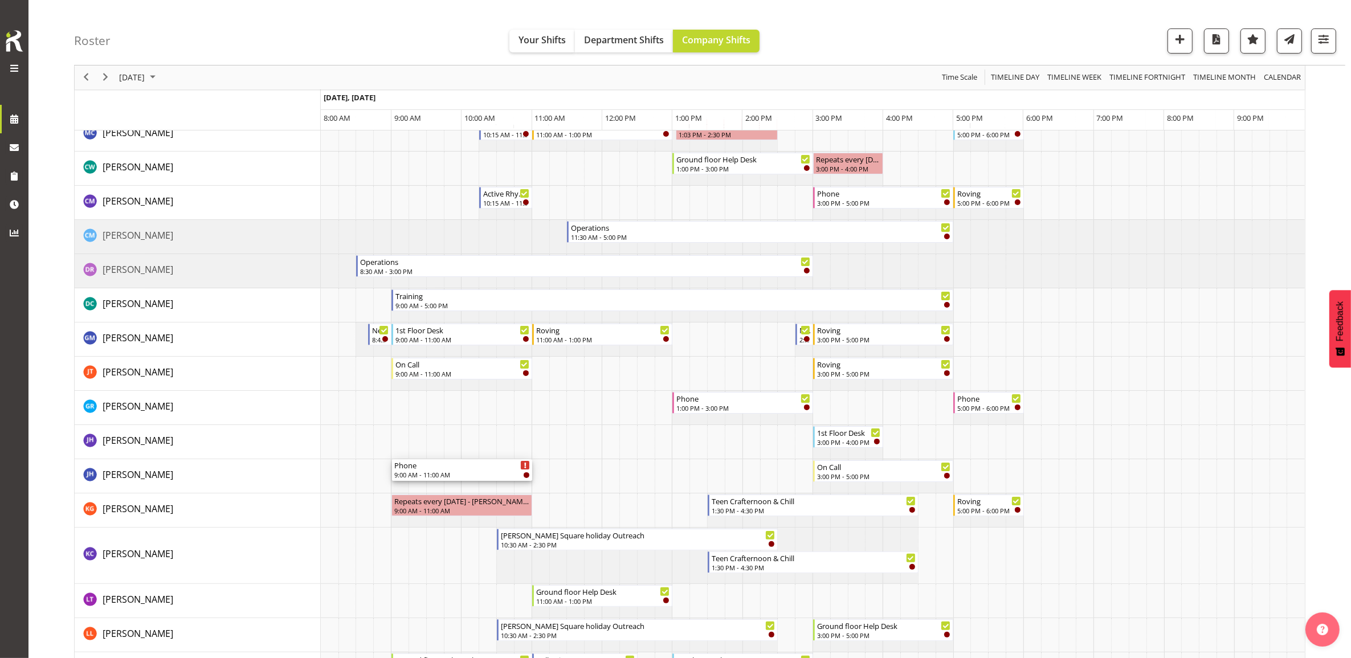
drag, startPoint x: 433, startPoint y: 214, endPoint x: 405, endPoint y: 474, distance: 260.8
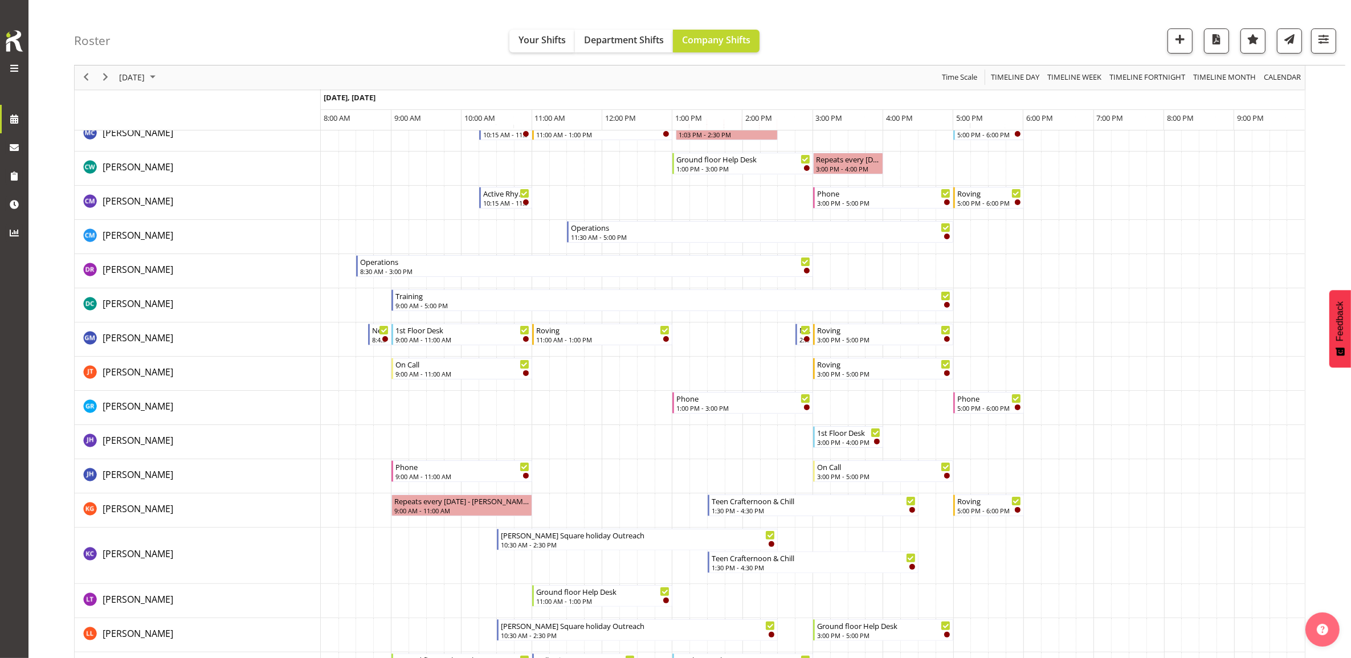
scroll to position [0, 0]
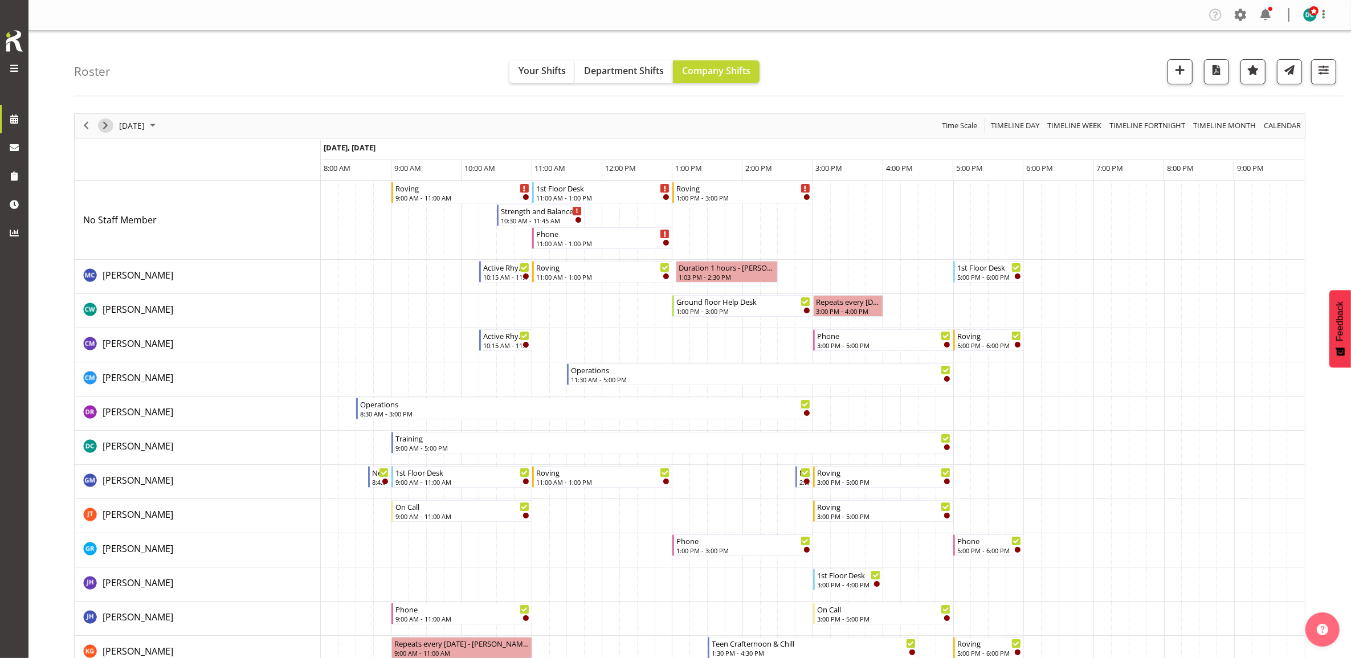
click at [104, 129] on span "Next" at bounding box center [106, 126] width 14 height 14
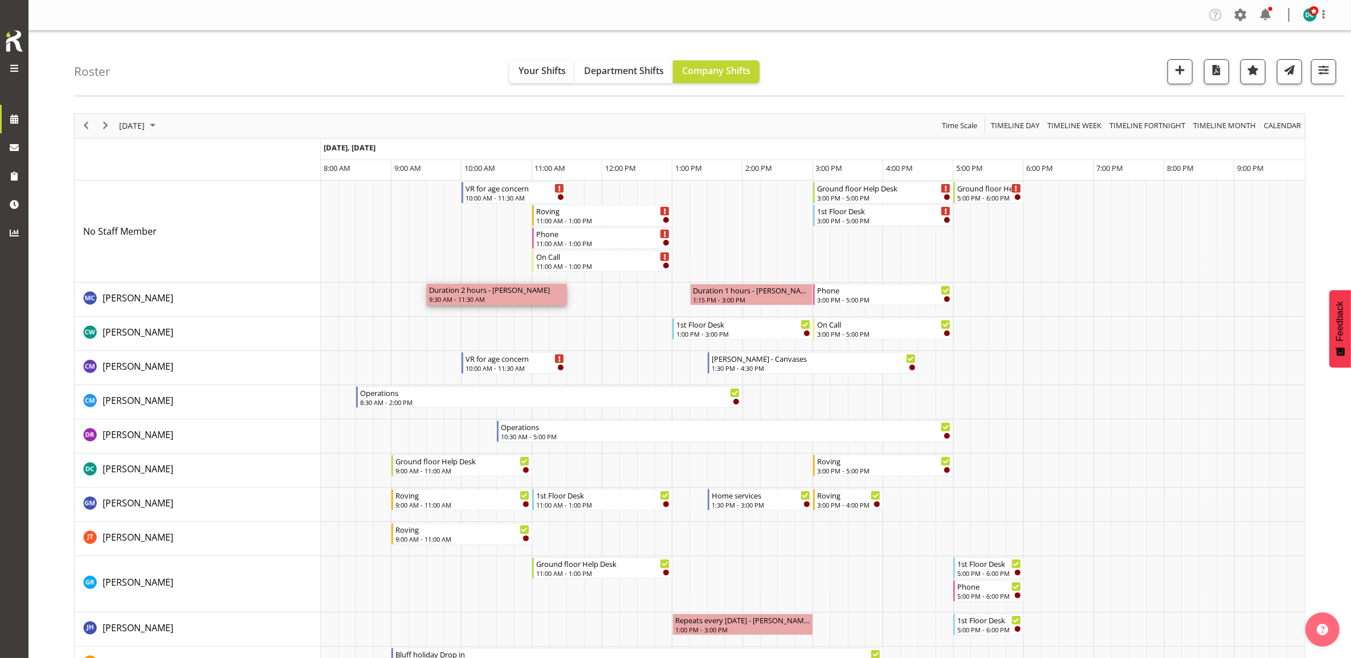
click at [492, 291] on div "Duration 2 hours - Aurora Catu" at bounding box center [497, 289] width 136 height 11
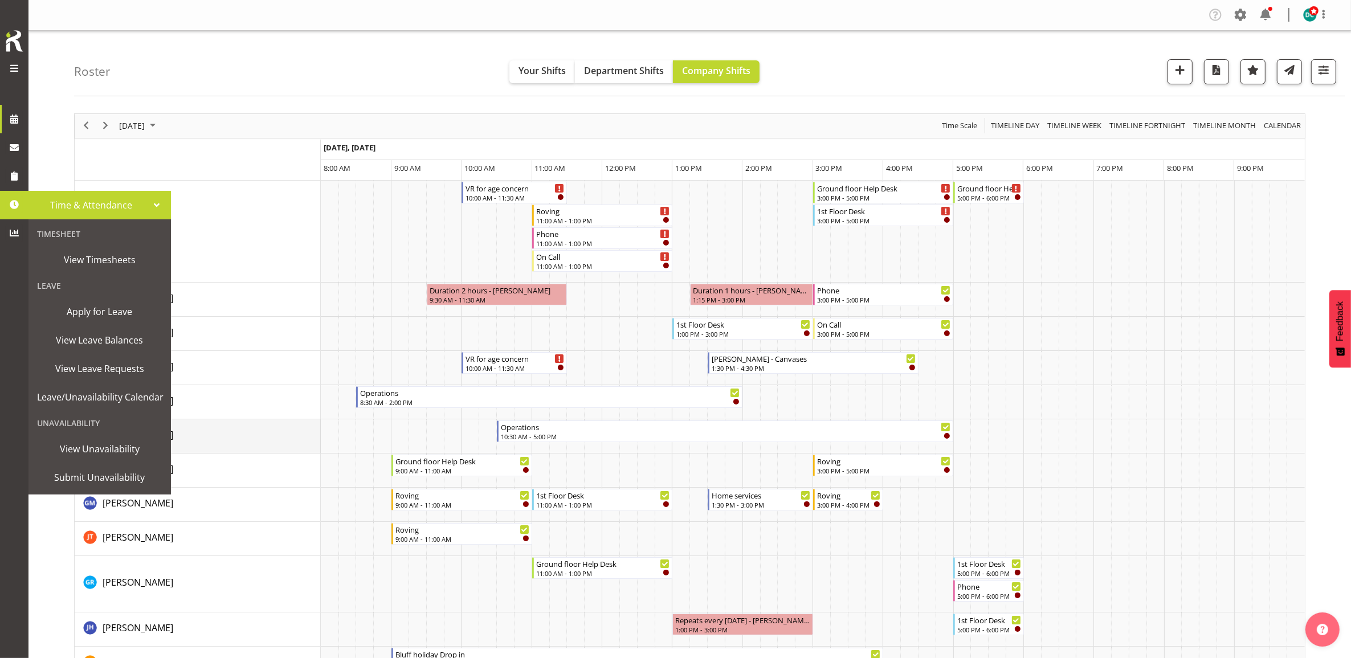
drag, startPoint x: 12, startPoint y: 206, endPoint x: 274, endPoint y: 448, distance: 356.1
click at [271, 448] on td "Debra Robinson" at bounding box center [198, 436] width 246 height 34
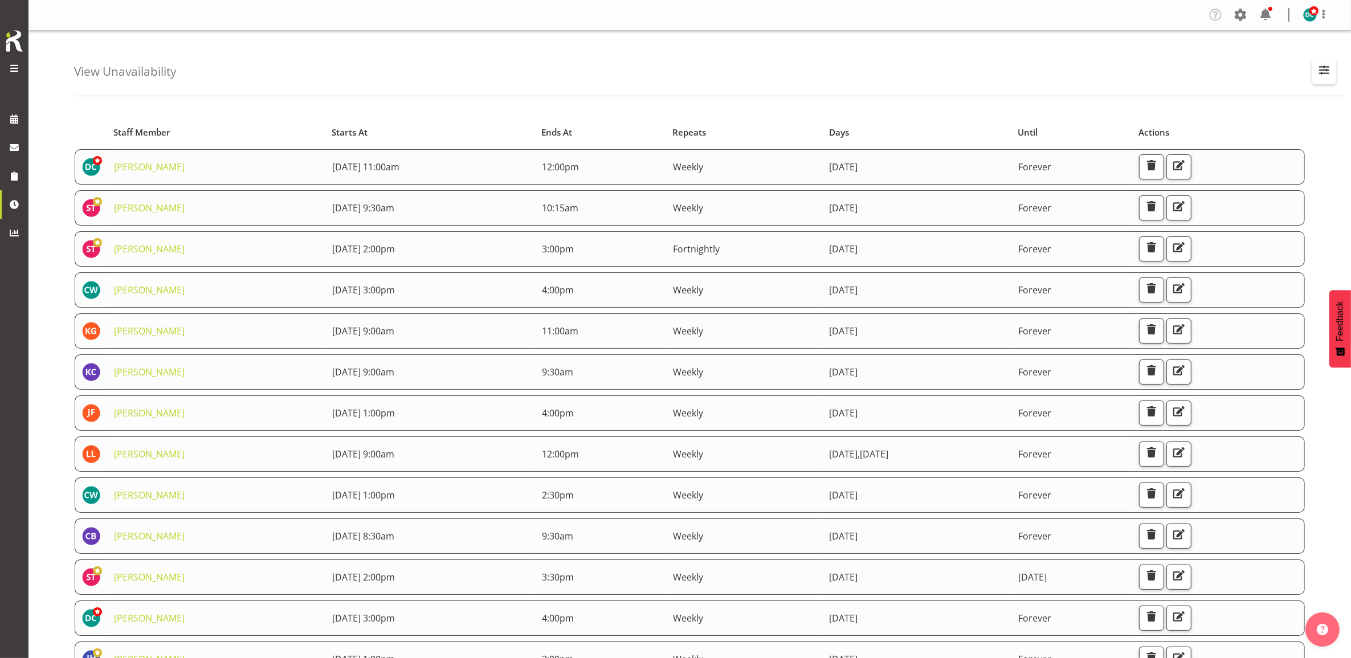
click at [1325, 70] on span "button" at bounding box center [1324, 70] width 15 height 15
click at [1186, 125] on input "text" at bounding box center [1250, 124] width 153 height 23
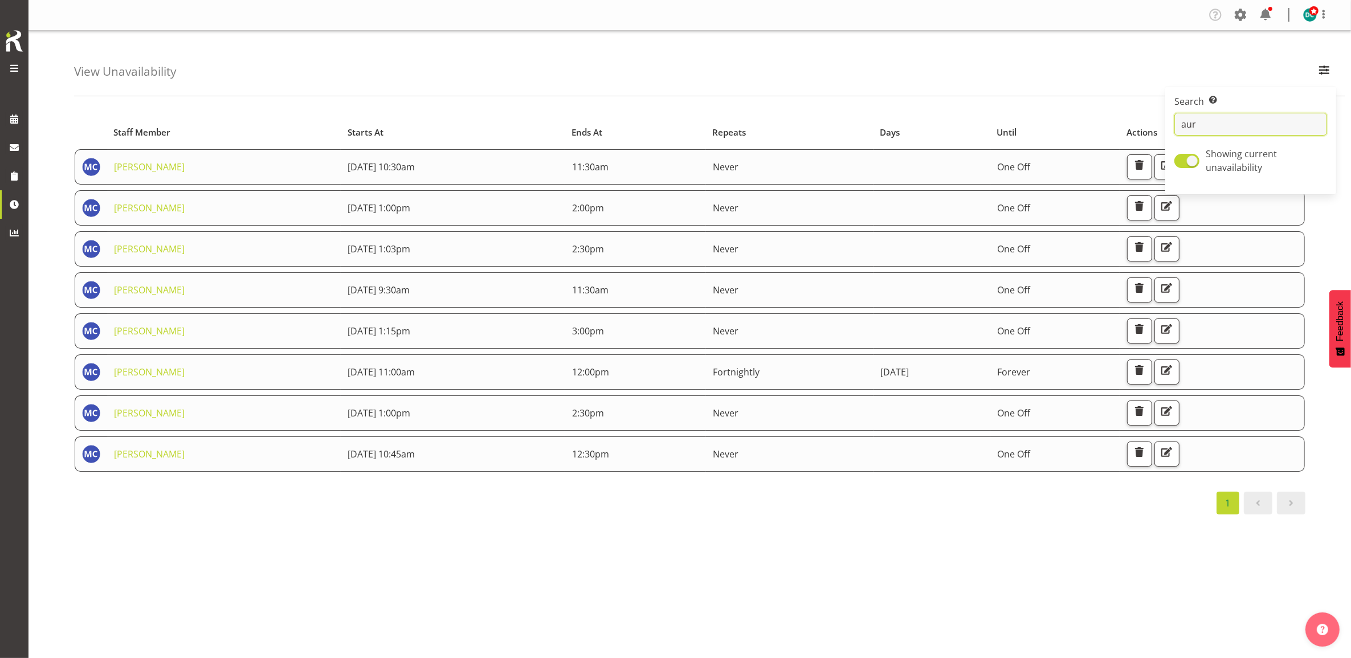
type input "aur"
drag, startPoint x: 777, startPoint y: 546, endPoint x: 804, endPoint y: 588, distance: 49.8
click at [781, 553] on div "Starts At Staff Member Starts At Ends At Repeats Days Until Actions [PERSON_NAM…" at bounding box center [712, 333] width 1277 height 456
click at [135, 248] on link "[PERSON_NAME]" at bounding box center [149, 249] width 71 height 13
click at [1174, 248] on span "button" at bounding box center [1166, 247] width 15 height 15
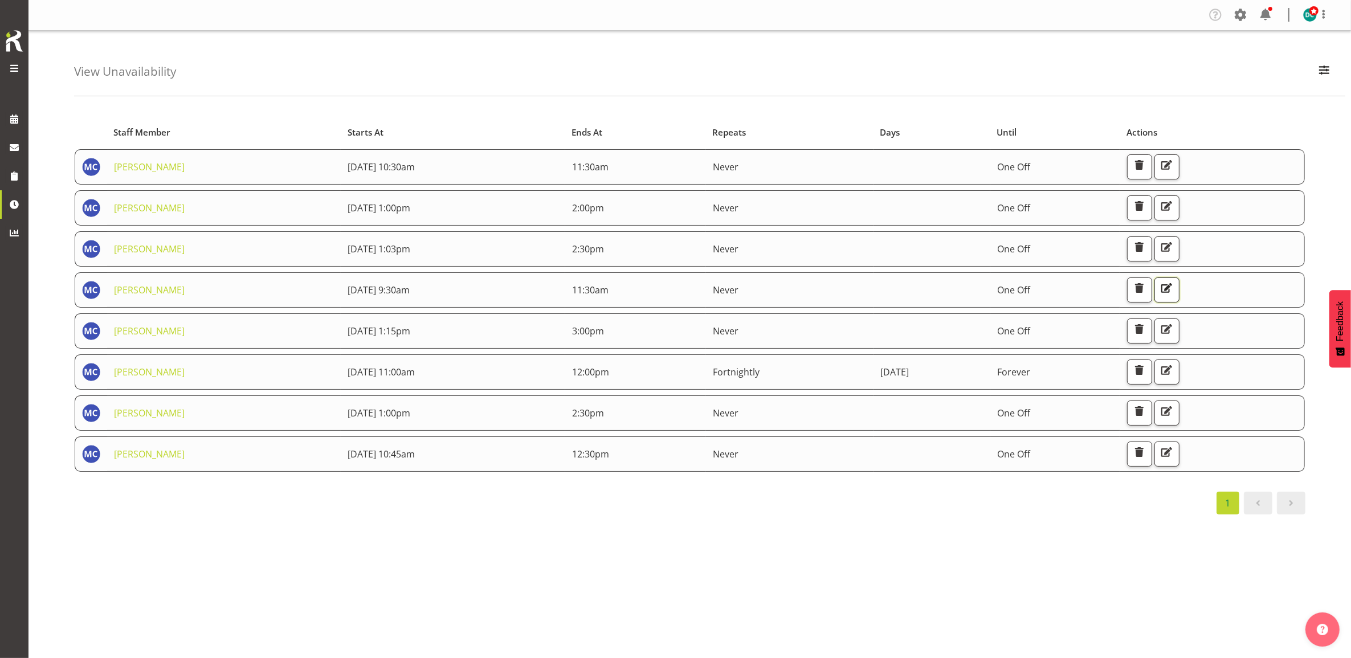
click at [1174, 288] on span "button" at bounding box center [1166, 288] width 15 height 15
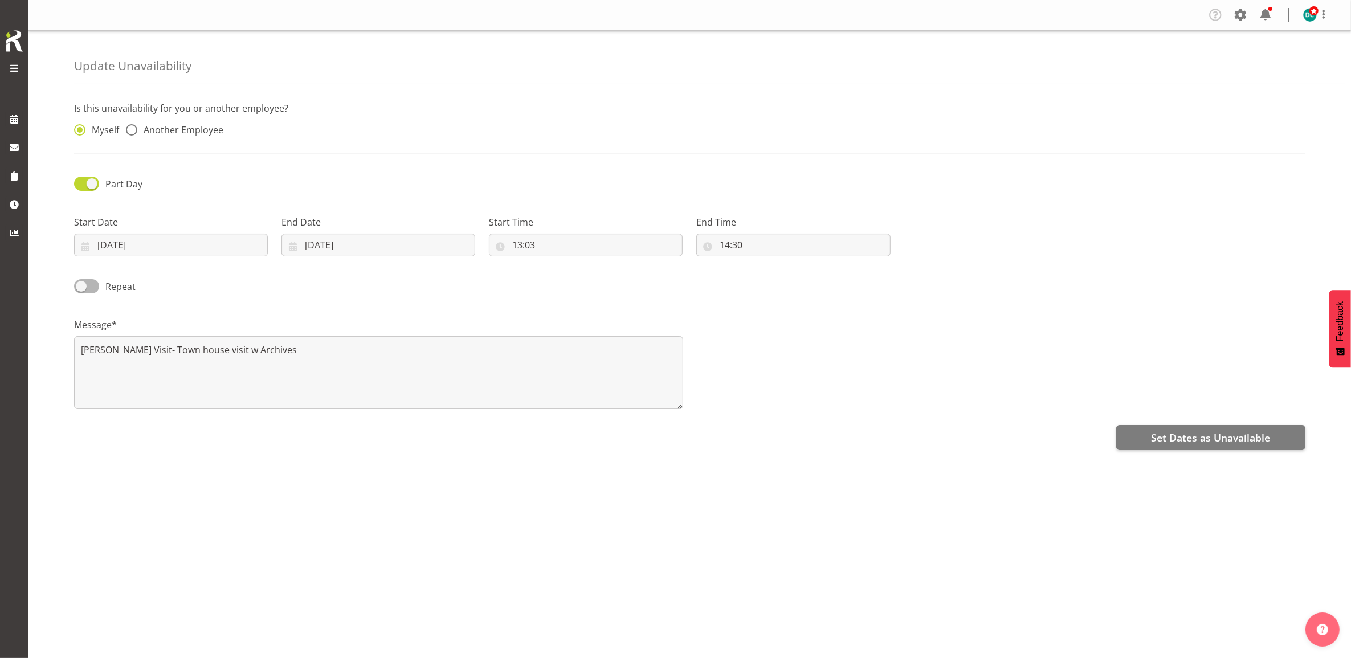
radio input "false"
radio input "true"
radio input "false"
radio input "true"
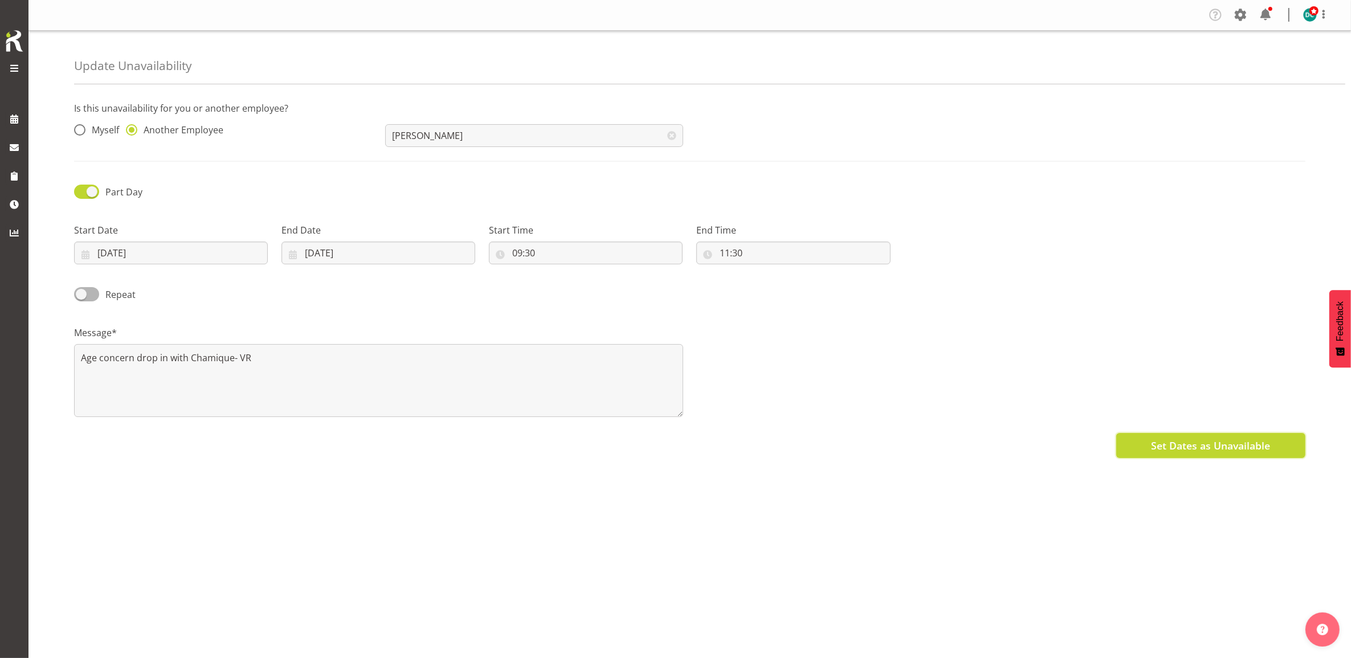
click at [1153, 446] on span "Set Dates as Unavailable" at bounding box center [1210, 445] width 119 height 15
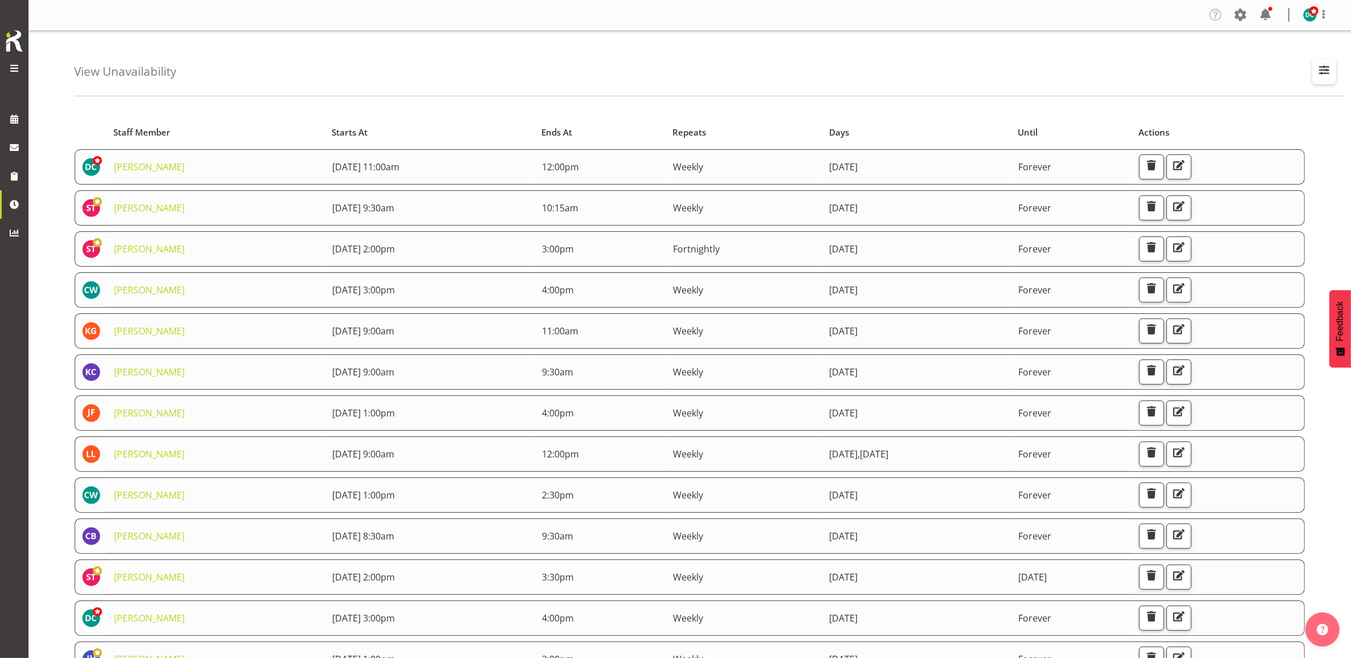
click at [1317, 73] on span "button" at bounding box center [1324, 70] width 15 height 15
drag, startPoint x: 1193, startPoint y: 115, endPoint x: 1191, endPoint y: 124, distance: 9.3
click at [1193, 121] on input "text" at bounding box center [1250, 124] width 153 height 23
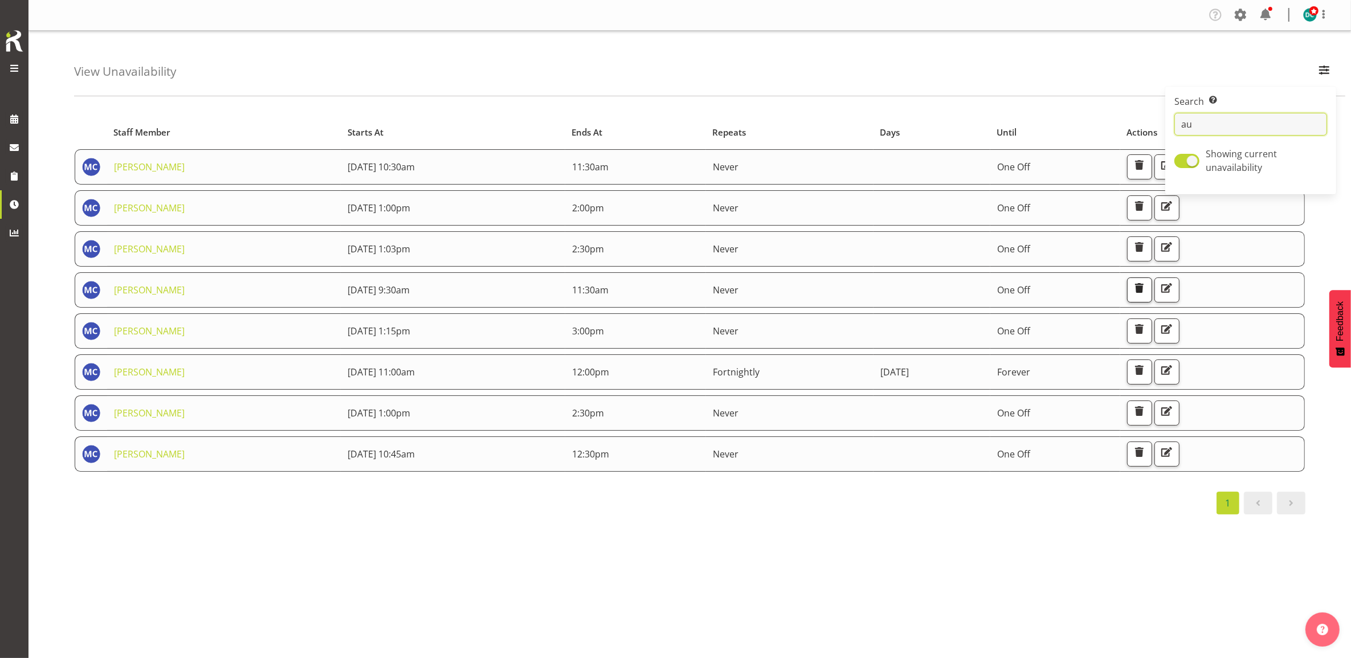
type input "au"
click at [1147, 288] on span "button" at bounding box center [1139, 288] width 15 height 15
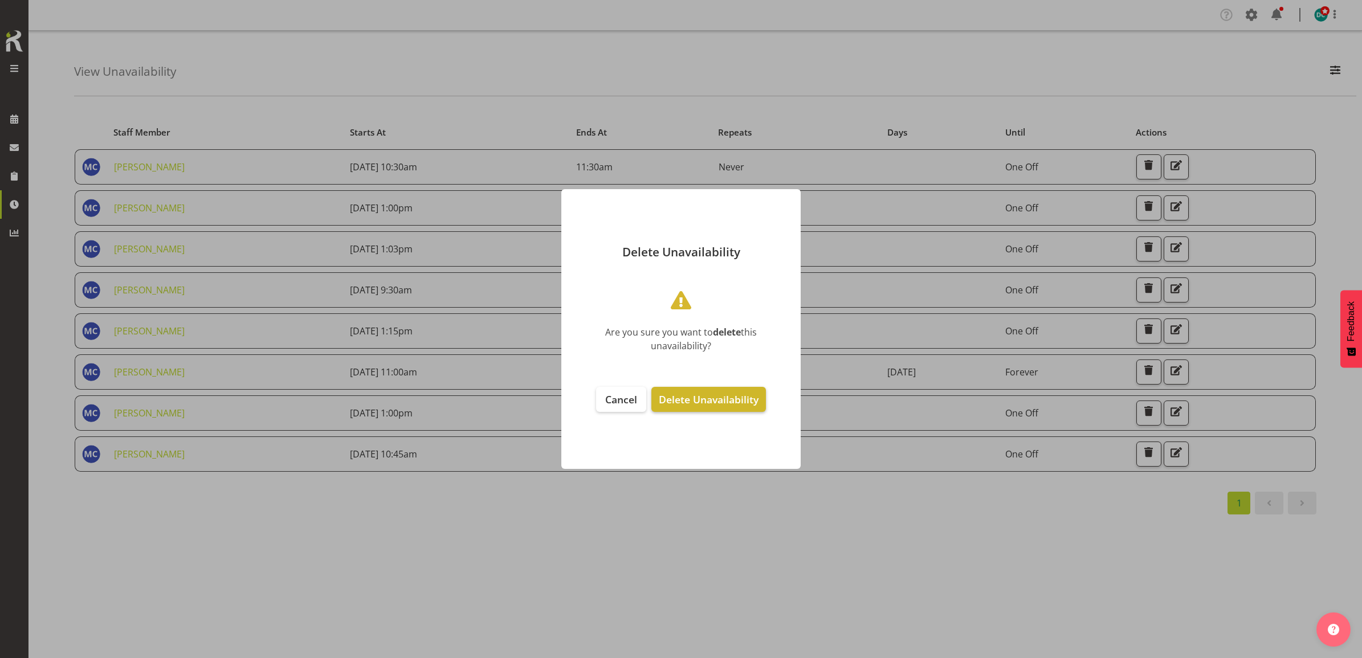
click at [703, 394] on span "Delete Unavailability" at bounding box center [709, 400] width 100 height 14
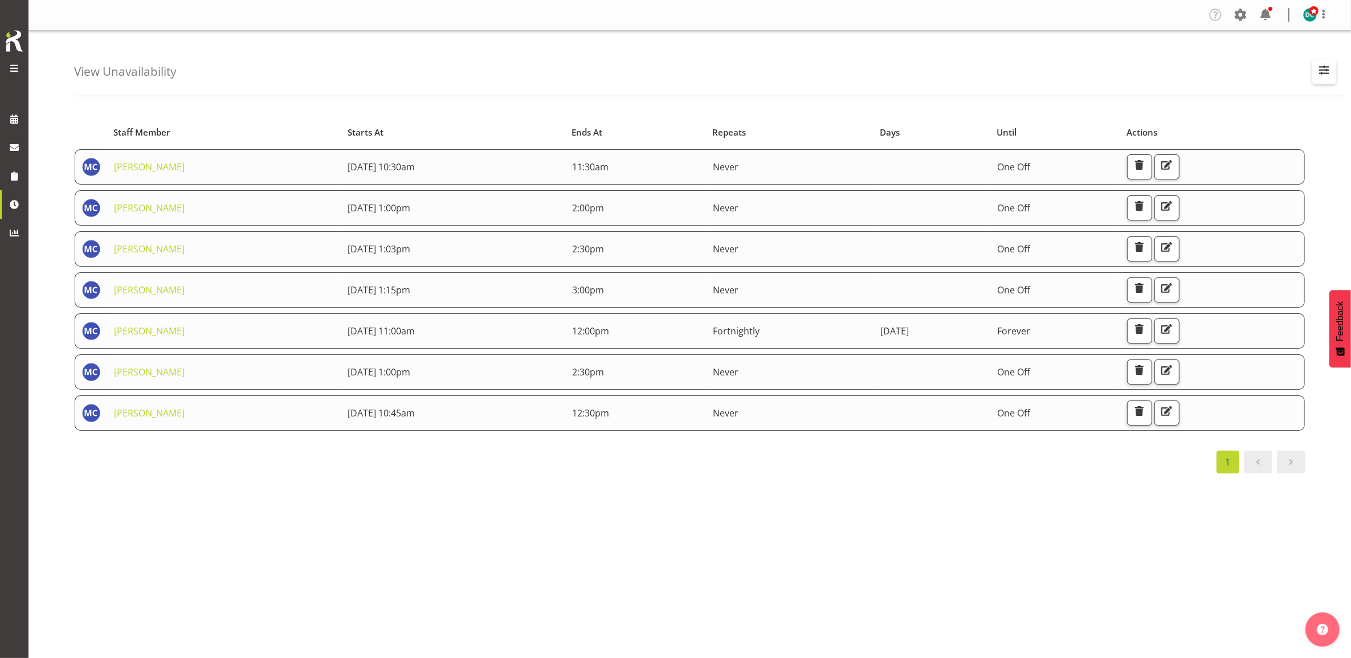
click at [1326, 76] on span "button" at bounding box center [1324, 70] width 15 height 15
drag, startPoint x: 1205, startPoint y: 129, endPoint x: 1150, endPoint y: 125, distance: 55.4
click at [1152, 120] on div "View Unavailability Search Search for a particular employee au Showing current …" at bounding box center [689, 296] width 1323 height 530
click at [1322, 69] on span "button" at bounding box center [1324, 70] width 15 height 15
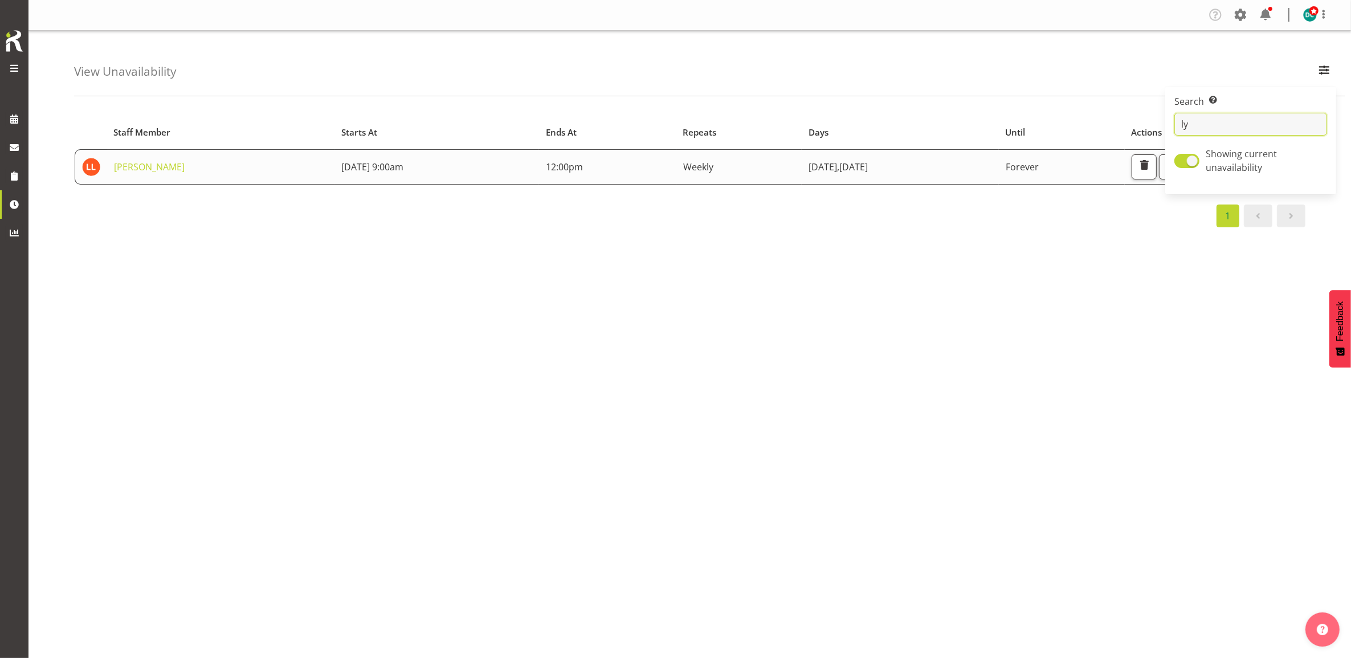
type input "ly"
click at [710, 382] on div "Starts At Staff Member Starts At Ends At Repeats Days Until Actions [PERSON_NAM…" at bounding box center [712, 333] width 1277 height 456
click at [1179, 161] on span "button" at bounding box center [1171, 165] width 15 height 15
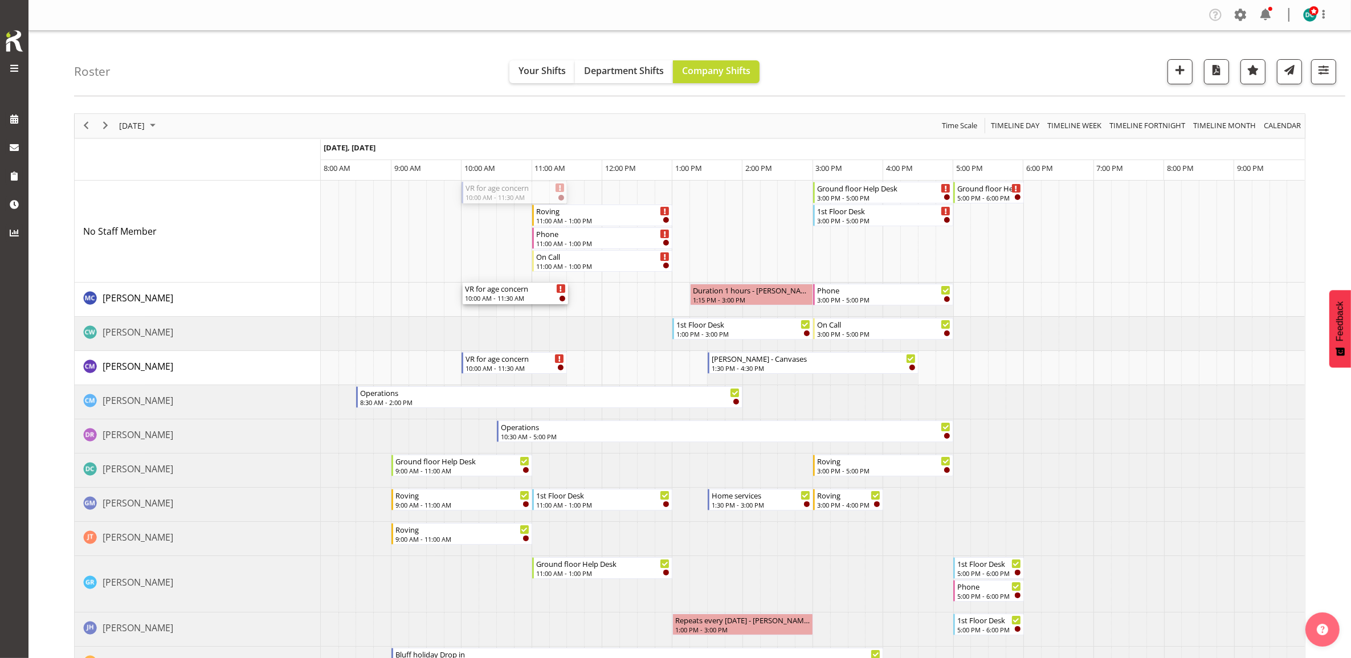
drag, startPoint x: 503, startPoint y: 187, endPoint x: 483, endPoint y: 300, distance: 114.7
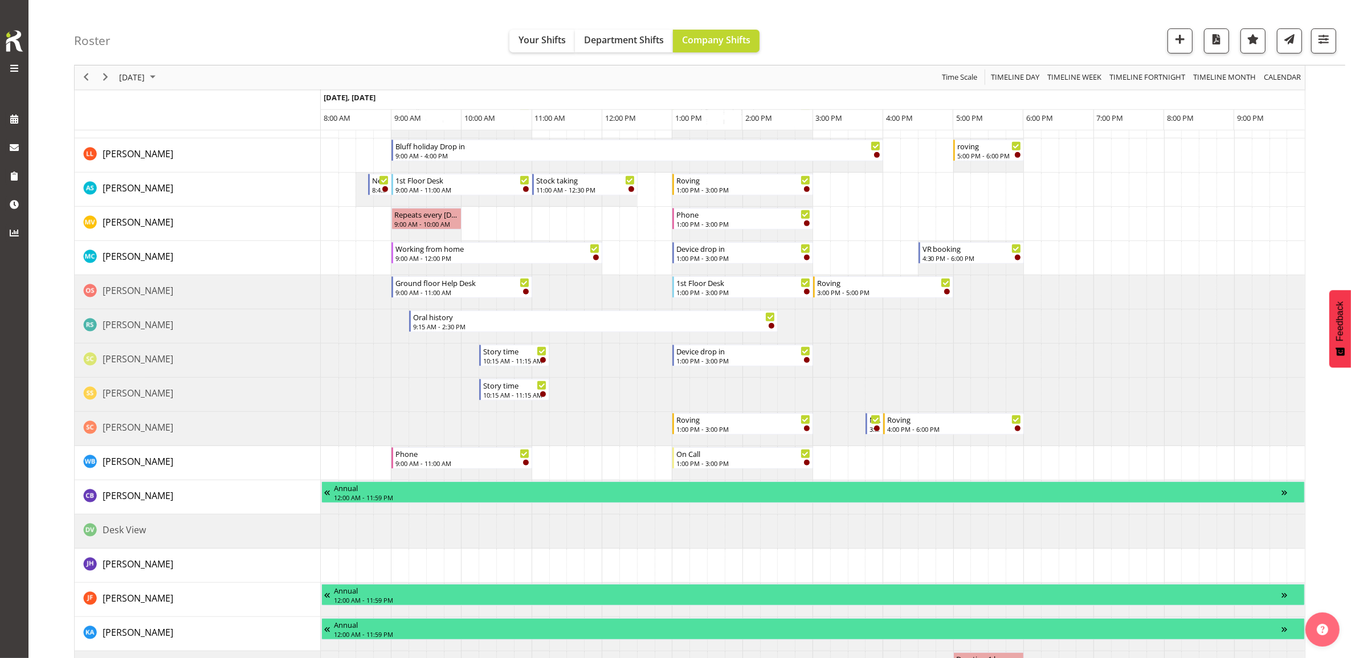
scroll to position [641, 0]
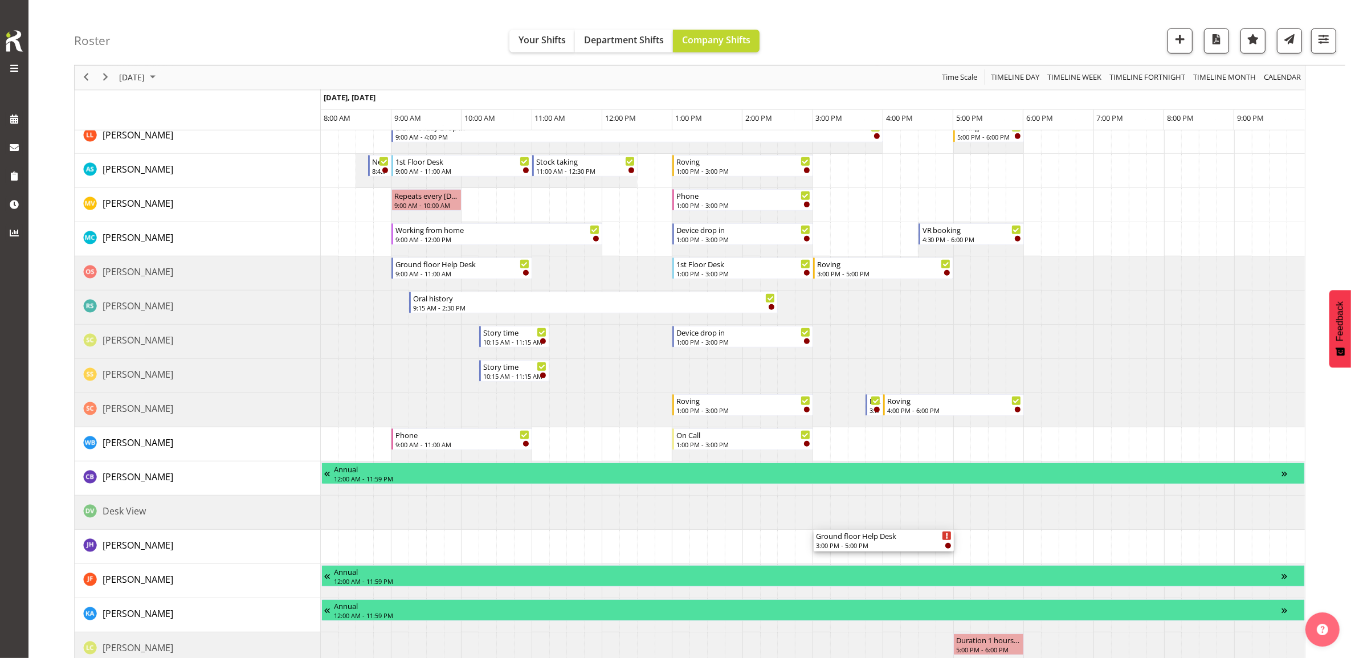
drag, startPoint x: 867, startPoint y: 191, endPoint x: 837, endPoint y: 560, distance: 370.0
click at [837, 560] on div "Roving 11:00 AM - 1:00 PM Phone 11:00 AM - 1:00 PM On Call 11:00 AM - 1:00 PM G…" at bounding box center [813, 268] width 984 height 1457
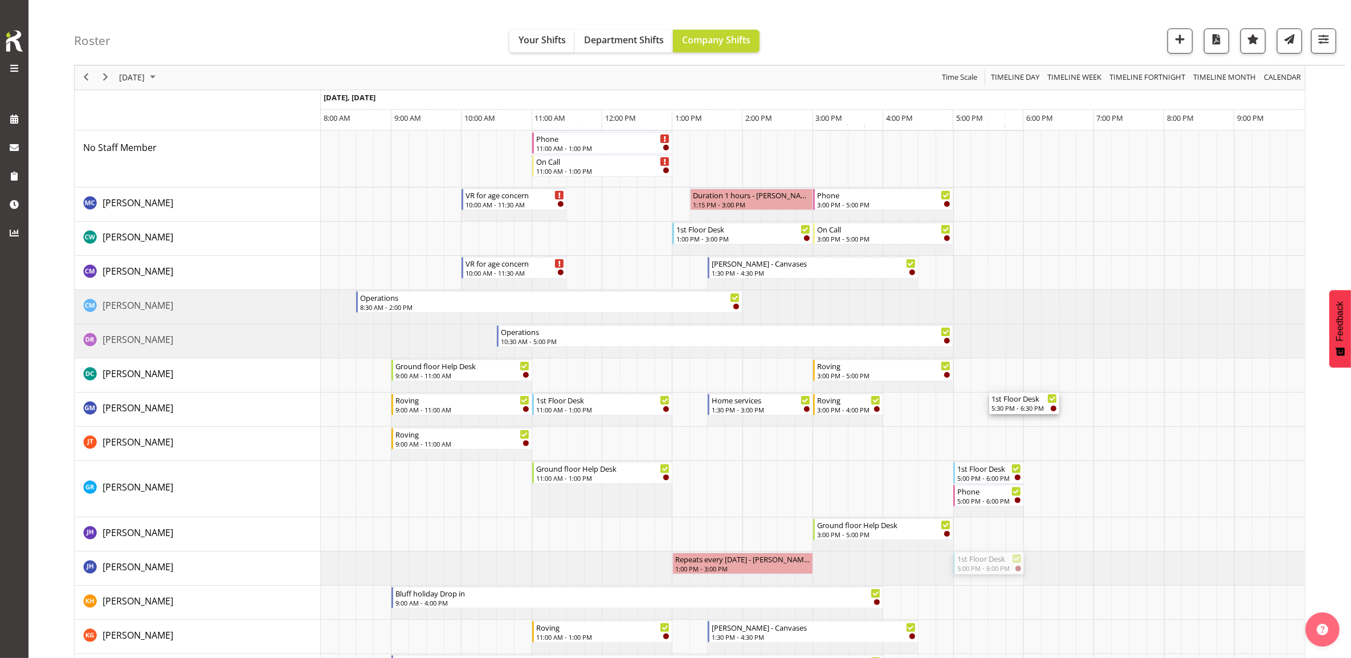
scroll to position [0, 0]
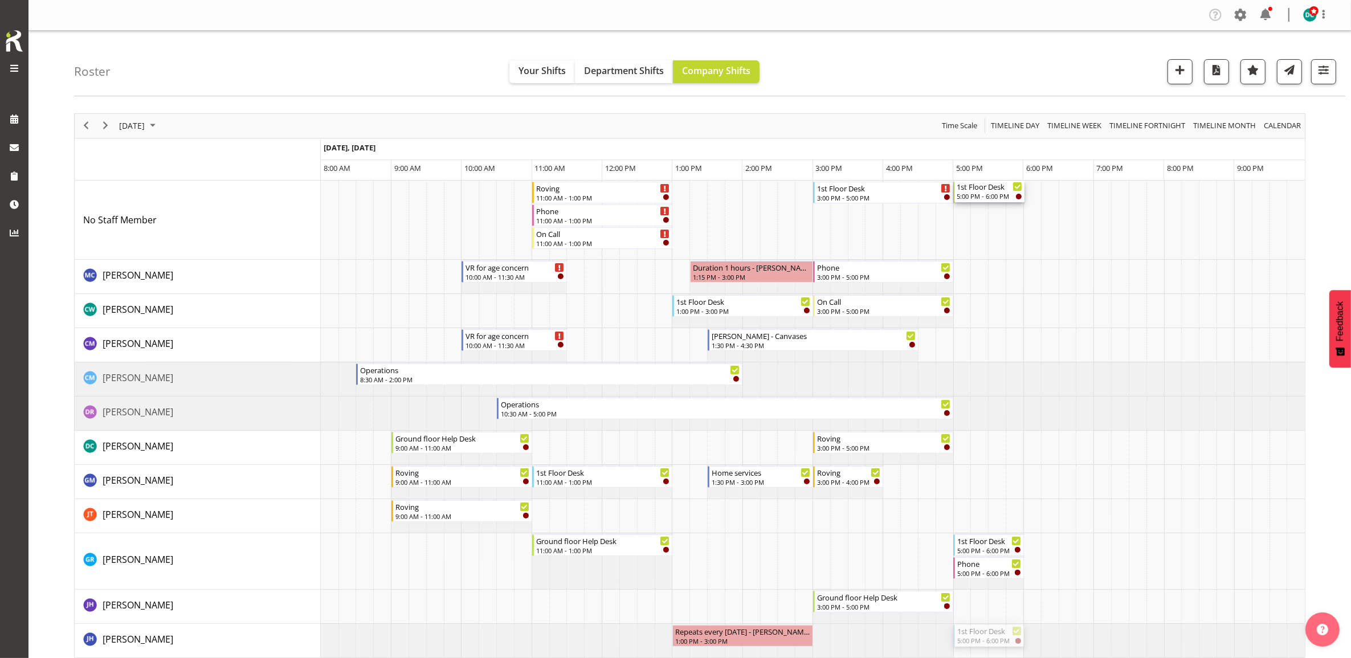
drag, startPoint x: 986, startPoint y: 491, endPoint x: 932, endPoint y: 238, distance: 258.9
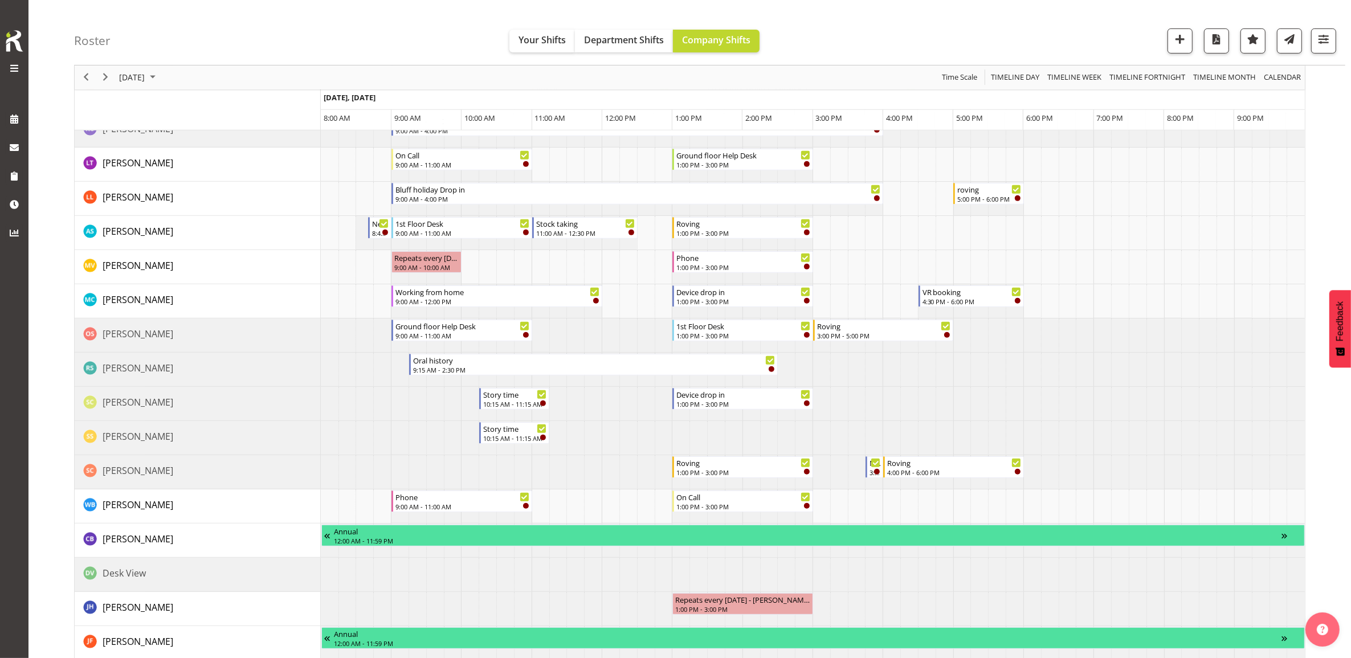
scroll to position [712, 0]
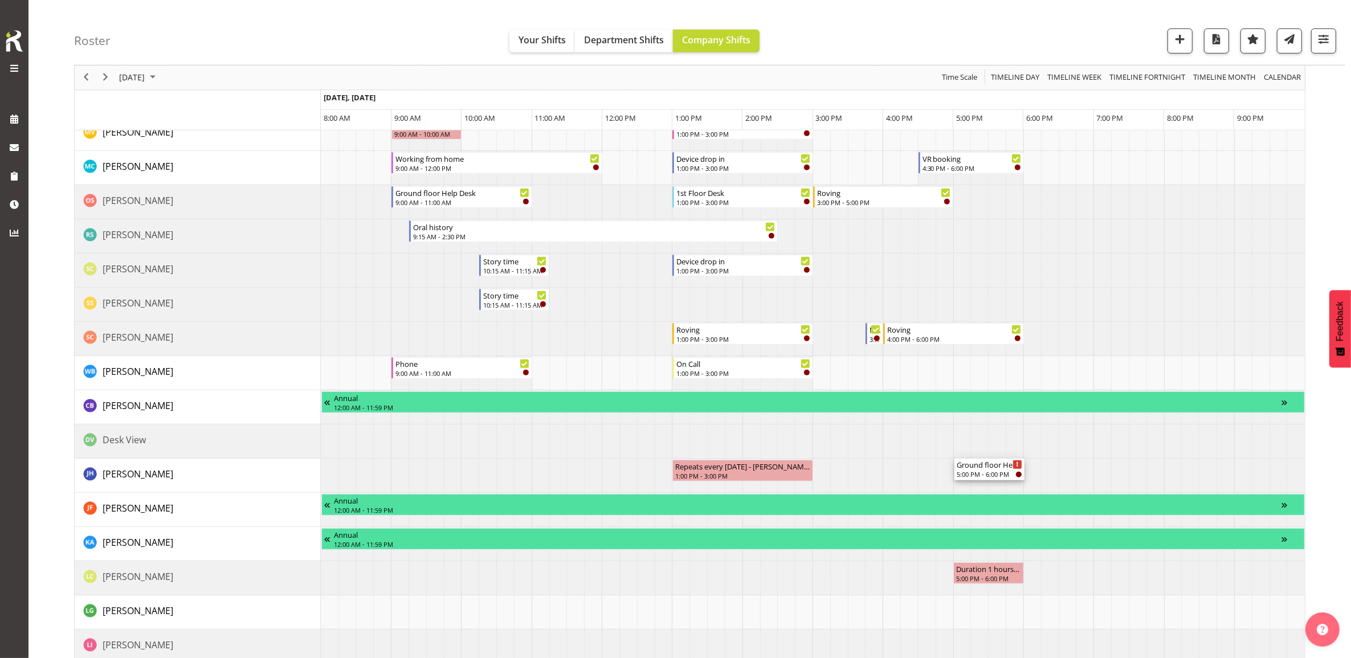
drag, startPoint x: 986, startPoint y: 190, endPoint x: 932, endPoint y: 482, distance: 297.3
click at [932, 482] on div "Roving 11:00 AM - 1:00 PM Phone 11:00 AM - 1:00 PM On Call 11:00 AM - 1:00 PM 1…" at bounding box center [813, 196] width 984 height 1457
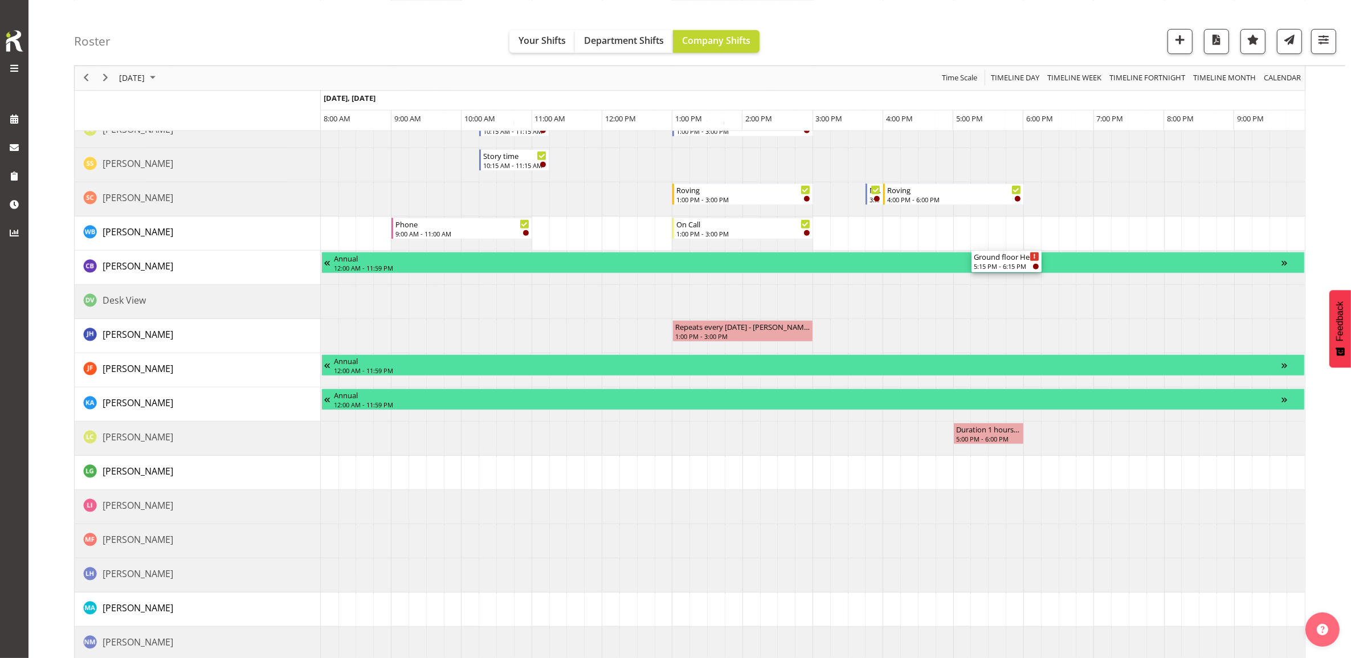
scroll to position [855, 0]
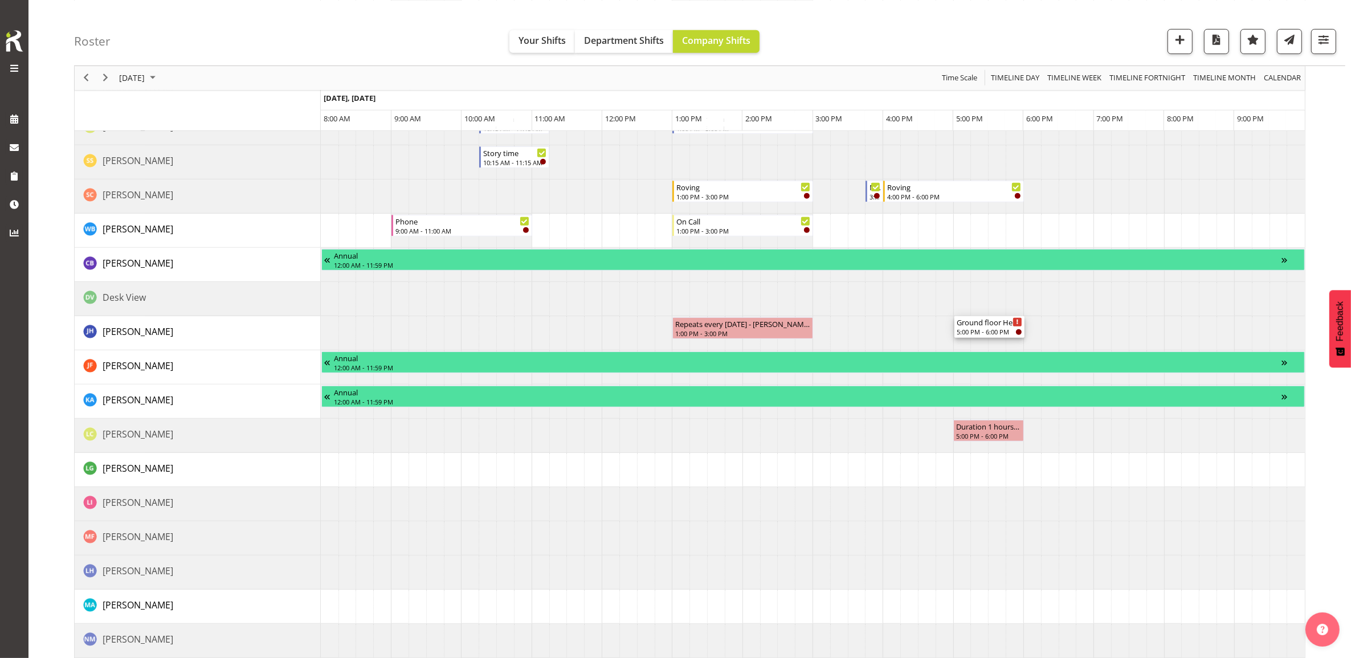
drag, startPoint x: 989, startPoint y: 193, endPoint x: 952, endPoint y: 332, distance: 143.9
click at [952, 332] on div "Roving 11:00 AM - 1:00 PM Phone 11:00 AM - 1:00 PM On Call 11:00 AM - 1:00 PM 1…" at bounding box center [813, 54] width 984 height 1457
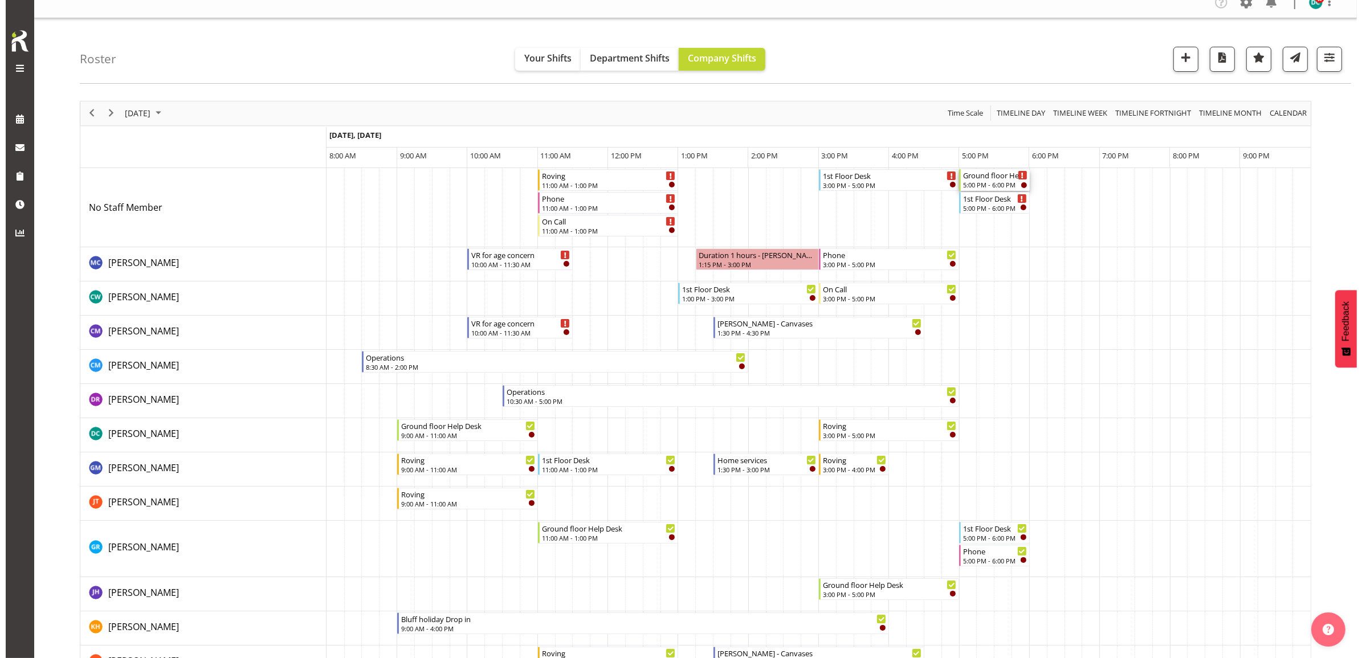
scroll to position [0, 0]
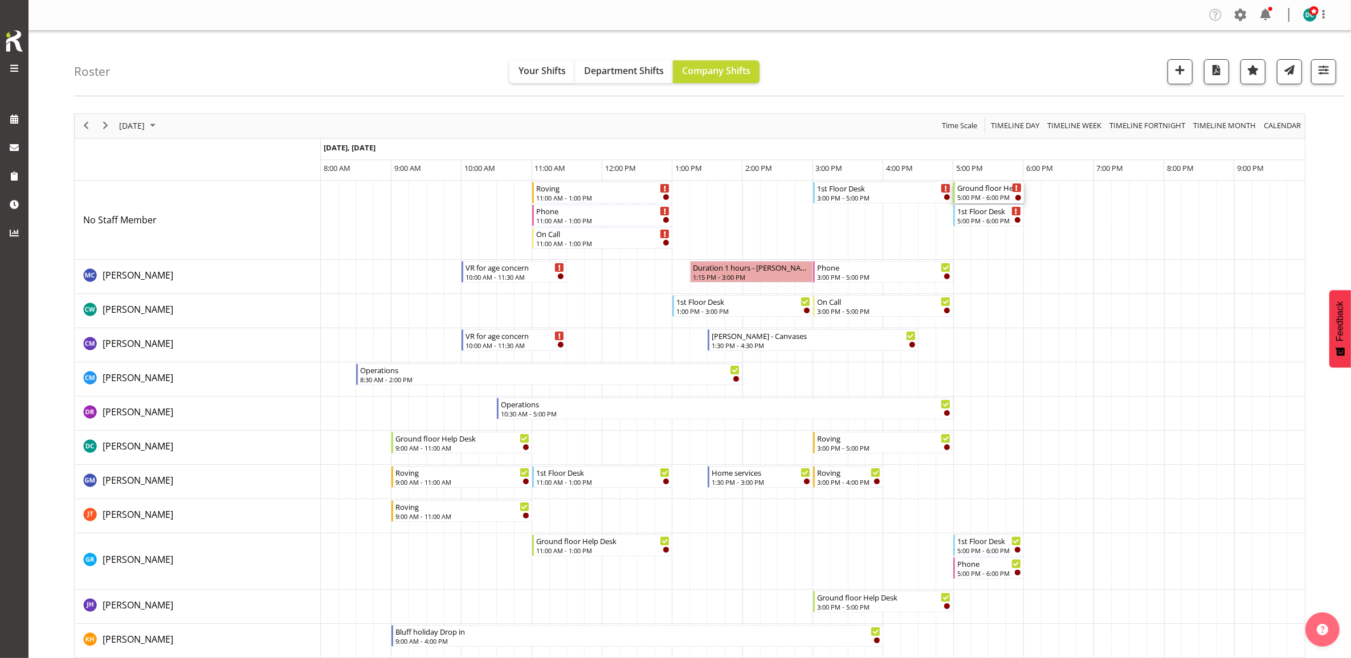
click at [989, 185] on td "Timeline Day of September 24, 2025" at bounding box center [997, 220] width 18 height 79
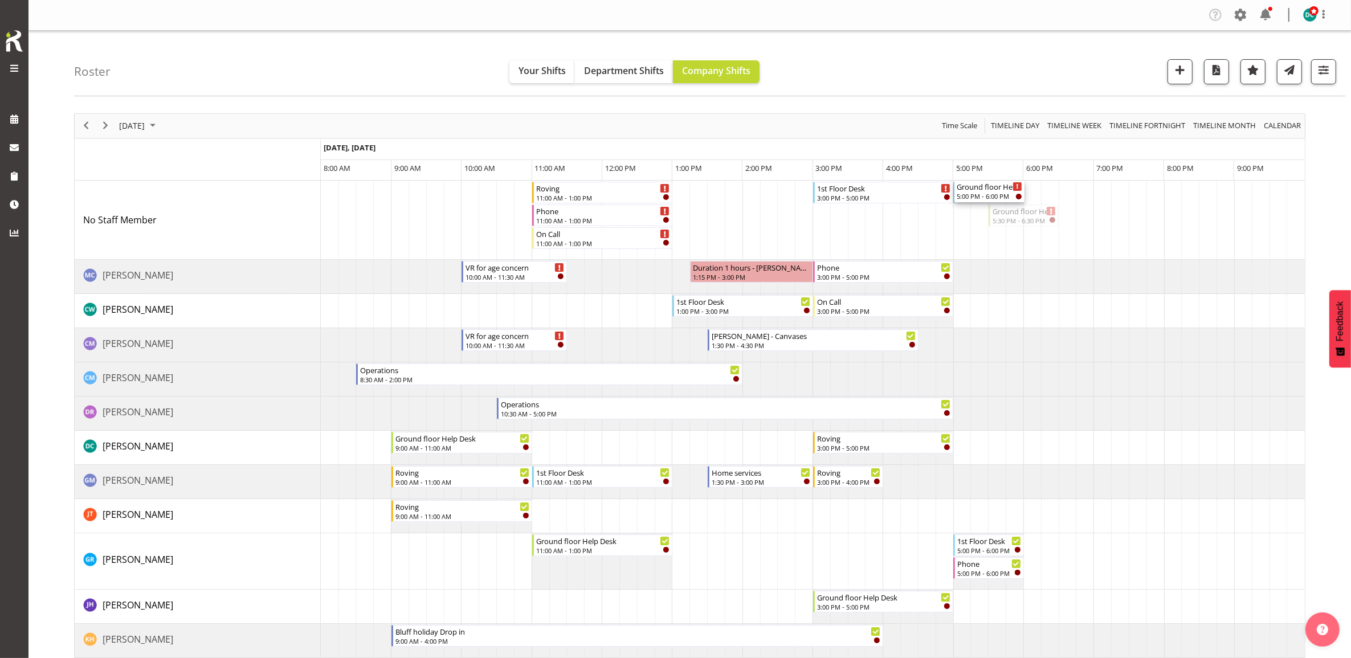
drag, startPoint x: 1013, startPoint y: 212, endPoint x: 935, endPoint y: 229, distance: 80.4
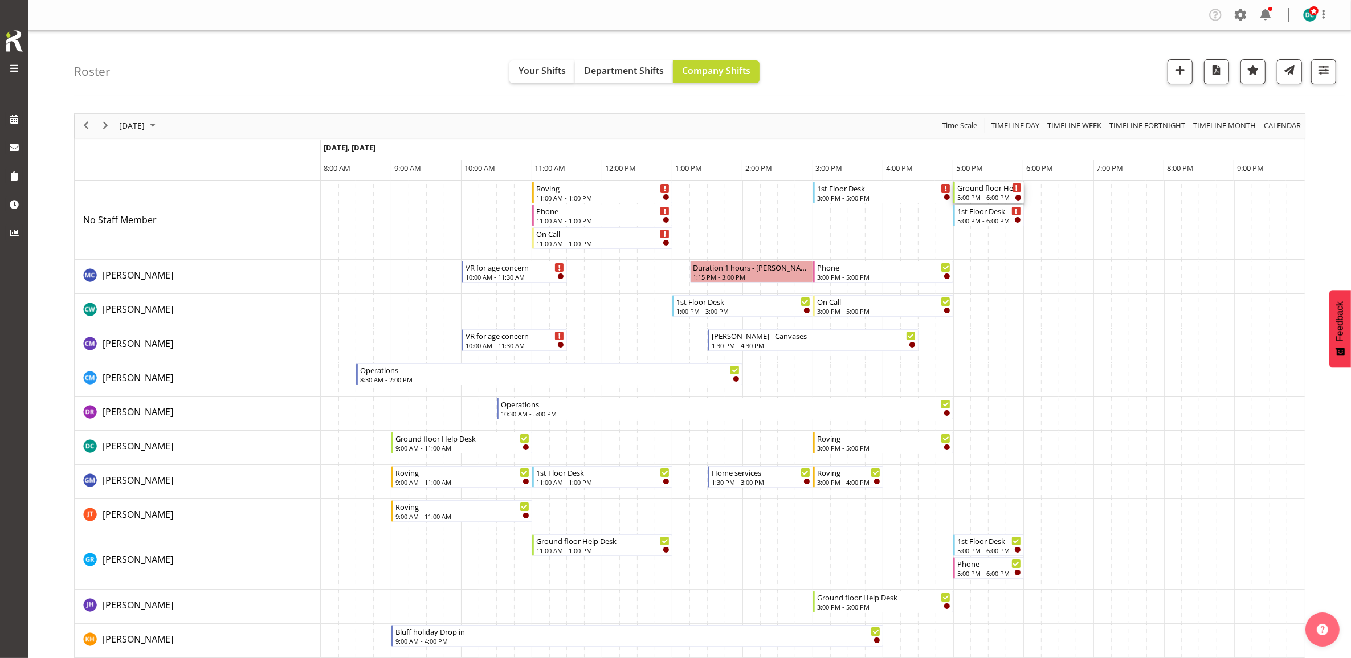
click at [986, 192] on div "Ground floor Help Desk" at bounding box center [989, 187] width 64 height 11
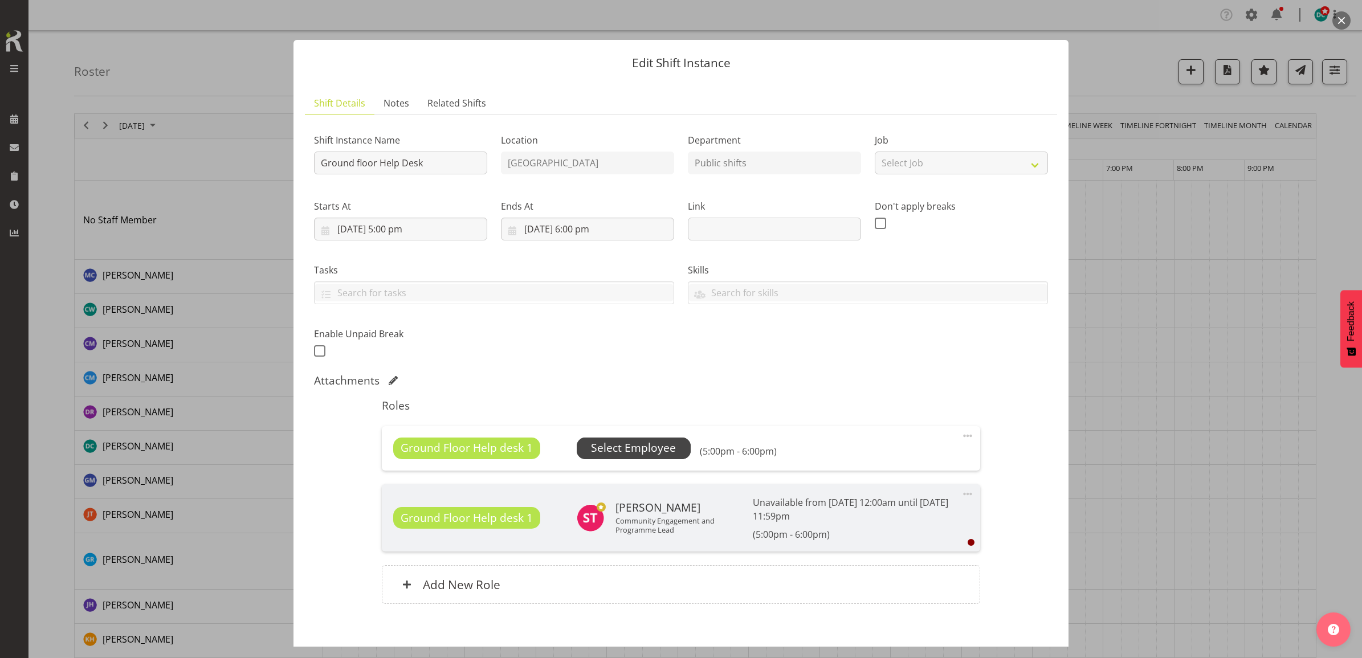
click at [655, 444] on span "Select Employee" at bounding box center [633, 448] width 85 height 17
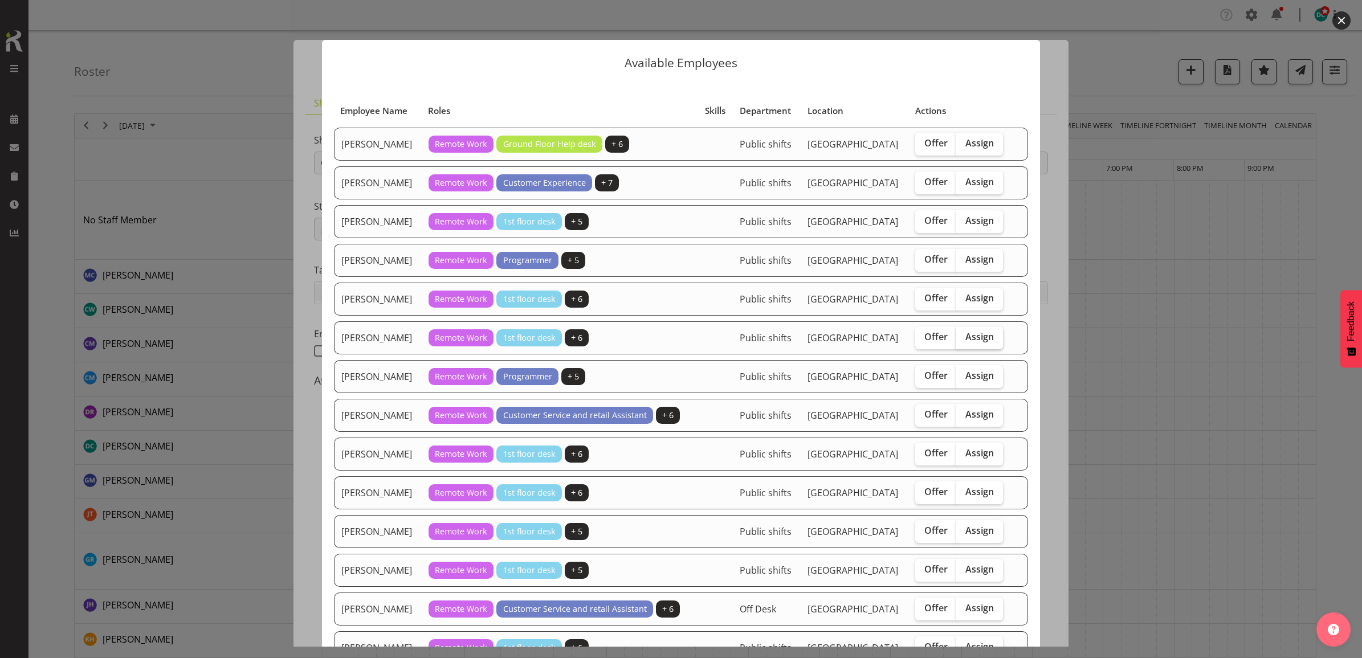
click at [984, 334] on span "Assign" at bounding box center [979, 336] width 28 height 11
click at [964, 334] on input "Assign" at bounding box center [959, 336] width 7 height 7
checkbox input "true"
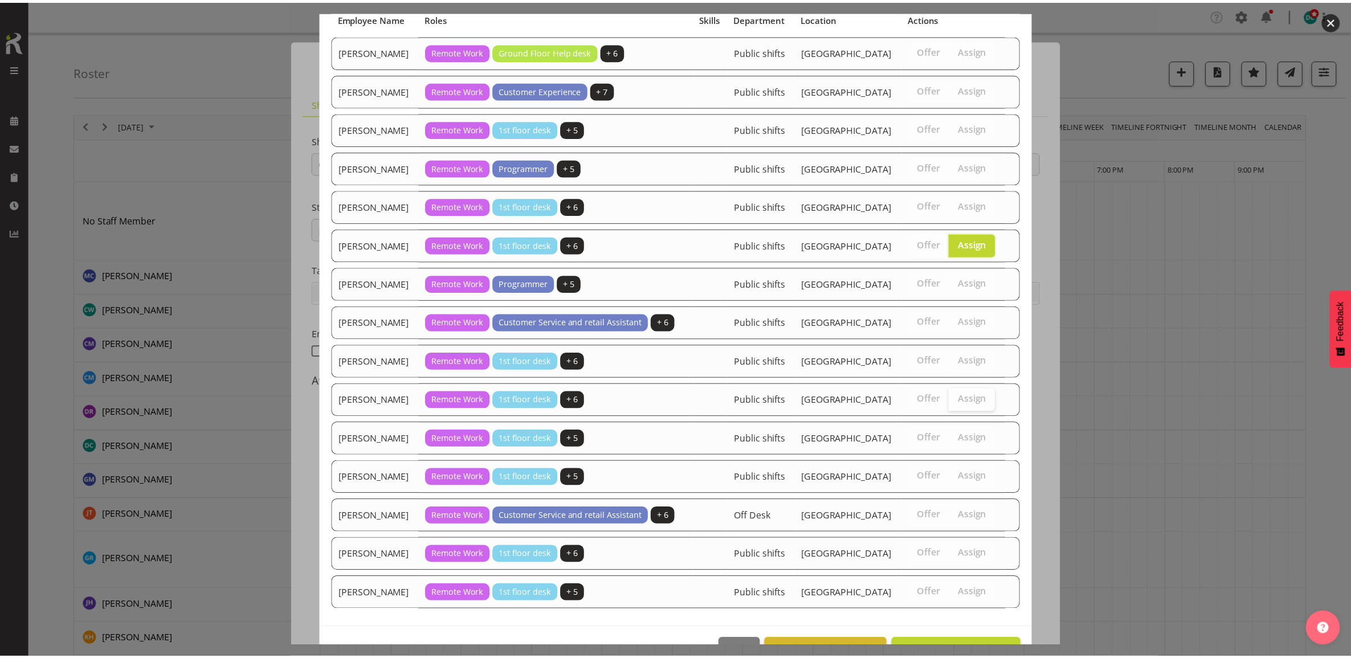
scroll to position [132, 0]
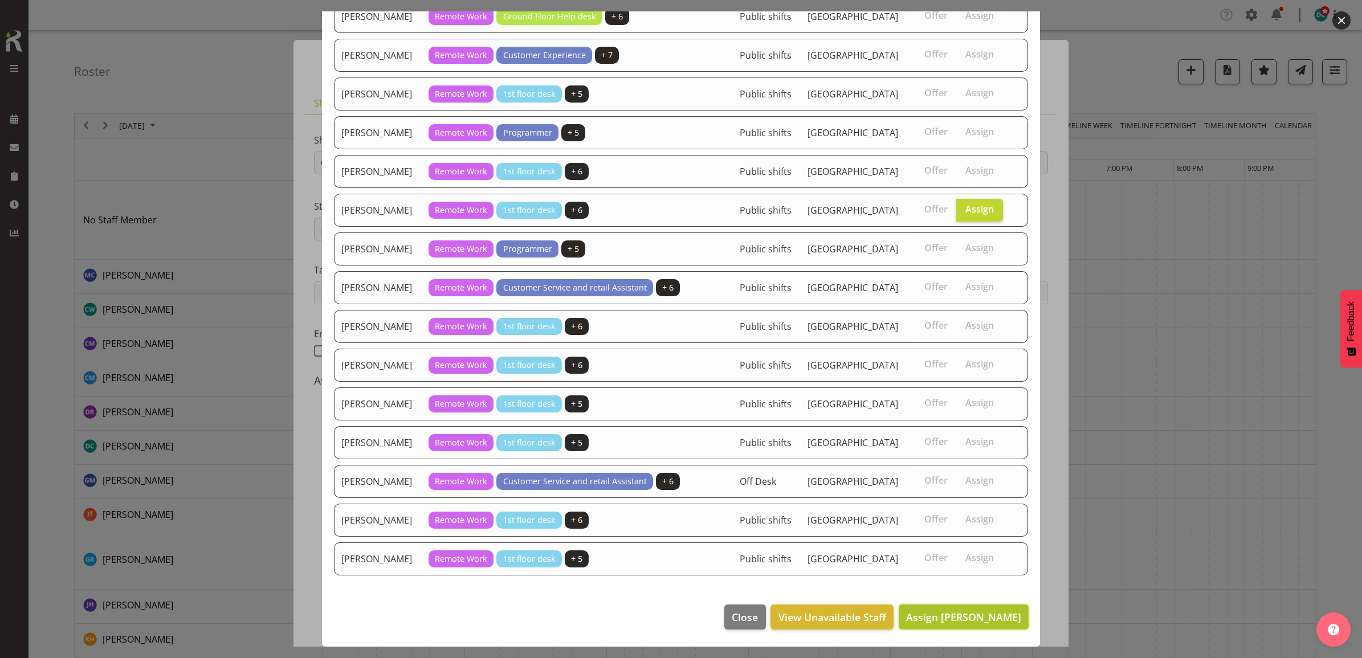
click at [947, 613] on span "Assign Jillian Hunter" at bounding box center [963, 617] width 115 height 14
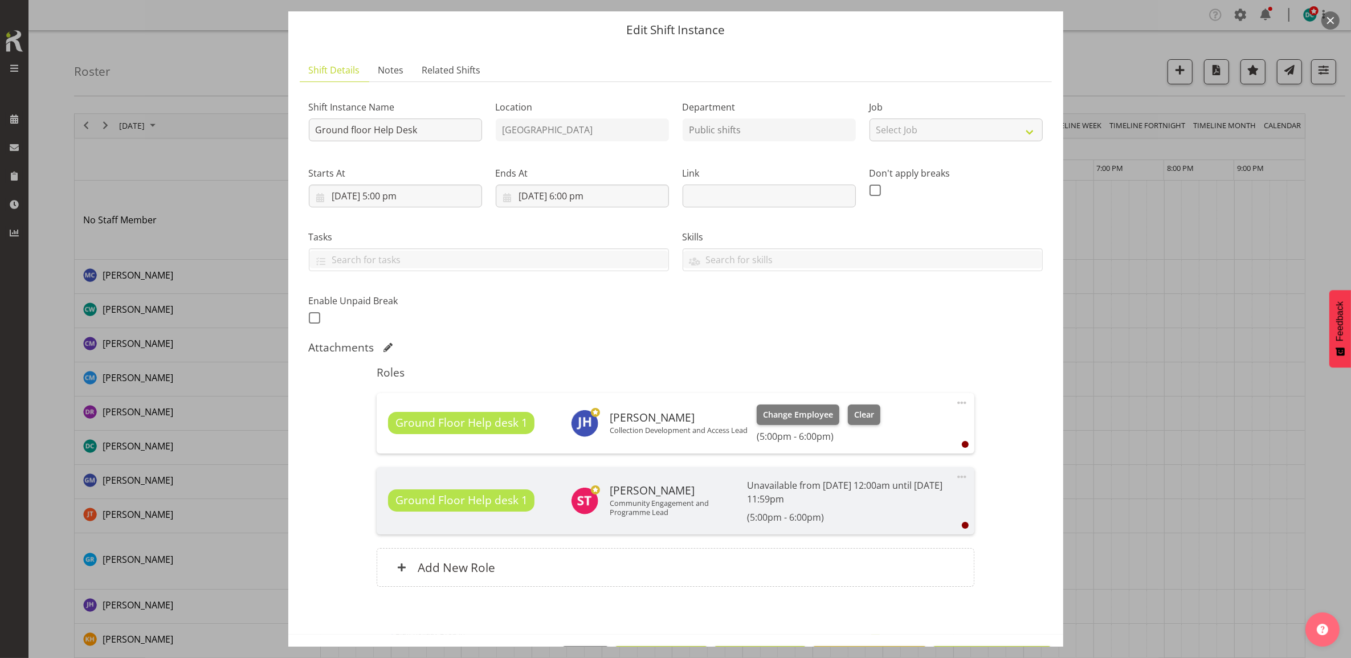
scroll to position [75, 0]
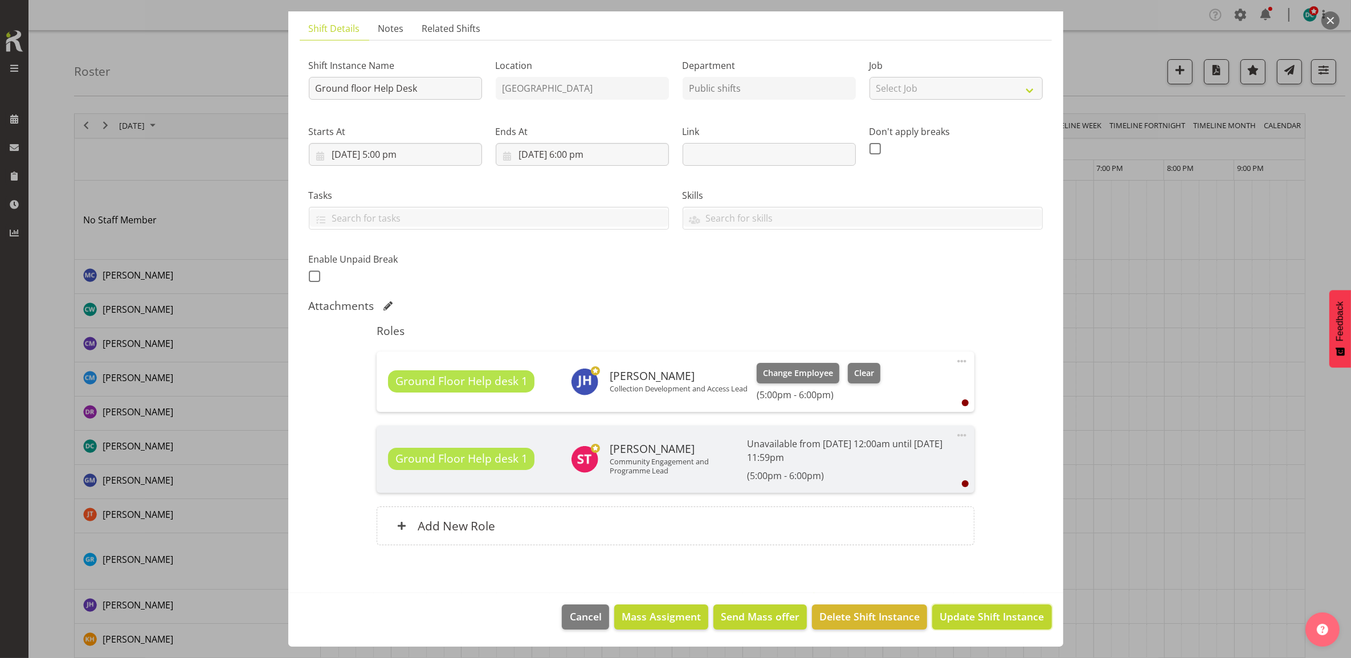
click at [973, 607] on button "Update Shift Instance" at bounding box center [991, 617] width 119 height 25
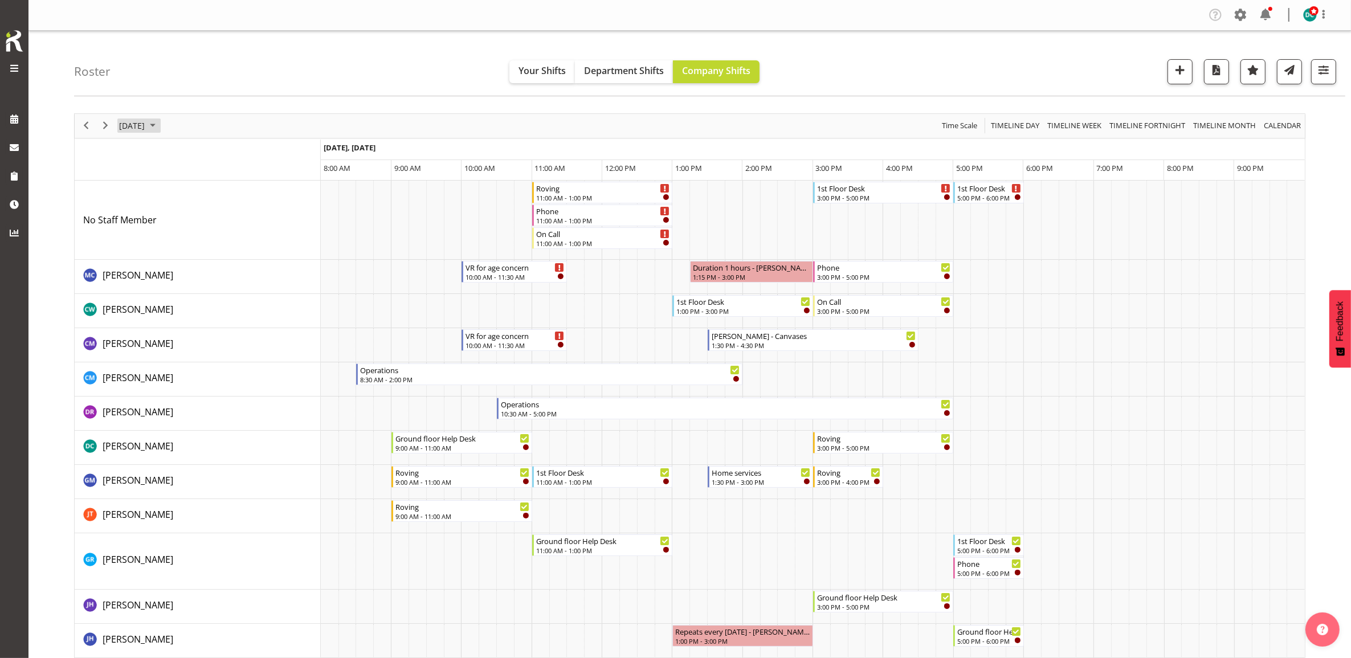
click at [146, 127] on span "September 24, 2025" at bounding box center [132, 126] width 28 height 14
click at [234, 255] on span "27" at bounding box center [240, 251] width 17 height 17
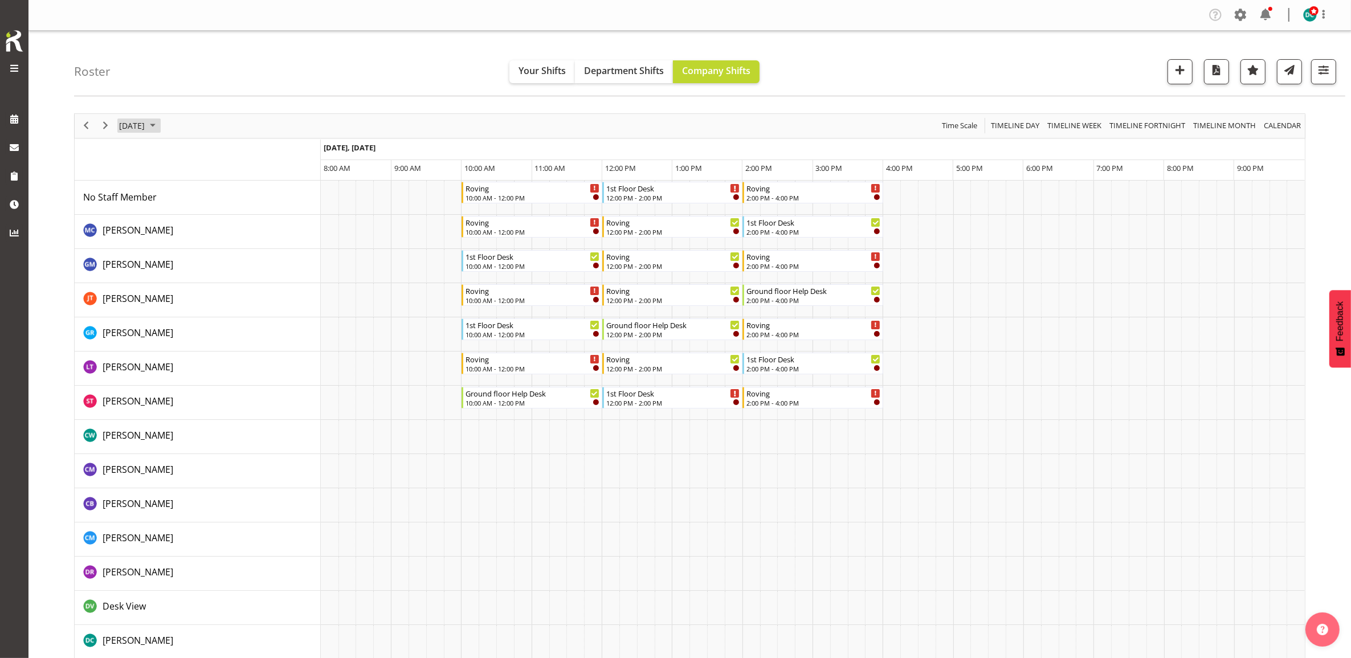
click at [146, 123] on span "September 27, 2025" at bounding box center [132, 126] width 28 height 14
click at [239, 229] on span "20" at bounding box center [240, 232] width 17 height 17
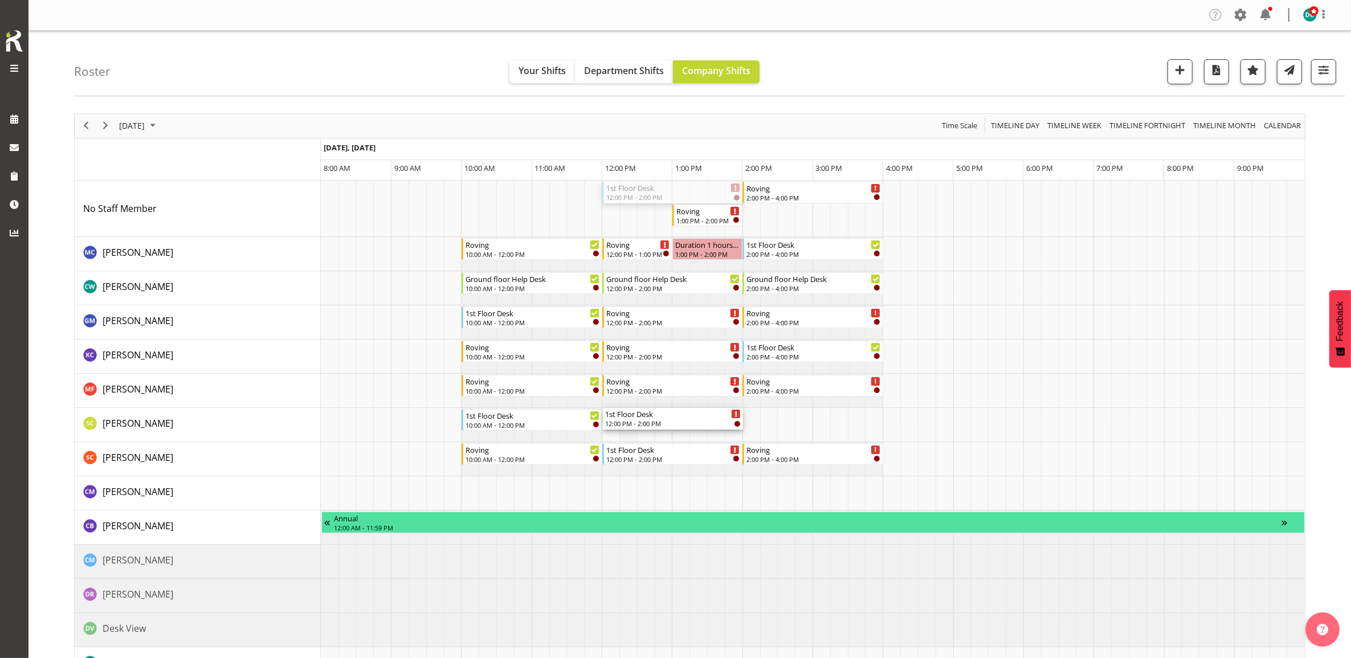
drag, startPoint x: 650, startPoint y: 192, endPoint x: 633, endPoint y: 419, distance: 227.4
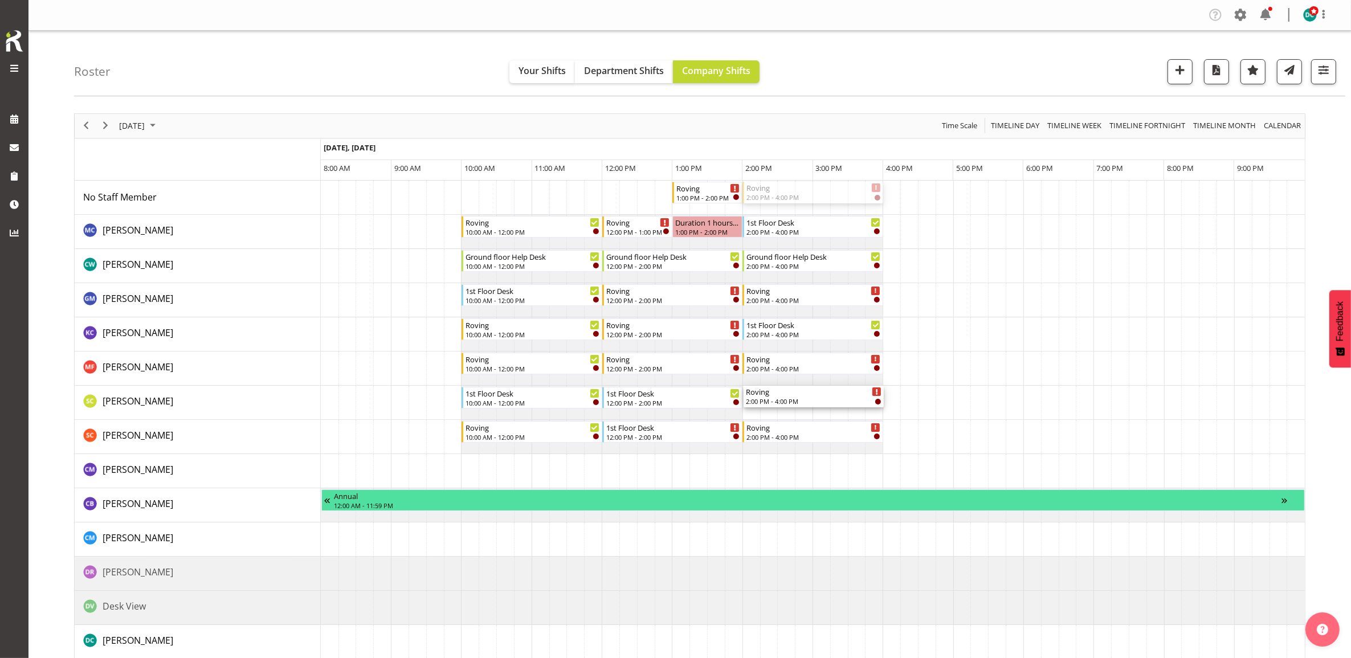
drag, startPoint x: 769, startPoint y: 385, endPoint x: 756, endPoint y: 406, distance: 24.8
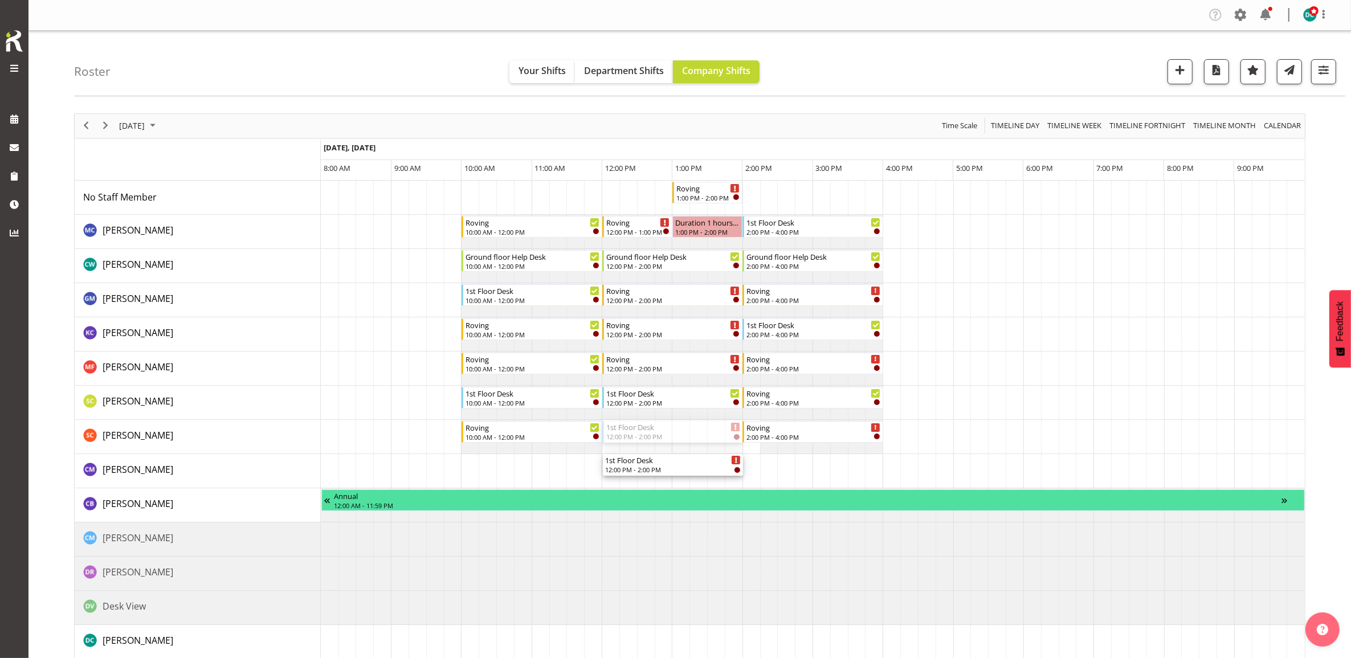
drag, startPoint x: 676, startPoint y: 431, endPoint x: 664, endPoint y: 466, distance: 37.3
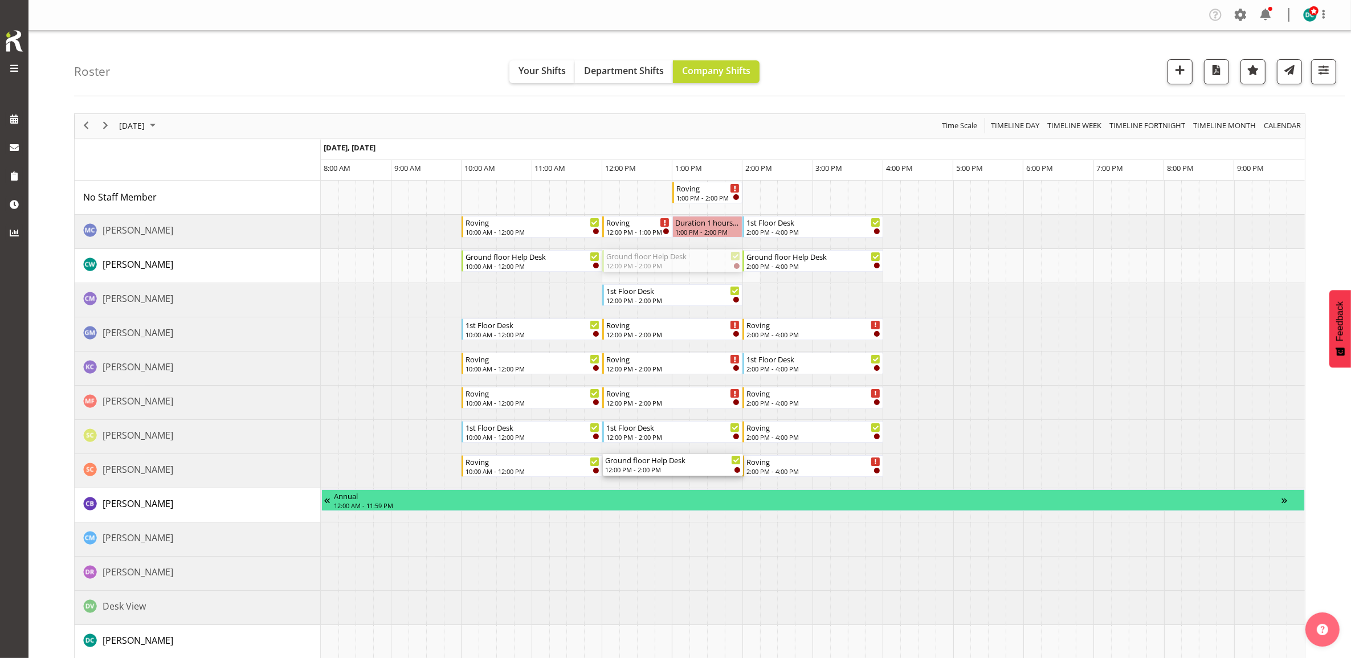
drag, startPoint x: 630, startPoint y: 263, endPoint x: 630, endPoint y: 474, distance: 210.8
drag, startPoint x: 644, startPoint y: 254, endPoint x: 633, endPoint y: 476, distance: 222.5
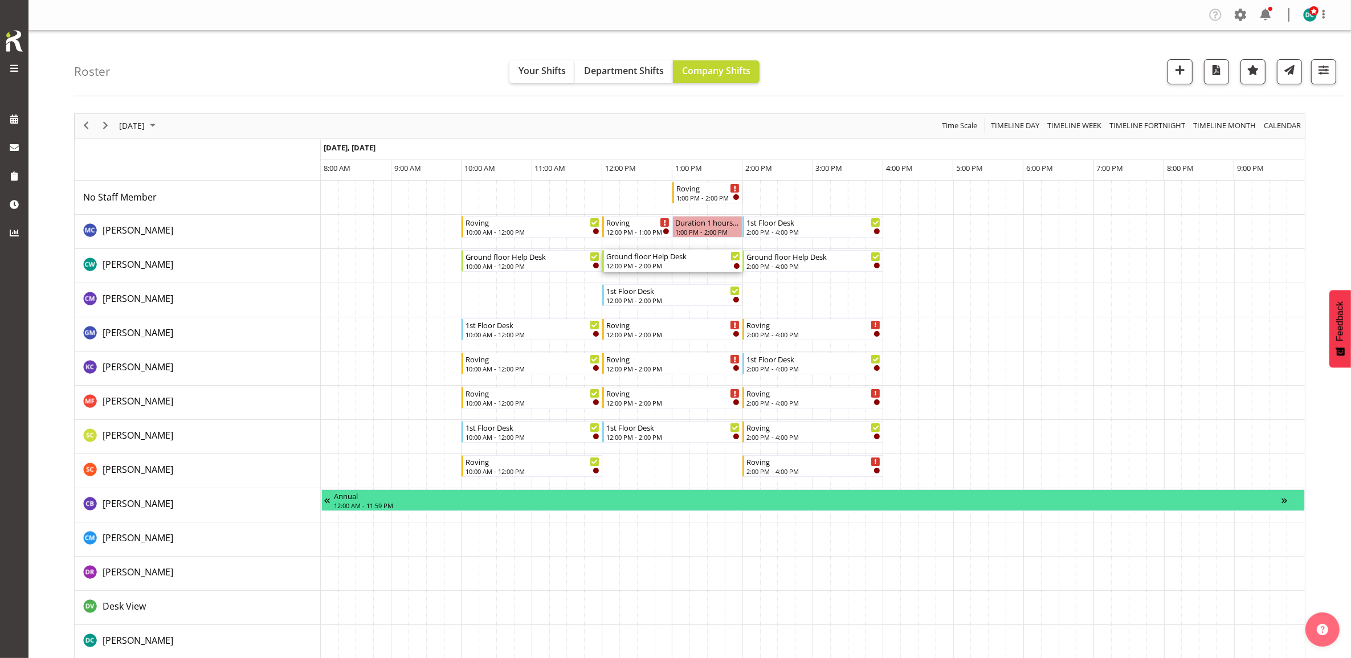
click at [660, 257] on div "Ground floor Help Desk" at bounding box center [673, 255] width 134 height 11
click at [0, 0] on div at bounding box center [0, 0] width 0 height 0
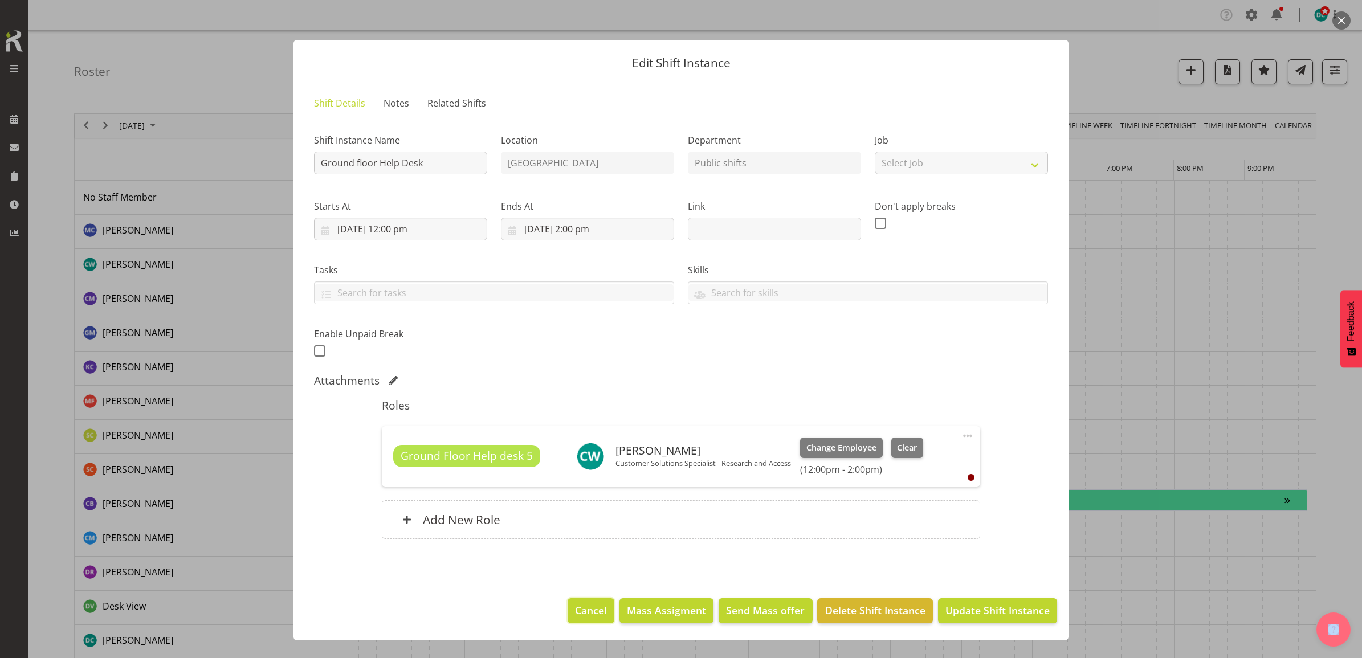
click at [607, 610] on span "Cancel" at bounding box center [591, 610] width 32 height 15
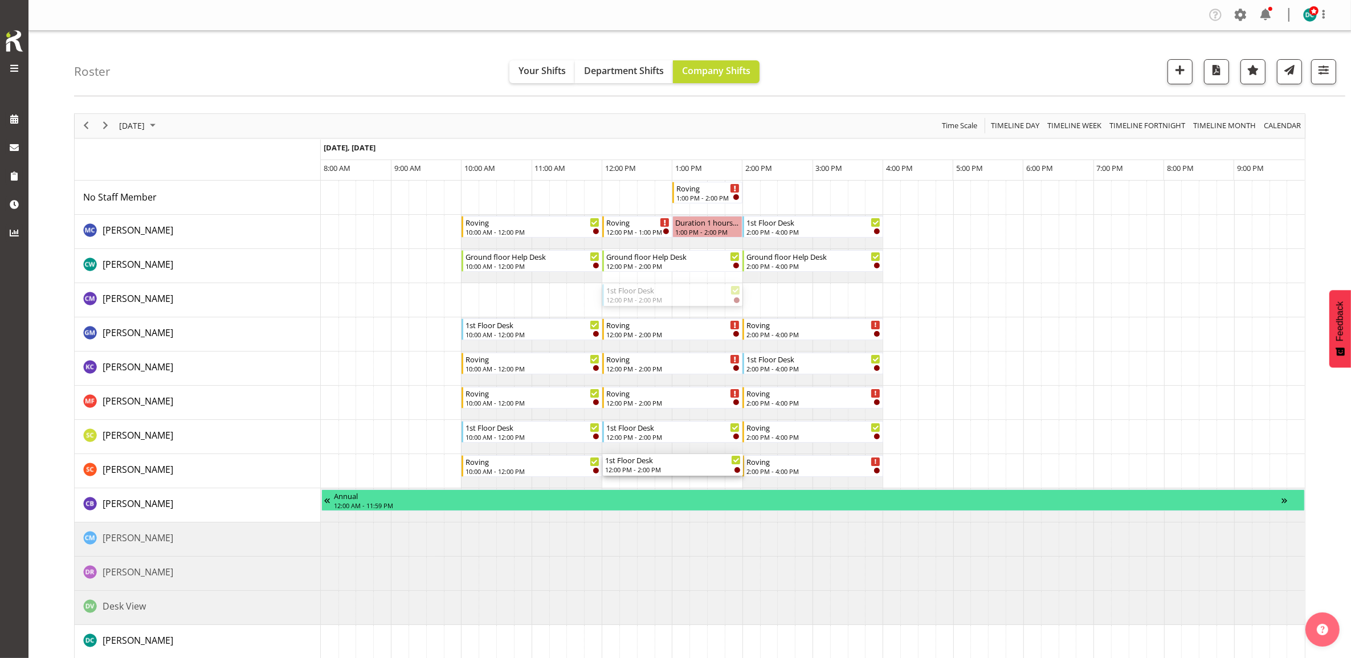
drag, startPoint x: 666, startPoint y: 294, endPoint x: 658, endPoint y: 462, distance: 168.3
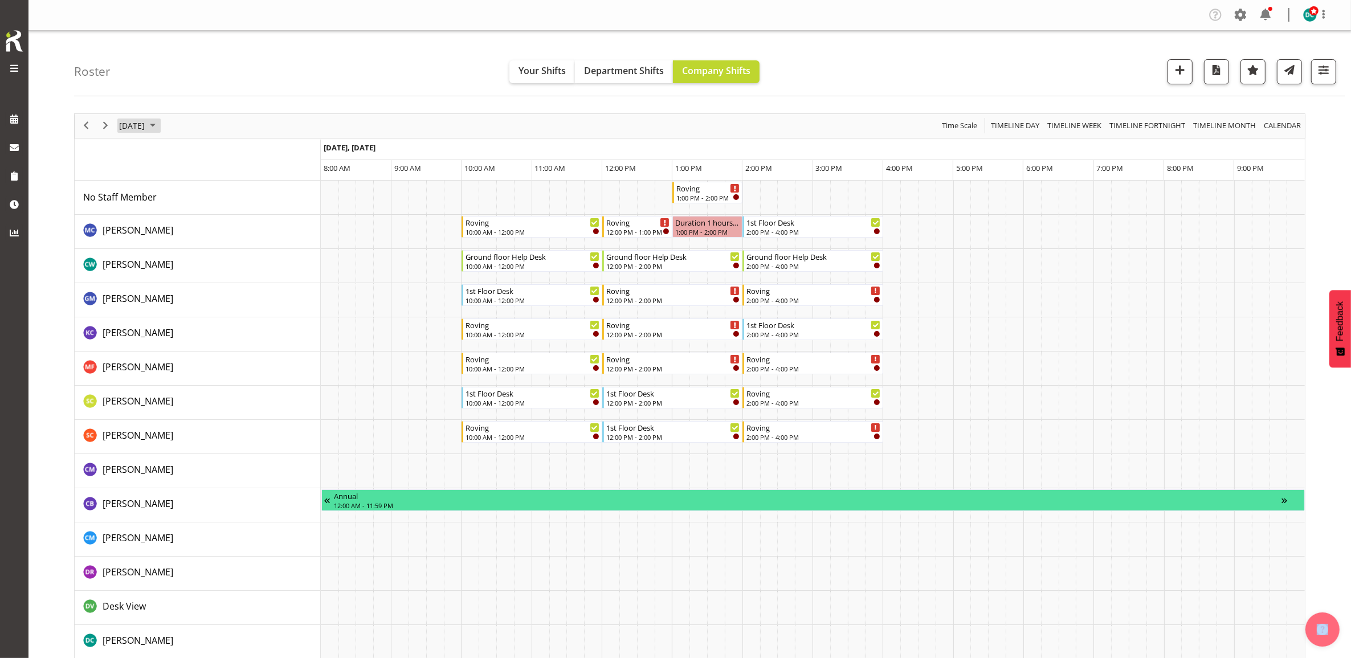
click at [141, 132] on span "September 20, 2025" at bounding box center [132, 126] width 28 height 14
click at [187, 251] on span "24" at bounding box center [185, 251] width 17 height 17
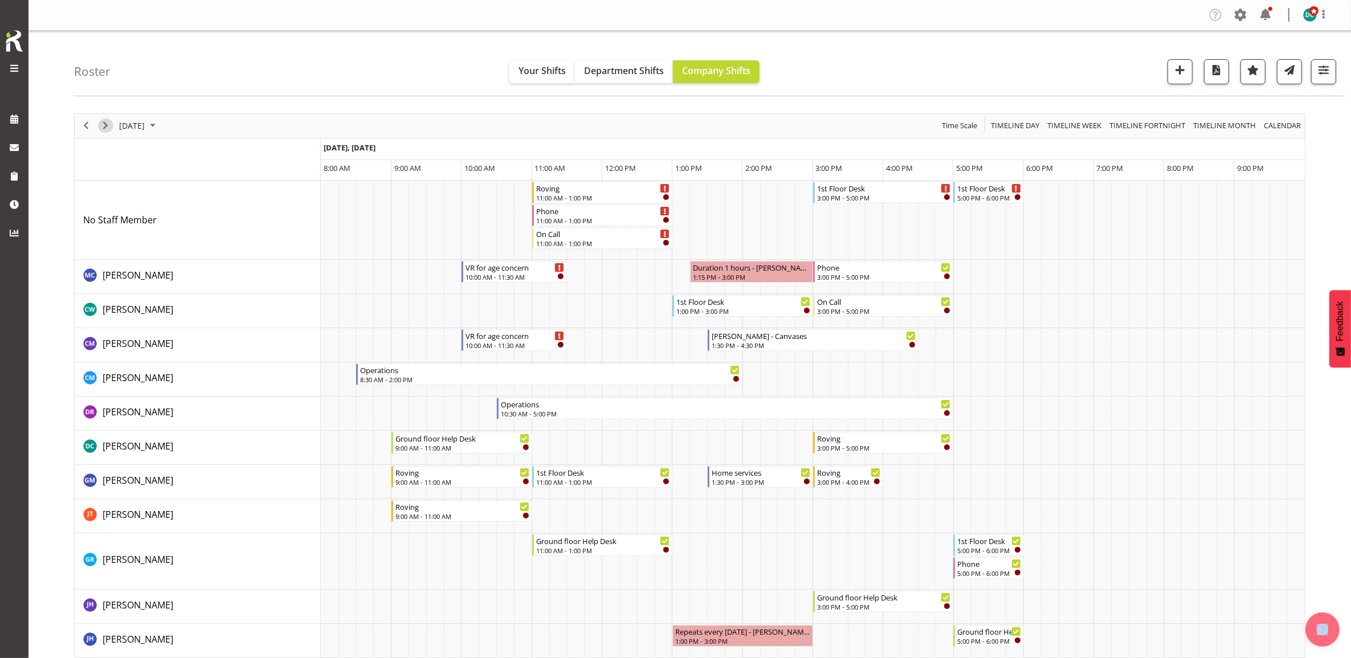
click at [107, 129] on span "Next" at bounding box center [106, 126] width 14 height 14
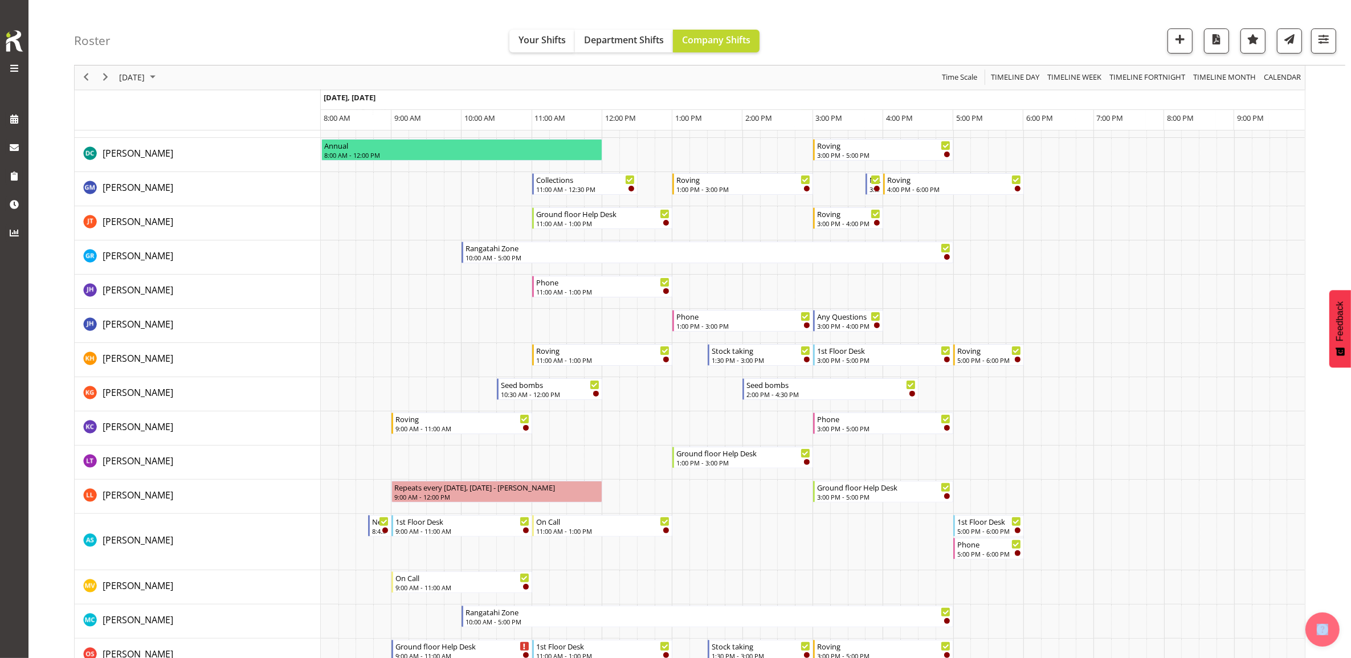
scroll to position [285, 0]
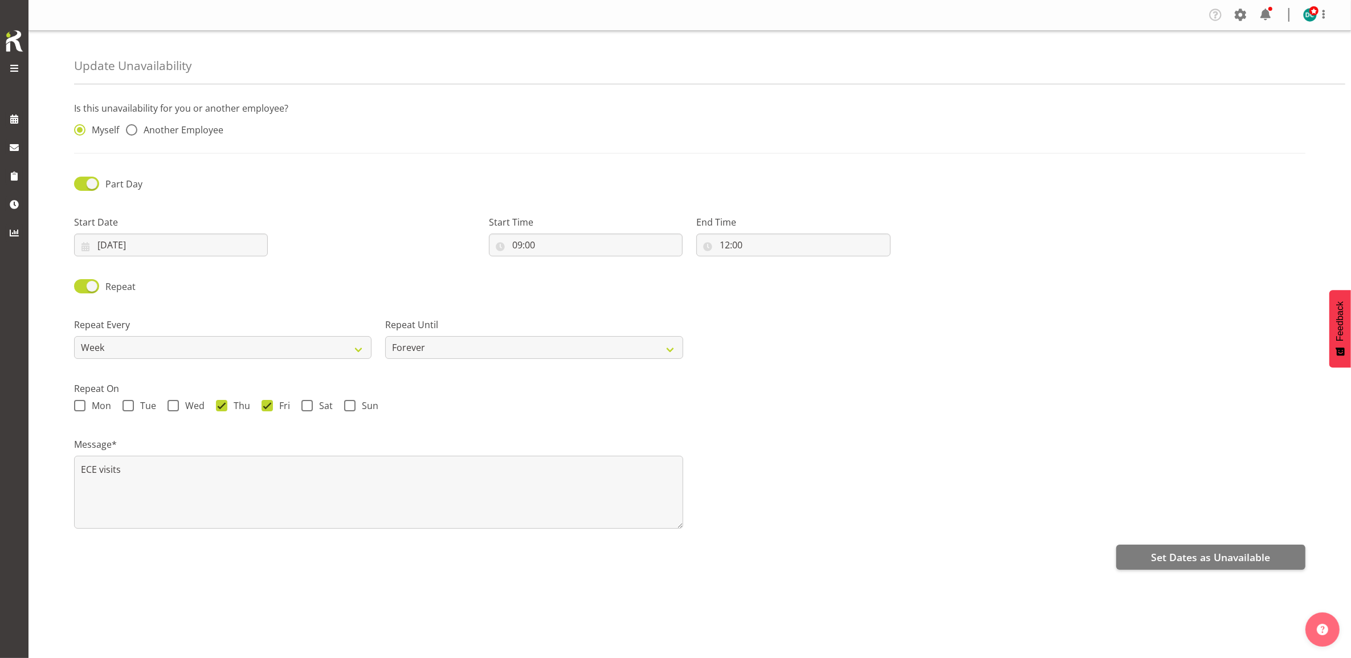
radio input "false"
radio input "true"
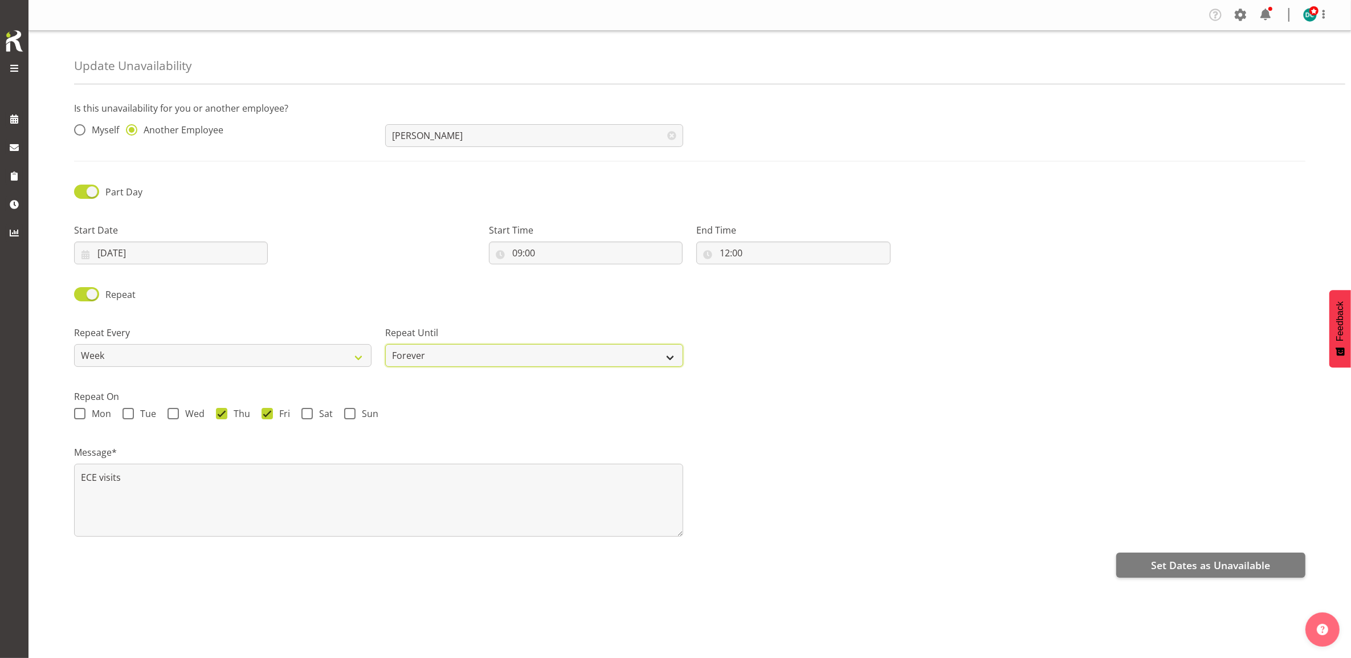
click at [581, 361] on select "Forever On a date" at bounding box center [533, 355] width 297 height 23
click at [582, 360] on select "Forever On a date" at bounding box center [533, 355] width 297 height 23
click at [180, 256] on input "[DATE]" at bounding box center [171, 253] width 194 height 23
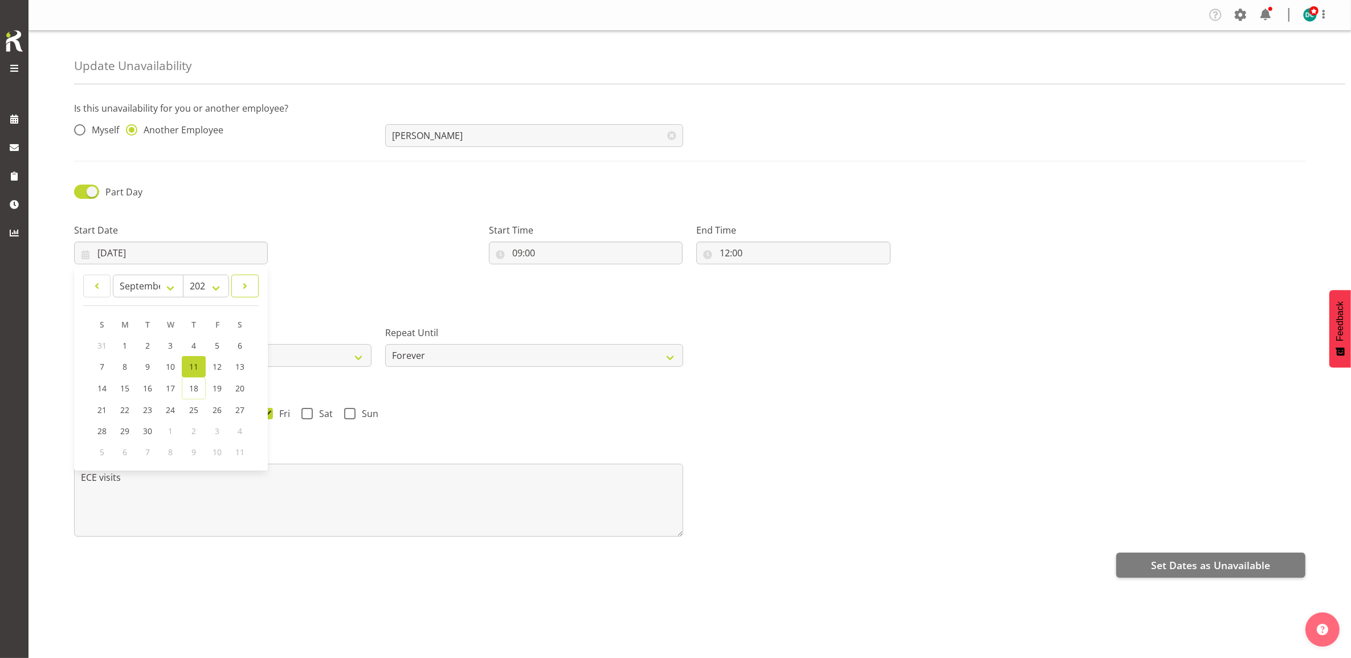
click at [244, 288] on span at bounding box center [245, 286] width 13 height 14
select select "9"
click at [198, 346] on link "2" at bounding box center [193, 345] width 23 height 21
type input "[DATE]"
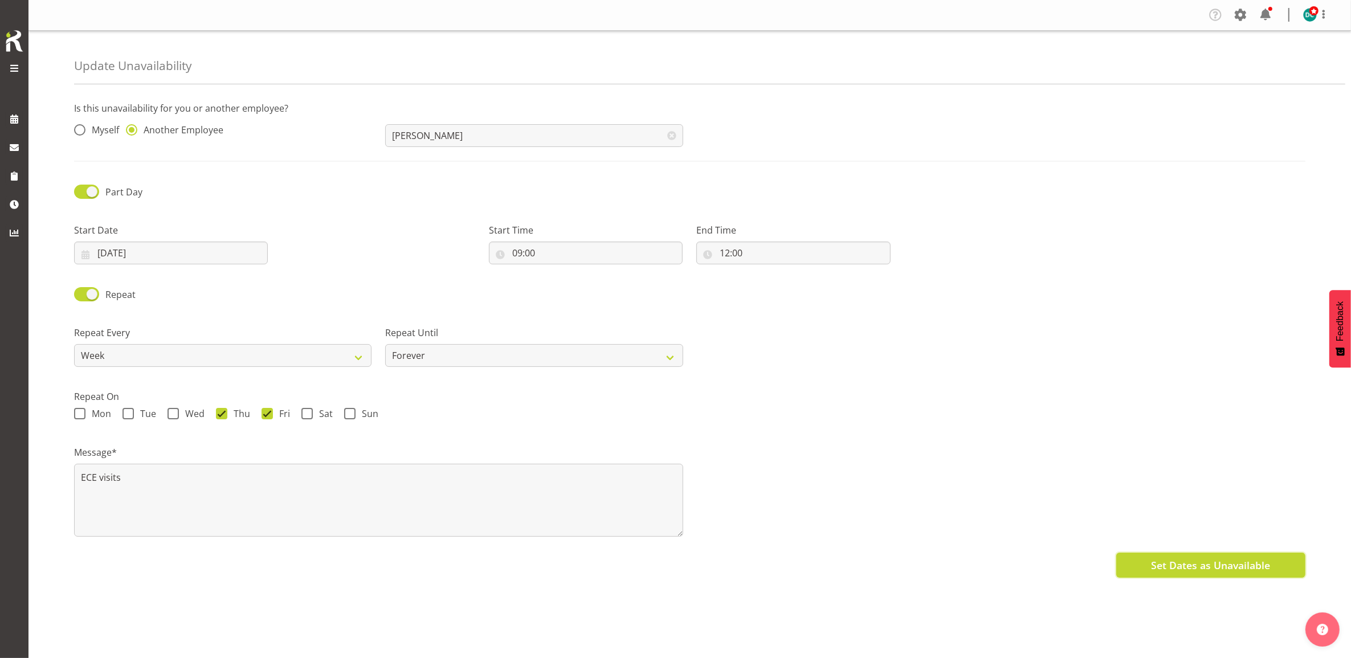
click at [1198, 571] on span "Set Dates as Unavailable" at bounding box center [1210, 565] width 119 height 15
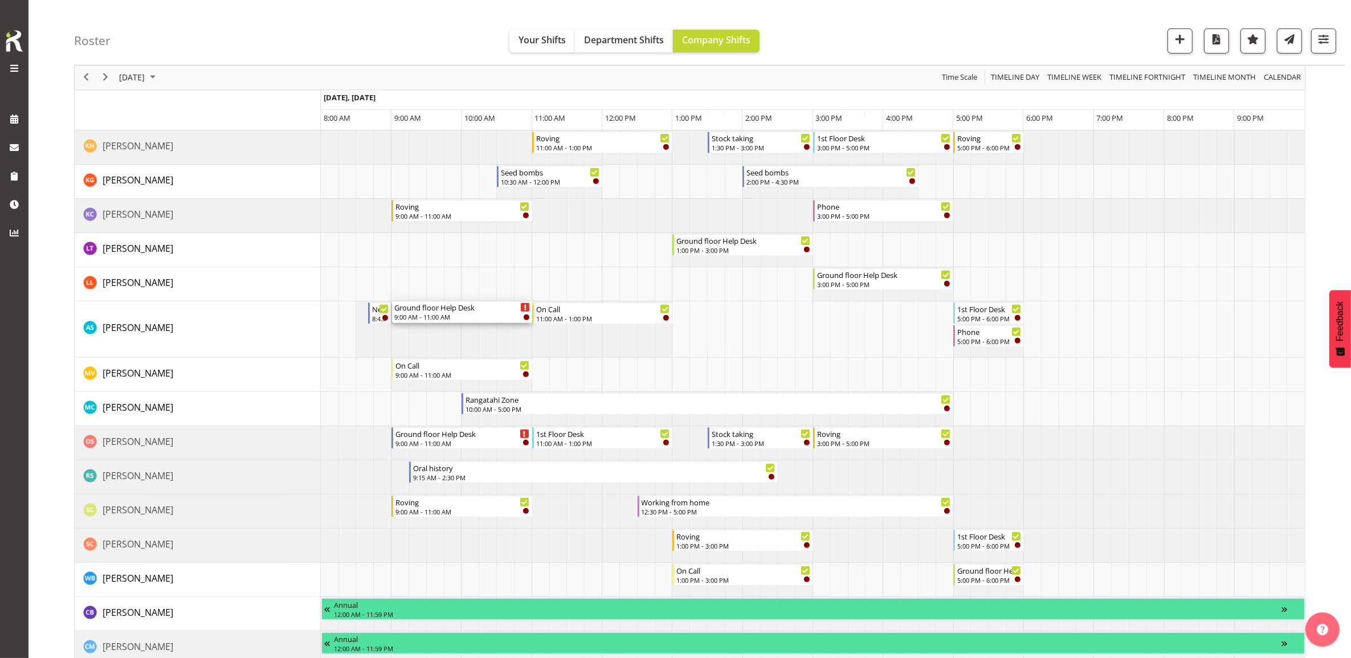
scroll to position [427, 0]
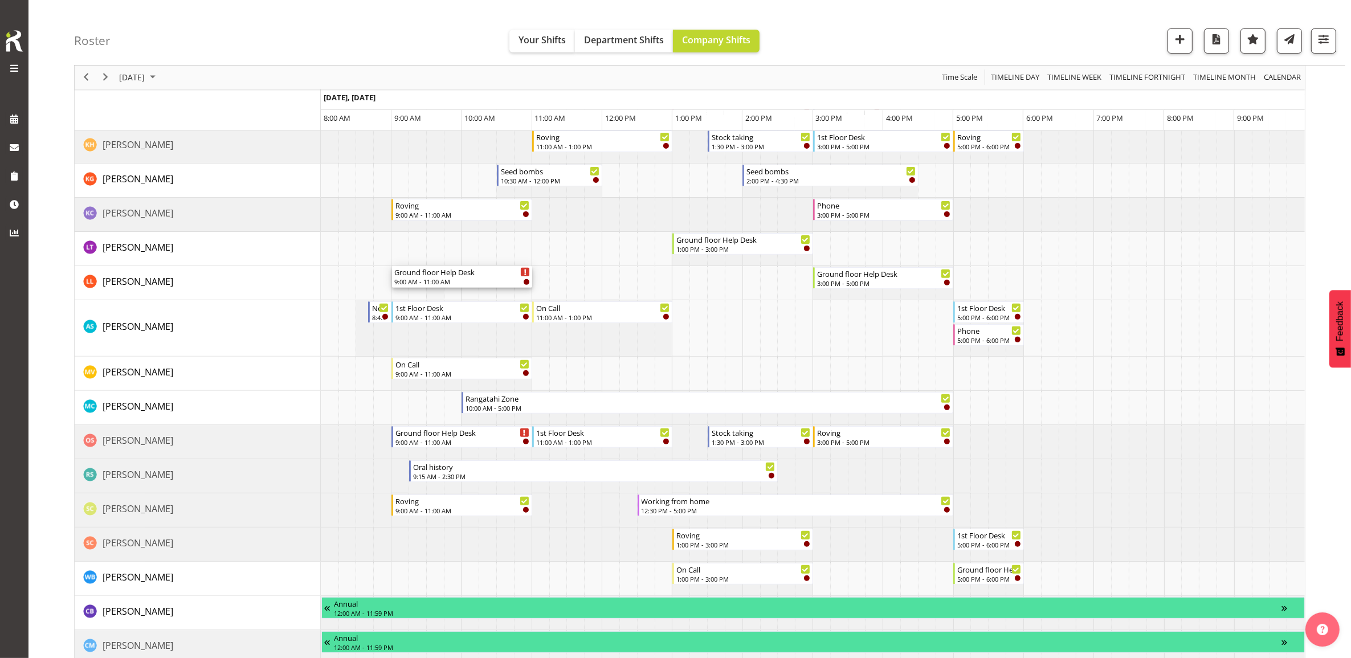
drag, startPoint x: 437, startPoint y: 186, endPoint x: 436, endPoint y: 291, distance: 104.9
click at [436, 289] on div "Ground floor Help Desk 9:00 AM - 11:00 AM Roving 11:00 AM - 1:00 PM 1st Floor D…" at bounding box center [813, 448] width 984 height 1390
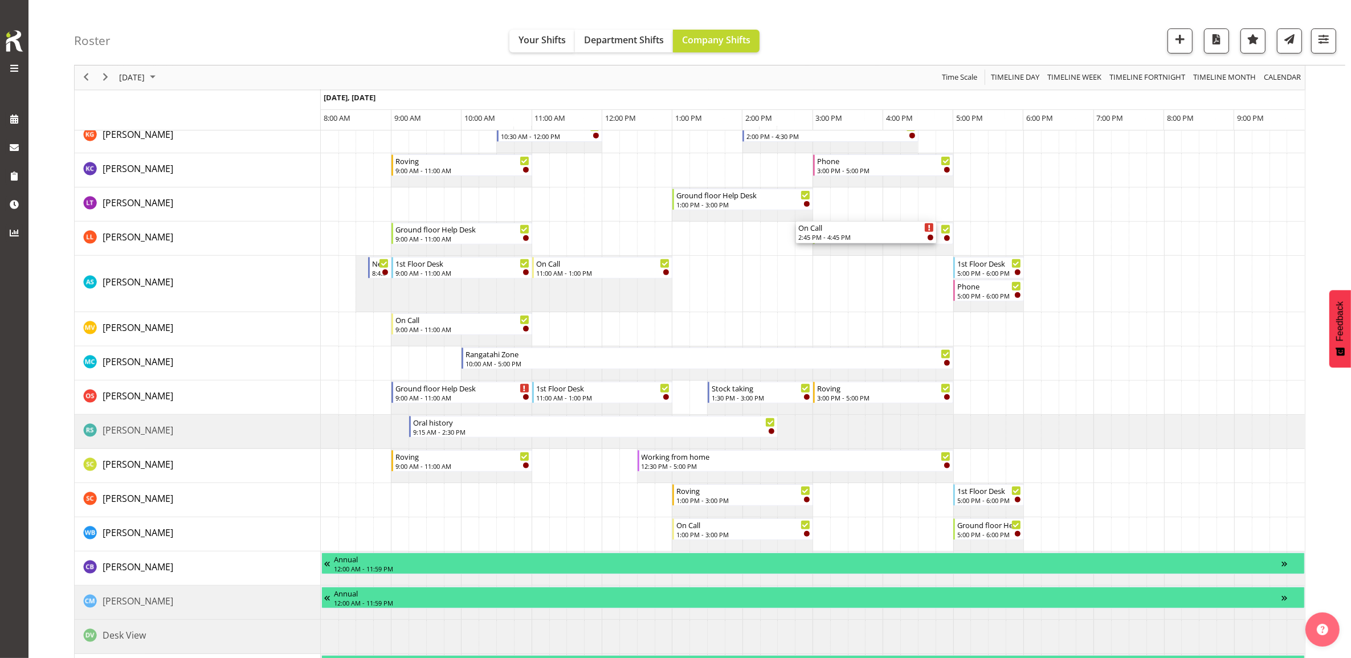
scroll to position [570, 0]
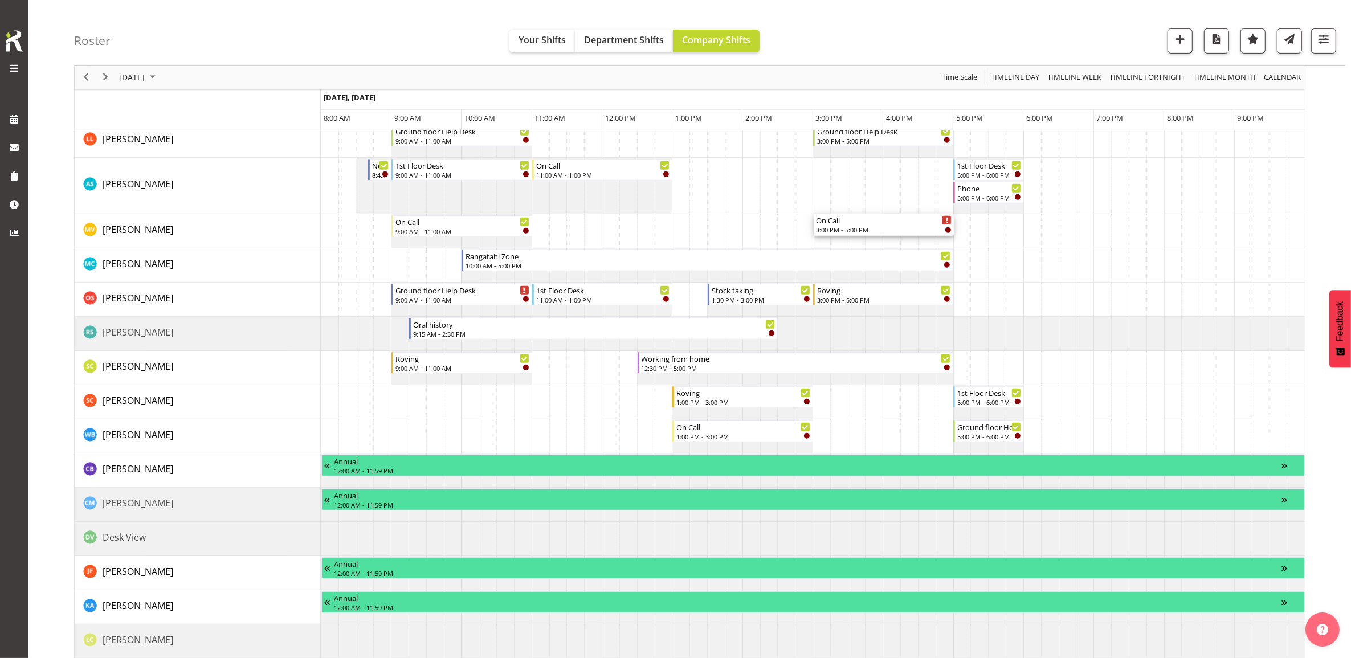
drag, startPoint x: 864, startPoint y: 191, endPoint x: 855, endPoint y: 246, distance: 54.9
click at [855, 246] on div "Roving 11:00 AM - 1:00 PM 1st Floor Desk 1:00 PM - 3:00 PM On Call 3:00 PM - 5:…" at bounding box center [813, 306] width 984 height 1390
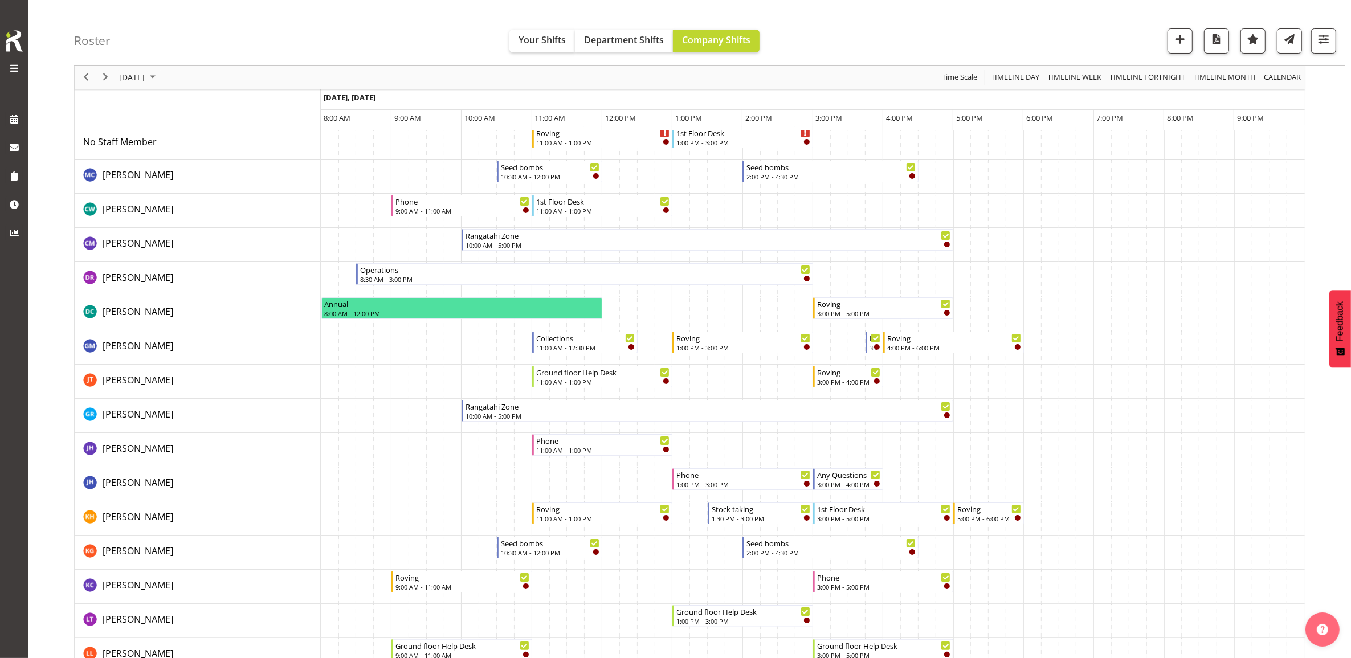
scroll to position [0, 0]
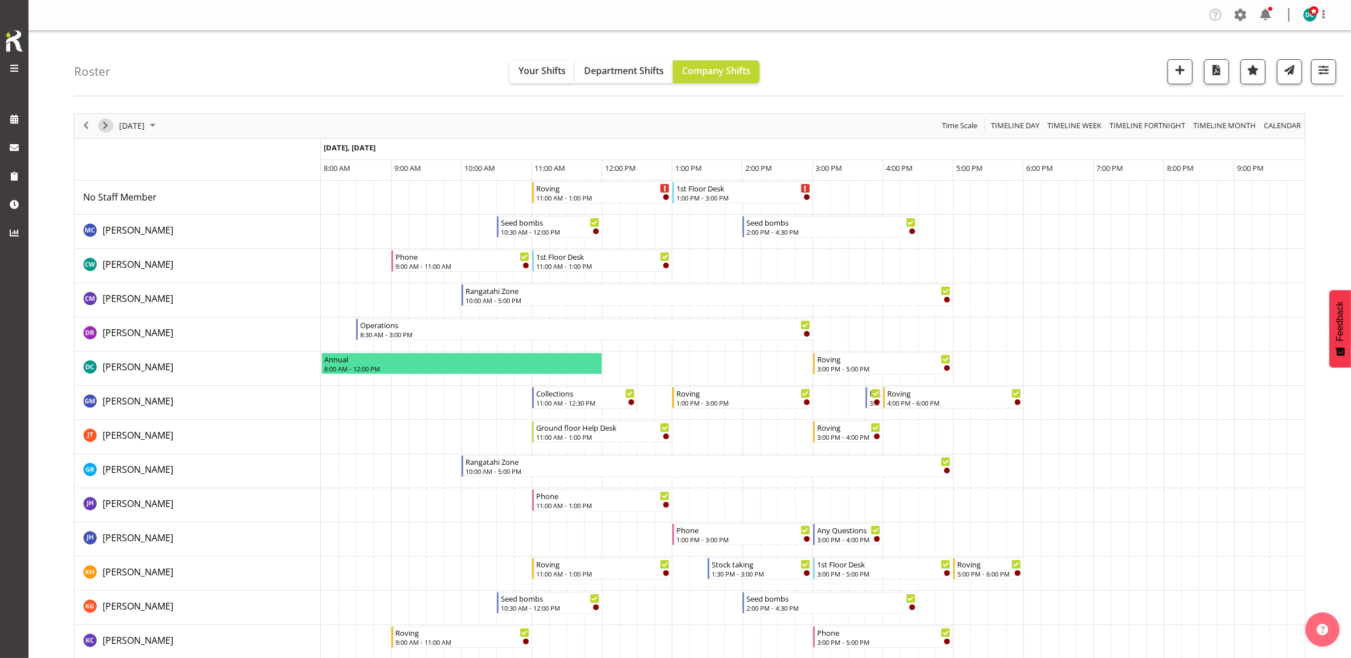
drag, startPoint x: 109, startPoint y: 129, endPoint x: 70, endPoint y: 188, distance: 71.1
click at [109, 129] on span "Next" at bounding box center [106, 126] width 14 height 14
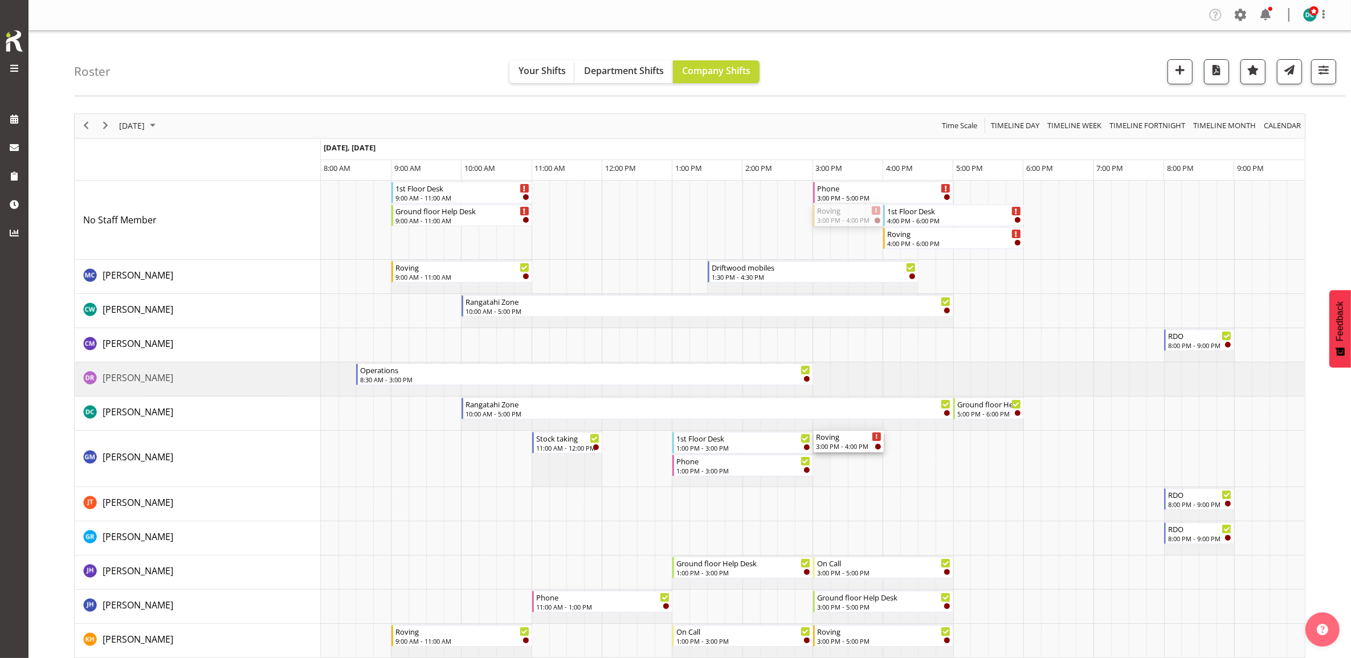
drag, startPoint x: 848, startPoint y: 212, endPoint x: 822, endPoint y: 458, distance: 246.9
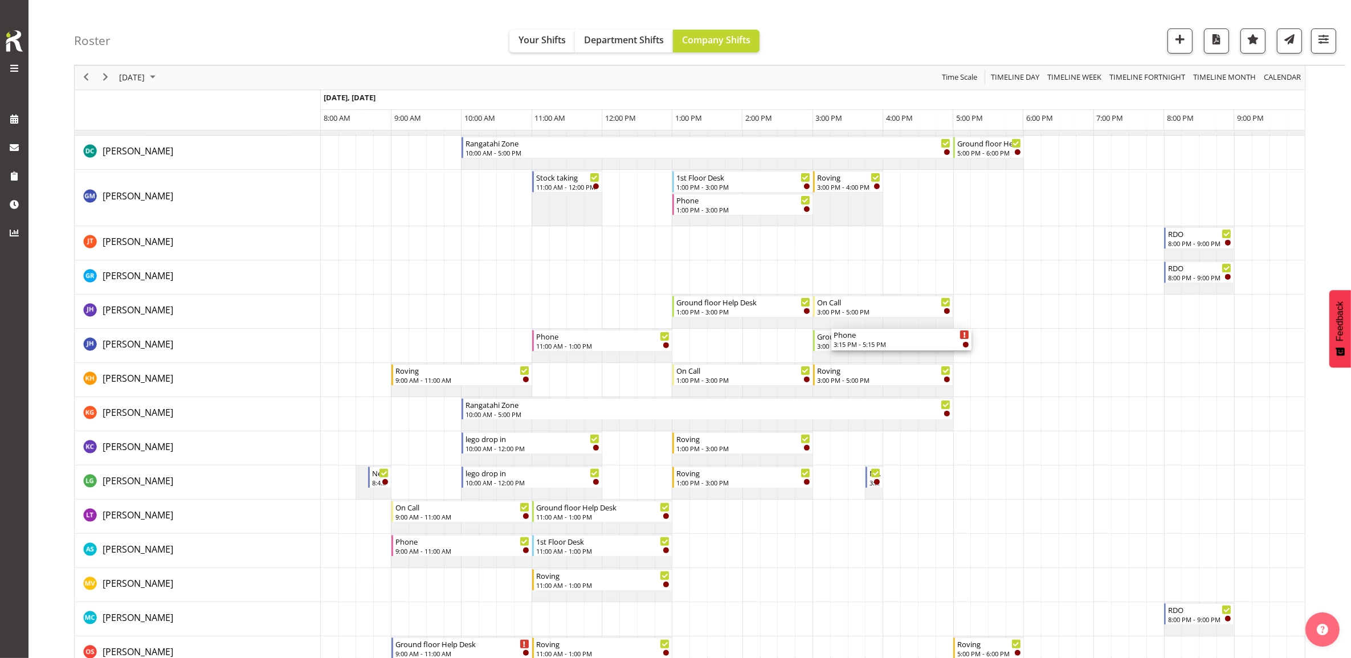
scroll to position [285, 0]
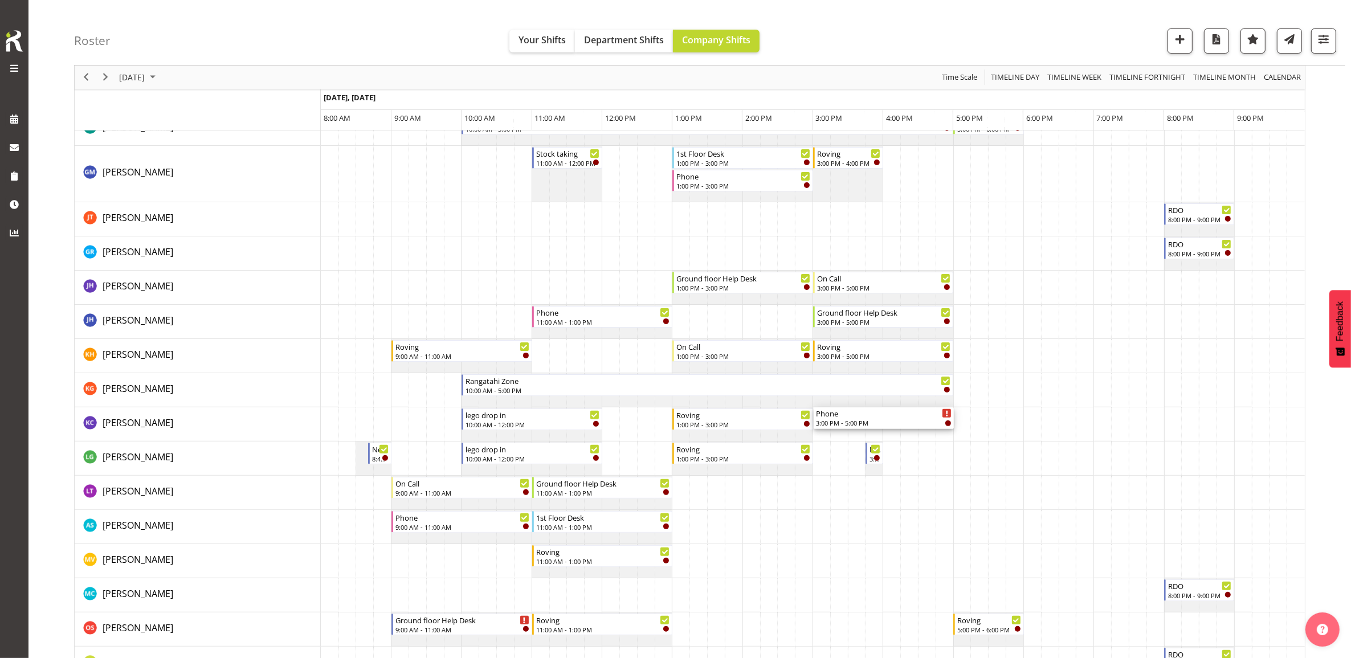
drag, startPoint x: 852, startPoint y: 188, endPoint x: 835, endPoint y: 436, distance: 248.5
click at [835, 436] on div "1st Floor Desk 9:00 AM - 11:00 AM Ground floor Help Desk 9:00 AM - 11:00 AM Pho…" at bounding box center [813, 635] width 984 height 1479
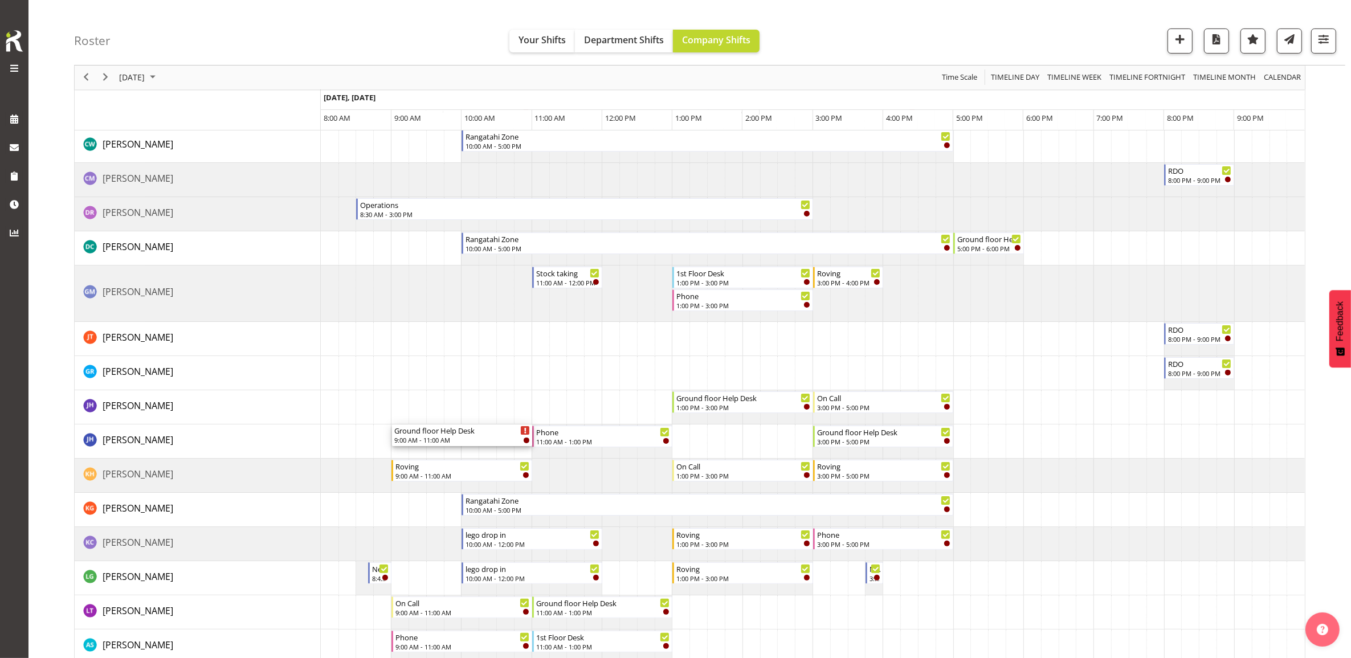
scroll to position [214, 0]
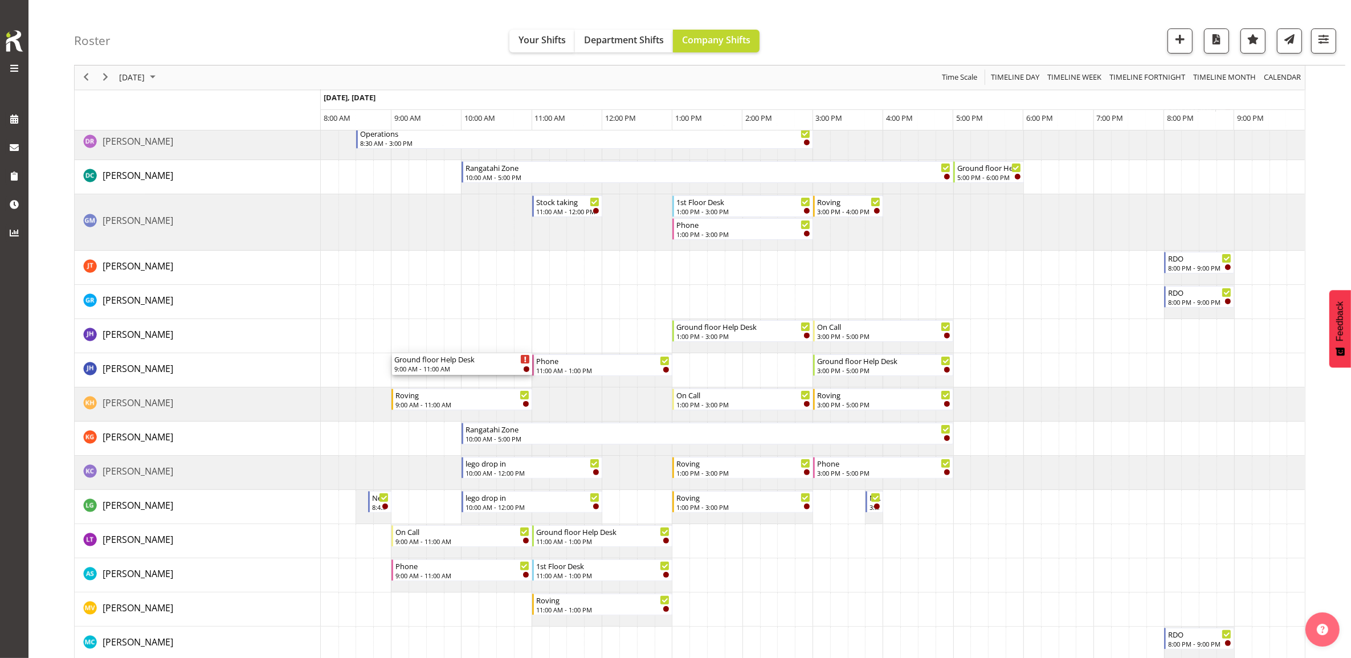
drag, startPoint x: 435, startPoint y: 268, endPoint x: 418, endPoint y: 386, distance: 119.8
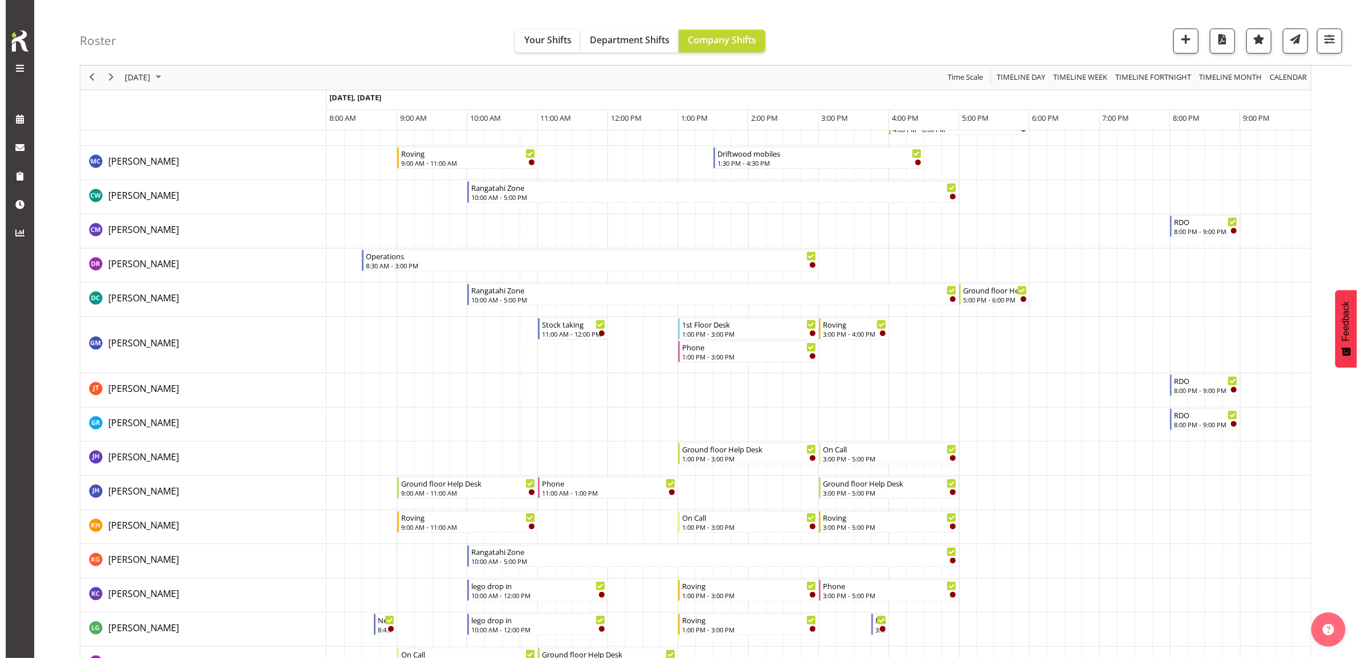
scroll to position [71, 0]
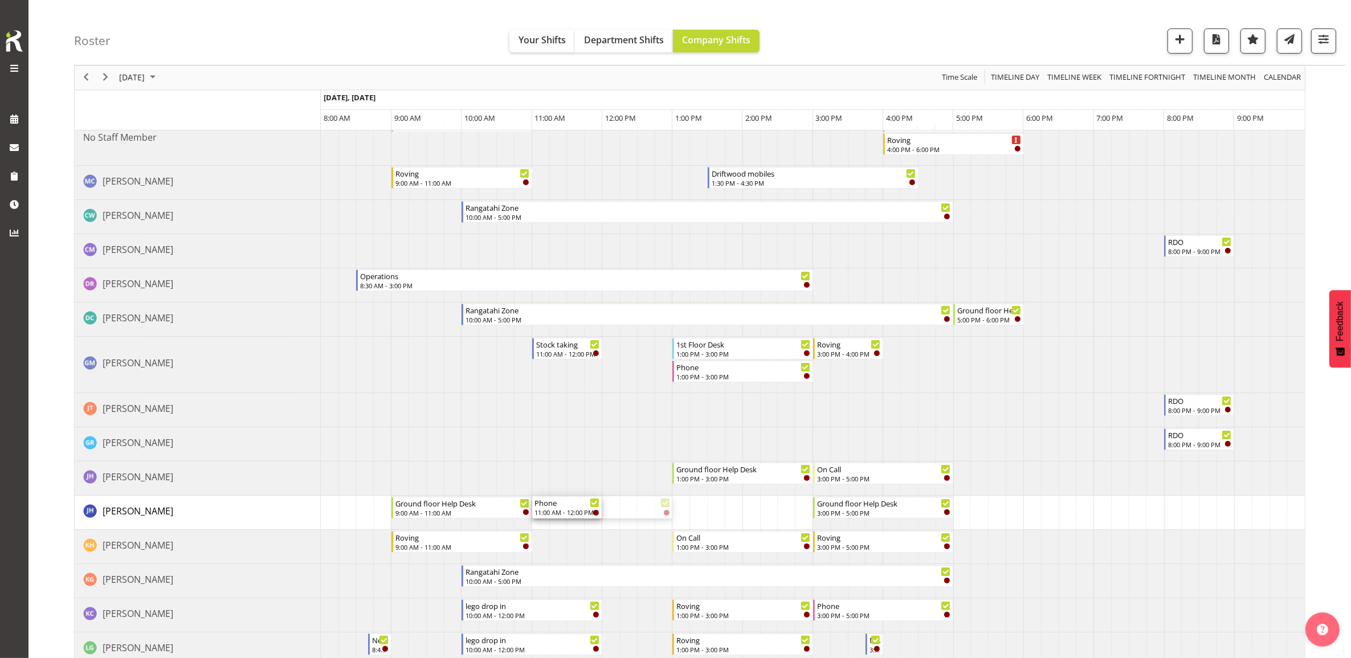
drag, startPoint x: 670, startPoint y: 505, endPoint x: 582, endPoint y: 493, distance: 88.6
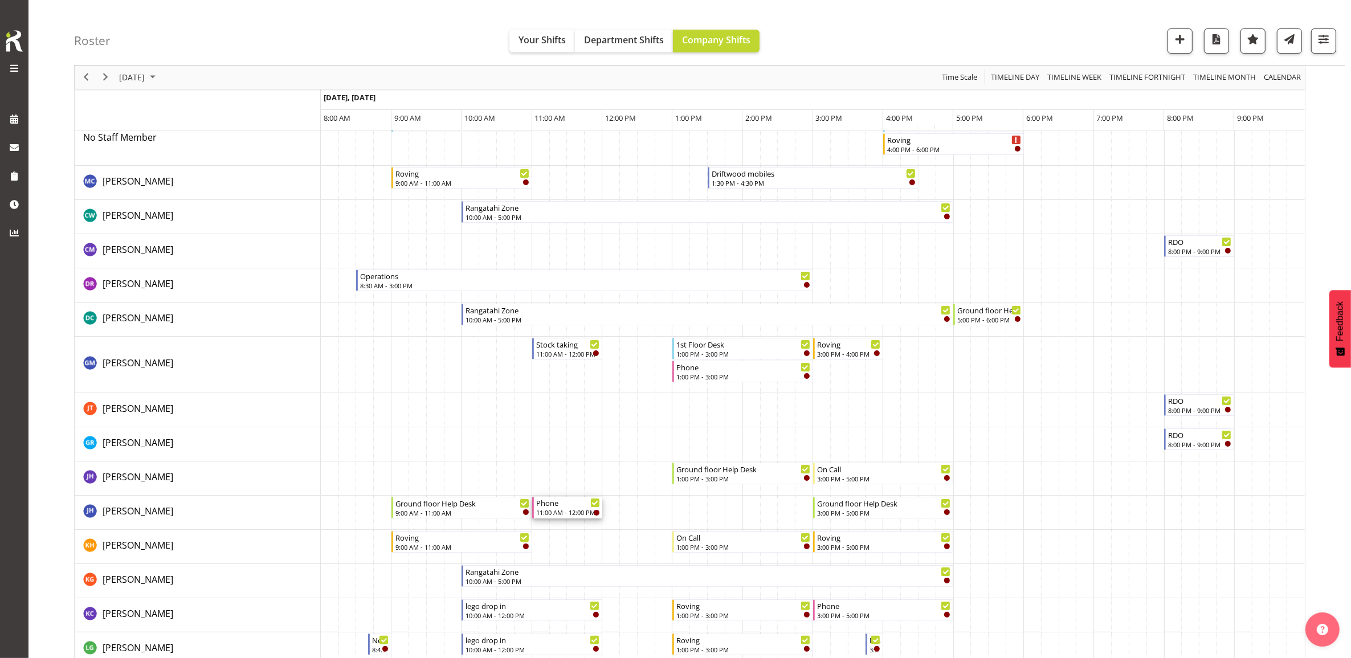
click at [563, 508] on div "11:00 AM - 12:00 PM" at bounding box center [568, 512] width 64 height 9
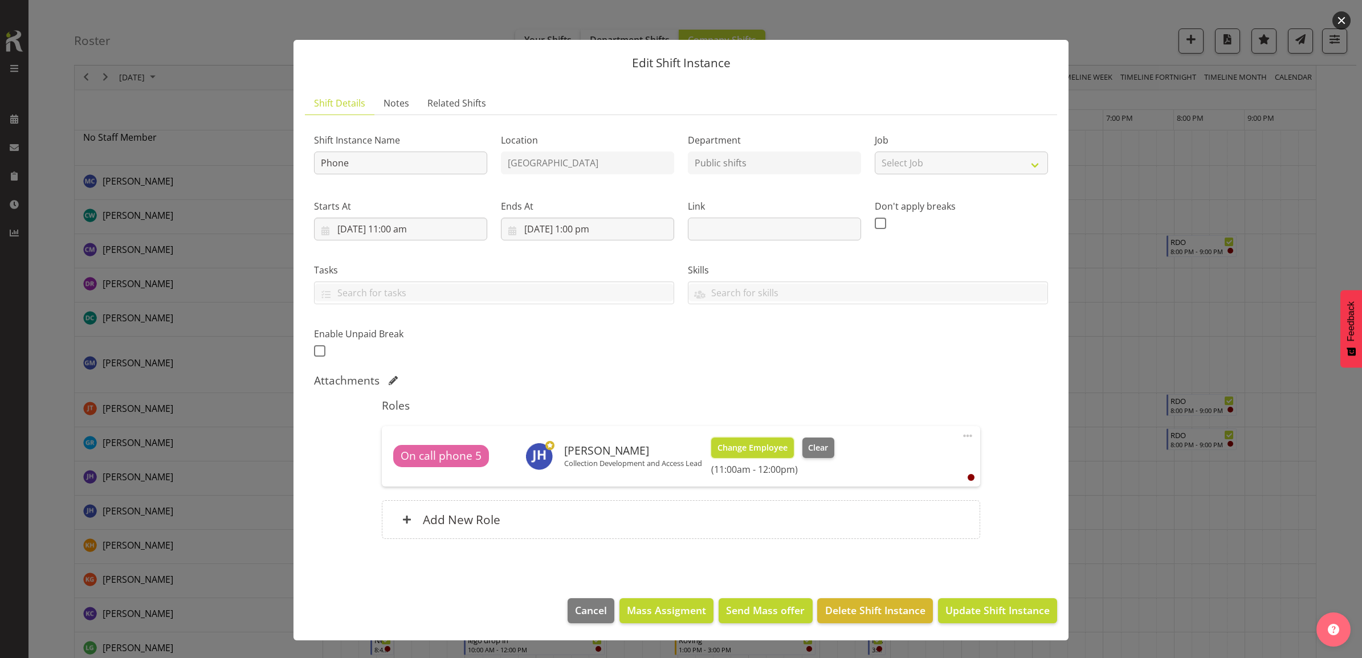
click at [767, 443] on span "Change Employee" at bounding box center [752, 448] width 70 height 13
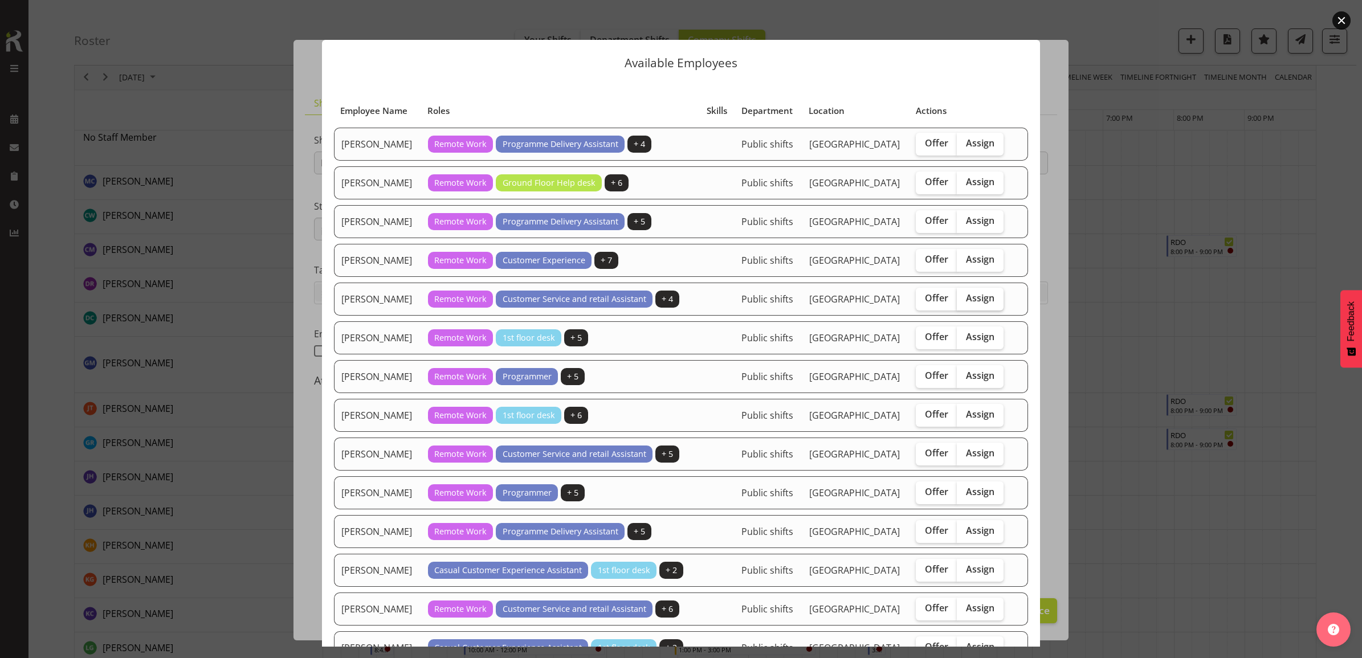
click at [968, 304] on span "Assign" at bounding box center [980, 297] width 28 height 11
click at [964, 302] on input "Assign" at bounding box center [960, 298] width 7 height 7
checkbox input "true"
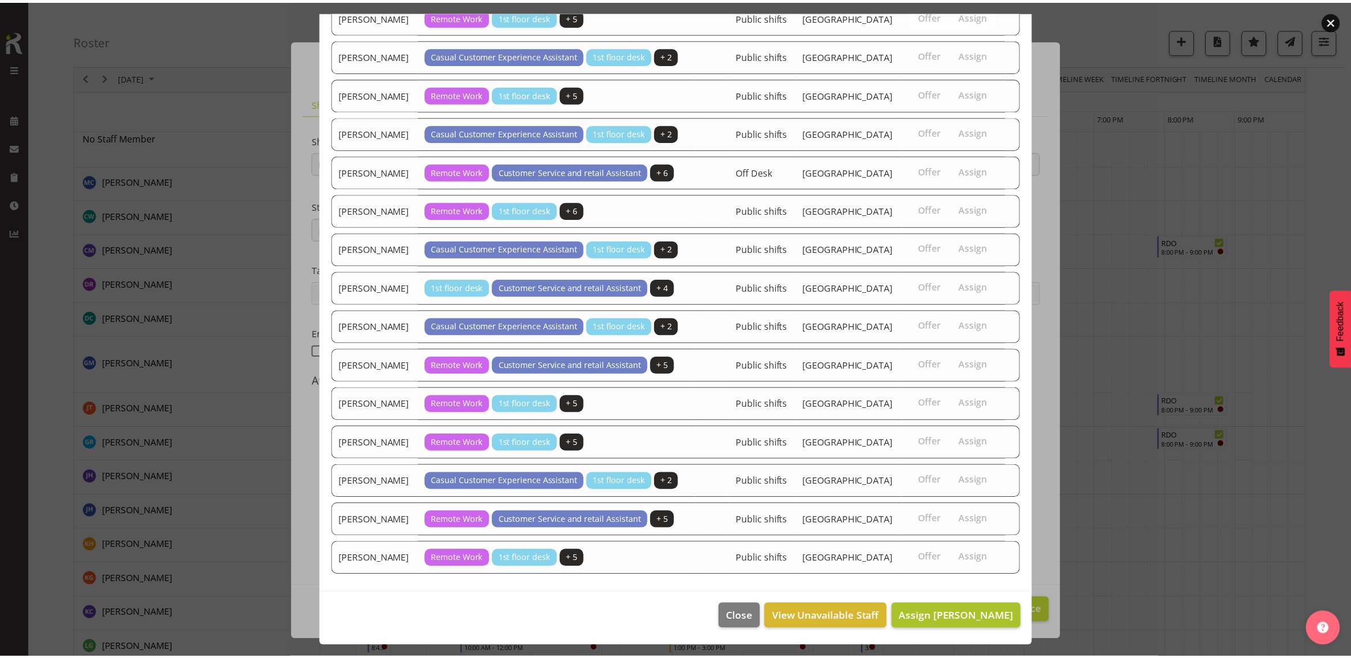
scroll to position [853, 0]
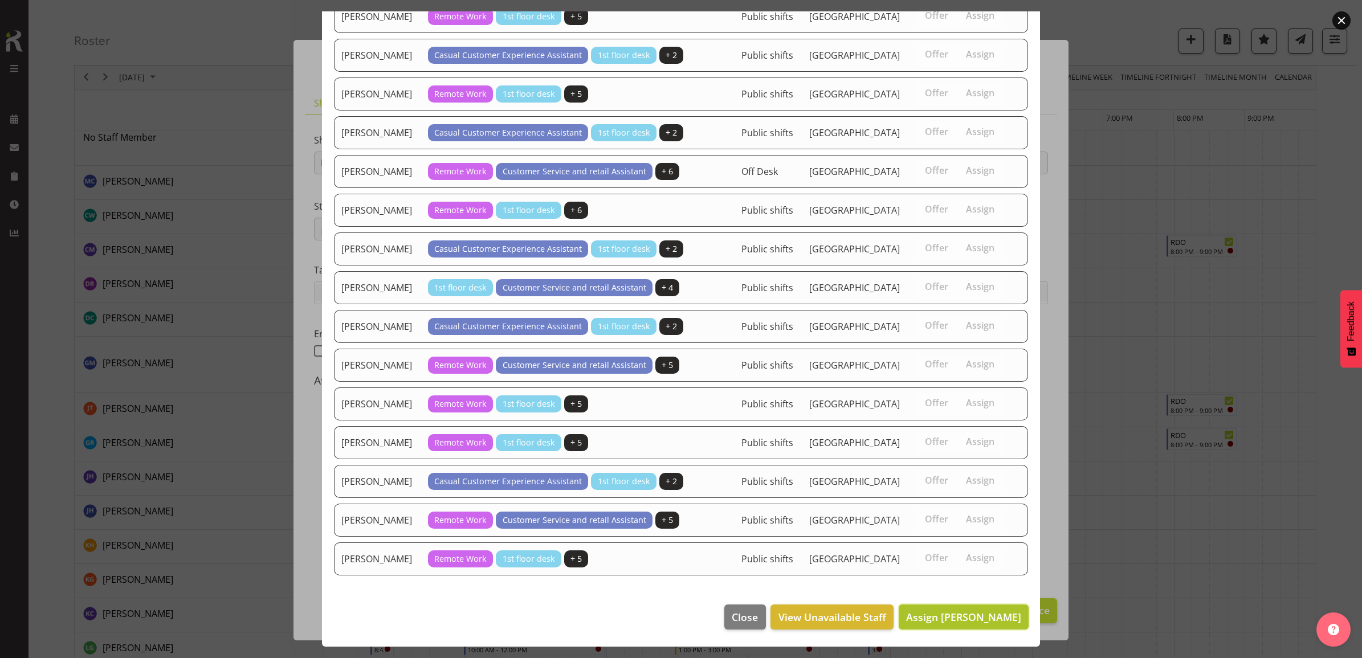
click at [942, 617] on span "Assign Gabriel McKay Smith" at bounding box center [963, 617] width 115 height 14
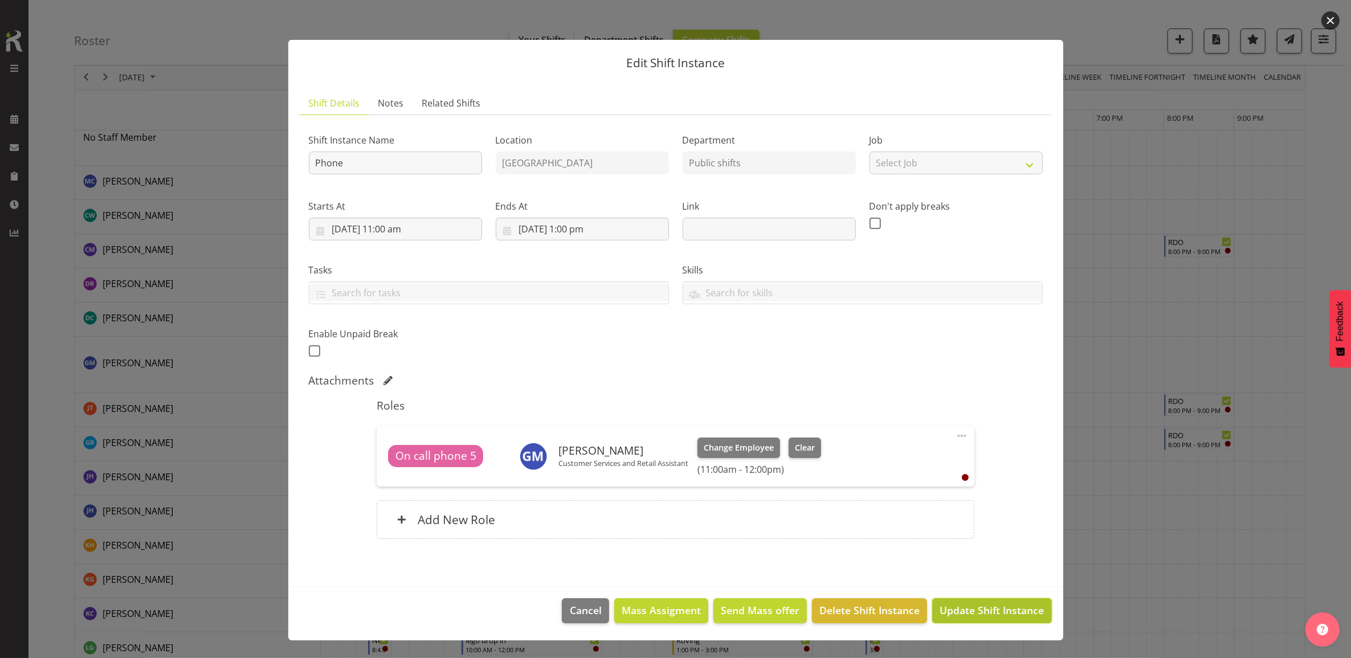
click at [1003, 616] on span "Update Shift Instance" at bounding box center [992, 610] width 104 height 15
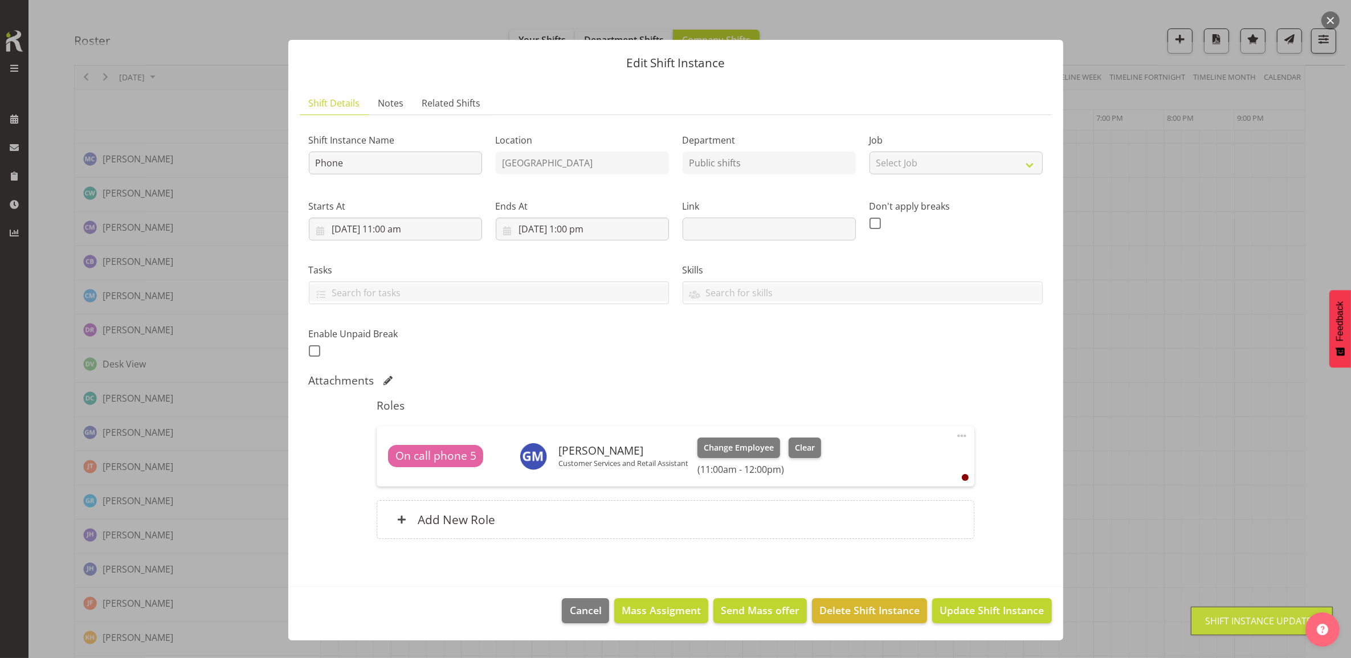
scroll to position [0, 0]
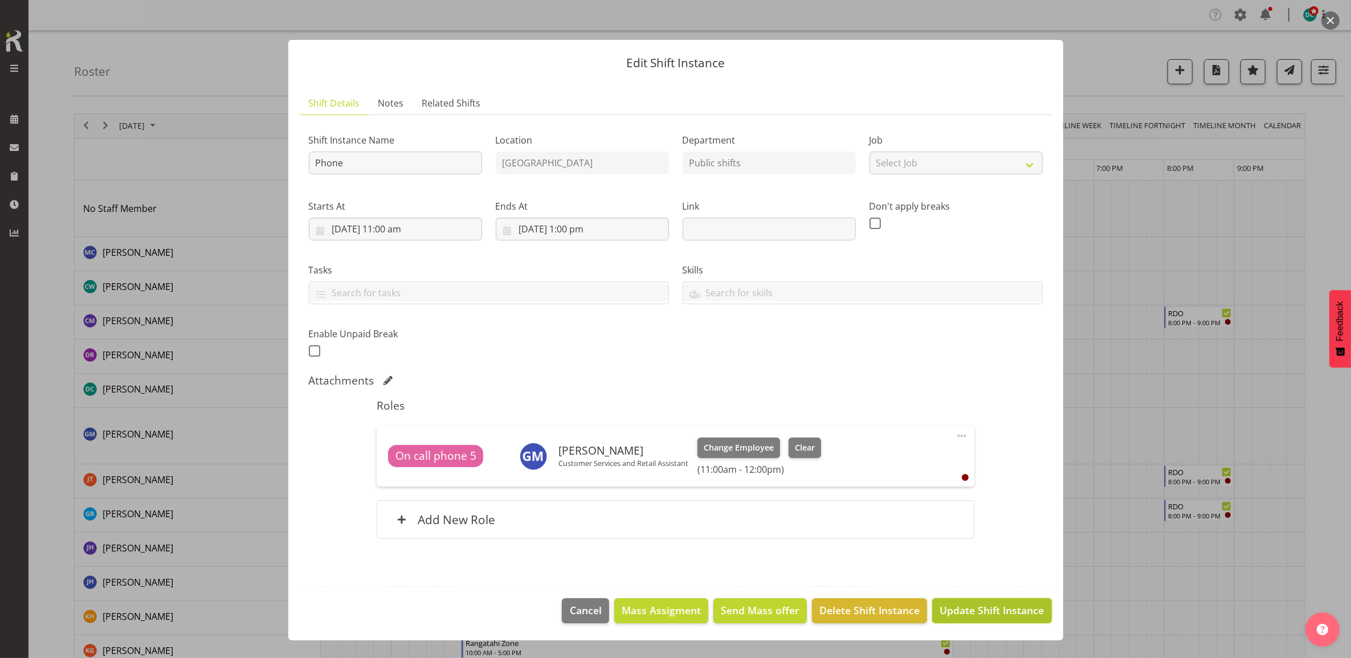
click at [980, 617] on span "Update Shift Instance" at bounding box center [992, 610] width 104 height 15
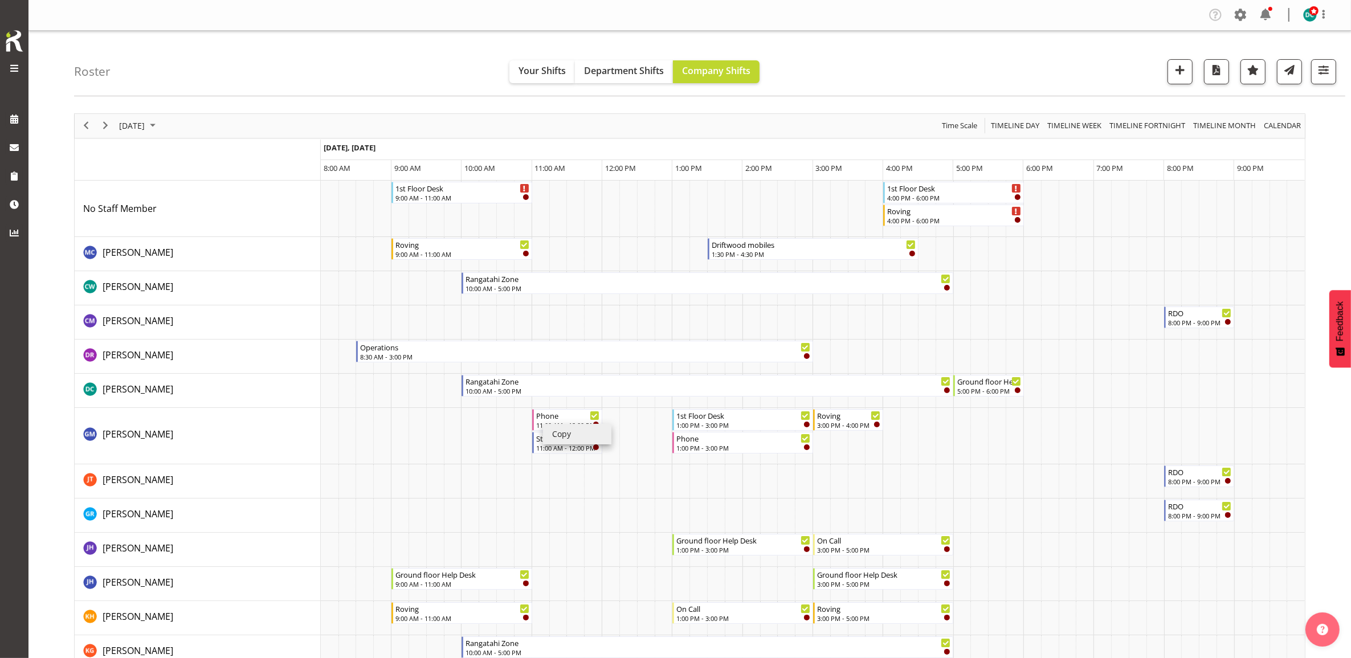
click at [562, 437] on li "Copy" at bounding box center [577, 434] width 68 height 21
click at [639, 437] on li "Paste" at bounding box center [649, 438] width 68 height 21
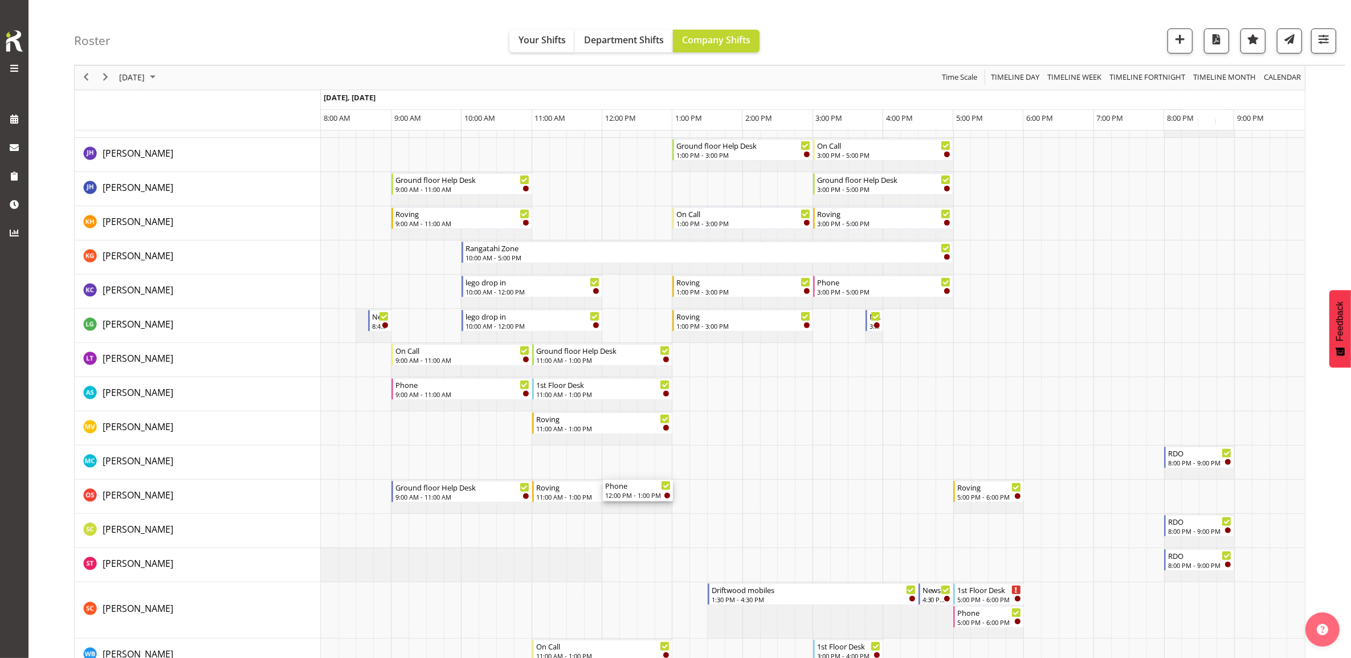
scroll to position [499, 0]
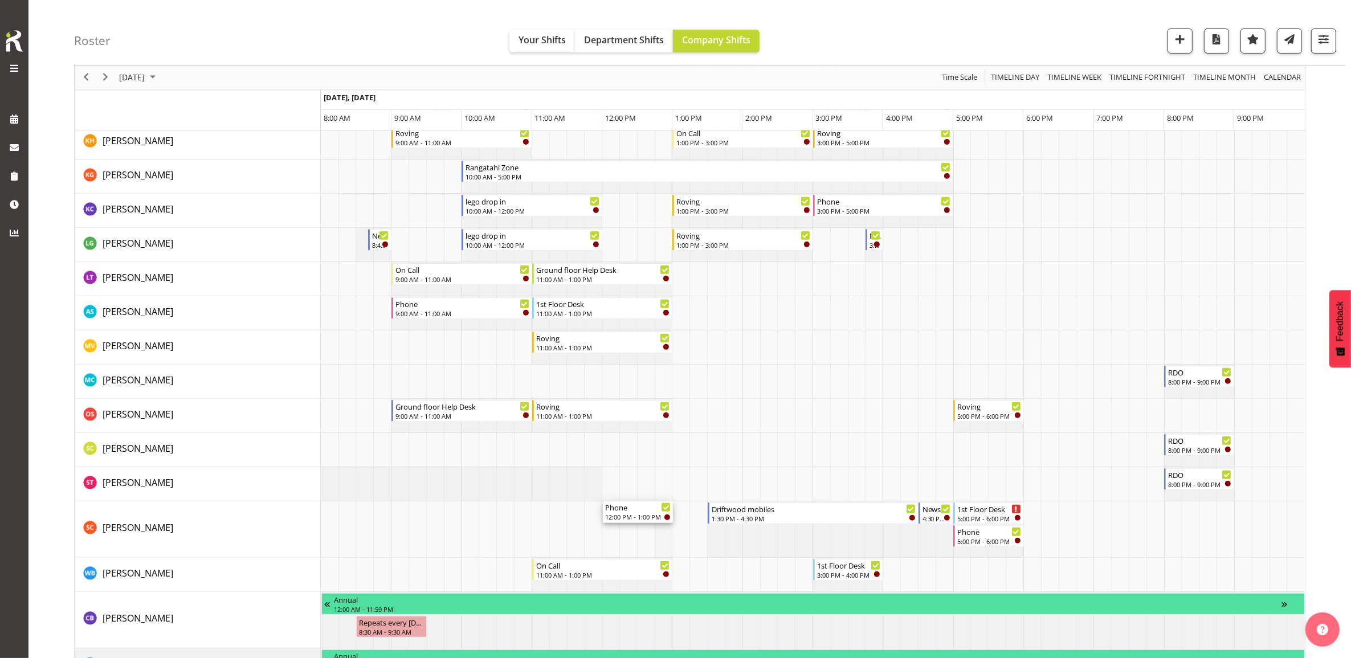
drag, startPoint x: 623, startPoint y: 417, endPoint x: 668, endPoint y: 545, distance: 135.9
click at [668, 545] on div "1st Floor Desk 9:00 AM - 11:00 AM 1st Floor Desk 4:00 PM - 6:00 PM Roving 4:00 …" at bounding box center [813, 421] width 984 height 1479
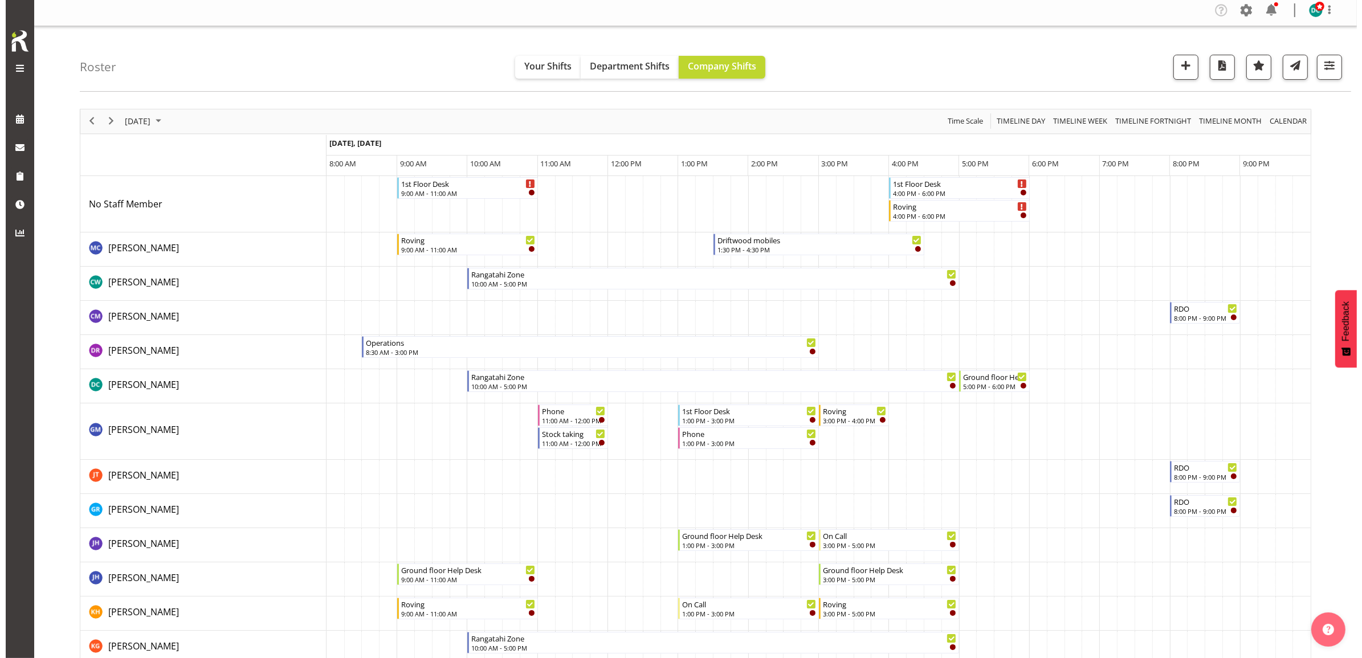
scroll to position [0, 0]
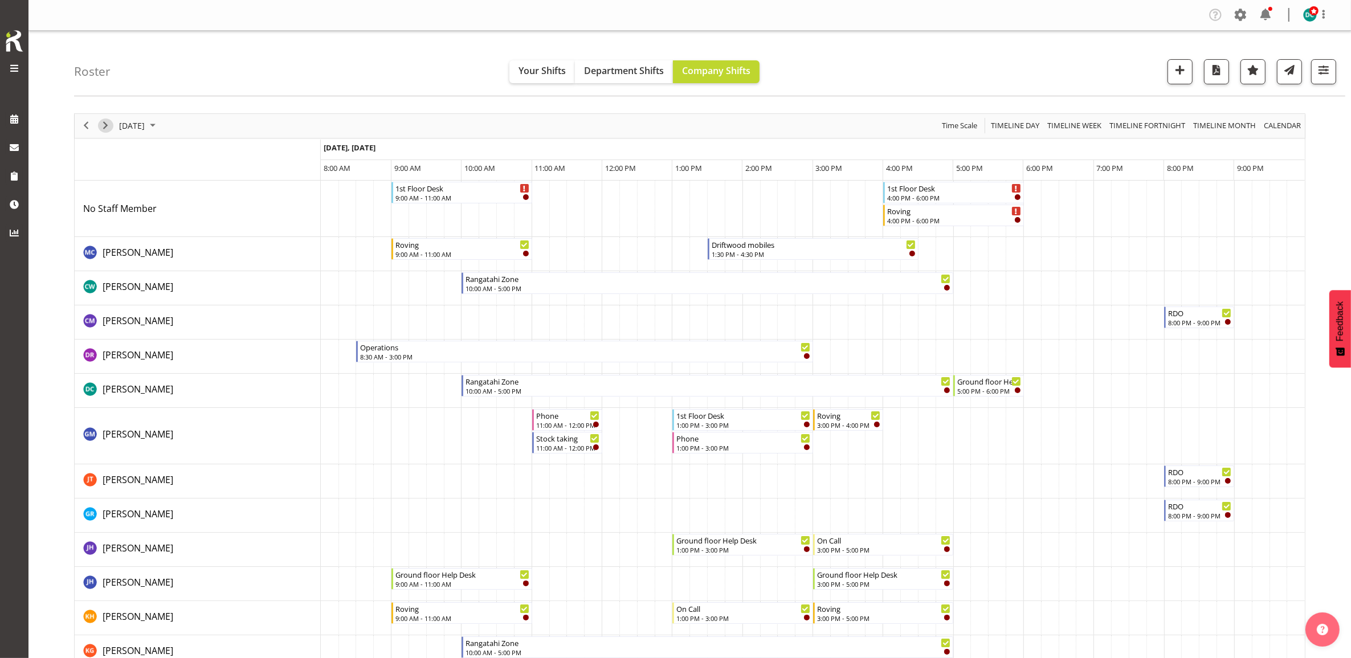
click at [106, 131] on span "Next" at bounding box center [106, 126] width 14 height 14
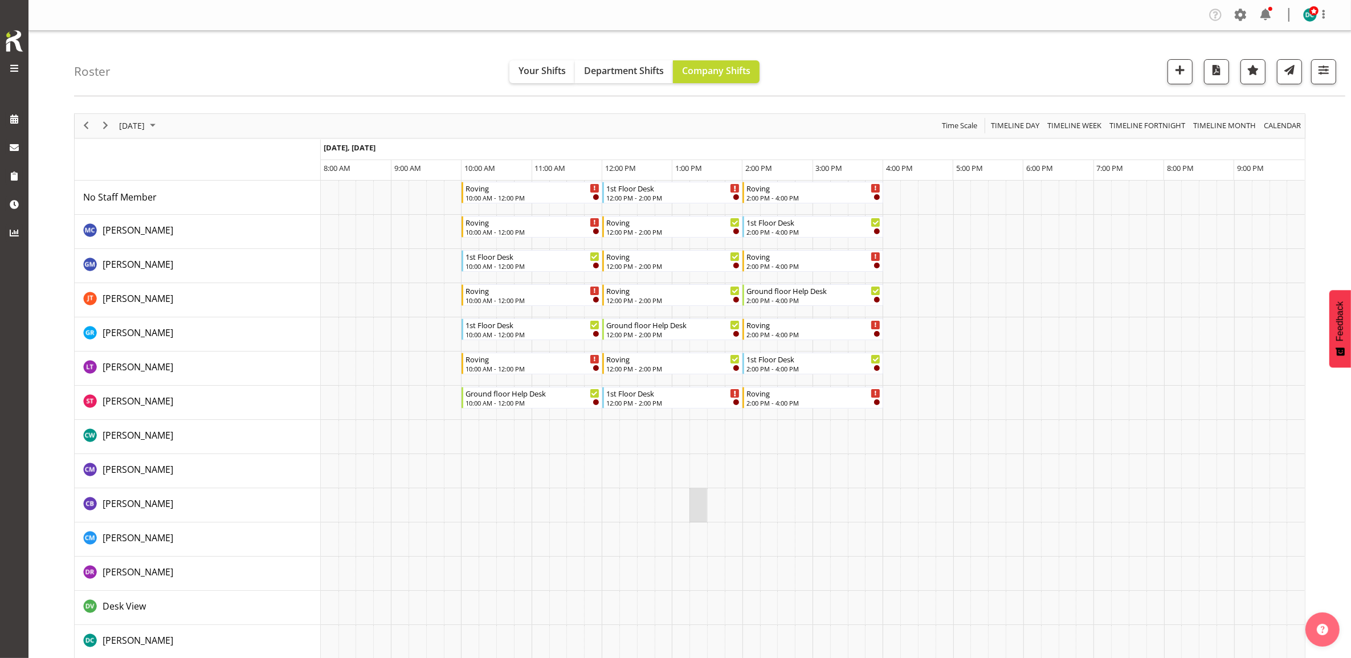
drag, startPoint x: 701, startPoint y: 511, endPoint x: 701, endPoint y: 495, distance: 16.0
click at [700, 512] on td "Timeline Day of September 27, 2025" at bounding box center [699, 505] width 18 height 34
click at [146, 128] on span "September 27, 2025" at bounding box center [132, 126] width 28 height 14
click at [243, 229] on span "20" at bounding box center [240, 232] width 17 height 17
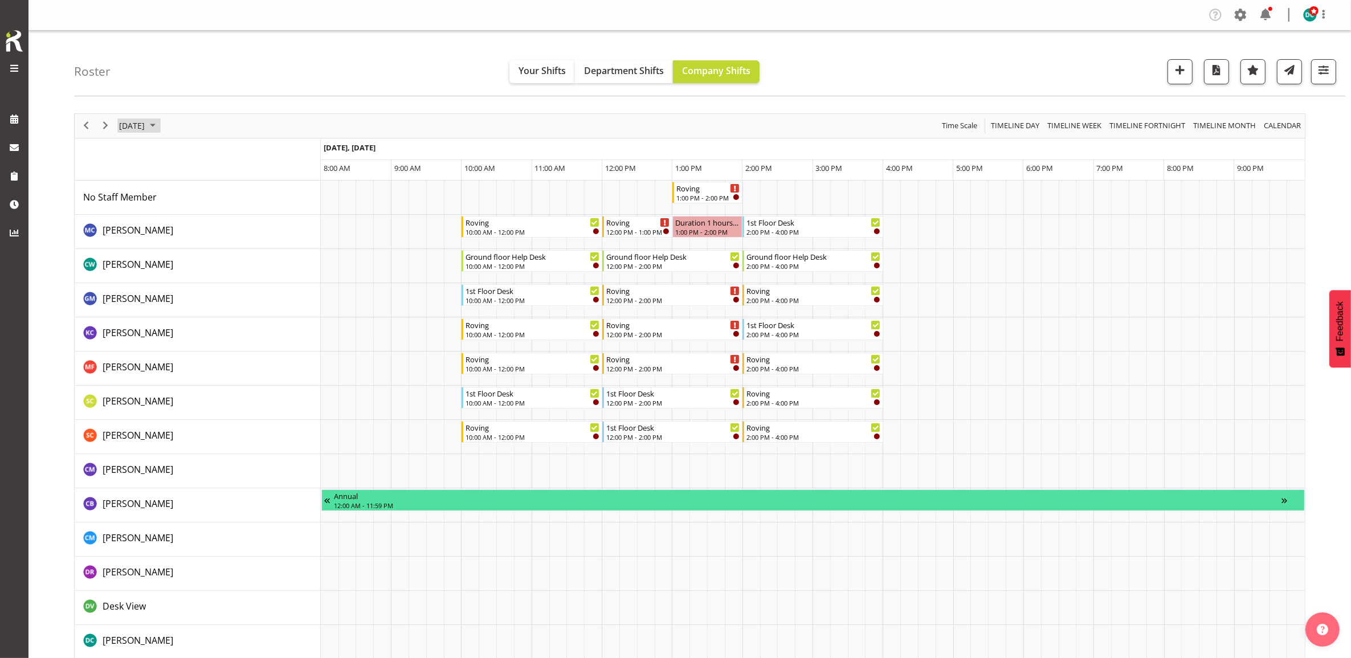
click at [146, 127] on span "September 20, 2025" at bounding box center [132, 126] width 28 height 14
click at [240, 251] on span "27" at bounding box center [240, 251] width 17 height 17
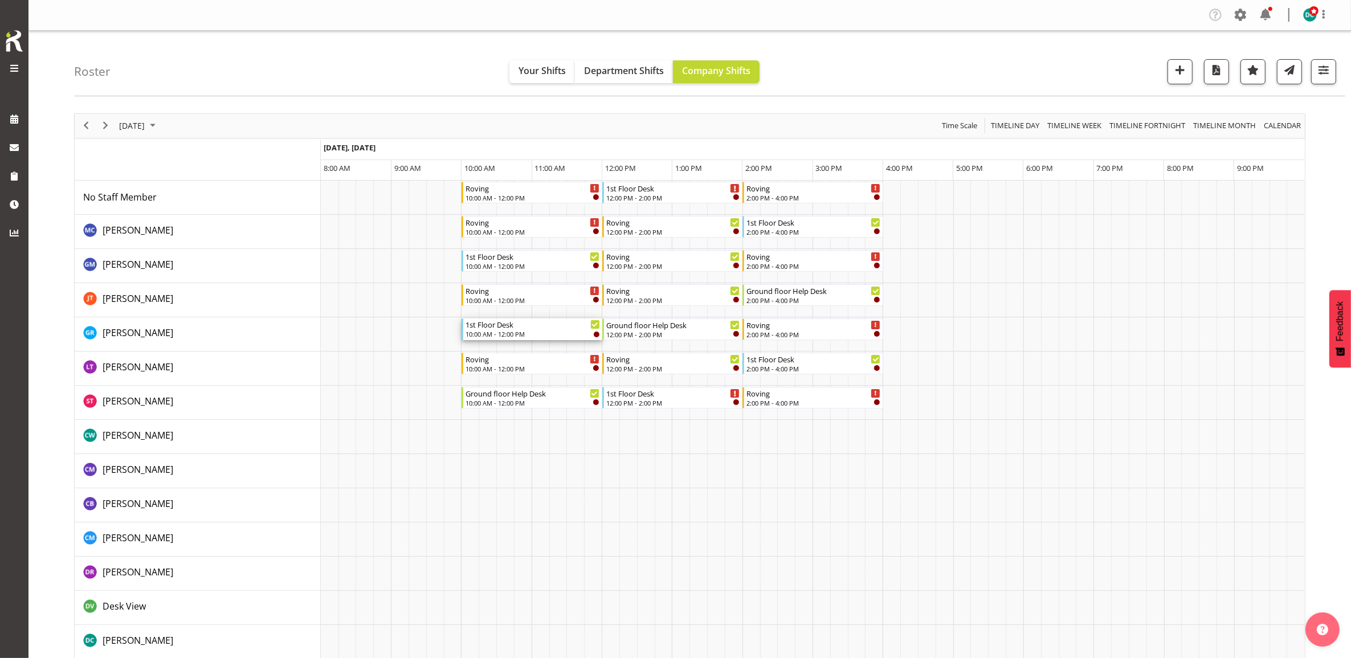
click at [513, 336] on div "10:00 AM - 12:00 PM" at bounding box center [533, 333] width 134 height 9
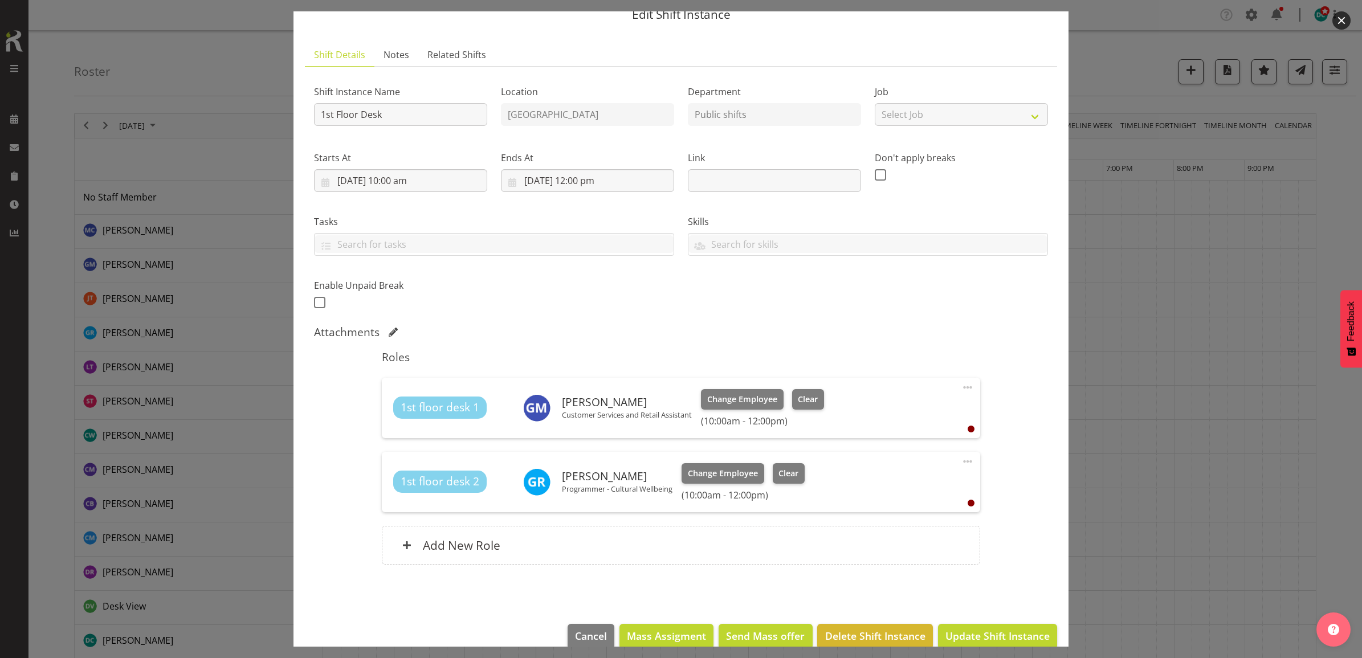
scroll to position [68, 0]
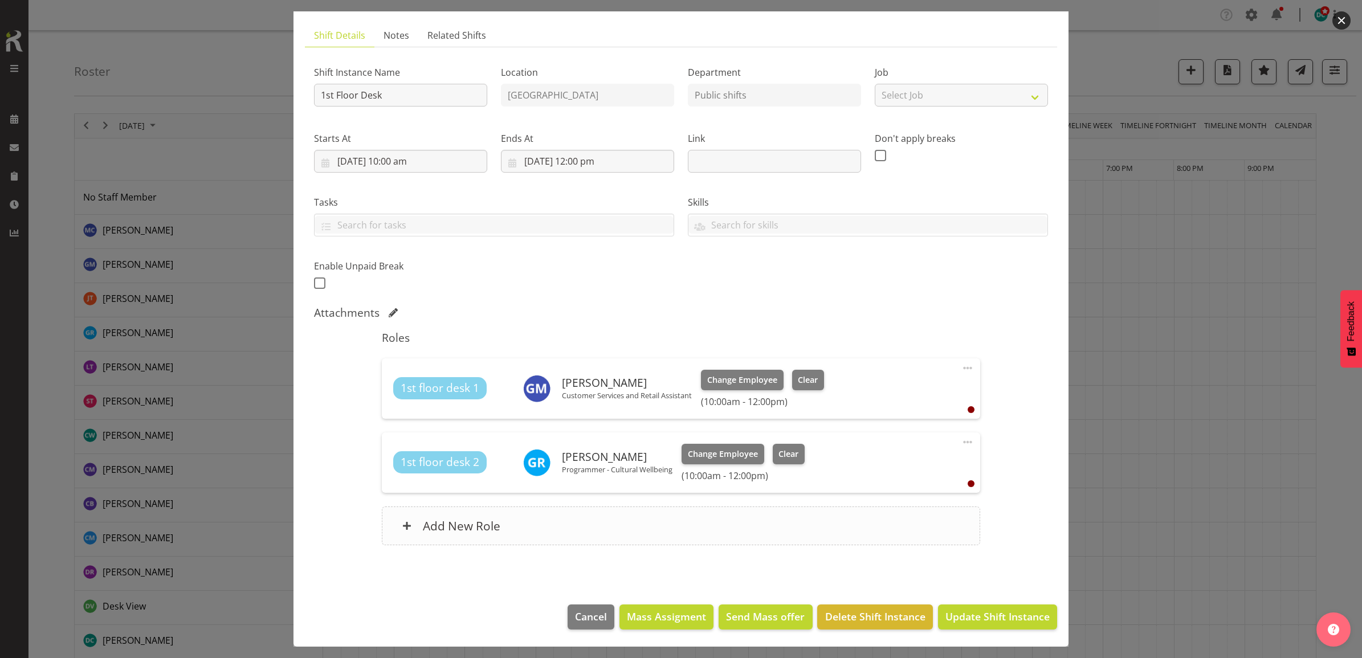
click at [512, 526] on div "Add New Role" at bounding box center [681, 526] width 598 height 39
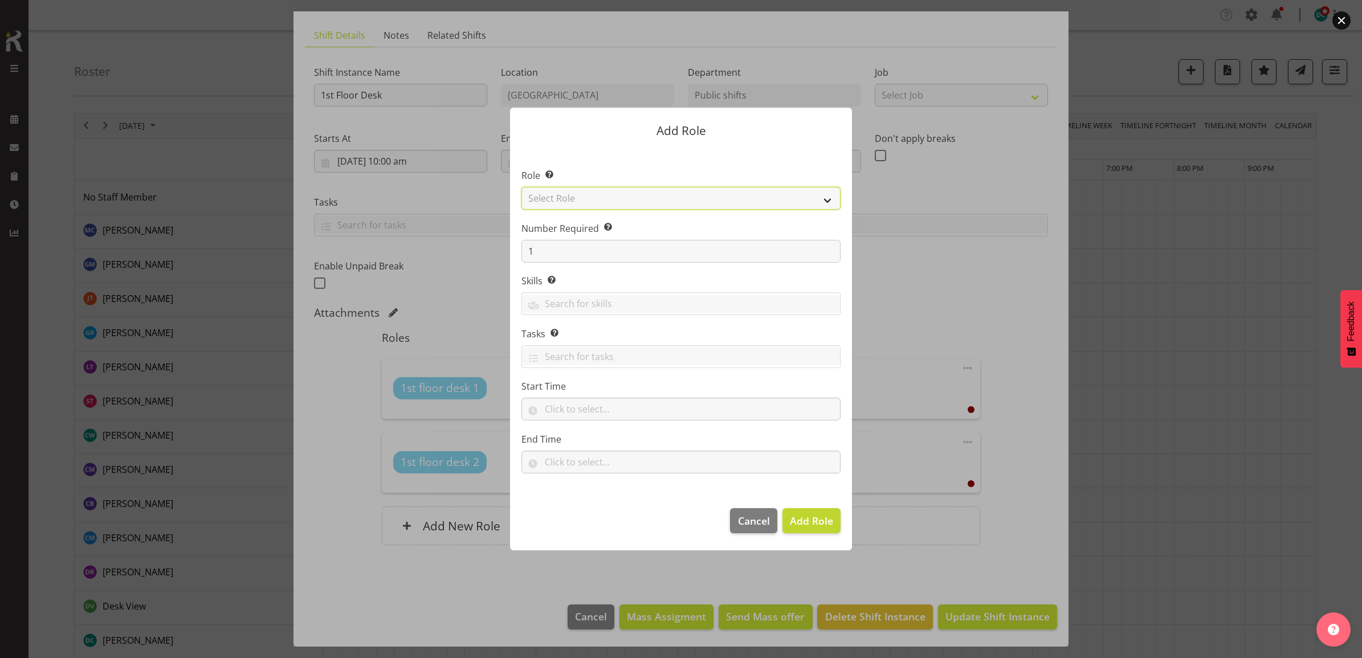
click at [554, 191] on select "Select Role 1st floor desk AQ operator Business Support Team member Casual Cust…" at bounding box center [680, 198] width 319 height 23
select select "1548"
click at [521, 187] on select "Select Role 1st floor desk AQ operator Business Support Team member Casual Cust…" at bounding box center [680, 198] width 319 height 23
click at [801, 520] on span "Add Role" at bounding box center [811, 521] width 43 height 14
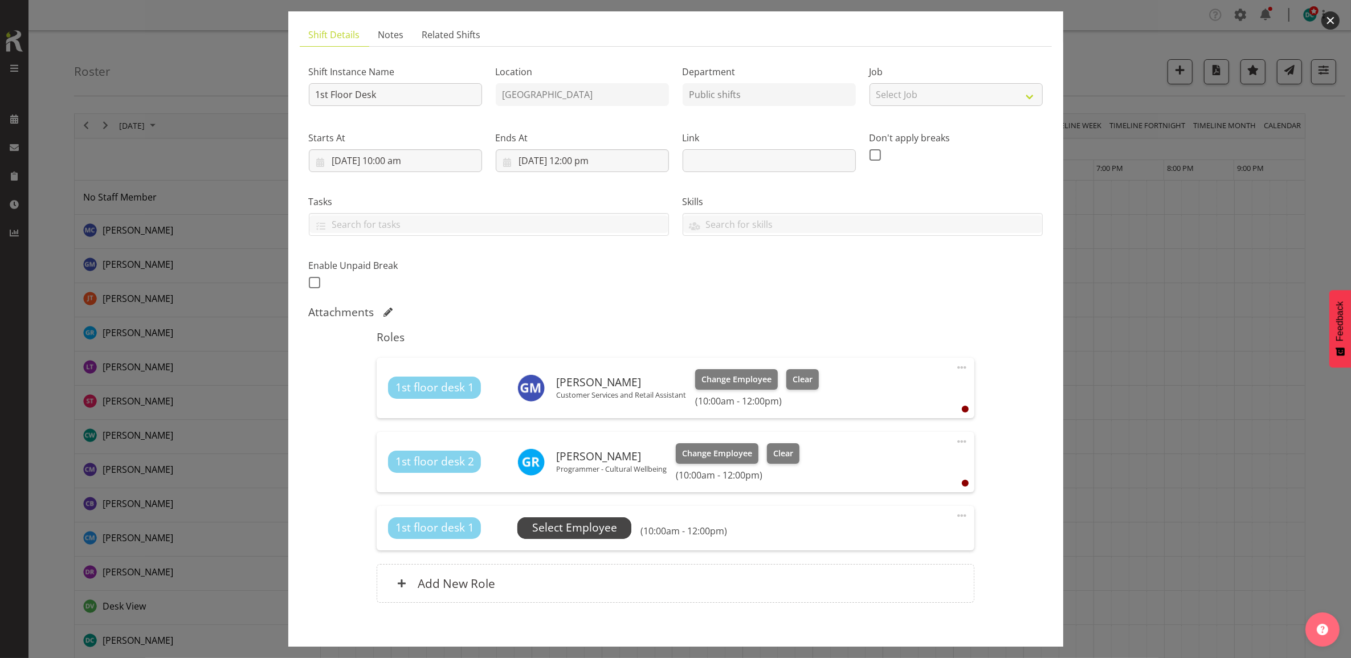
click at [557, 527] on span "Select Employee" at bounding box center [574, 528] width 85 height 17
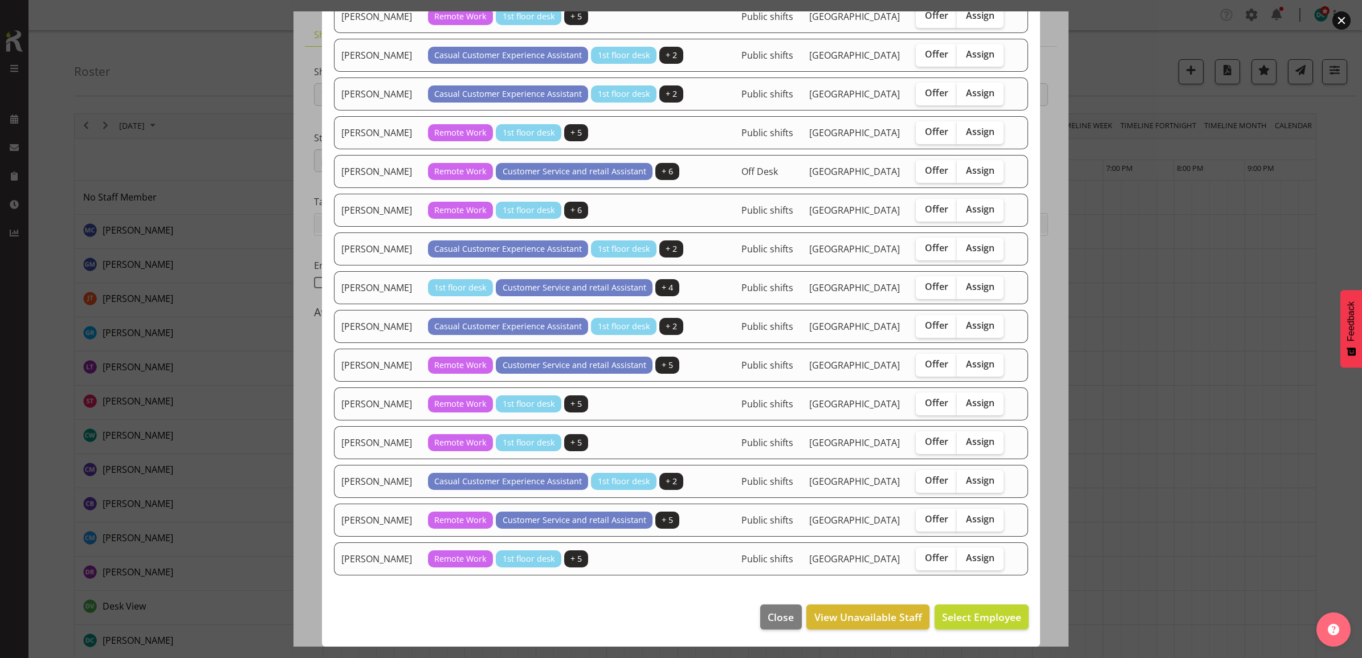
scroll to position [913, 0]
click at [969, 292] on span "Assign" at bounding box center [980, 286] width 28 height 11
click at [964, 291] on input "Assign" at bounding box center [960, 286] width 7 height 7
checkbox input "true"
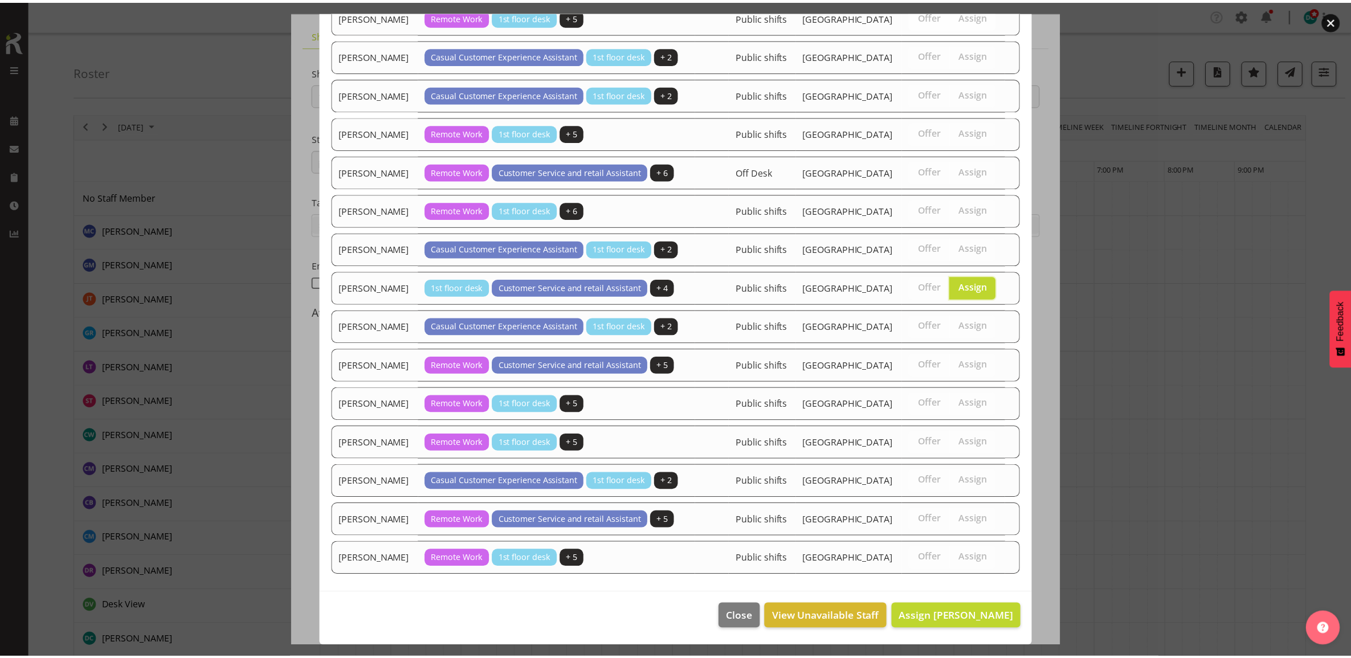
scroll to position [984, 0]
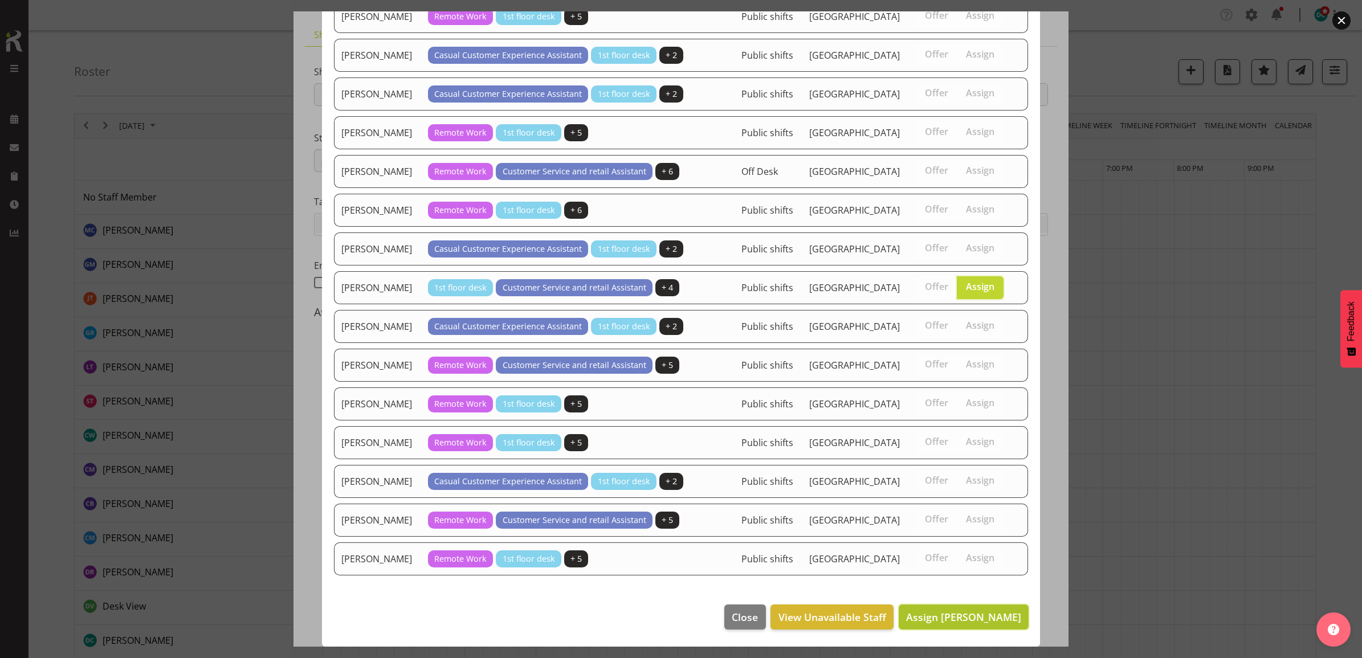
click at [959, 611] on span "Assign Olivia Stanley" at bounding box center [963, 617] width 115 height 14
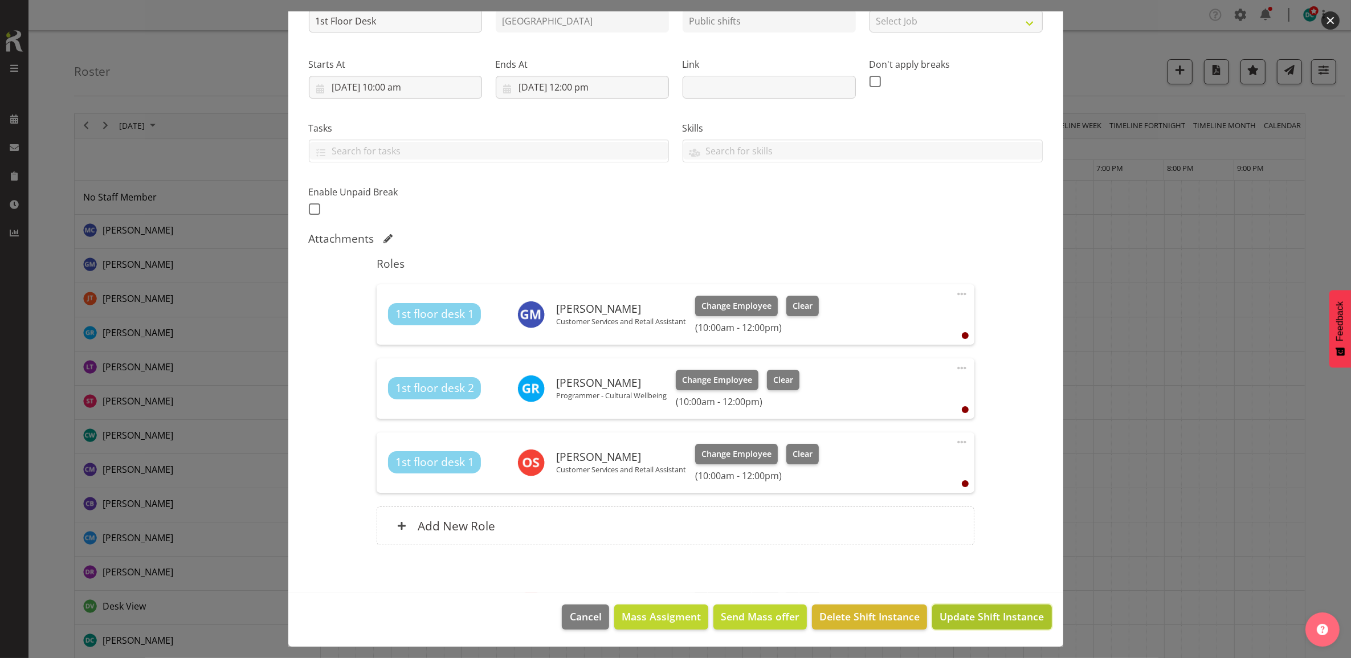
click at [978, 619] on span "Update Shift Instance" at bounding box center [992, 616] width 104 height 15
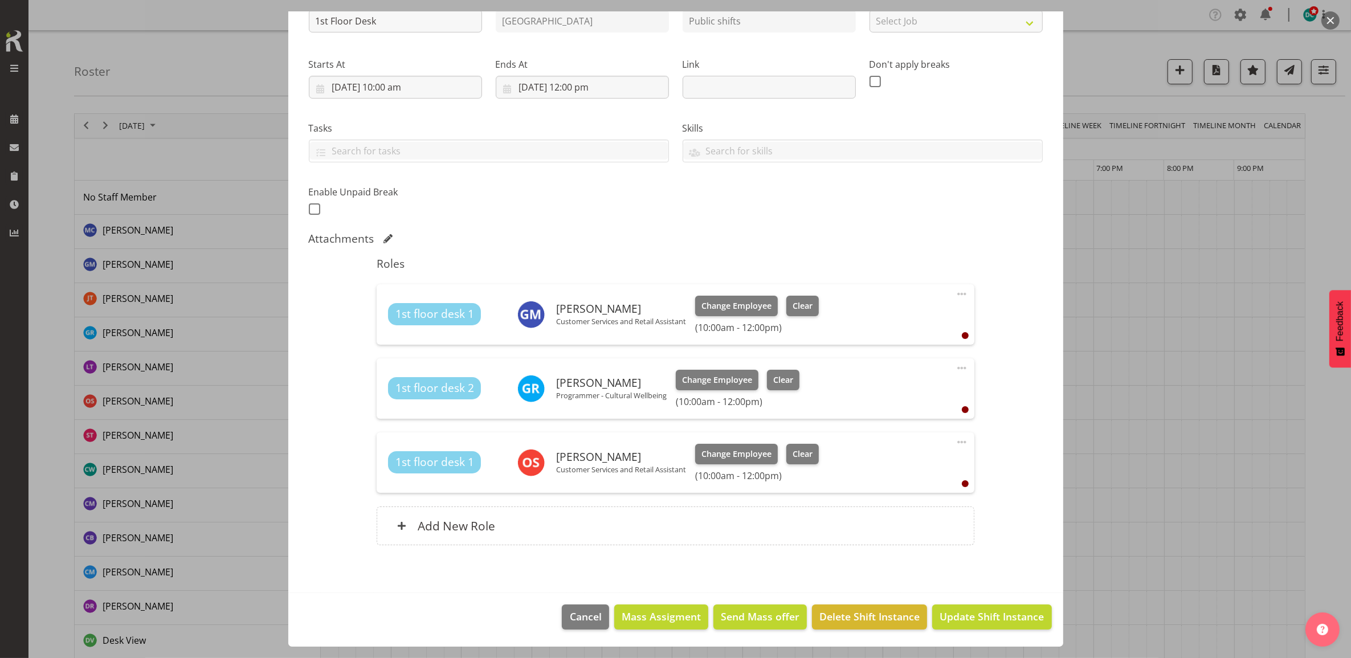
scroll to position [356, 0]
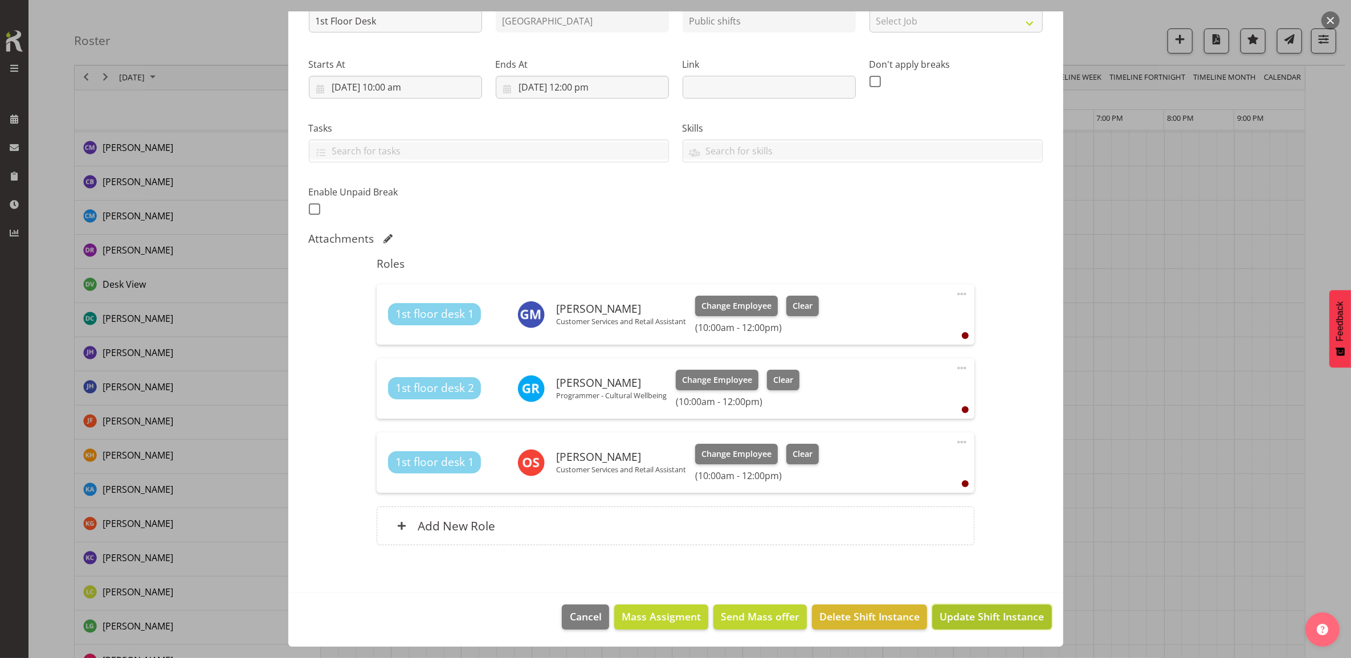
click at [958, 620] on span "Update Shift Instance" at bounding box center [992, 616] width 104 height 15
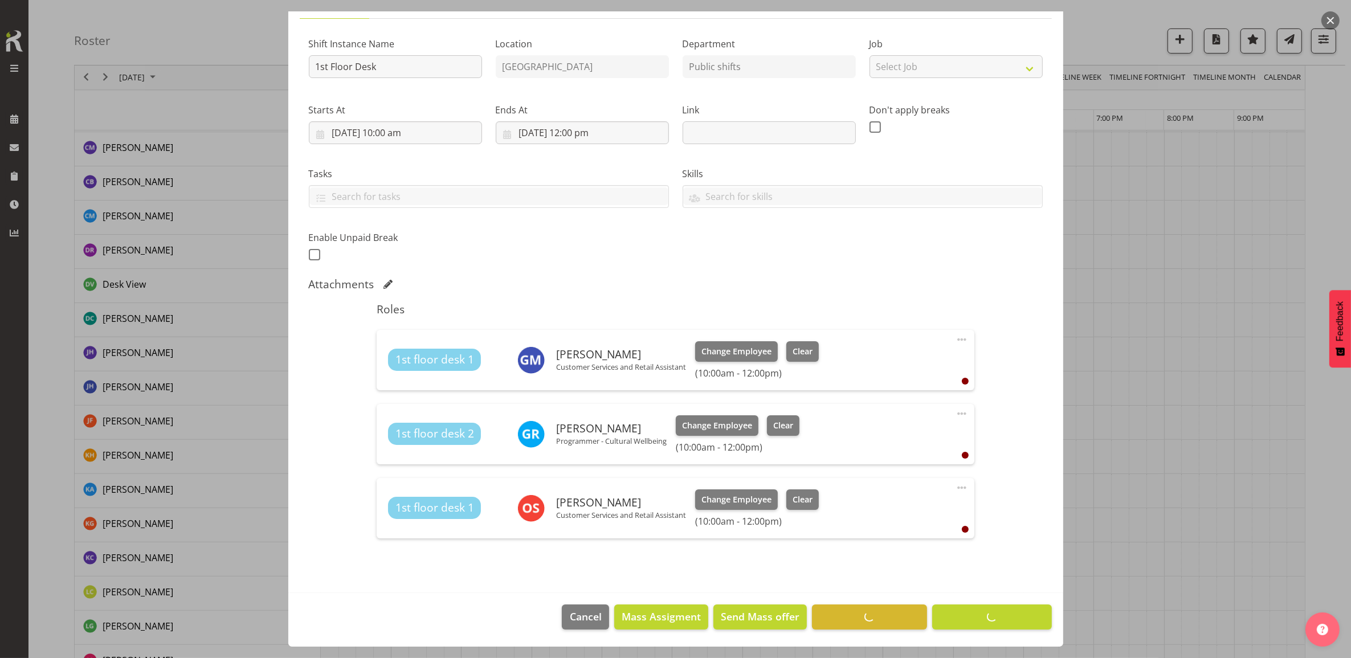
scroll to position [0, 0]
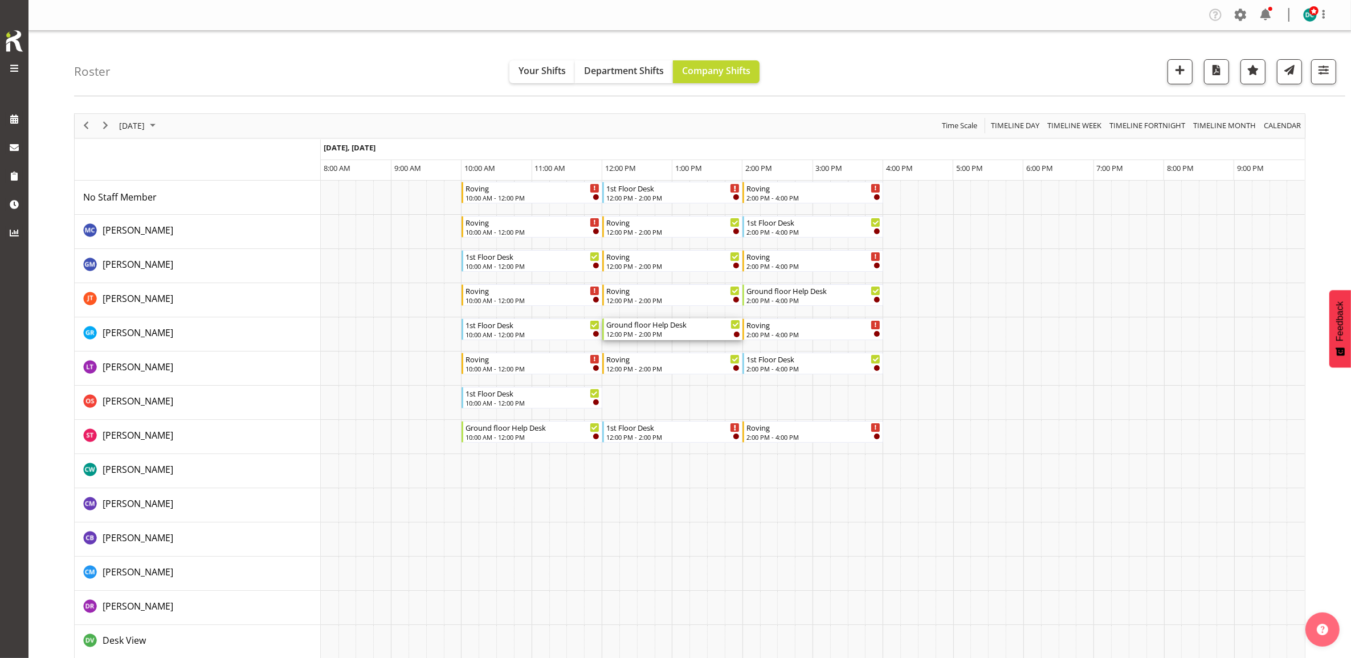
click at [648, 329] on div "Ground floor Help Desk" at bounding box center [673, 324] width 134 height 11
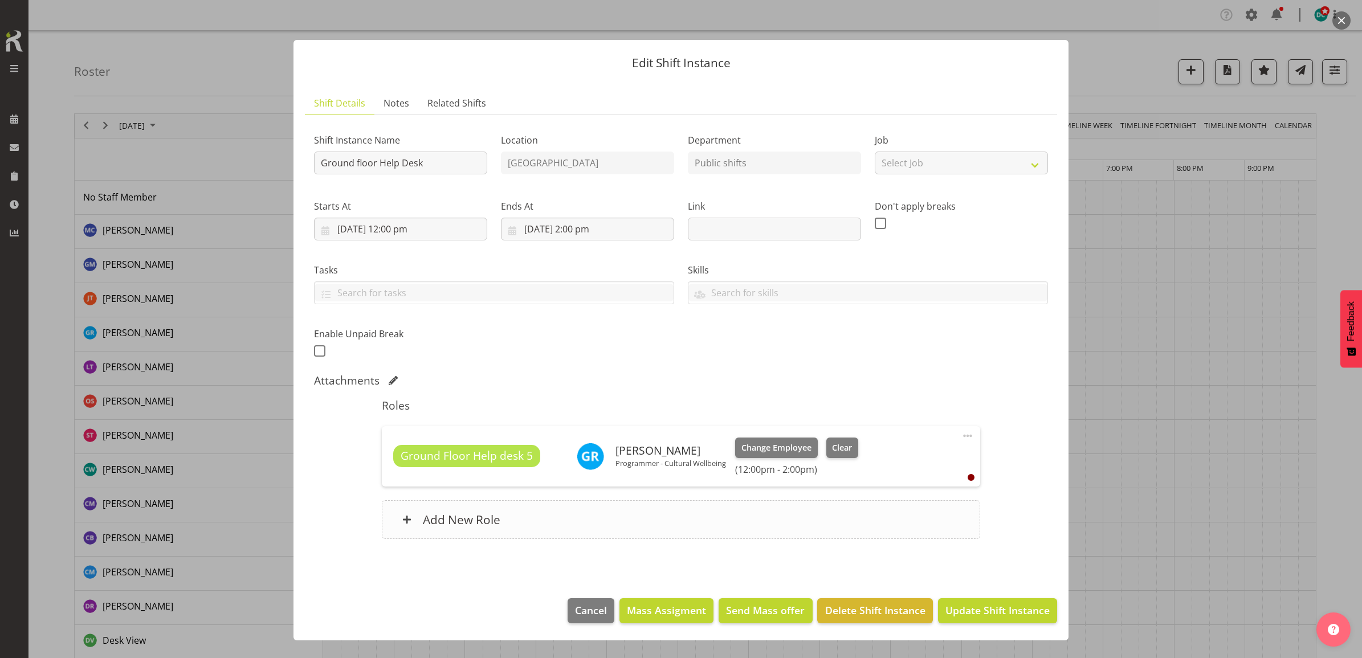
click at [674, 519] on div "Add New Role" at bounding box center [681, 519] width 598 height 39
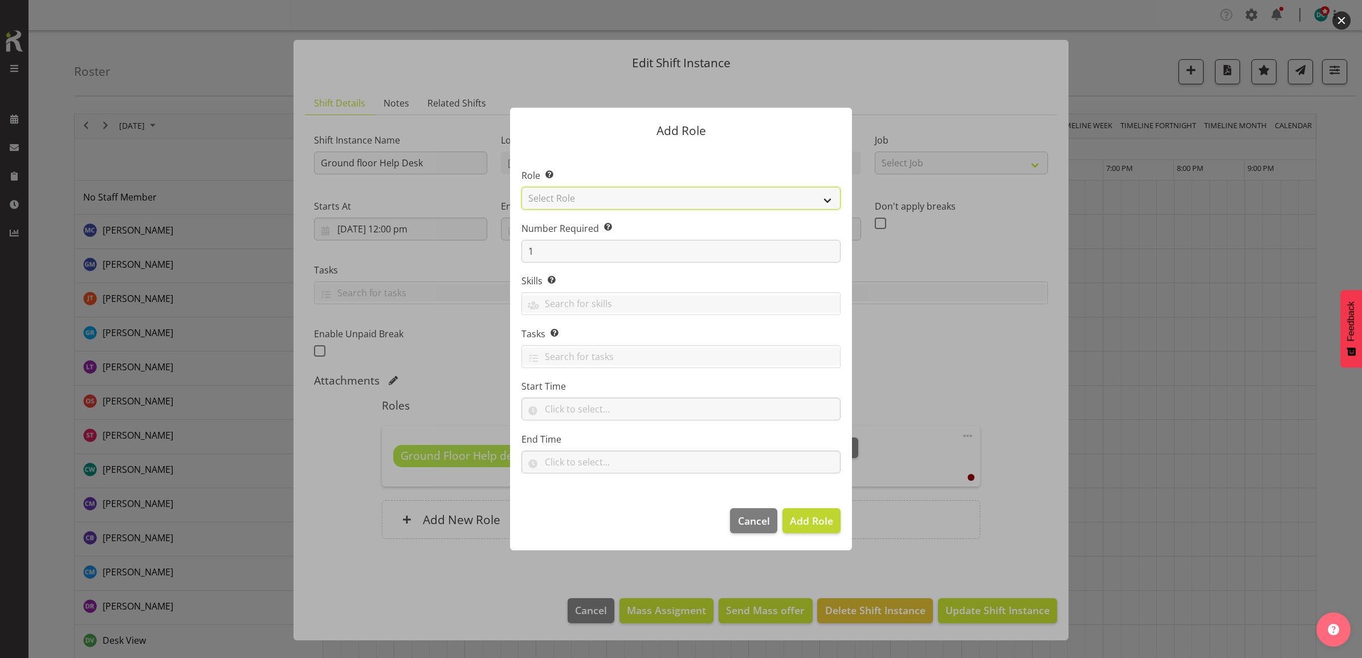
click at [598, 197] on select "Select Role 1st floor desk AQ operator Business Support Team member Casual Cust…" at bounding box center [680, 198] width 319 height 23
select select "1535"
click at [521, 187] on select "Select Role 1st floor desk AQ operator Business Support Team member Casual Cust…" at bounding box center [680, 198] width 319 height 23
click at [796, 525] on span "Add Role" at bounding box center [811, 521] width 43 height 14
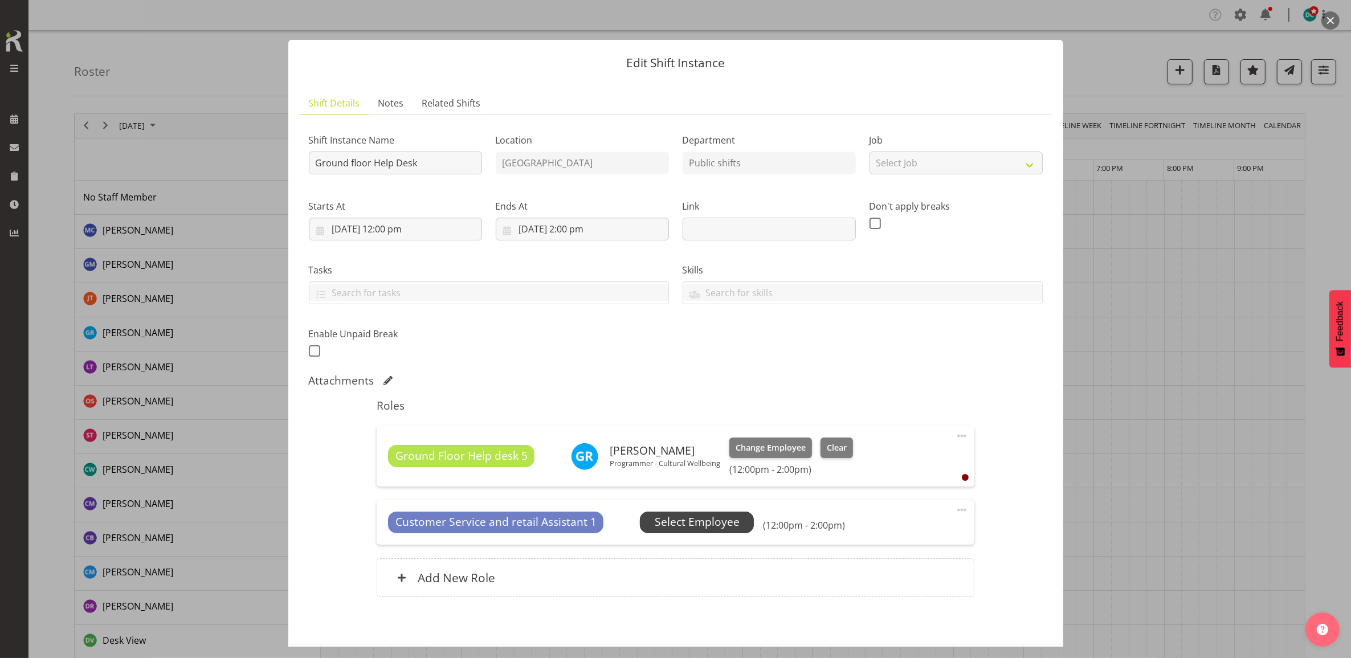
click at [677, 516] on span "Select Employee" at bounding box center [697, 522] width 85 height 17
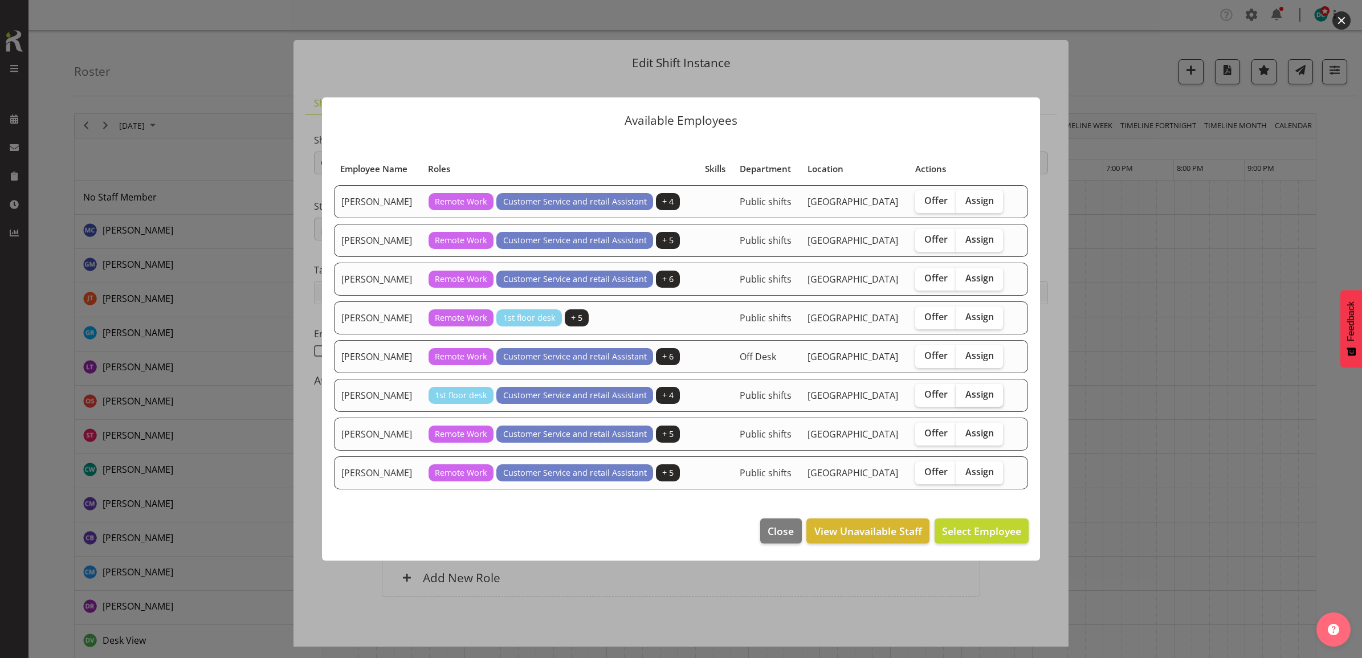
click at [966, 396] on span "Assign" at bounding box center [979, 394] width 28 height 11
click at [964, 396] on input "Assign" at bounding box center [959, 394] width 7 height 7
checkbox input "true"
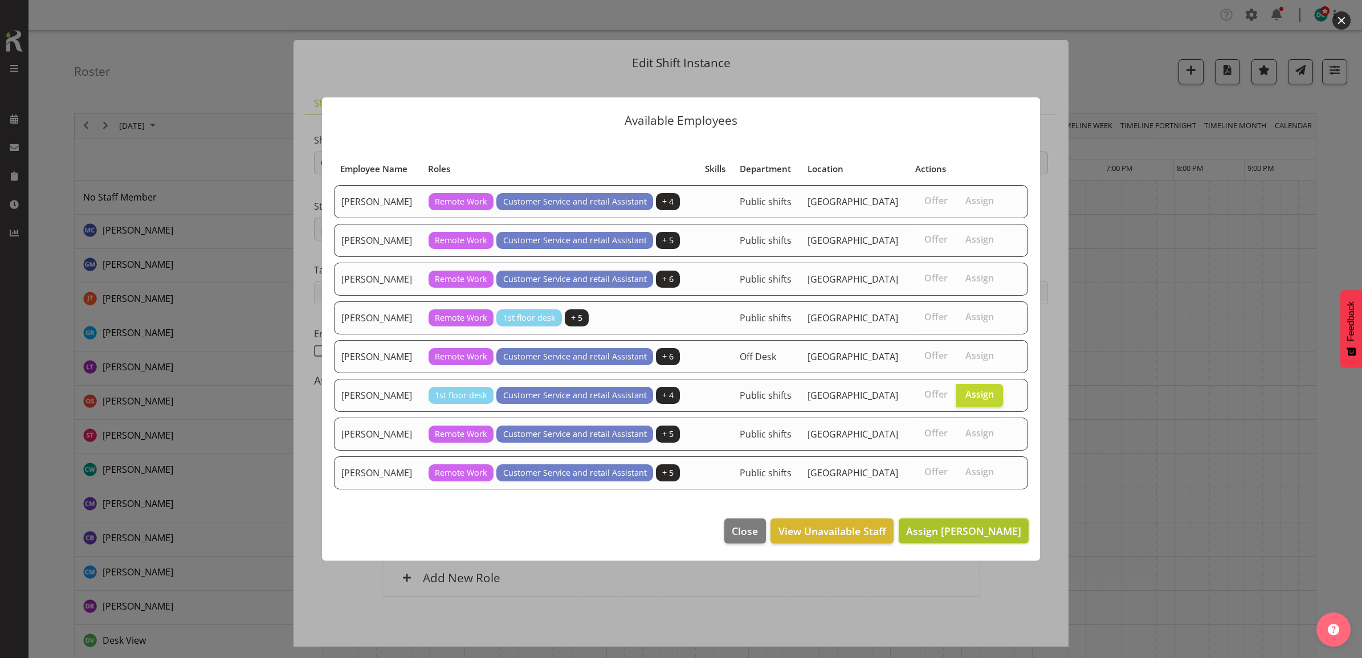
click at [973, 519] on button "Assign Olivia Stanley" at bounding box center [964, 531] width 130 height 25
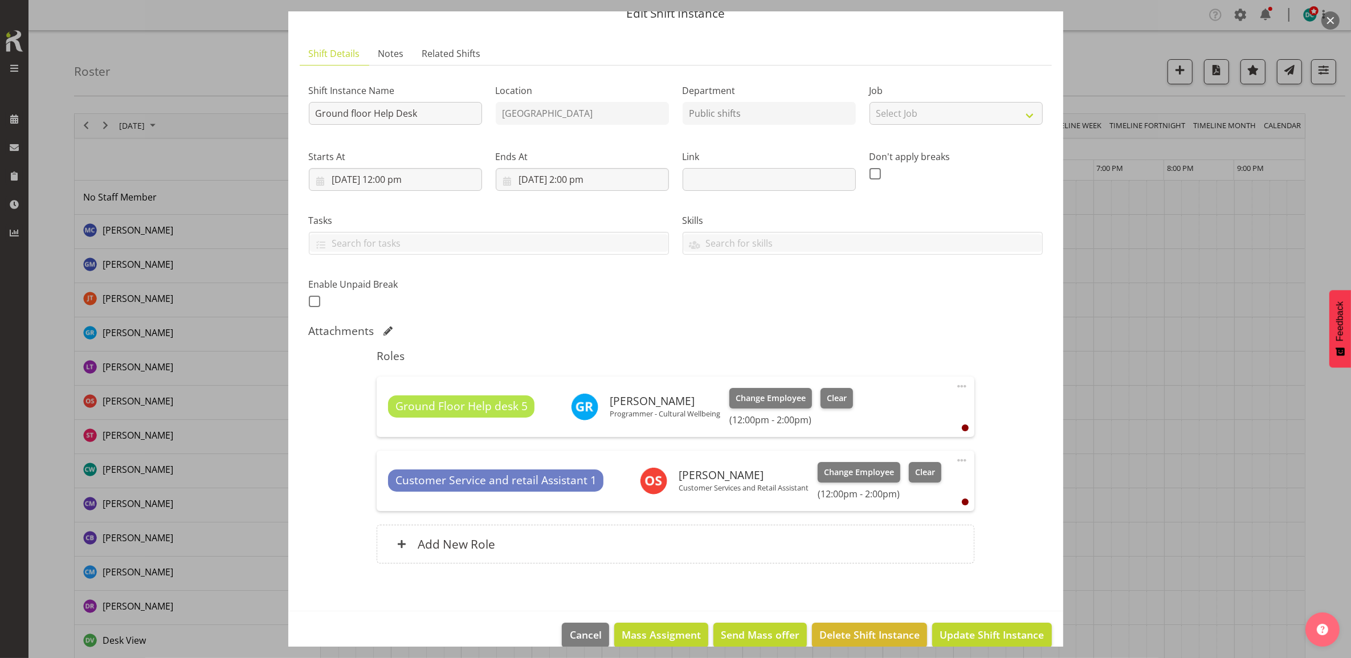
scroll to position [68, 0]
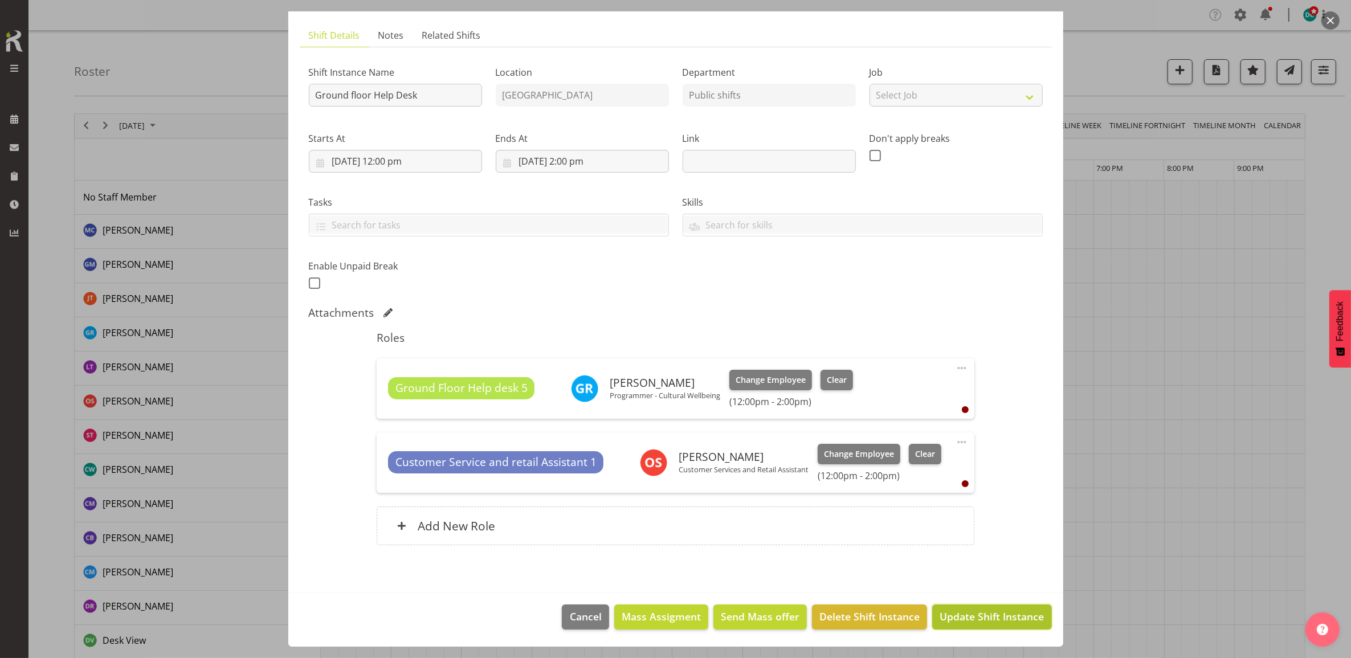
click at [964, 617] on span "Update Shift Instance" at bounding box center [992, 616] width 104 height 15
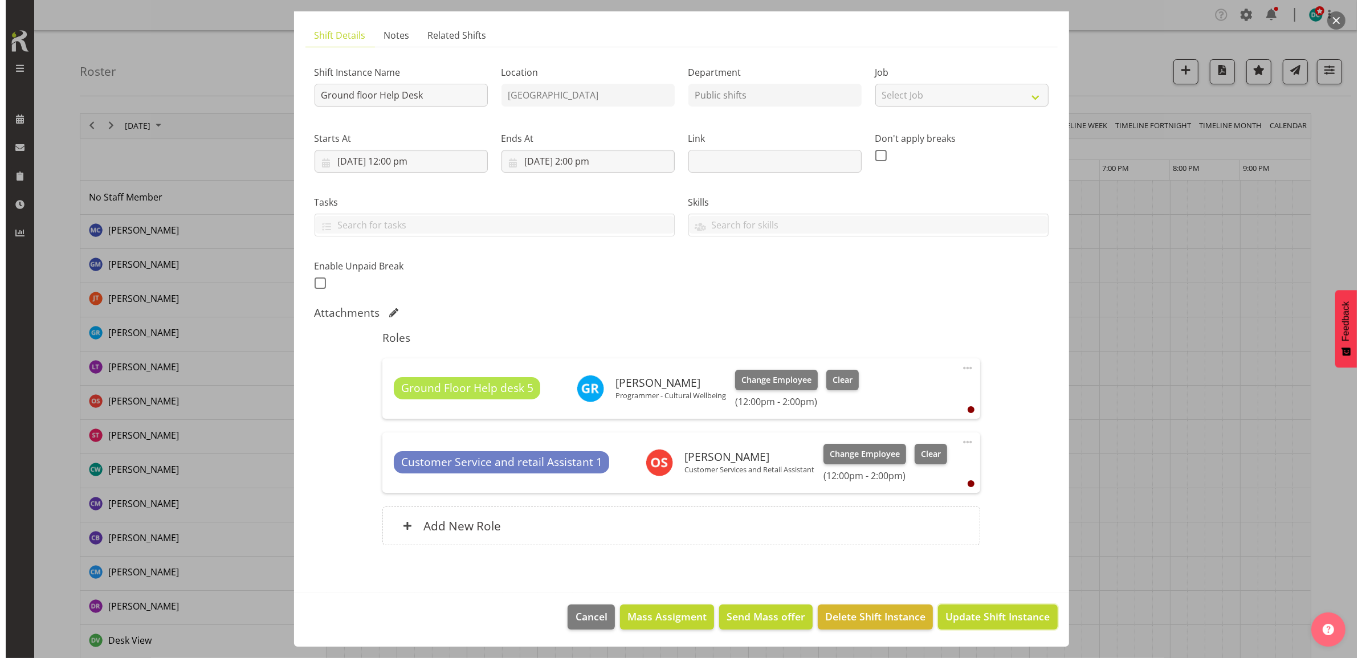
scroll to position [23, 0]
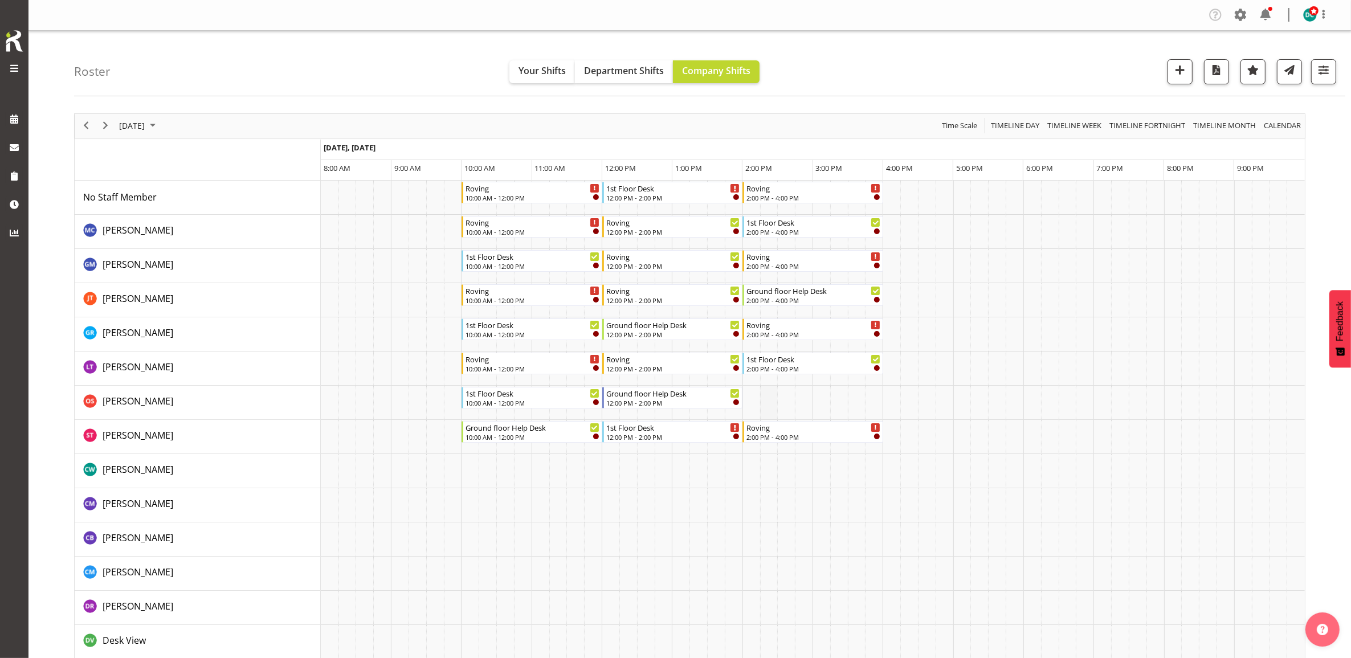
click at [762, 405] on td "Timeline Day of September 27, 2025" at bounding box center [769, 403] width 18 height 34
click at [753, 403] on td "Timeline Day of September 27, 2025" at bounding box center [752, 403] width 18 height 34
click at [784, 328] on div "Roving" at bounding box center [813, 324] width 134 height 11
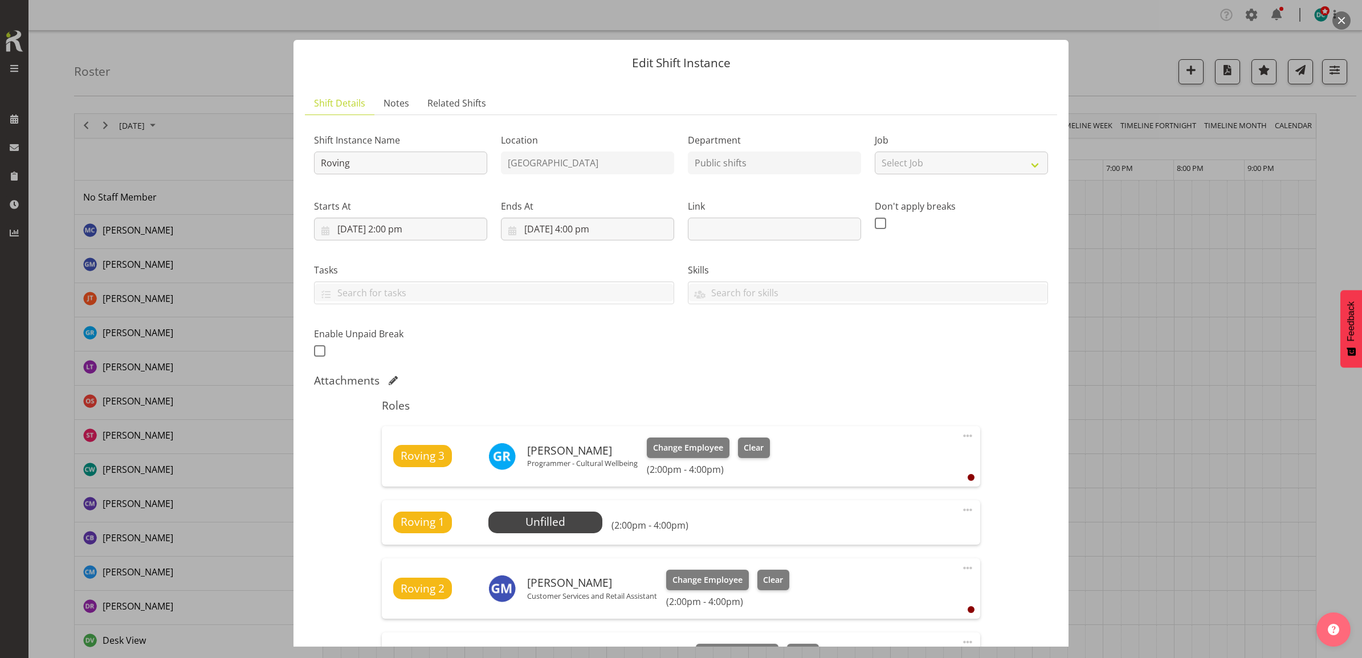
scroll to position [201, 0]
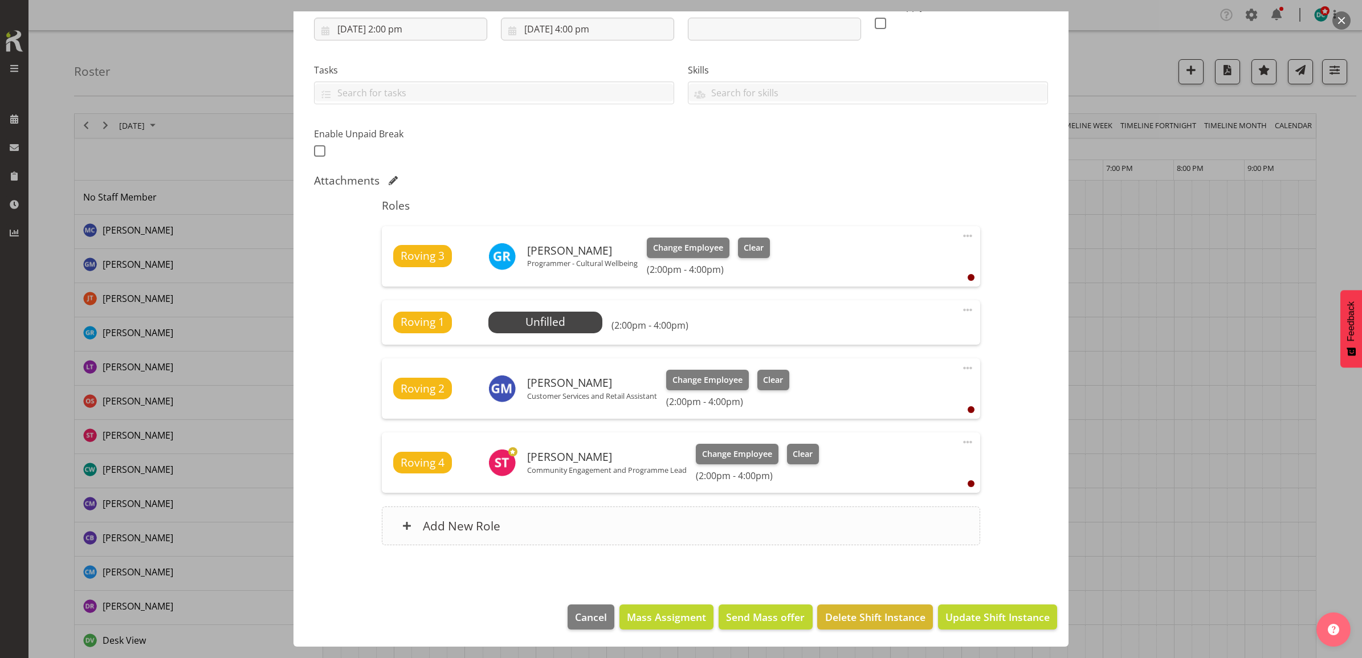
click at [613, 529] on div "Add New Role" at bounding box center [681, 526] width 598 height 39
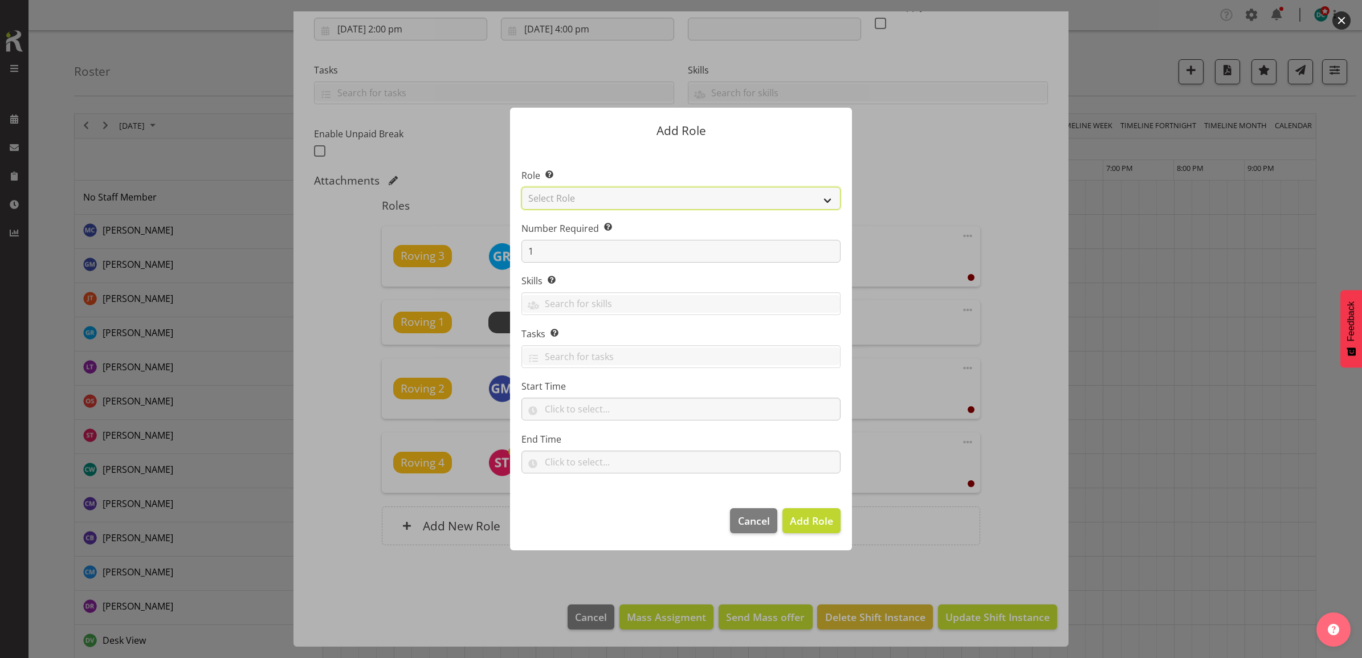
click at [610, 195] on select "Select Role 1st floor desk AQ operator Business Support Team member Casual Cust…" at bounding box center [680, 198] width 319 height 23
select select "1547"
click at [521, 187] on select "Select Role 1st floor desk AQ operator Business Support Team member Casual Cust…" at bounding box center [680, 198] width 319 height 23
click at [827, 519] on span "Add Role" at bounding box center [811, 521] width 43 height 14
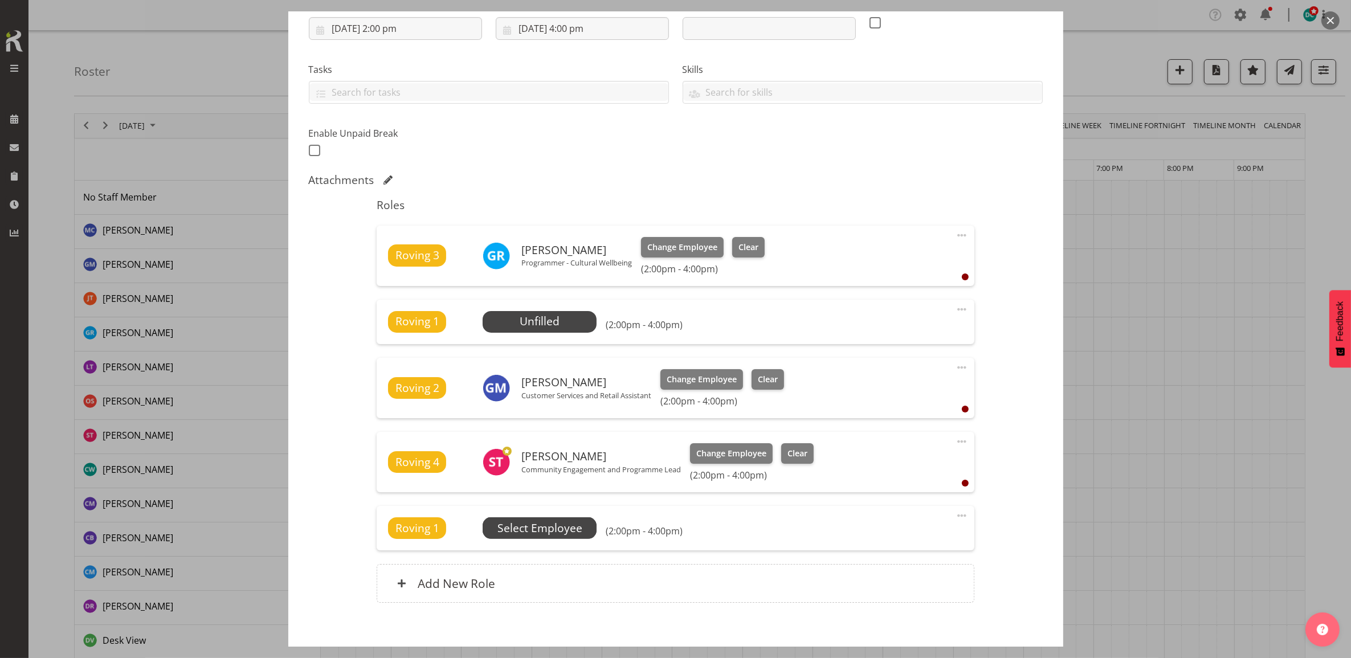
click at [542, 531] on span "Select Employee" at bounding box center [539, 528] width 85 height 17
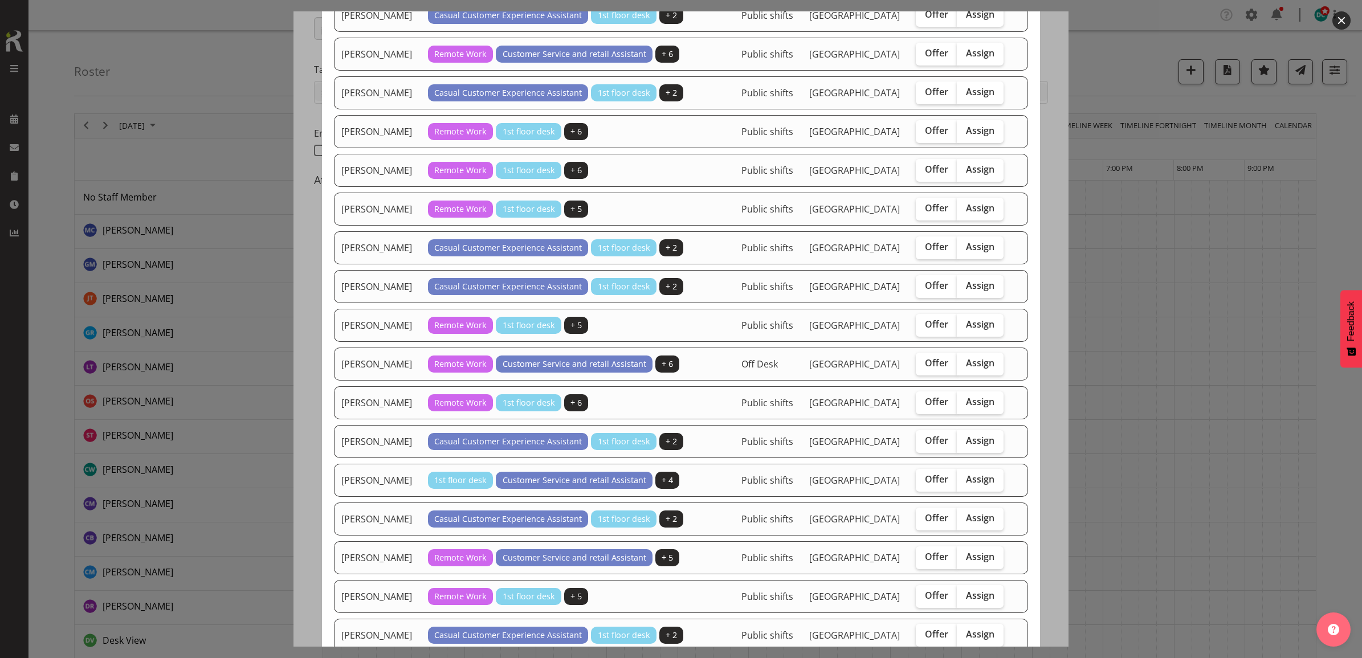
scroll to position [784, 0]
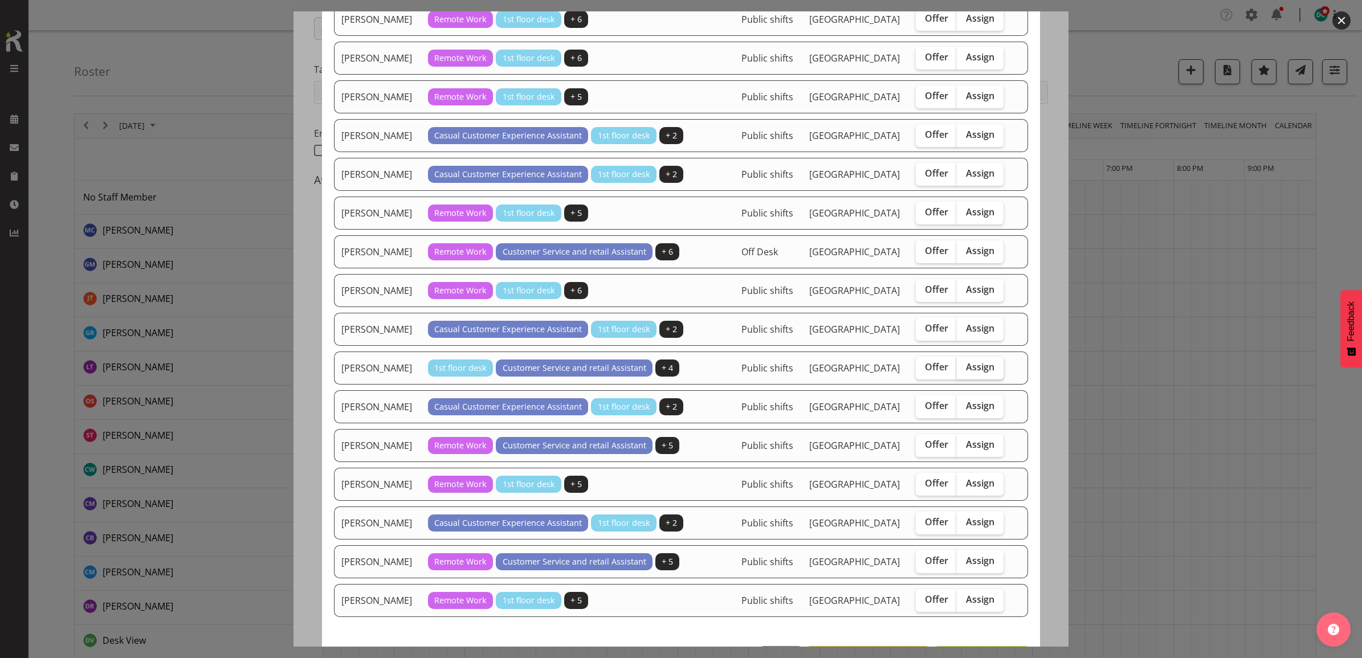
click at [975, 373] on span "Assign" at bounding box center [980, 366] width 28 height 11
click at [964, 371] on input "Assign" at bounding box center [960, 367] width 7 height 7
checkbox input "true"
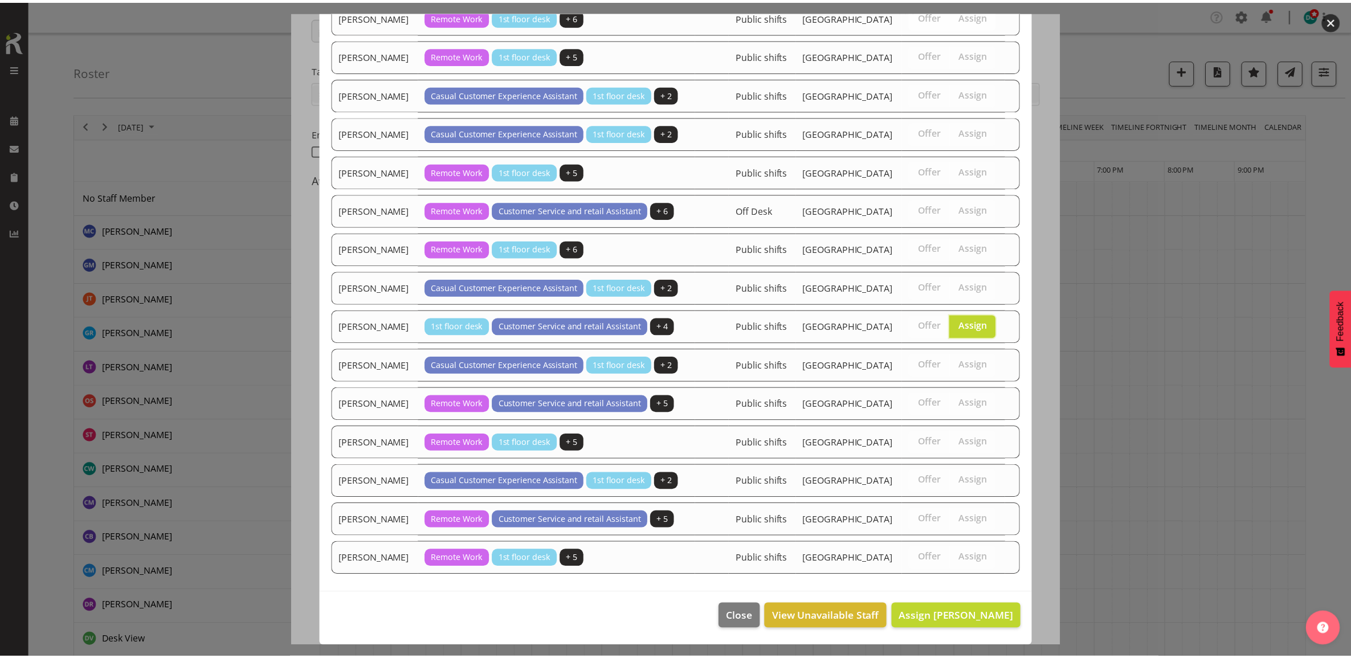
scroll to position [984, 0]
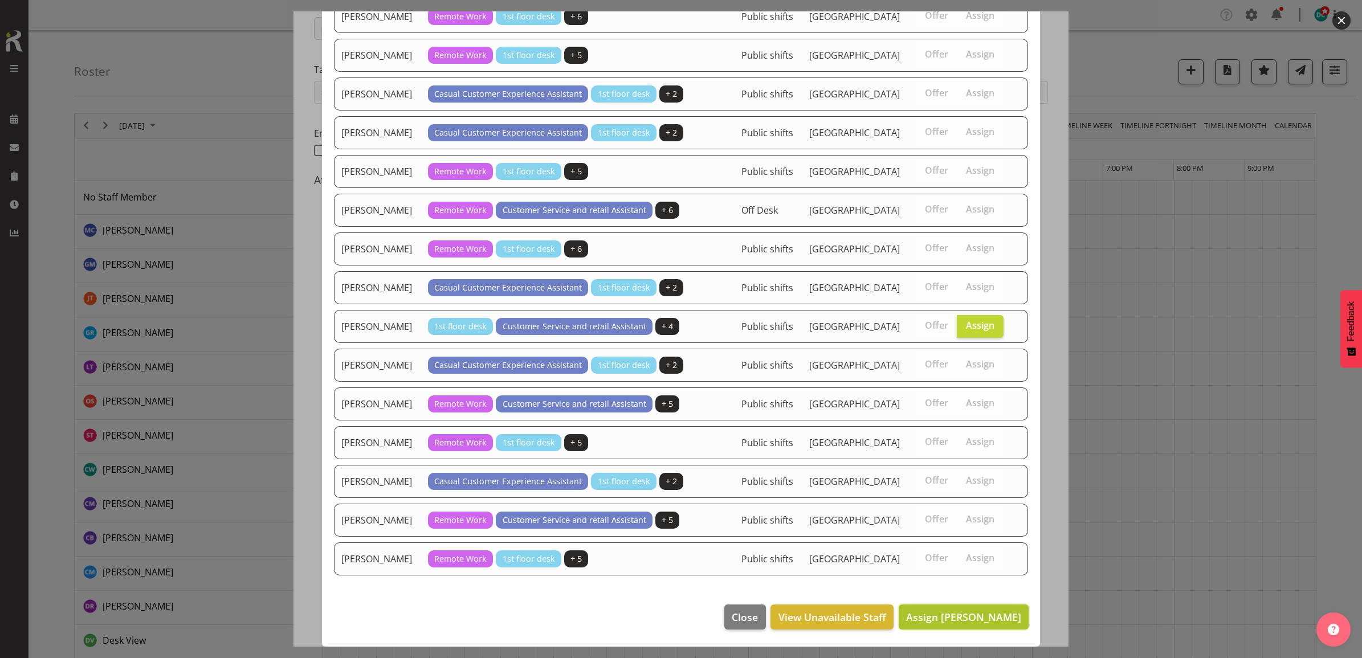
click at [940, 618] on span "Assign Olivia Stanley" at bounding box center [963, 617] width 115 height 14
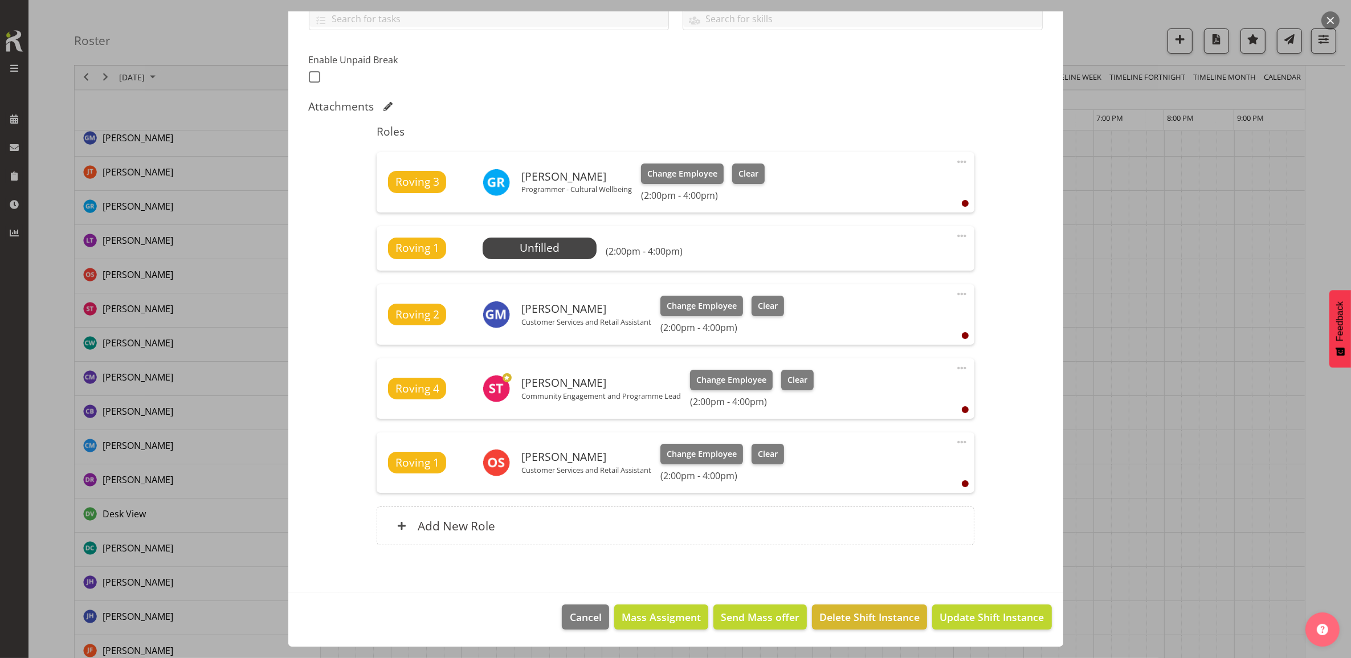
scroll to position [214, 0]
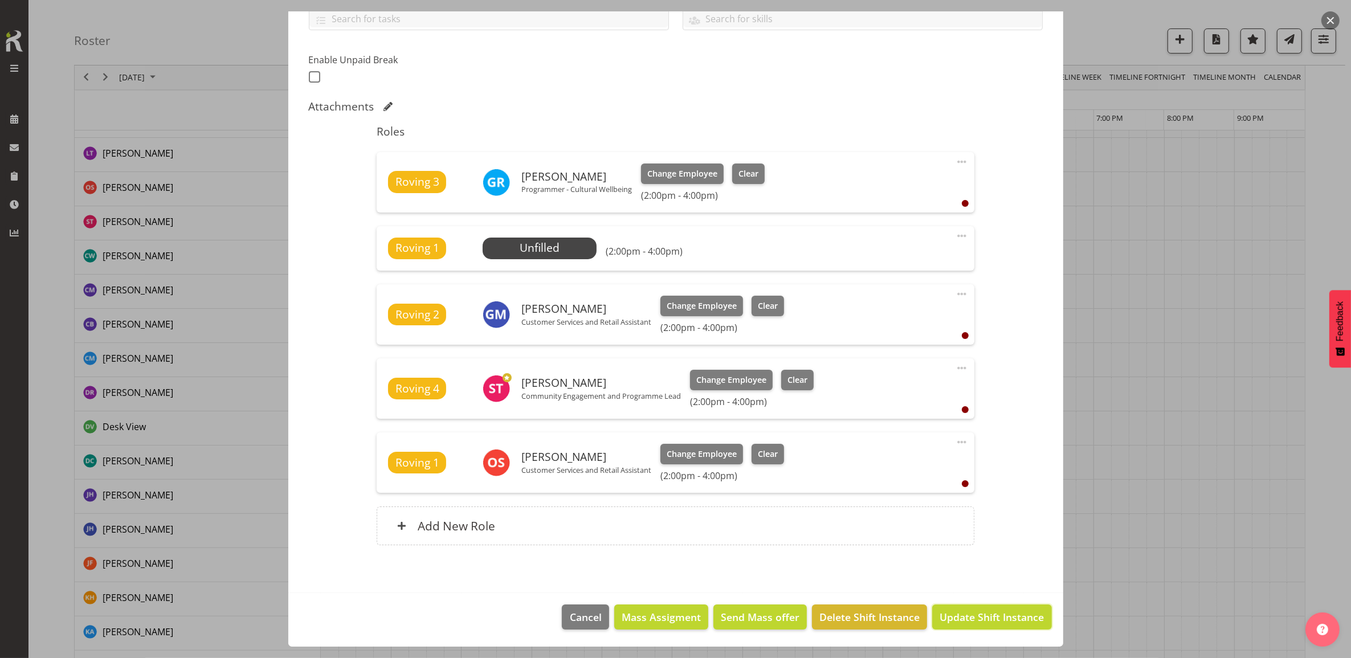
click at [986, 621] on span "Update Shift Instance" at bounding box center [992, 617] width 104 height 15
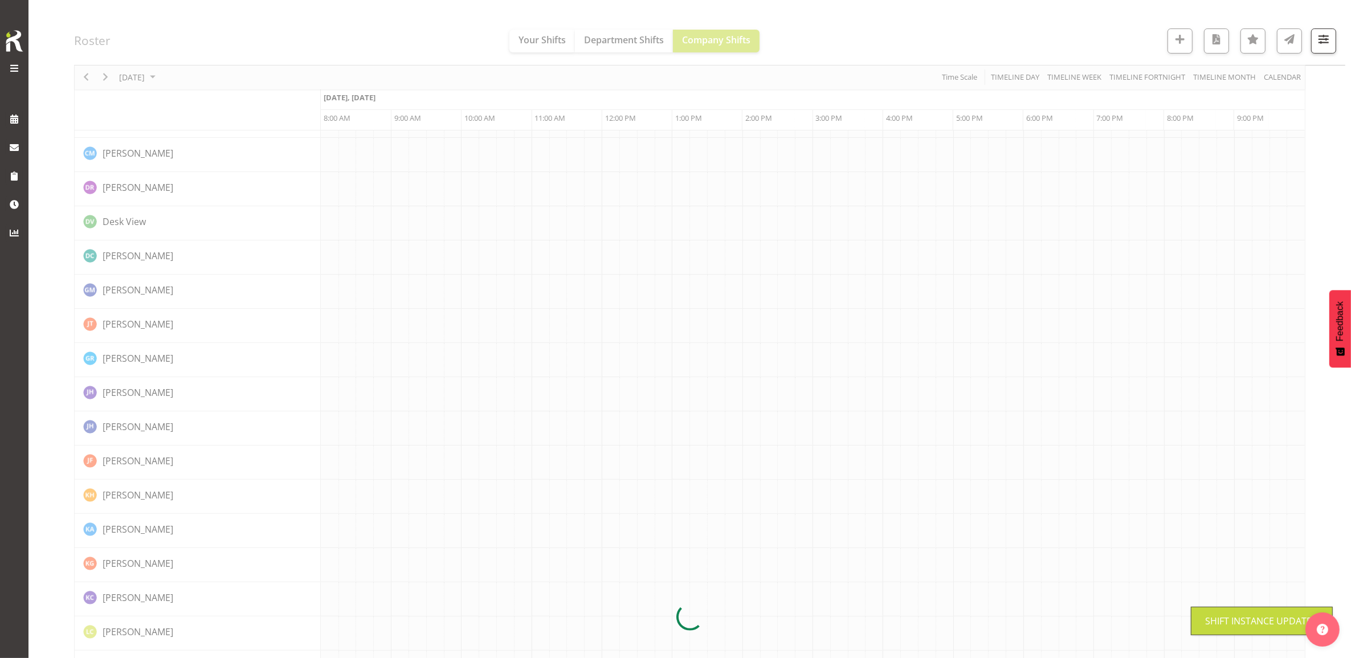
scroll to position [0, 0]
